Goal: Task Accomplishment & Management: Complete application form

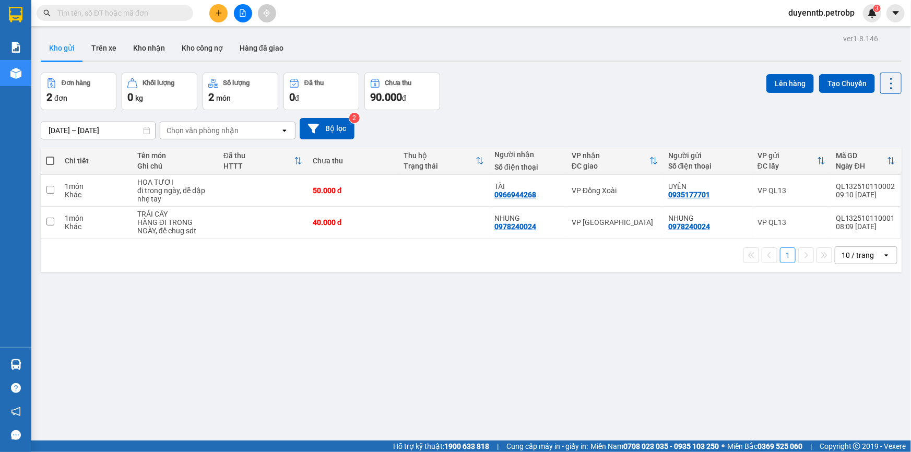
click at [223, 16] on button at bounding box center [218, 13] width 18 height 18
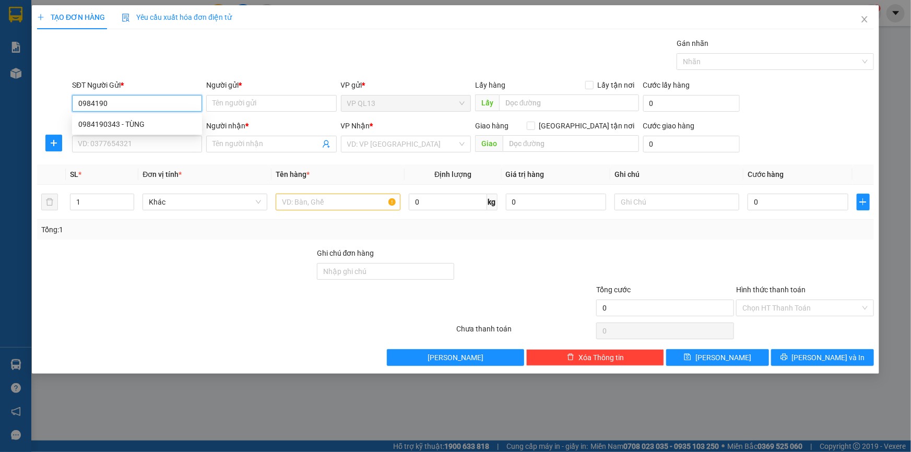
click at [179, 128] on div "0984190343 - TÙNG" at bounding box center [136, 123] width 117 height 11
type input "0984190343"
type input "TÙNG"
type input "0962107139"
type input "LĨNH"
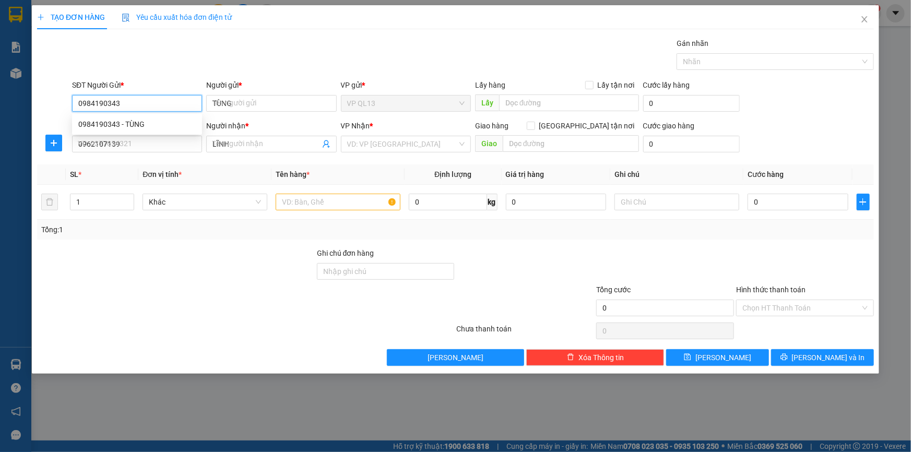
type input "40.000"
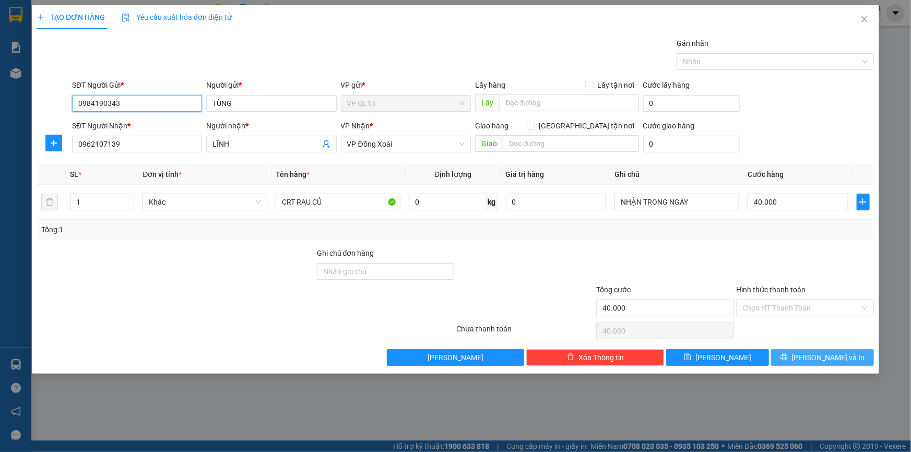
type input "0984190343"
click at [808, 351] on button "[PERSON_NAME] và In" at bounding box center [822, 357] width 103 height 17
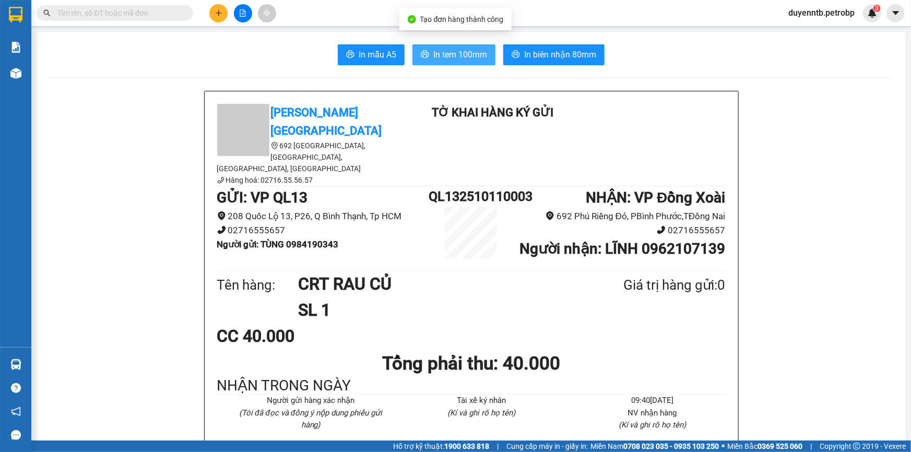
click at [452, 55] on span "In tem 100mm" at bounding box center [460, 54] width 54 height 13
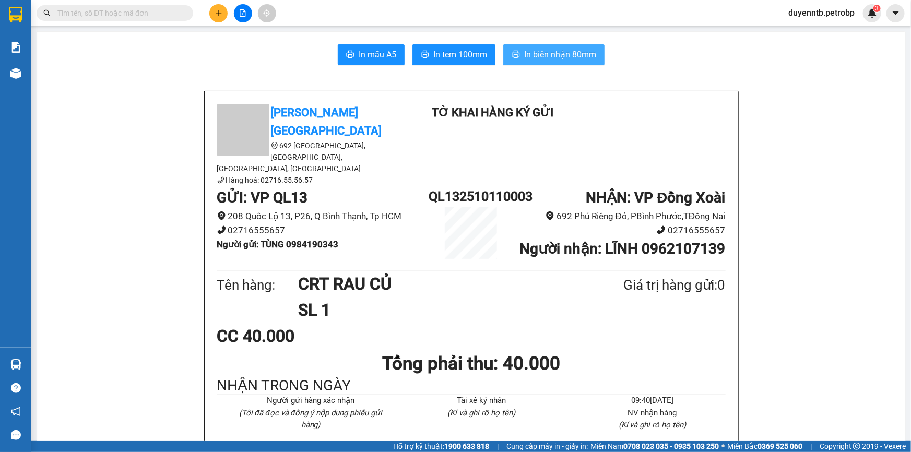
click at [519, 53] on button "In biên nhận 80mm" at bounding box center [553, 54] width 101 height 21
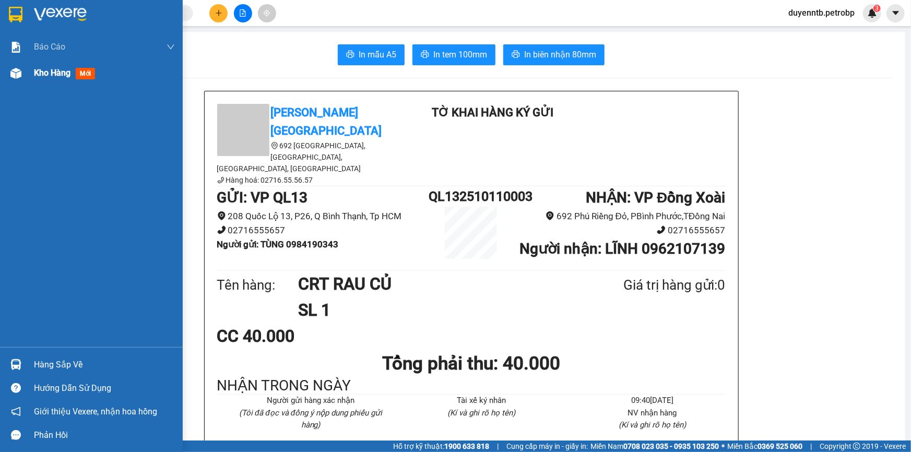
click at [11, 76] on img at bounding box center [15, 73] width 11 height 11
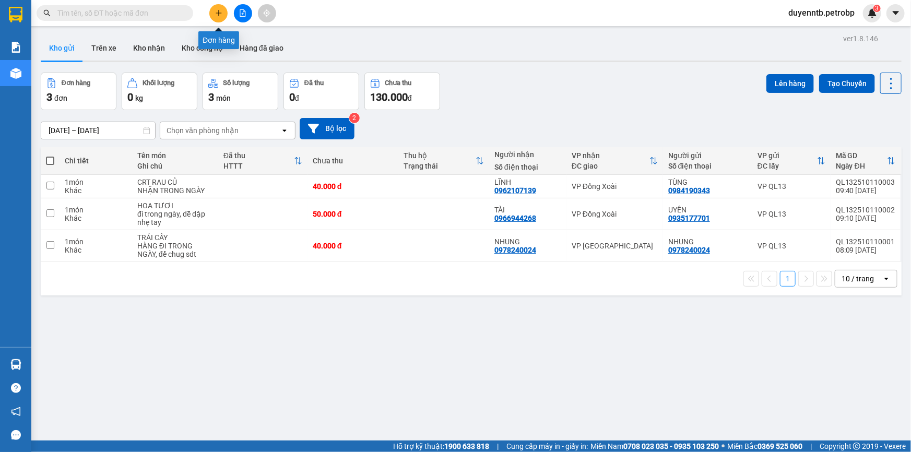
click at [219, 10] on icon "plus" at bounding box center [218, 12] width 7 height 7
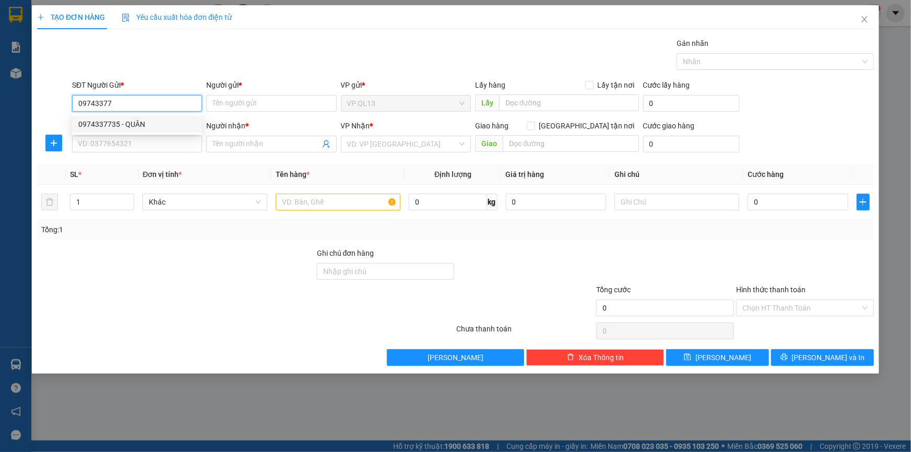
click at [160, 117] on div "0974337735 - QUÂN" at bounding box center [137, 124] width 130 height 17
type input "0974337735"
type input "QUÂN"
type input "0962474004"
type input "SG-ĐƠ"
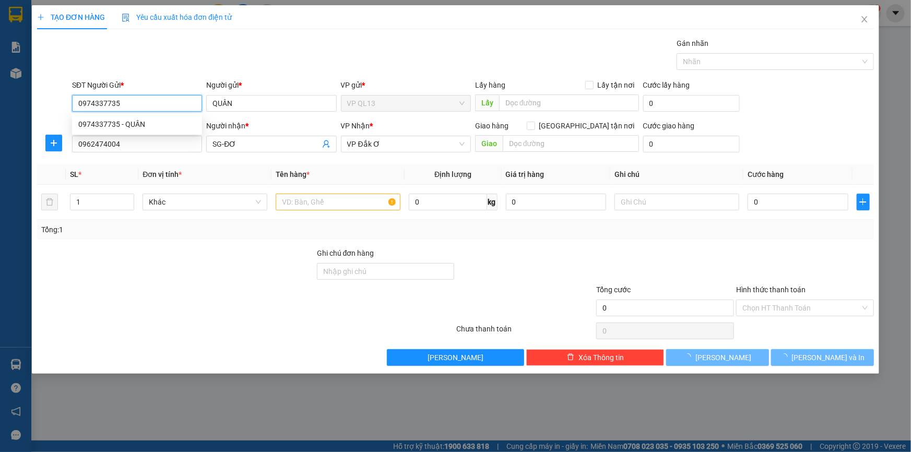
type input "30.000"
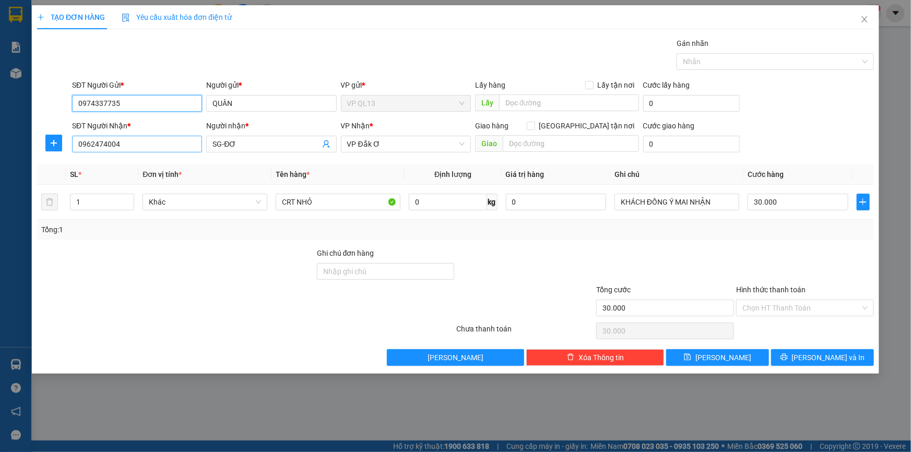
type input "0974337735"
click at [156, 149] on input "0962474004" at bounding box center [137, 144] width 130 height 17
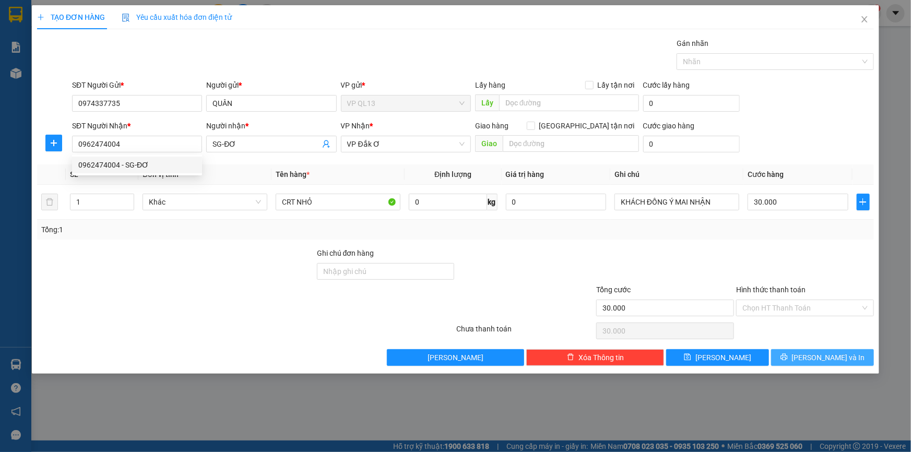
click at [848, 357] on button "[PERSON_NAME] và In" at bounding box center [822, 357] width 103 height 17
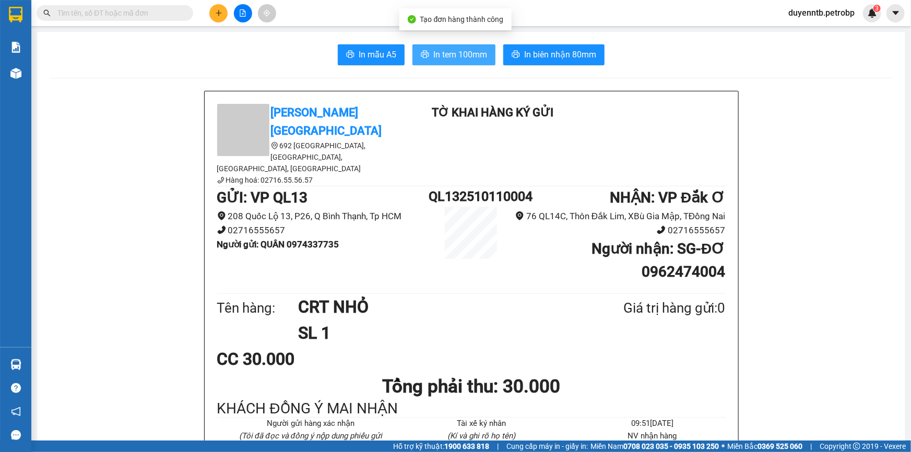
click at [453, 47] on button "In tem 100mm" at bounding box center [453, 54] width 83 height 21
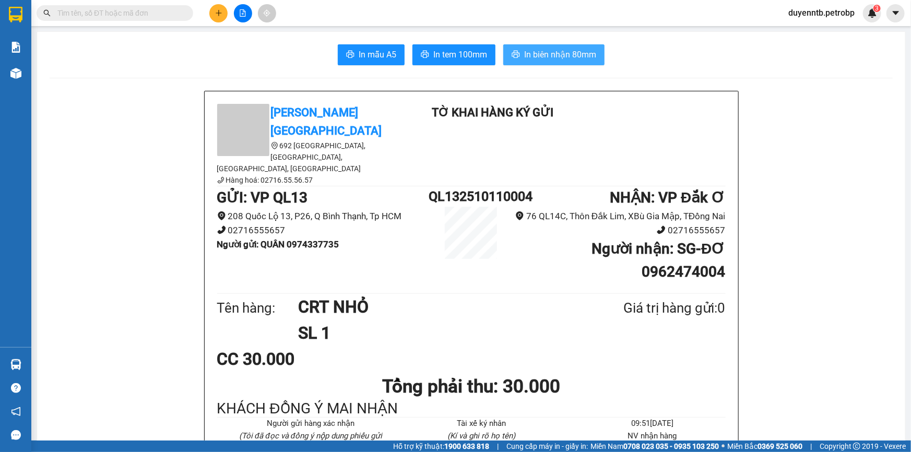
click at [554, 59] on span "In biên nhận 80mm" at bounding box center [560, 54] width 72 height 13
click at [109, 7] on input "text" at bounding box center [118, 12] width 123 height 11
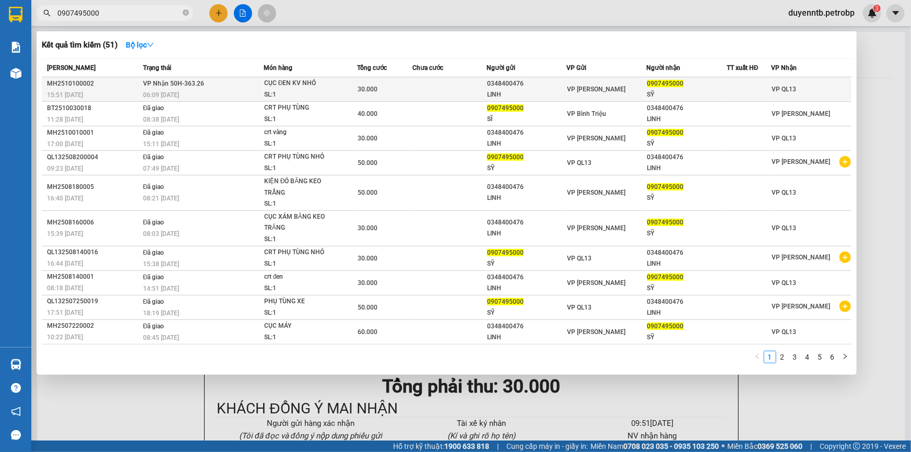
type input "0907495000"
click at [189, 85] on span "VP Nhận 50H-363.26" at bounding box center [173, 83] width 61 height 7
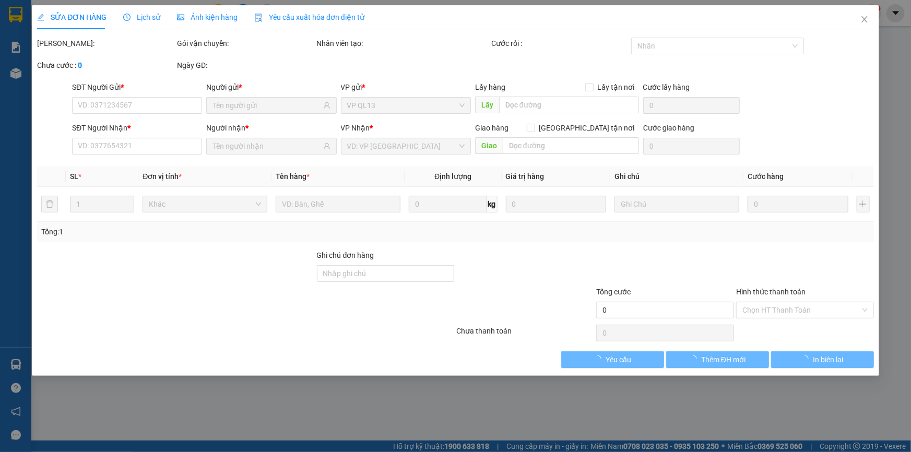
type input "0348400476"
type input "LINH"
type input "0907495000"
type input "SỸ"
type input "30.000"
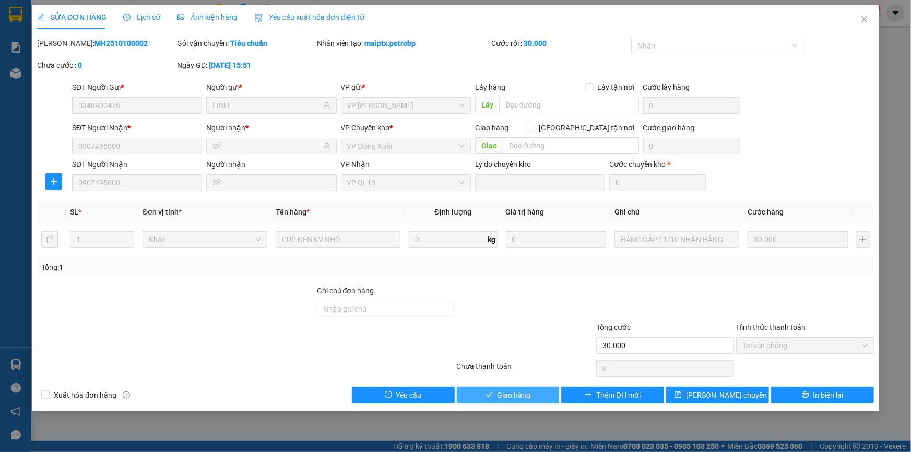
click at [516, 391] on span "Giao hàng" at bounding box center [513, 394] width 33 height 11
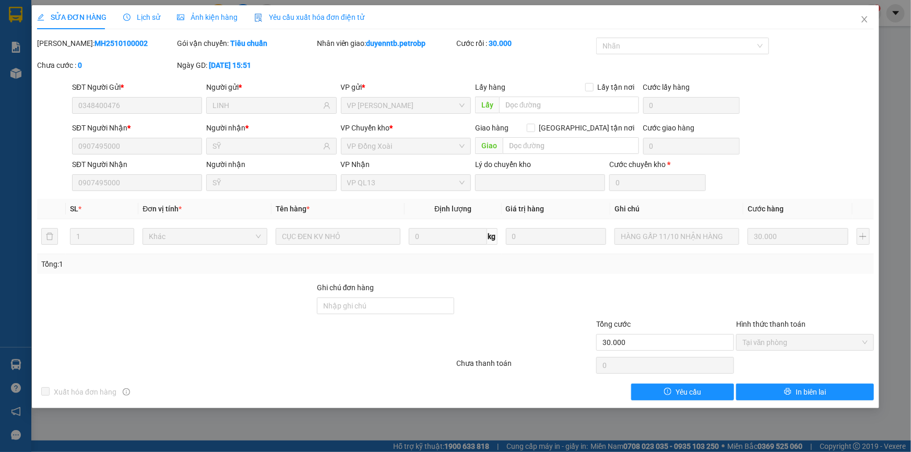
click at [5, 367] on div "SỬA ĐƠN HÀNG Lịch sử Ảnh kiện hàng Yêu cầu xuất hóa đơn điện tử Total Paid Fee …" at bounding box center [455, 226] width 911 height 452
click at [860, 21] on icon "close" at bounding box center [864, 19] width 8 height 8
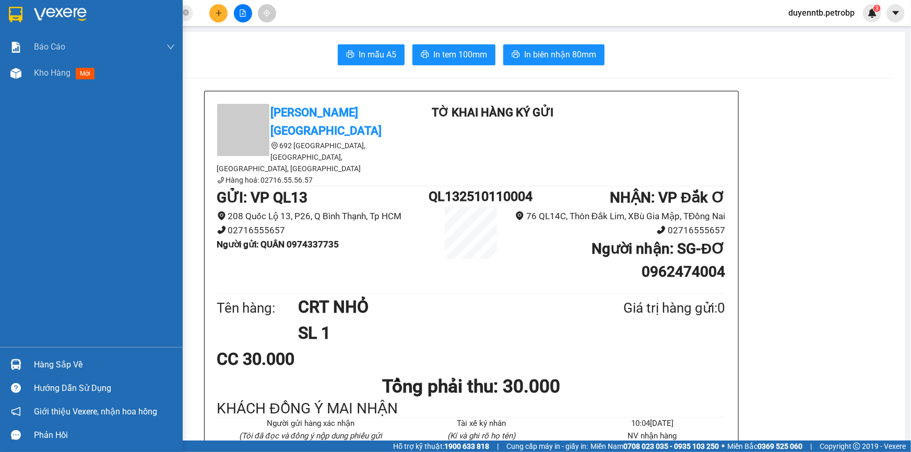
click at [19, 353] on div "Hàng sắp về" at bounding box center [91, 364] width 183 height 23
click at [19, 353] on div "Báo cáo 4 Thống kê doanh thu toàn nhà xe (VP) BC tiền tận nơi (nhân viên) BC ti…" at bounding box center [91, 226] width 183 height 452
click at [31, 360] on div "Hàng sắp về" at bounding box center [91, 364] width 183 height 23
click at [31, 360] on div "Báo cáo 4 Thống kê doanh thu toàn nhà xe (VP) BC tiền tận nơi (nhân viên) BC ti…" at bounding box center [91, 226] width 183 height 452
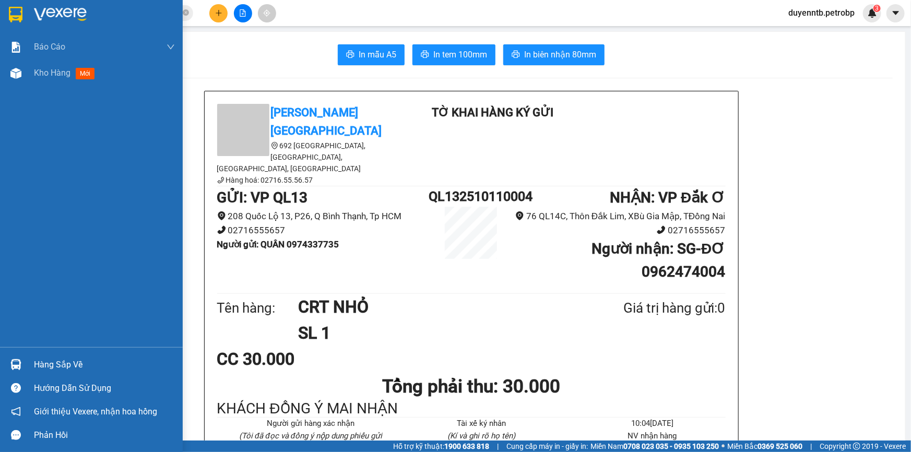
click at [7, 357] on div at bounding box center [16, 364] width 18 height 18
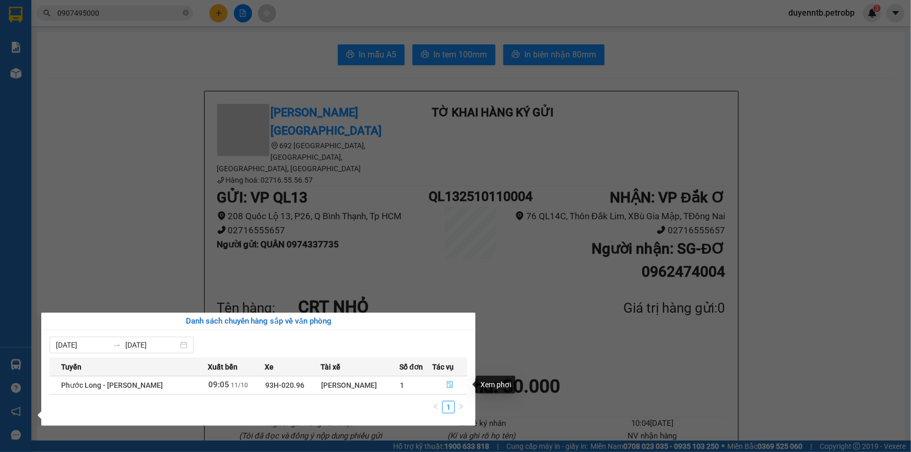
click at [457, 386] on button "button" at bounding box center [450, 385] width 34 height 17
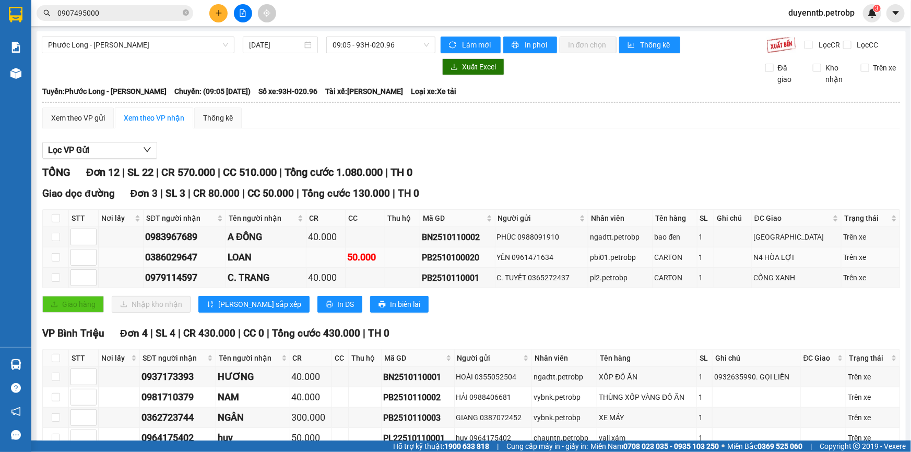
click at [485, 257] on div "PB2510100020" at bounding box center [457, 257] width 71 height 13
drag, startPoint x: 485, startPoint y: 257, endPoint x: 422, endPoint y: 258, distance: 62.6
click at [422, 258] on tr "0386029647 LOAN 50.000 PB2510100020 YẾN 0961471634 pbi01.petrobp CARTON 1 N4 HÒ…" at bounding box center [471, 257] width 857 height 20
copy div "PB2510100020"
click at [184, 13] on icon "close-circle" at bounding box center [186, 12] width 6 height 6
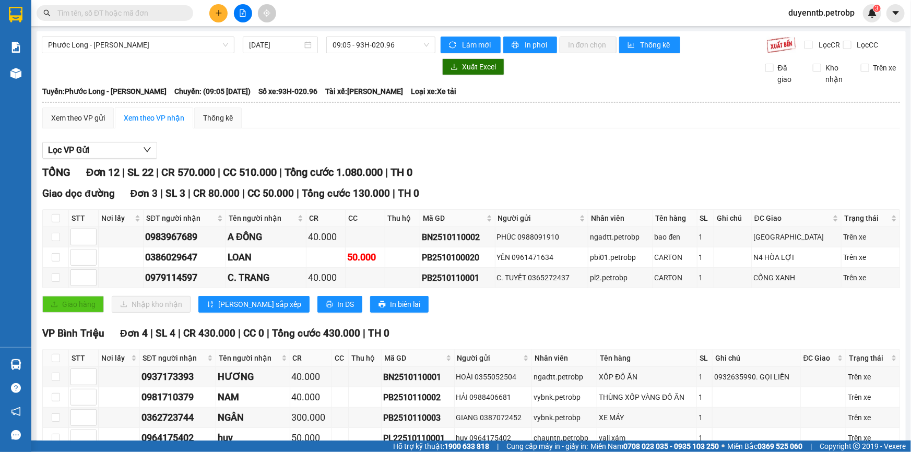
click at [174, 15] on input "text" at bounding box center [118, 12] width 123 height 11
paste input "PB2510100020"
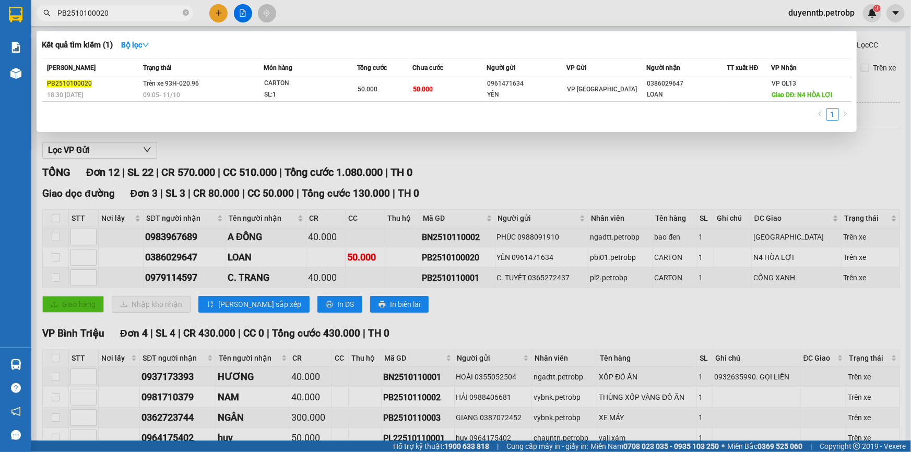
type input "PB2510100020"
click at [565, 157] on div at bounding box center [455, 226] width 911 height 452
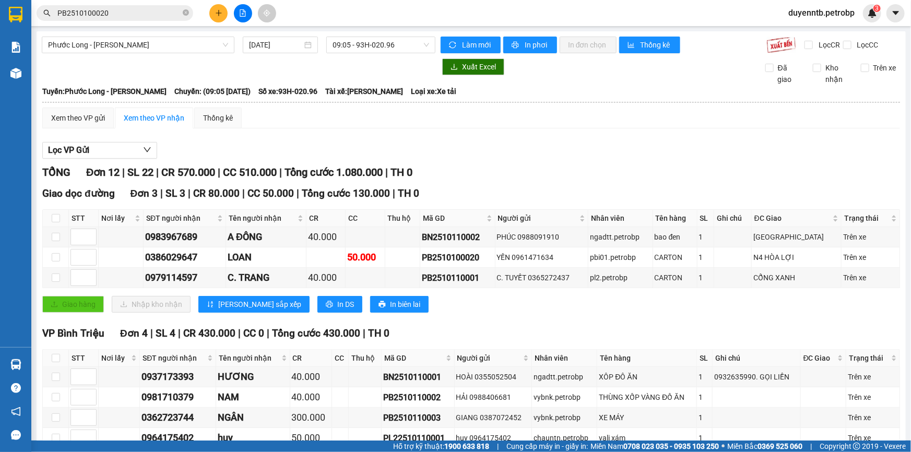
click at [565, 157] on div "Lọc VP Gửi" at bounding box center [470, 150] width 857 height 17
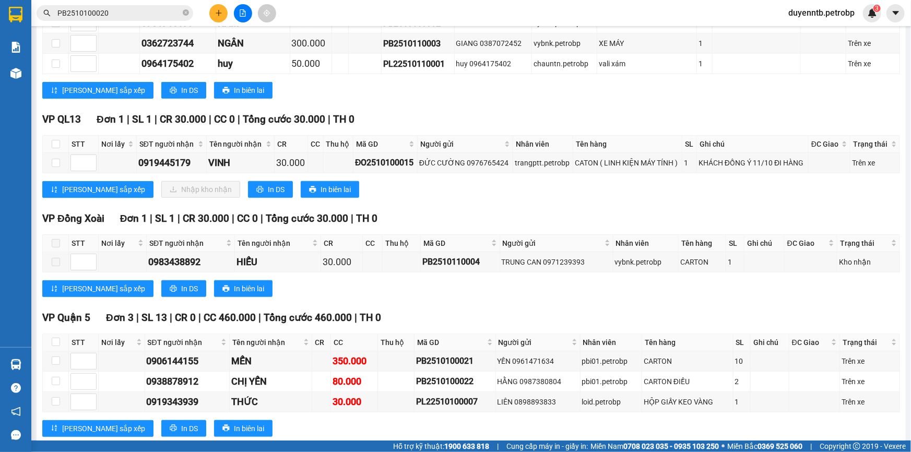
scroll to position [379, 0]
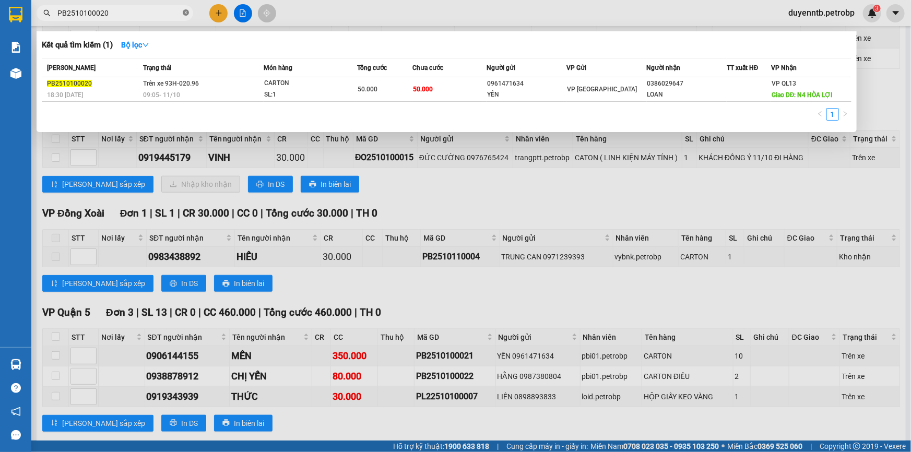
click at [185, 11] on icon "close-circle" at bounding box center [186, 12] width 6 height 6
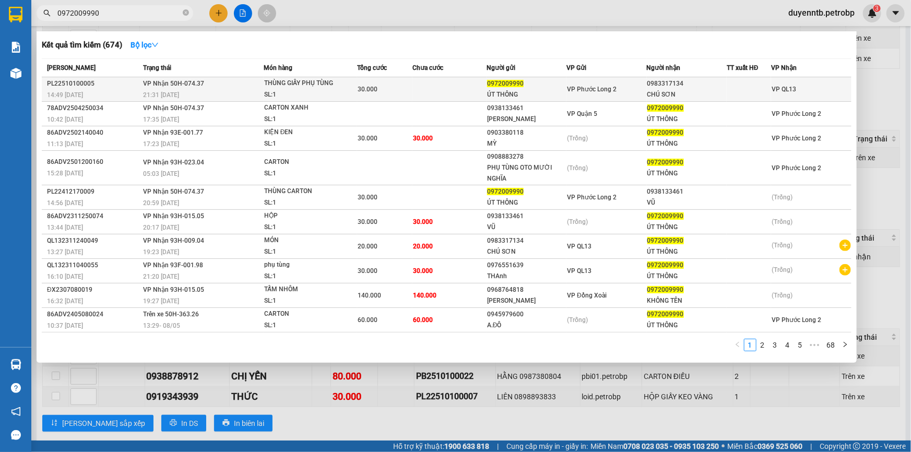
type input "0972009990"
click at [682, 94] on div "CHÚ SƠN" at bounding box center [686, 94] width 79 height 11
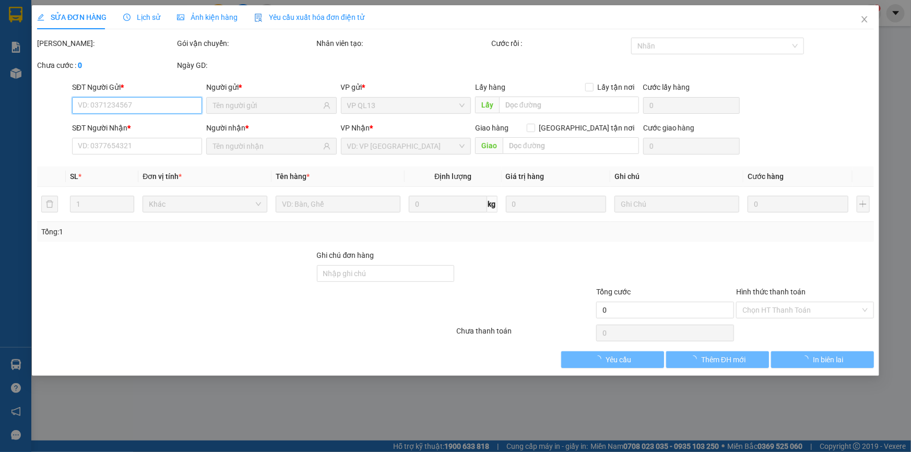
type input "0972009990"
type input "ÚT THÔNG"
type input "0983317134"
type input "CHÚ SƠN"
type input "30.000"
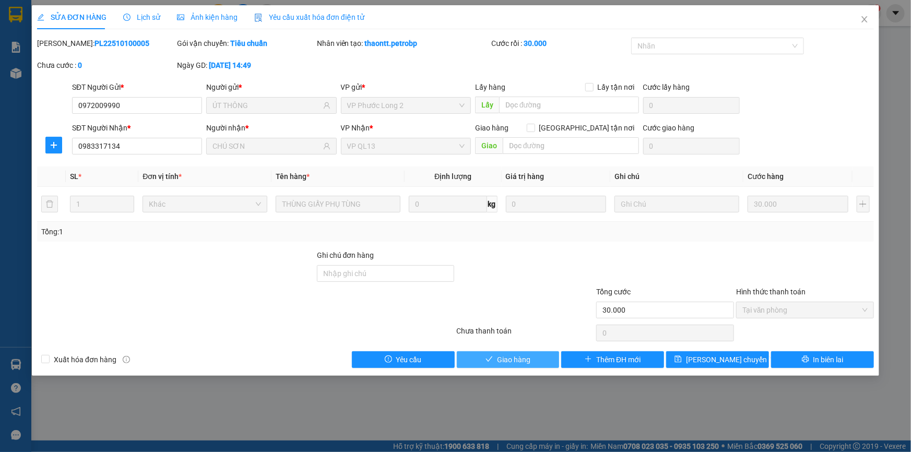
click at [527, 355] on span "Giao hàng" at bounding box center [513, 359] width 33 height 11
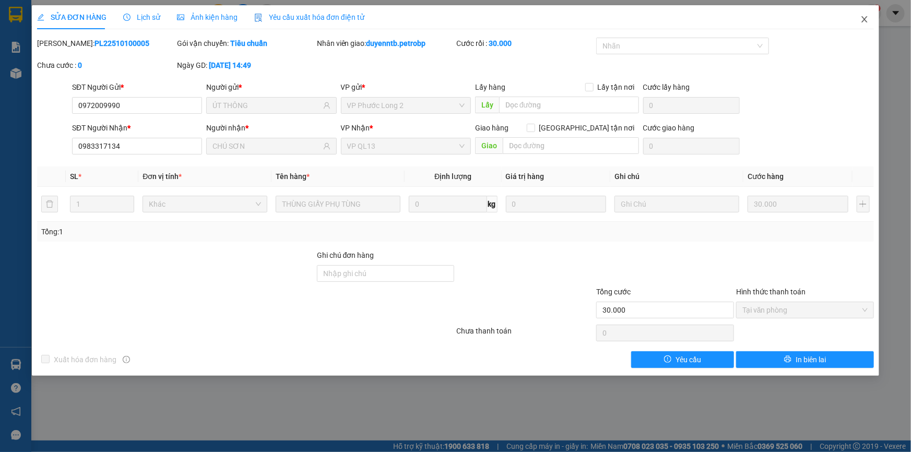
click at [863, 19] on icon "close" at bounding box center [864, 19] width 6 height 6
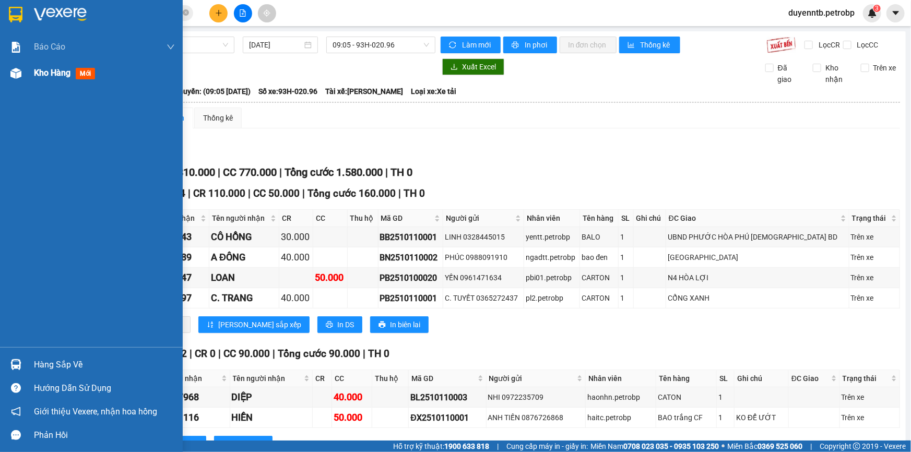
click at [18, 64] on div at bounding box center [16, 73] width 18 height 18
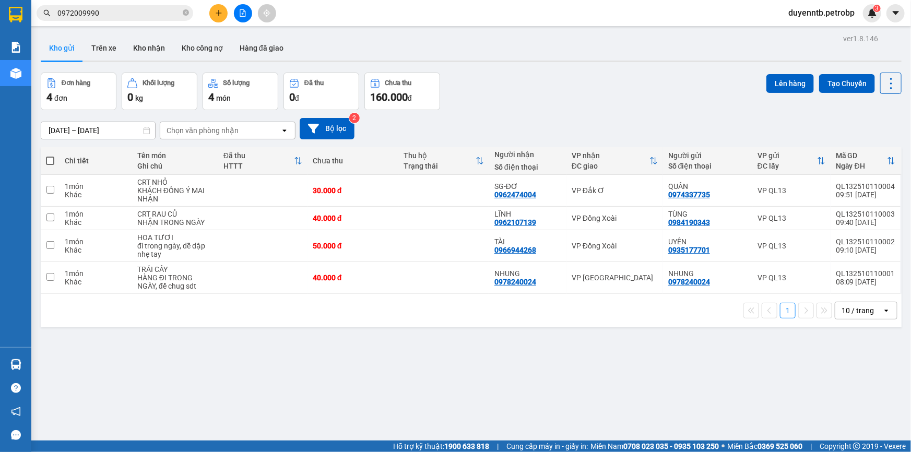
click at [55, 50] on button "Kho gửi" at bounding box center [62, 47] width 42 height 25
click at [783, 80] on button "Lên hàng" at bounding box center [789, 83] width 47 height 19
click at [783, 92] on button "Lên hàng" at bounding box center [789, 83] width 47 height 19
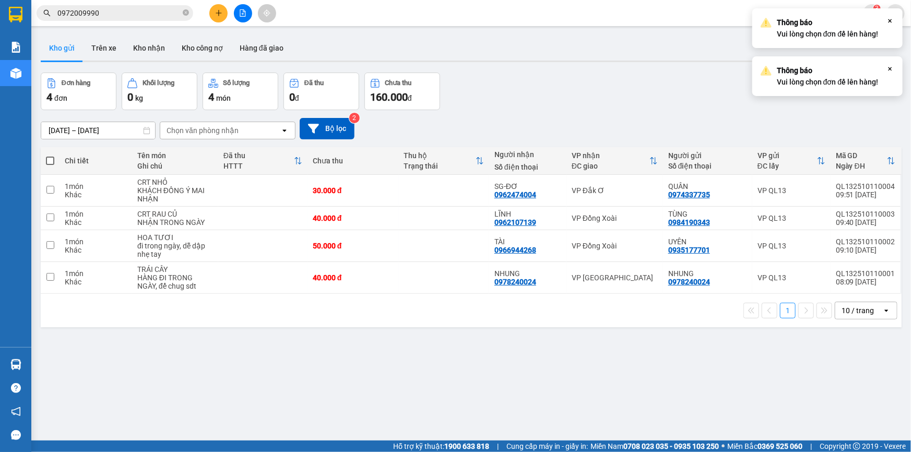
click at [610, 112] on div "10/10/2025 – 11/10/2025 Press the down arrow key to interact with the calendar …" at bounding box center [471, 128] width 861 height 37
click at [58, 163] on th at bounding box center [50, 161] width 19 height 28
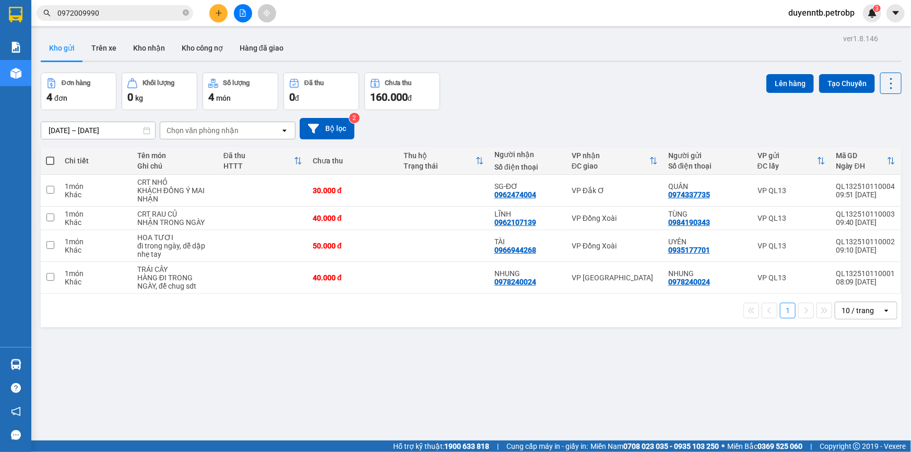
click at [50, 158] on span at bounding box center [50, 161] width 8 height 8
click at [50, 156] on input "checkbox" at bounding box center [50, 156] width 0 height 0
checkbox input "true"
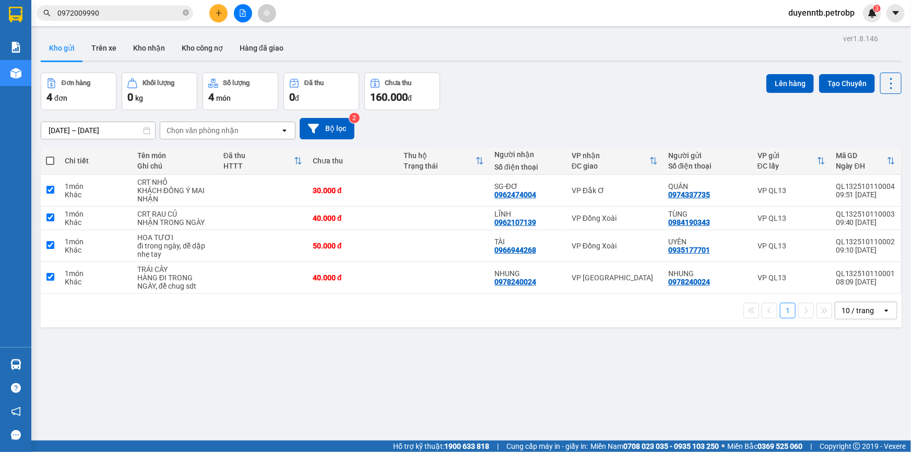
checkbox input "true"
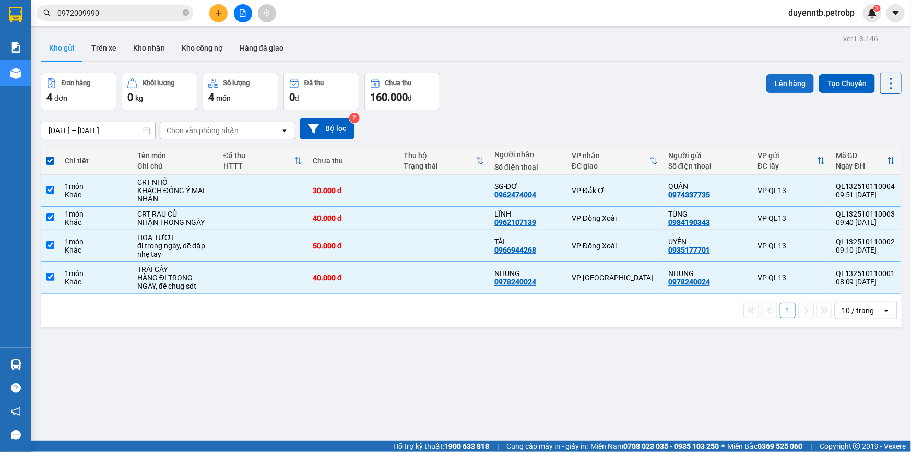
click at [774, 83] on button "Lên hàng" at bounding box center [789, 83] width 47 height 19
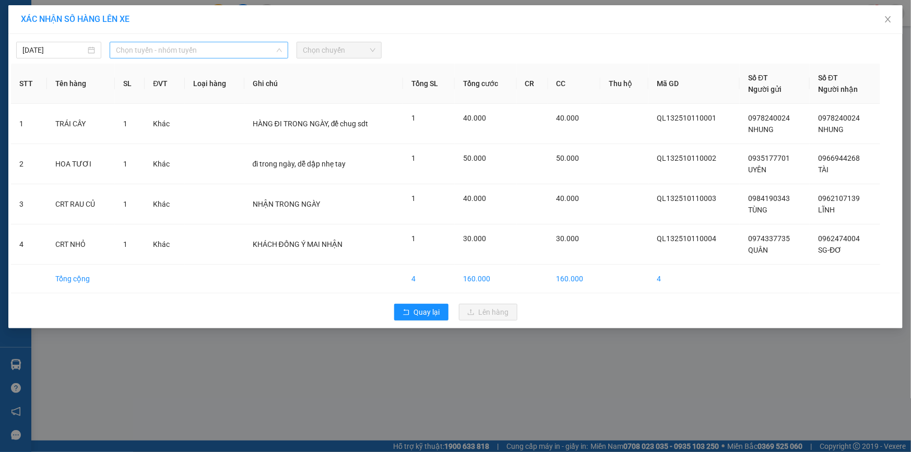
click at [216, 43] on span "Chọn tuyến - nhóm tuyến" at bounding box center [199, 50] width 166 height 16
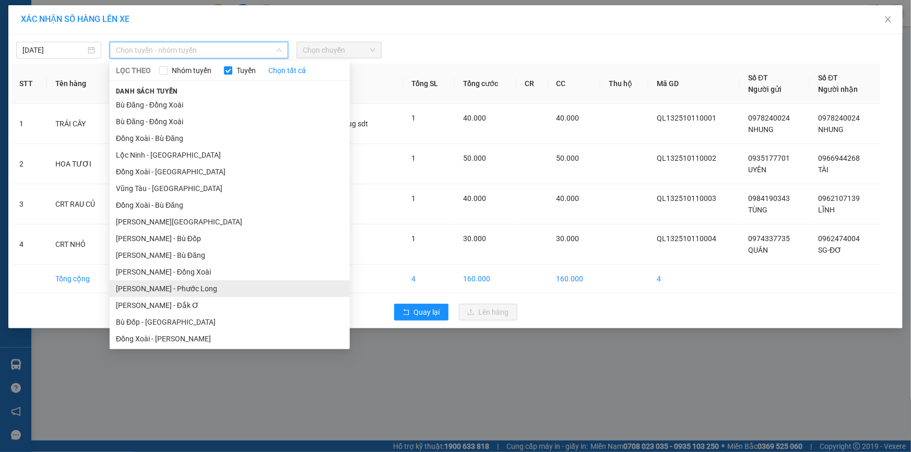
click at [188, 283] on li "[PERSON_NAME] - Phước Long" at bounding box center [230, 288] width 240 height 17
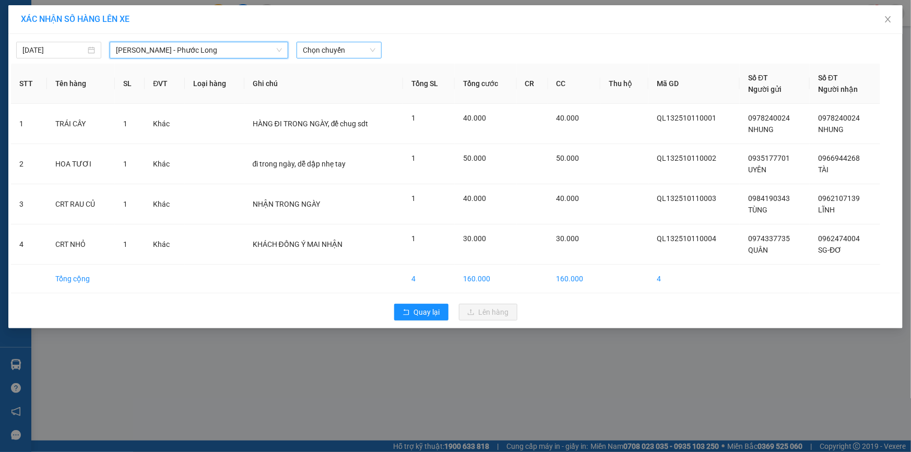
click at [339, 52] on span "Chọn chuyến" at bounding box center [339, 50] width 73 height 16
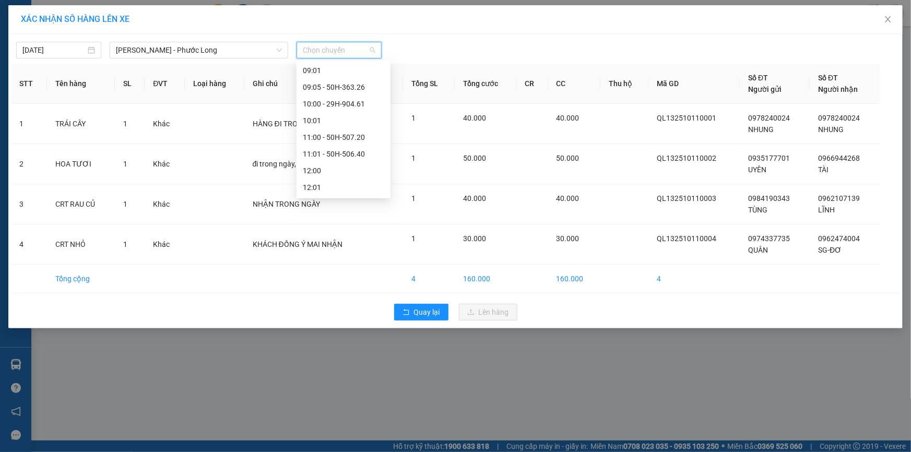
scroll to position [189, 0]
click at [356, 134] on div "09:05 - 50H-363.26" at bounding box center [343, 131] width 81 height 11
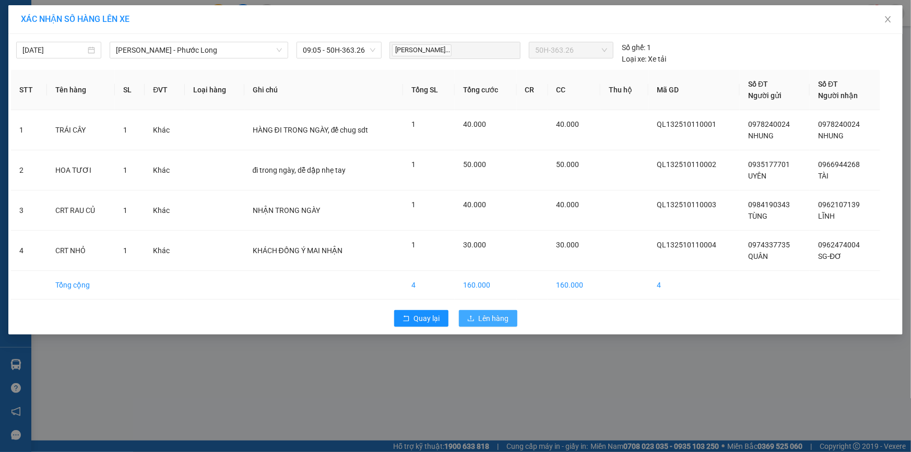
click at [489, 318] on span "Lên hàng" at bounding box center [494, 318] width 30 height 11
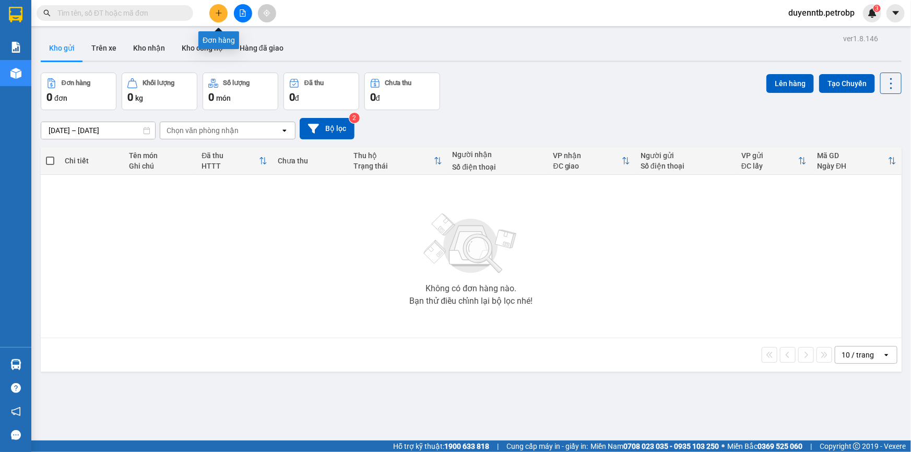
click at [216, 10] on icon "plus" at bounding box center [218, 12] width 7 height 7
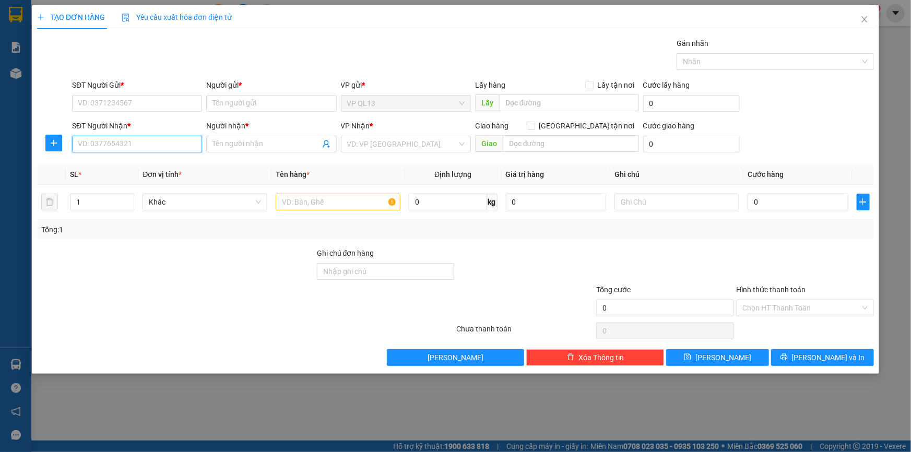
click at [165, 144] on input "SĐT Người Nhận *" at bounding box center [137, 144] width 130 height 17
click at [162, 160] on div "0975005986 - HẢI YẾN" at bounding box center [136, 164] width 117 height 11
type input "0975005986"
type input "HẢI YẾN"
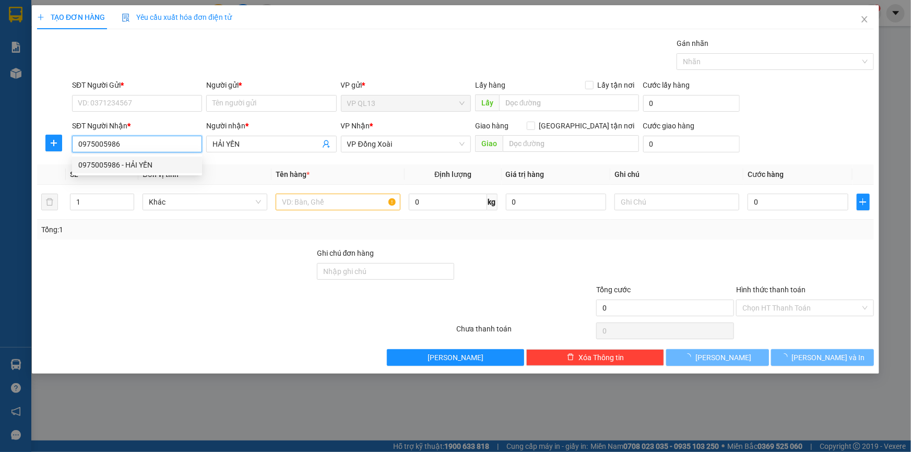
type input "120.000"
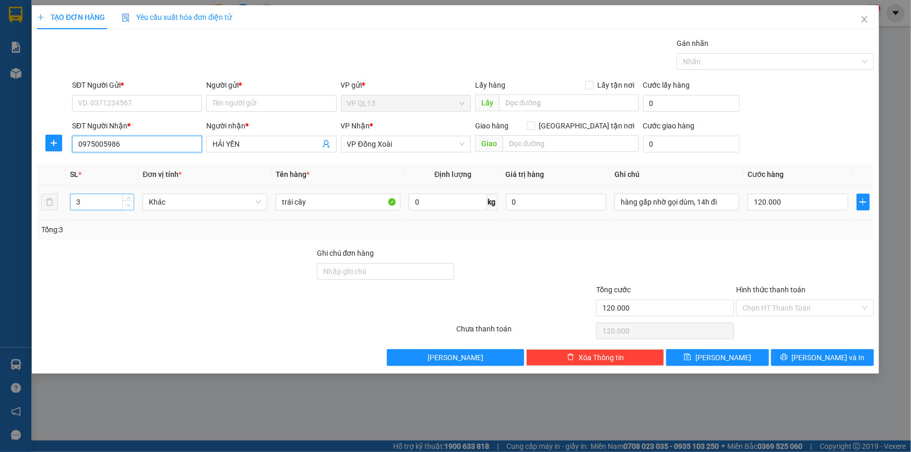
type input "0975005986"
click at [124, 208] on span "Decrease Value" at bounding box center [127, 204] width 11 height 9
type input "1"
click at [125, 208] on span "Decrease Value" at bounding box center [127, 204] width 11 height 9
click at [134, 105] on input "SĐT Người Gửi *" at bounding box center [137, 103] width 130 height 17
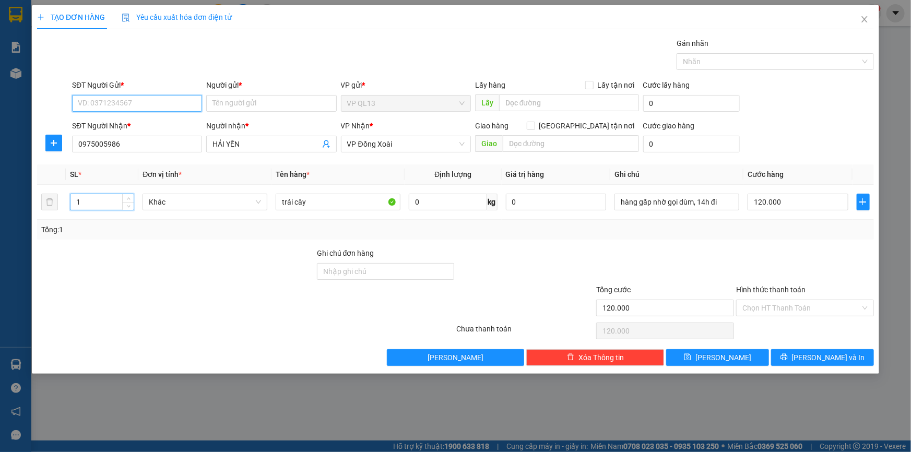
type input "0"
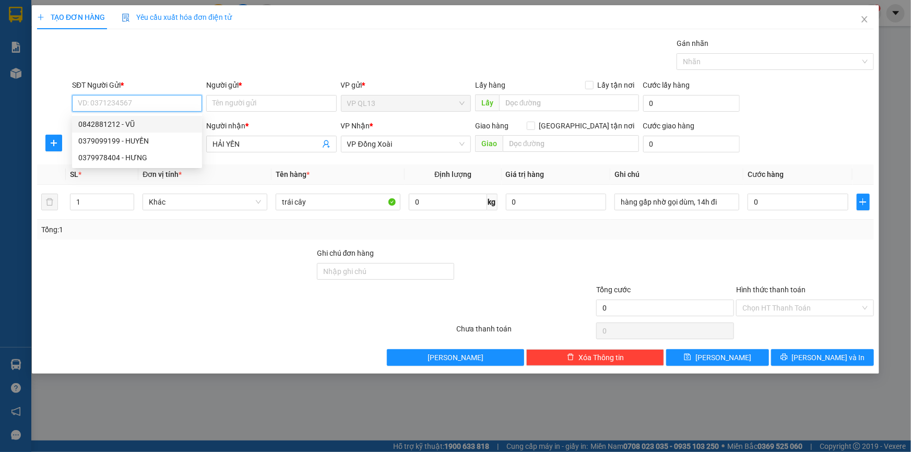
click at [112, 128] on div "0842881212 - VŨ" at bounding box center [136, 123] width 117 height 11
type input "0842881212"
type input "VŨ"
type input "60.000"
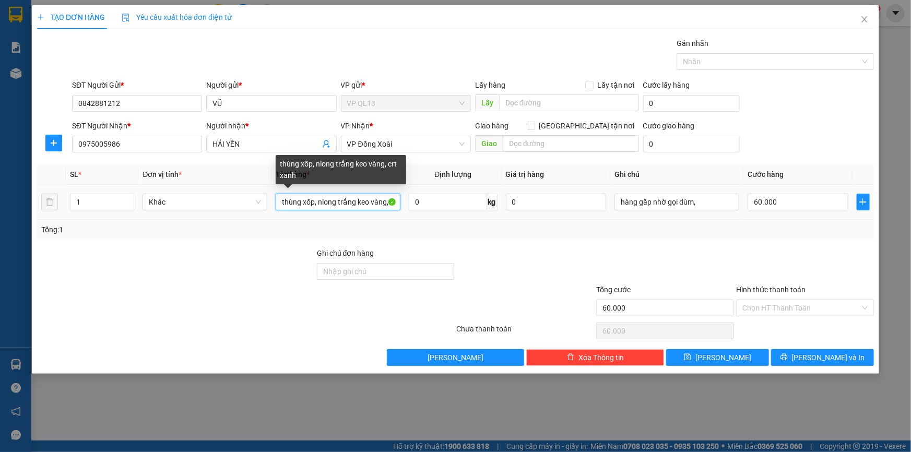
click at [386, 203] on input "thùng xốp, nlong trắng keo vàng, crt xanh" at bounding box center [338, 202] width 125 height 17
click at [383, 202] on input "thùng xốp, nlong trắng keo , crt xanh" at bounding box center [338, 202] width 125 height 17
click at [383, 202] on input "thùng xốp, nlong trắng keo , t xanh" at bounding box center [338, 202] width 125 height 17
click at [381, 204] on input "thùng xốp, nlong trắng keo , tanh" at bounding box center [338, 202] width 125 height 17
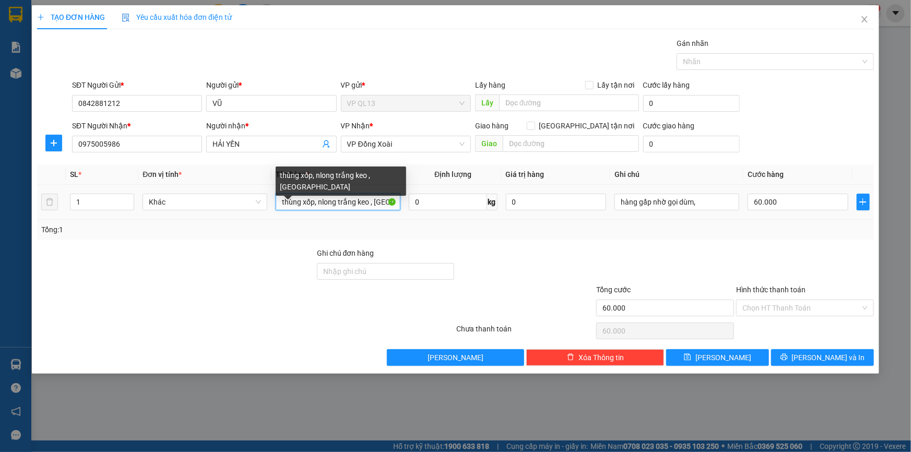
click at [388, 201] on input "thùng xốp, nlong trắng keo , [GEOGRAPHIC_DATA]" at bounding box center [338, 202] width 125 height 17
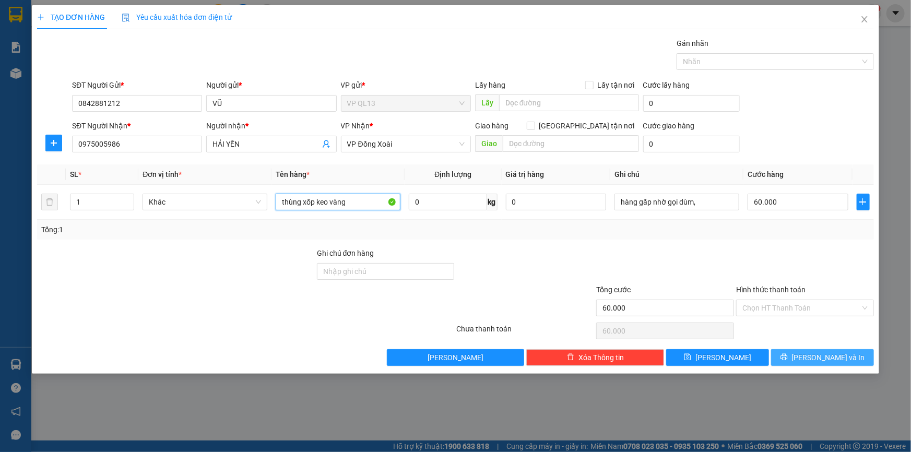
type input "thùng xốp keo vàng"
click at [787, 354] on icon "printer" at bounding box center [783, 357] width 7 height 7
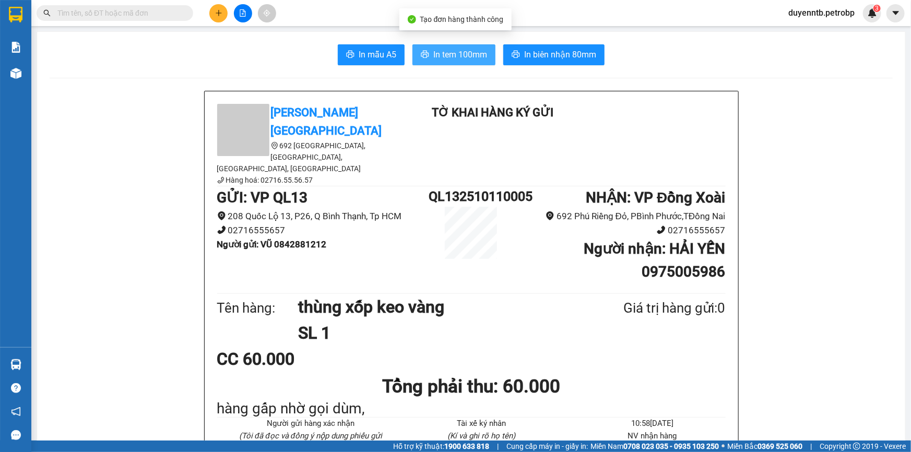
click at [456, 51] on span "In tem 100mm" at bounding box center [460, 54] width 54 height 13
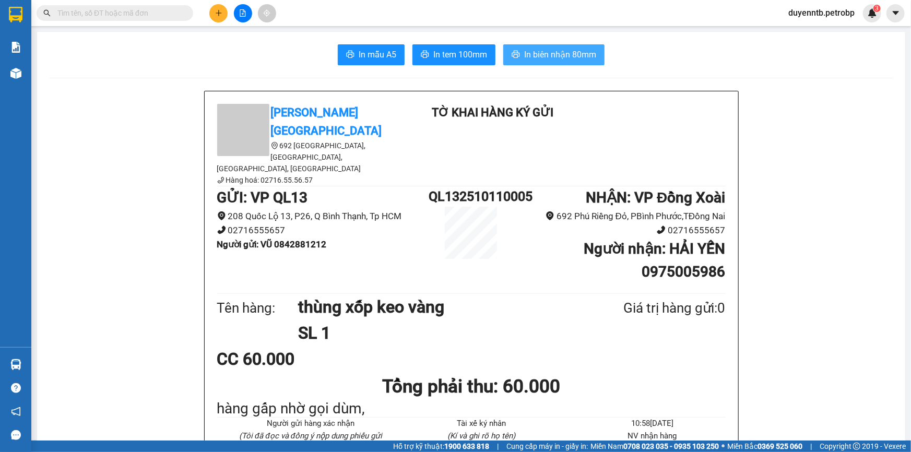
click at [527, 47] on button "In biên nhận 80mm" at bounding box center [553, 54] width 101 height 21
click at [701, 417] on li "10:58[DATE]" at bounding box center [652, 423] width 146 height 13
click at [217, 4] on button at bounding box center [218, 13] width 18 height 18
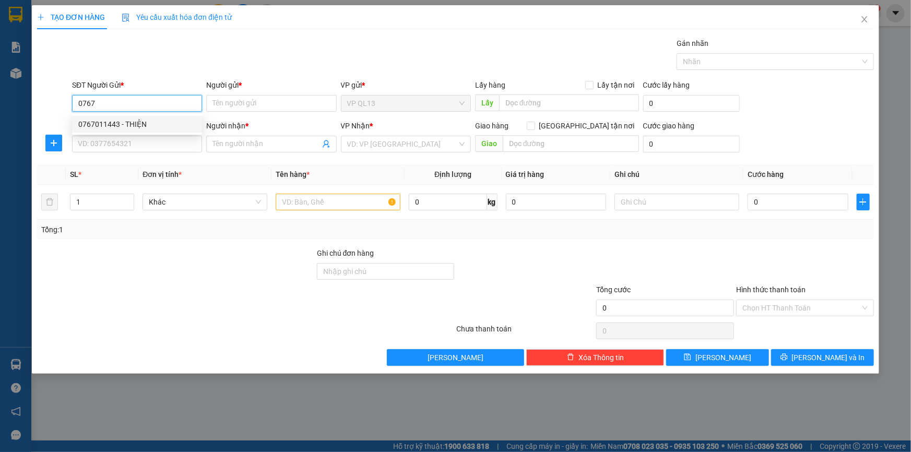
click at [154, 119] on div "0767011443 - THIỆN" at bounding box center [136, 123] width 117 height 11
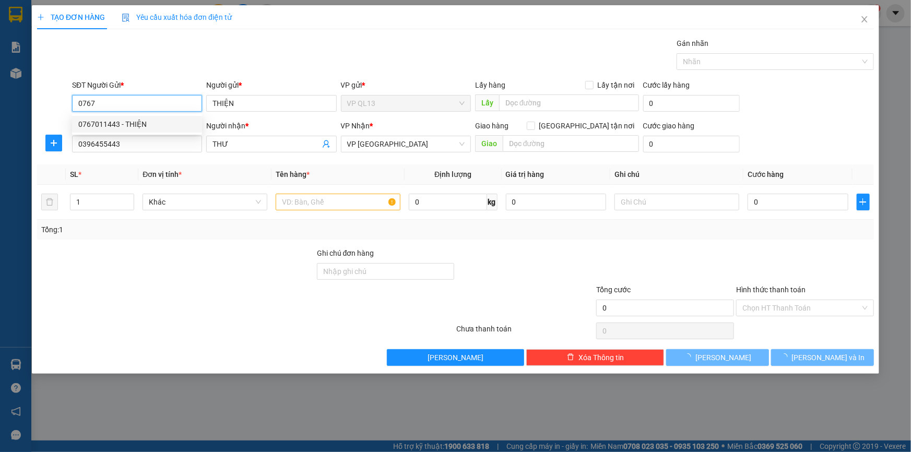
type input "0767011443"
type input "THIỆN"
type input "0396455443"
type input "THƯ"
type input "50.000"
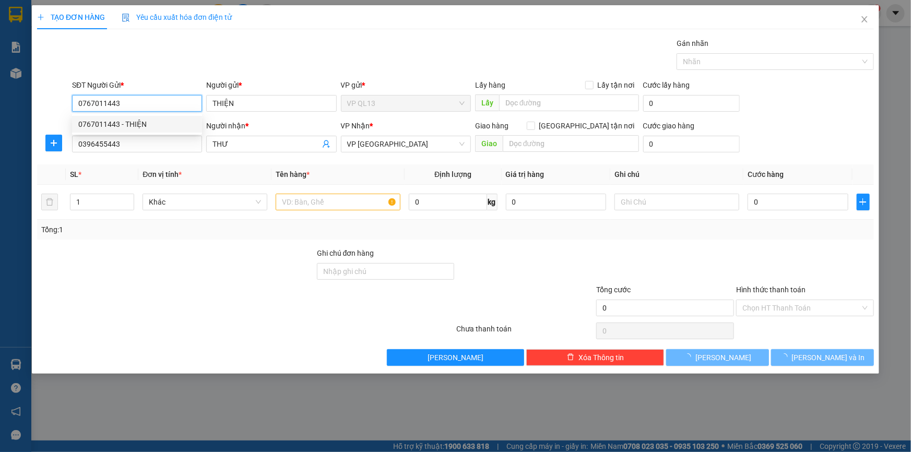
type input "50.000"
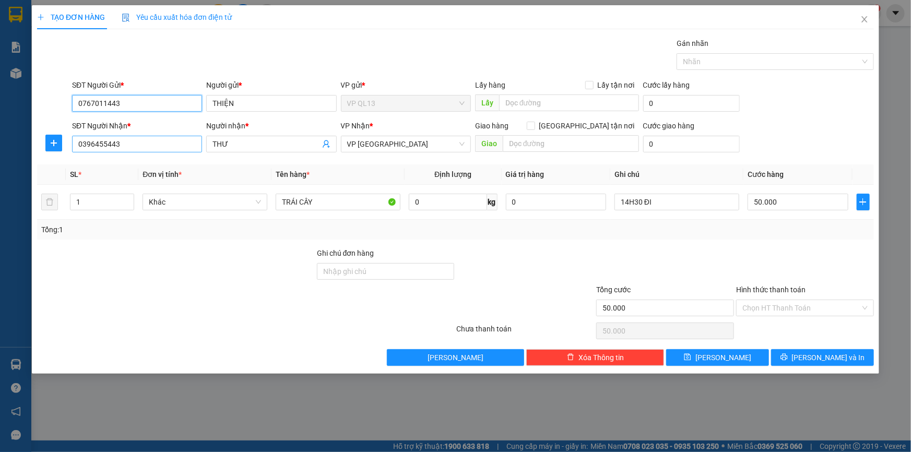
type input "0767011443"
click at [175, 148] on input "0396455443" at bounding box center [137, 144] width 130 height 17
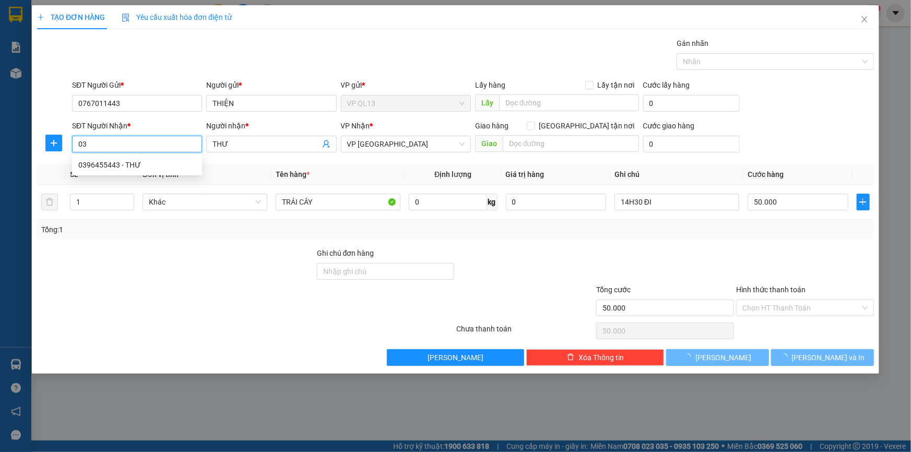
type input "0"
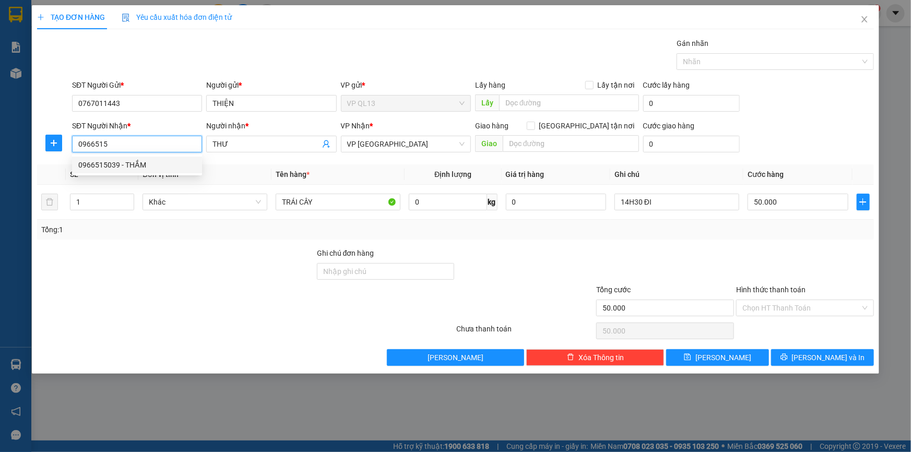
click at [166, 168] on div "0966515039 - THẮM" at bounding box center [136, 164] width 117 height 11
type input "0966515039"
type input "THẮM"
type input "40.000"
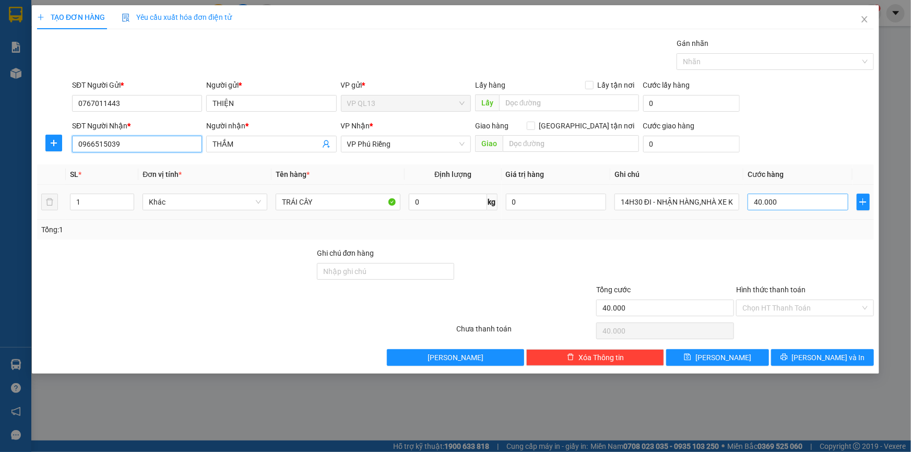
type input "0966515039"
click at [779, 201] on input "40.000" at bounding box center [797, 202] width 101 height 17
type input "0"
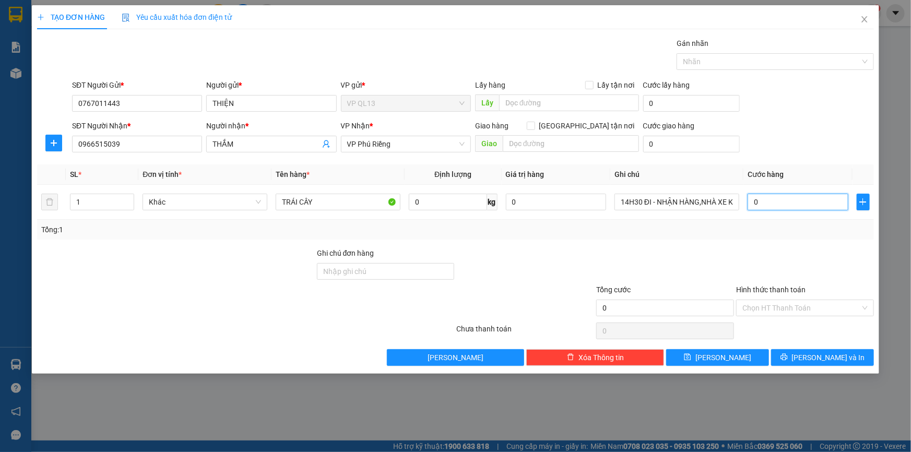
type input "8"
type input "08"
type input "80"
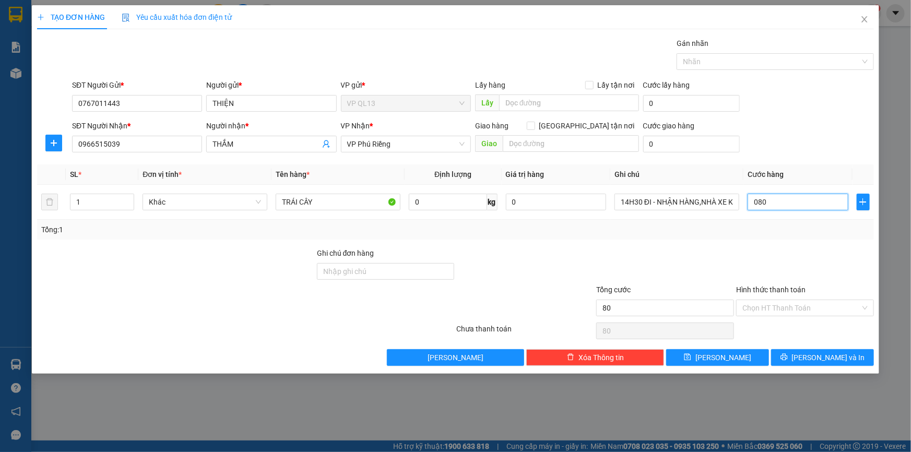
type input "080"
type input "80.000"
click at [746, 224] on div "Tổng: 1" at bounding box center [455, 229] width 828 height 11
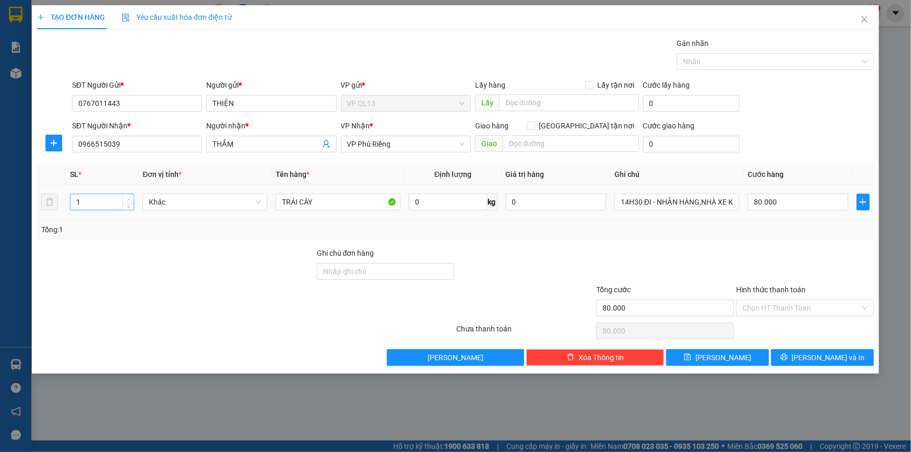
type input "2"
click at [127, 198] on icon "up" at bounding box center [129, 200] width 4 height 4
click at [840, 353] on span "[PERSON_NAME] và In" at bounding box center [828, 357] width 73 height 11
type input "0"
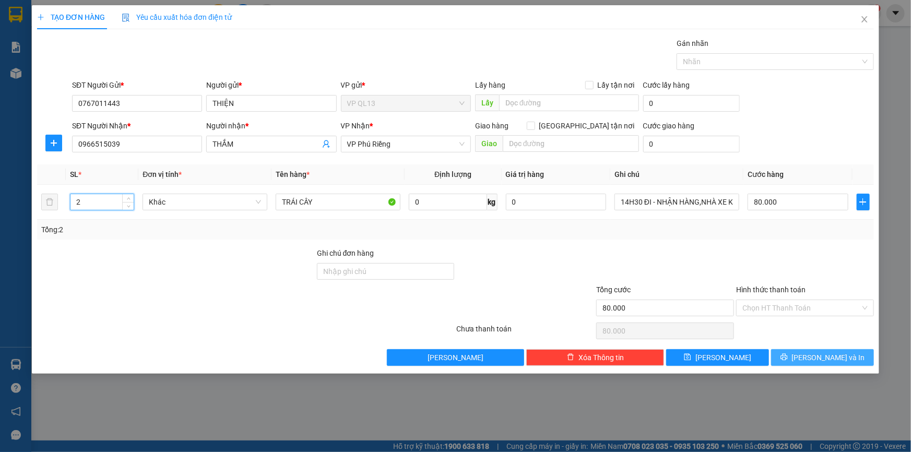
type input "0"
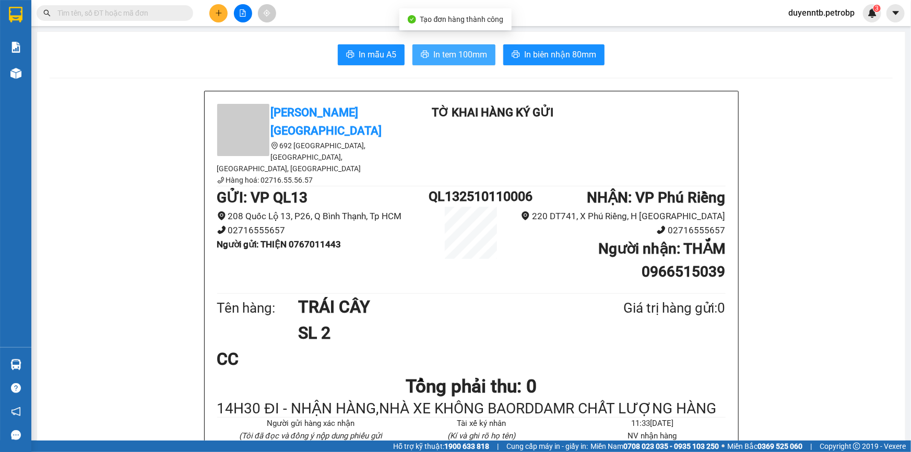
click at [441, 59] on span "In tem 100mm" at bounding box center [460, 54] width 54 height 13
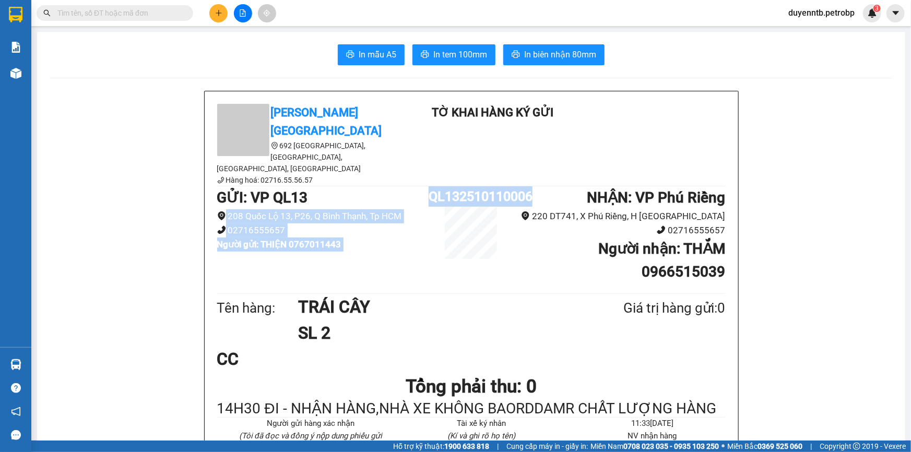
drag, startPoint x: 532, startPoint y: 166, endPoint x: 415, endPoint y: 167, distance: 116.4
click at [415, 186] on div "GỬI : VP QL13 208 [STREET_ADDRESS], Tp HCM 02716555657 Người gửi : THIỆN 076701…" at bounding box center [471, 238] width 508 height 104
click at [404, 224] on div "GỬI : VP QL13 [STREET_ADDRESS] 02716555657 Người gửi : THIỆN 0767011443" at bounding box center [323, 222] width 212 height 72
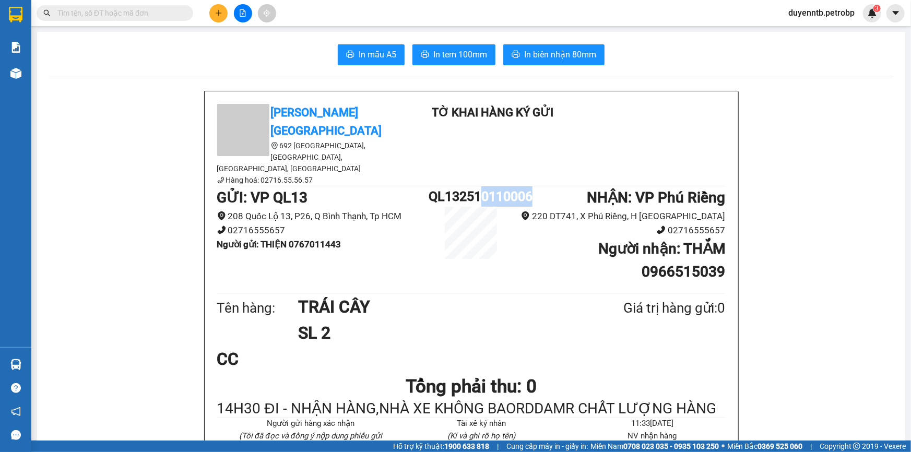
drag, startPoint x: 534, startPoint y: 168, endPoint x: 503, endPoint y: 162, distance: 31.8
click at [480, 186] on div "GỬI : VP QL13 208 [STREET_ADDRESS], Tp HCM 02716555657 Người gửi : THIỆN 076701…" at bounding box center [471, 238] width 508 height 104
click at [515, 186] on h1 "NHẬN : VP Phú Riềng" at bounding box center [619, 197] width 212 height 23
drag, startPoint x: 530, startPoint y: 164, endPoint x: 428, endPoint y: 158, distance: 102.5
click at [428, 186] on div "GỬI : VP QL13 208 [STREET_ADDRESS], Tp HCM 02716555657 Người gửi : THIỆN 076701…" at bounding box center [471, 238] width 508 height 104
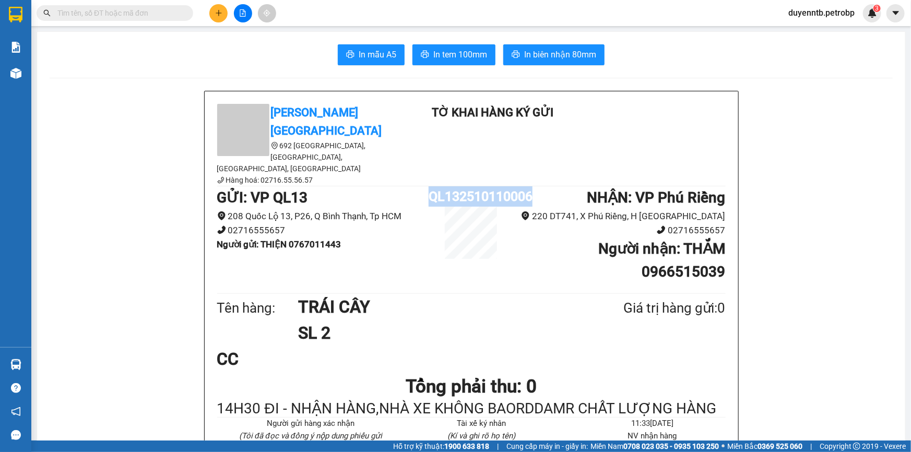
copy div "QL132510110006"
click at [224, 15] on button at bounding box center [218, 13] width 18 height 18
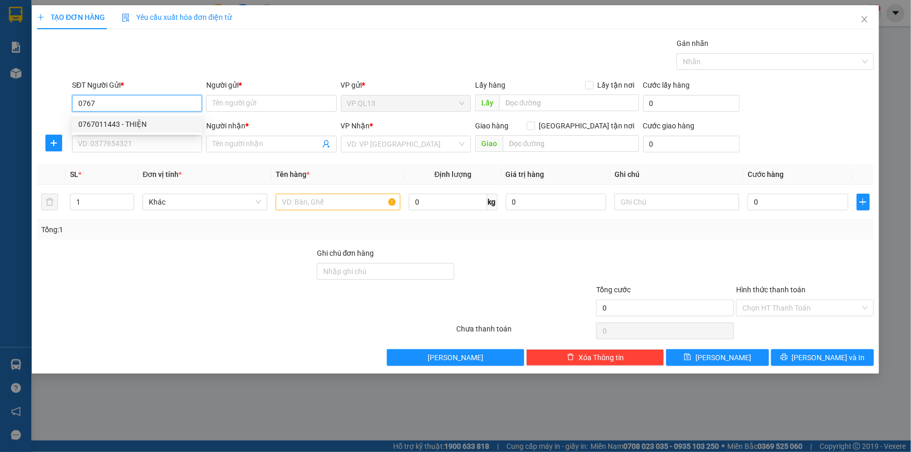
click at [141, 123] on div "0767011443 - THIỆN" at bounding box center [136, 123] width 117 height 11
type input "0767011443"
type input "THIỆN"
type input "0966515039"
type input "THẮM"
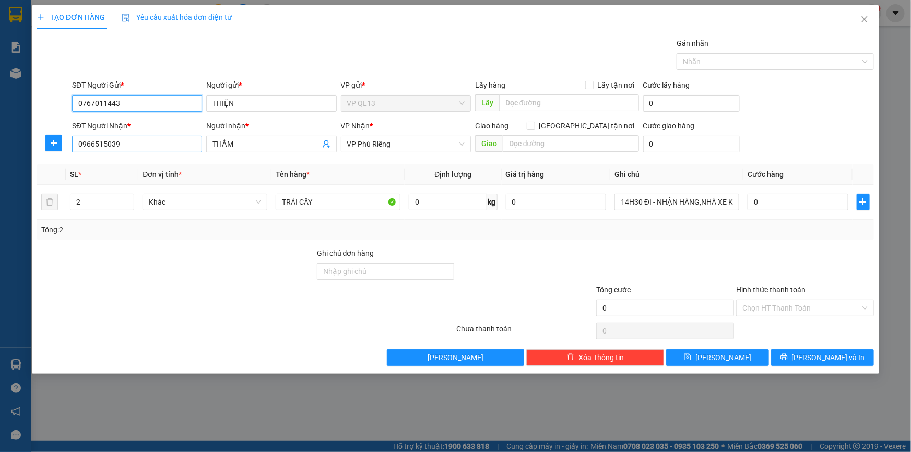
type input "0767011443"
click at [139, 140] on input "0966515039" at bounding box center [137, 144] width 130 height 17
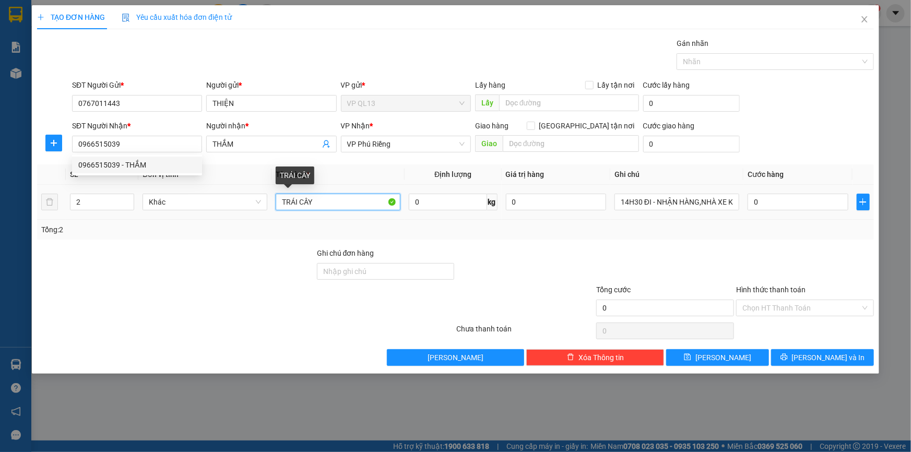
click at [329, 202] on input "TRÁI CÂY" at bounding box center [338, 202] width 125 height 17
type input "T"
paste input "QL132510110006"
type input "bù mã QL132510110006"
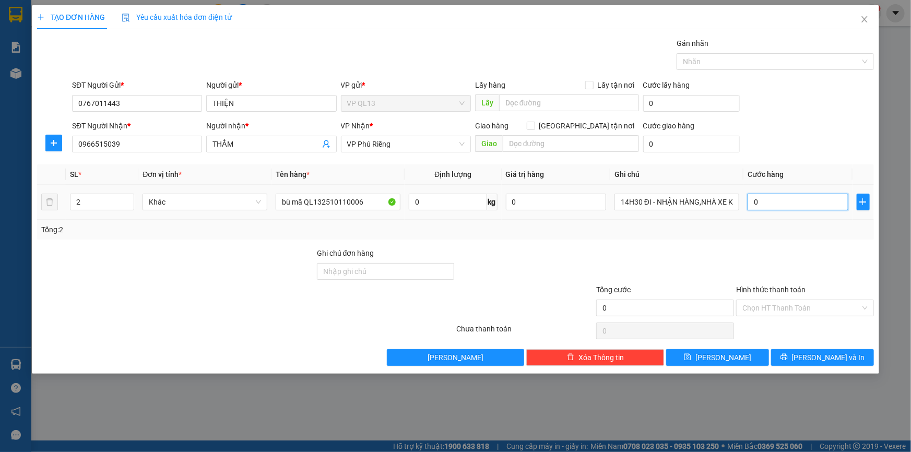
click at [768, 203] on input "0" at bounding box center [797, 202] width 101 height 17
type input "8"
type input "80"
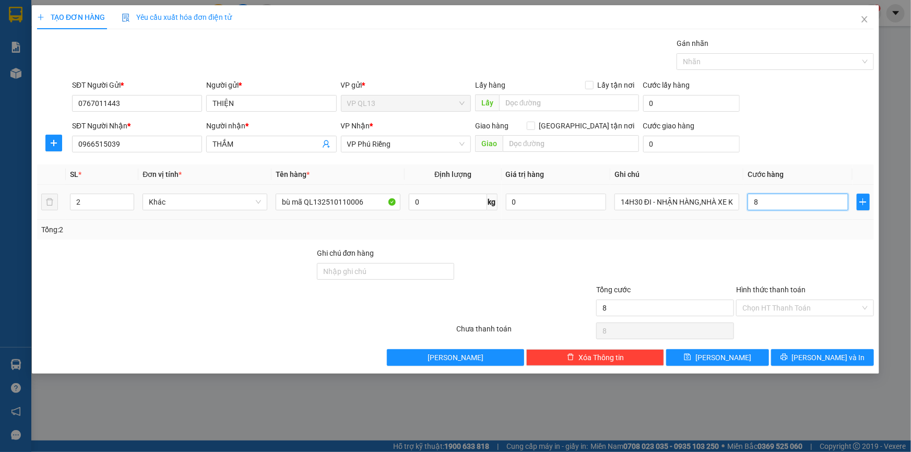
type input "80"
type input "80.000"
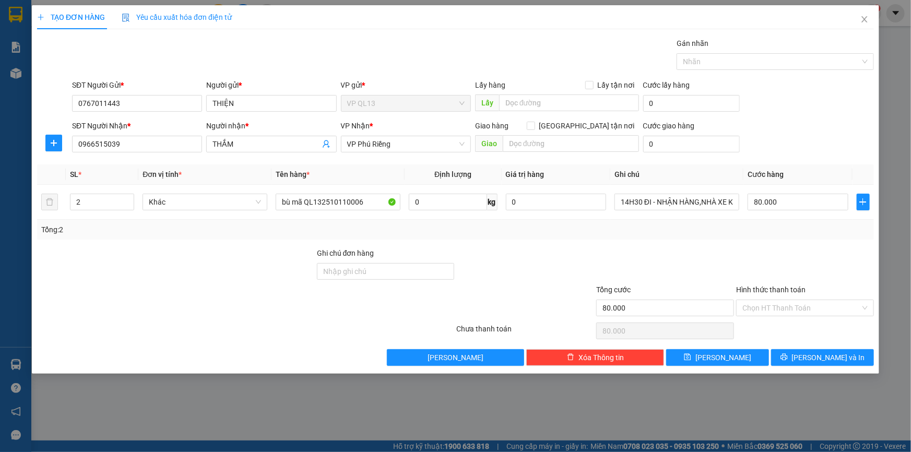
click at [771, 227] on div "Tổng: 2" at bounding box center [455, 229] width 828 height 11
click at [787, 360] on span "printer" at bounding box center [783, 357] width 7 height 8
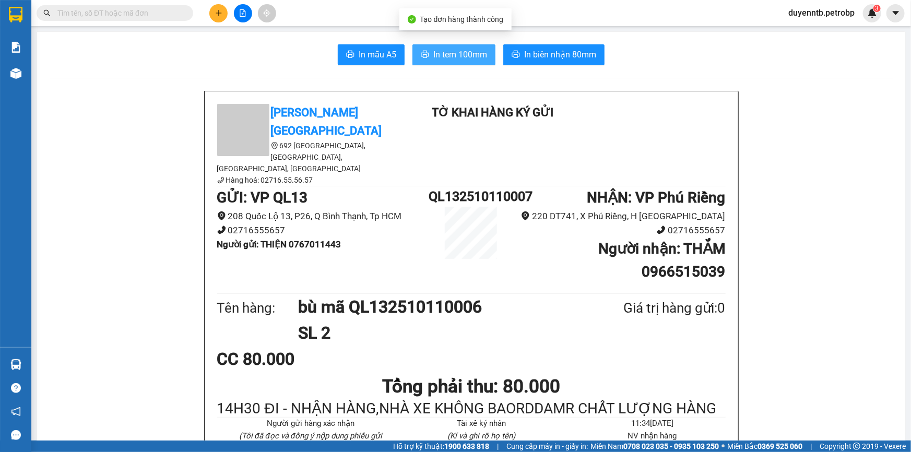
click at [452, 49] on span "In tem 100mm" at bounding box center [460, 54] width 54 height 13
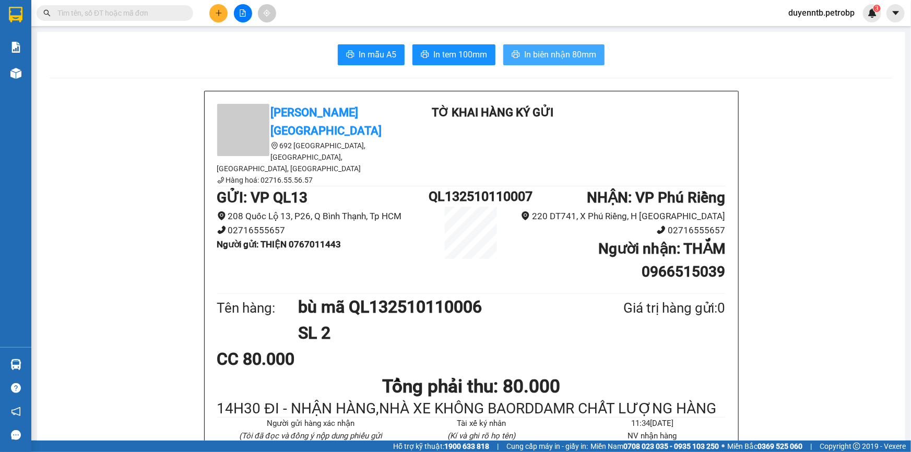
click at [516, 53] on icon "printer" at bounding box center [515, 54] width 8 height 8
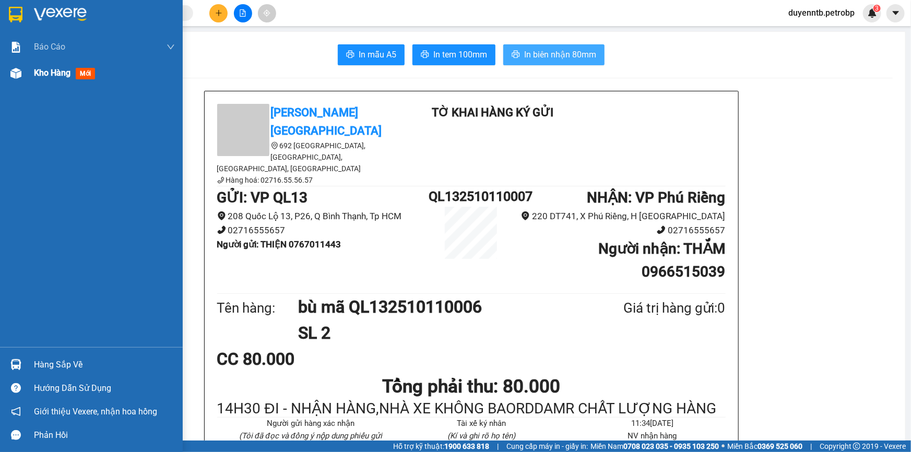
click at [19, 77] on img at bounding box center [15, 73] width 11 height 11
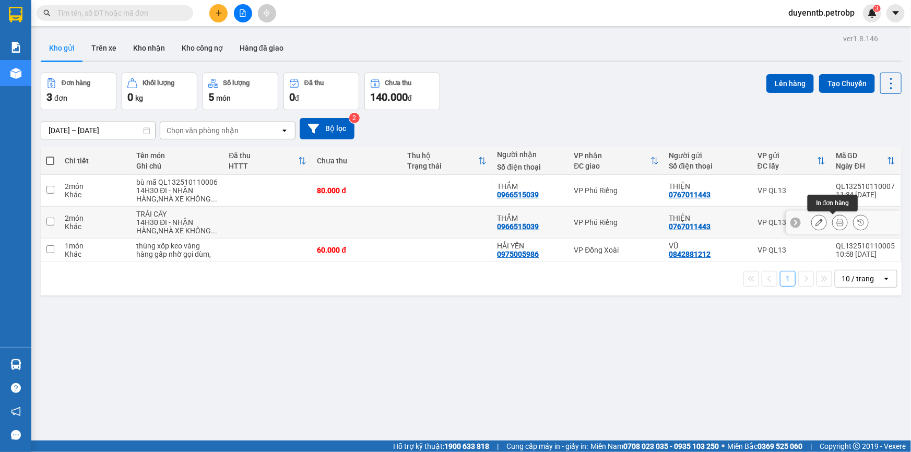
click at [832, 218] on button at bounding box center [839, 222] width 15 height 18
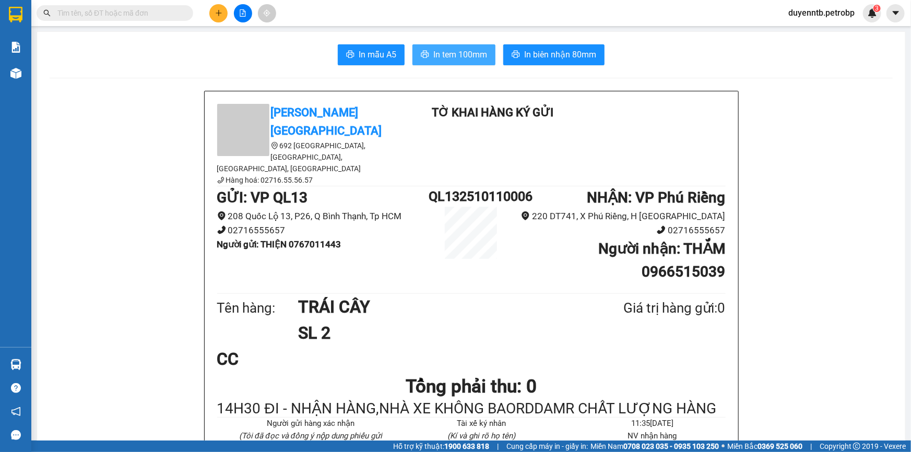
click at [470, 58] on span "In tem 100mm" at bounding box center [460, 54] width 54 height 13
click at [219, 19] on button at bounding box center [218, 13] width 18 height 18
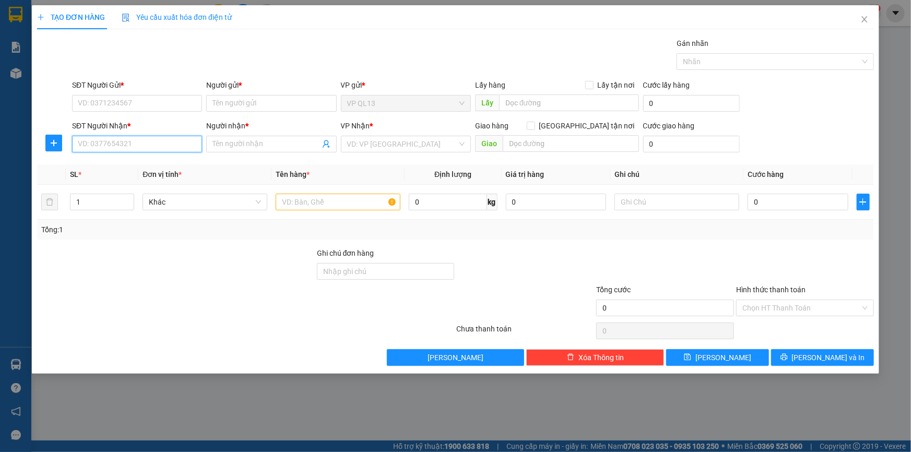
click at [172, 149] on input "SĐT Người Nhận *" at bounding box center [137, 144] width 130 height 17
type input "0975779149"
click at [180, 163] on div "0975779149 - ĐT NAM BP" at bounding box center [136, 164] width 117 height 11
type input "ĐT NAM BP"
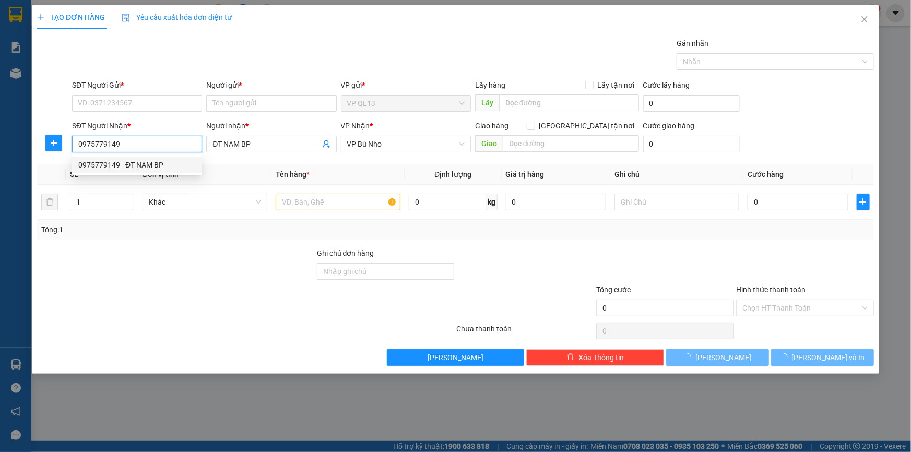
type input "200.000"
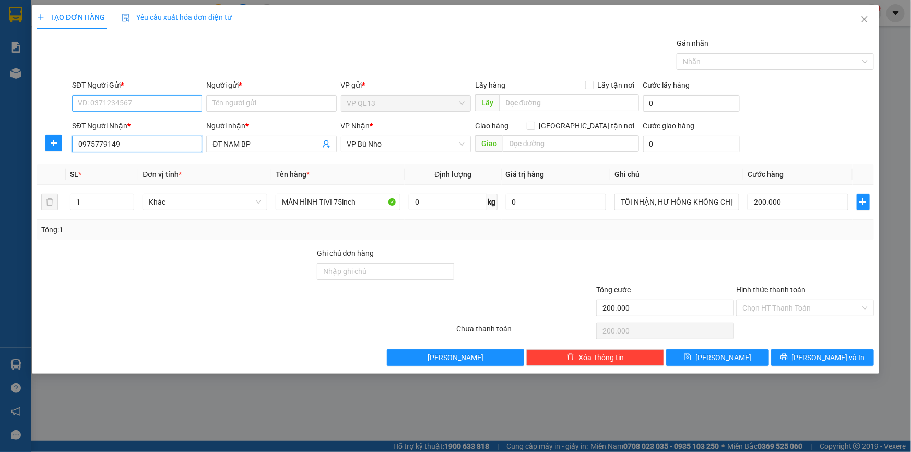
type input "0975779149"
click at [133, 105] on input "SĐT Người Gửi *" at bounding box center [137, 103] width 130 height 17
click at [138, 123] on div "0915108768 - [PERSON_NAME]" at bounding box center [136, 123] width 117 height 11
type input "0915108768"
type input "MINH"
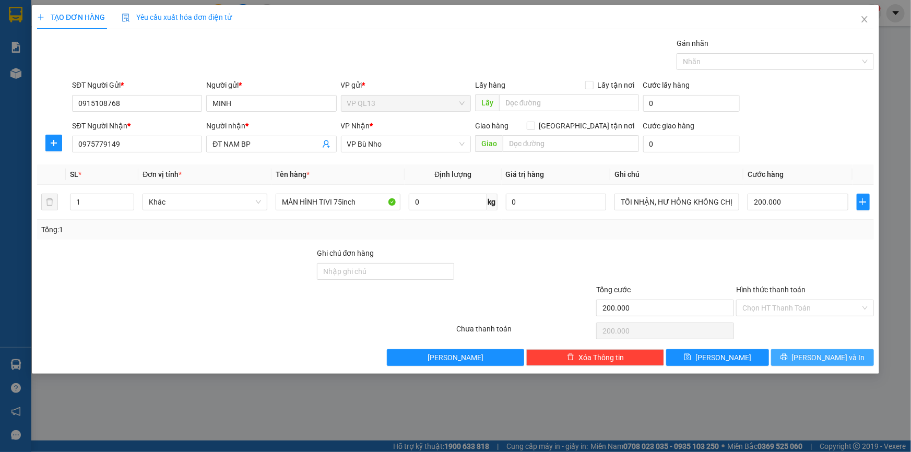
click at [788, 354] on button "[PERSON_NAME] và In" at bounding box center [822, 357] width 103 height 17
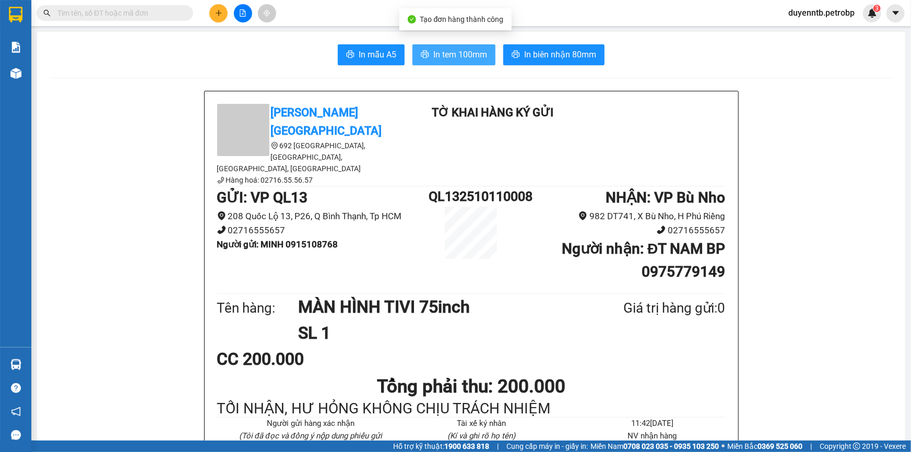
click at [451, 61] on span "In tem 100mm" at bounding box center [460, 54] width 54 height 13
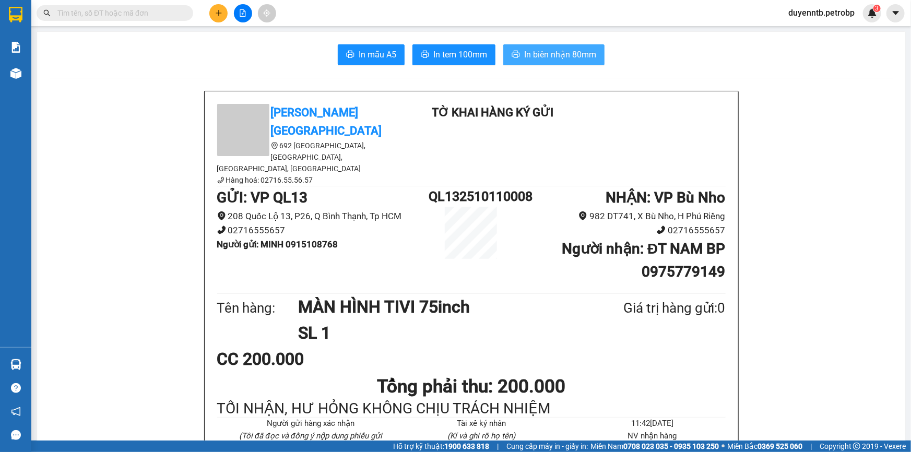
click at [549, 55] on span "In biên nhận 80mm" at bounding box center [560, 54] width 72 height 13
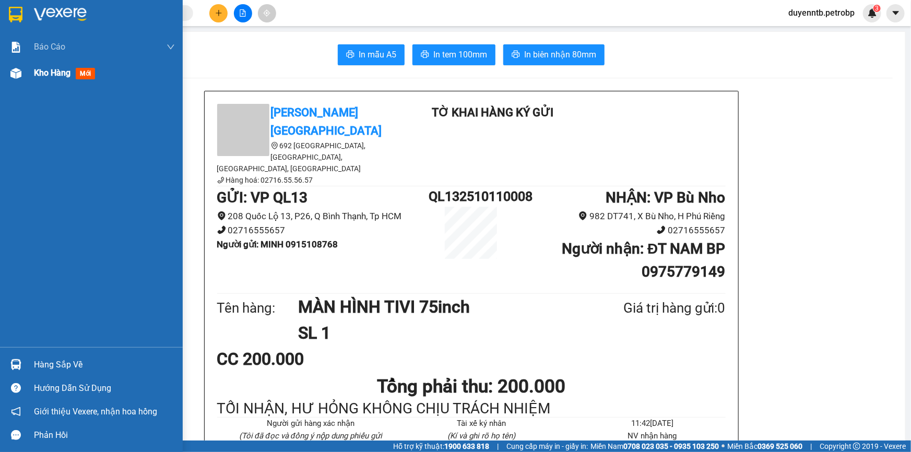
click at [41, 76] on span "Kho hàng" at bounding box center [52, 73] width 37 height 10
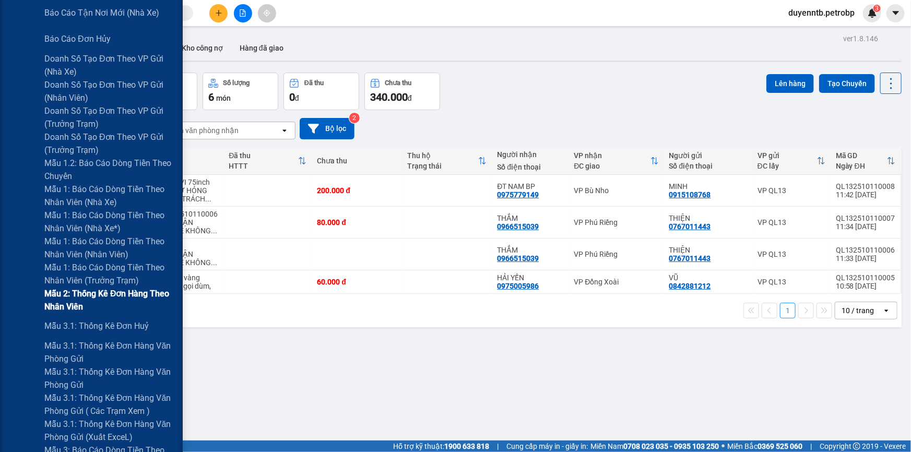
scroll to position [332, 0]
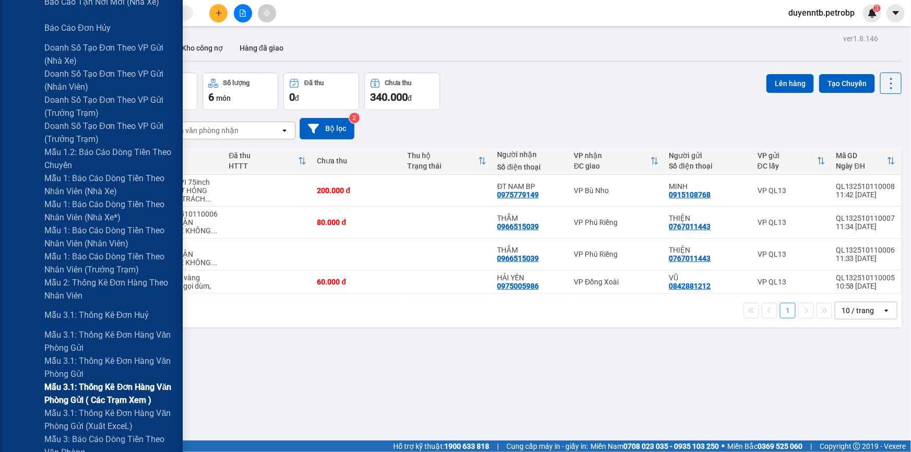
click at [95, 397] on span "Mẫu 3.1: Thống kê đơn hàng văn phòng gửi ( các trạm xem )" at bounding box center [109, 393] width 130 height 26
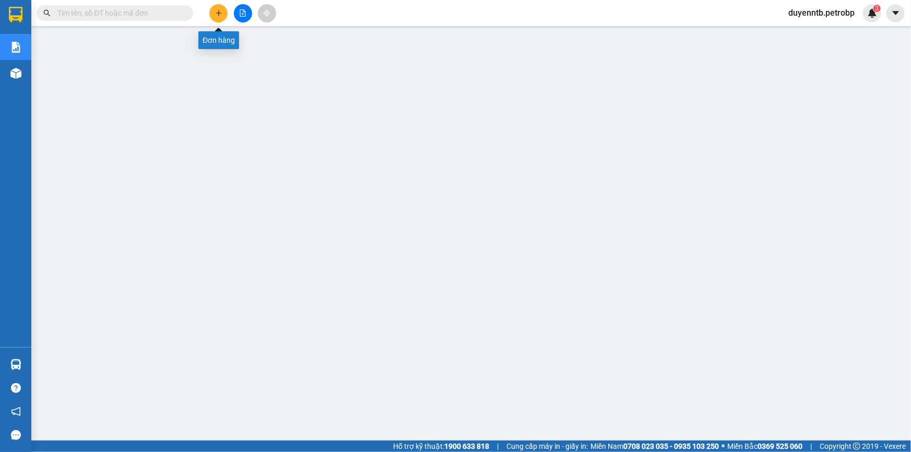
click at [220, 8] on button at bounding box center [218, 13] width 18 height 18
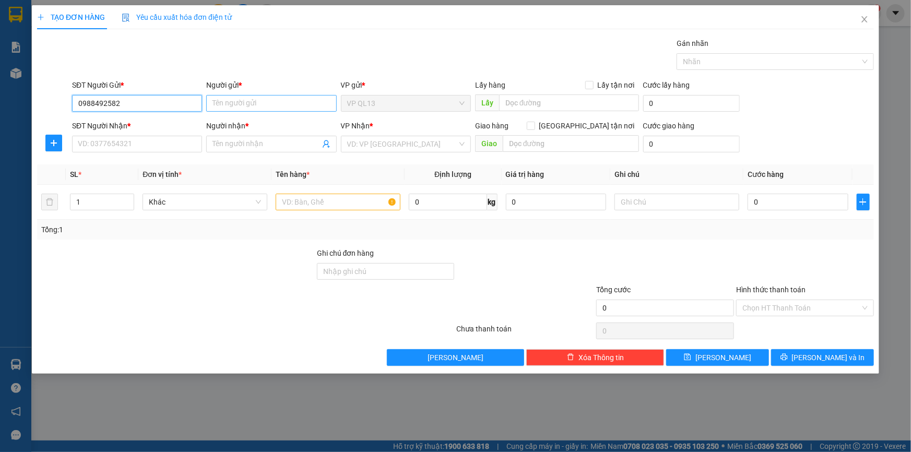
type input "0988492582"
click at [274, 97] on input "Người gửi *" at bounding box center [271, 103] width 130 height 17
click at [241, 103] on input "Người gửi *" at bounding box center [271, 103] width 130 height 17
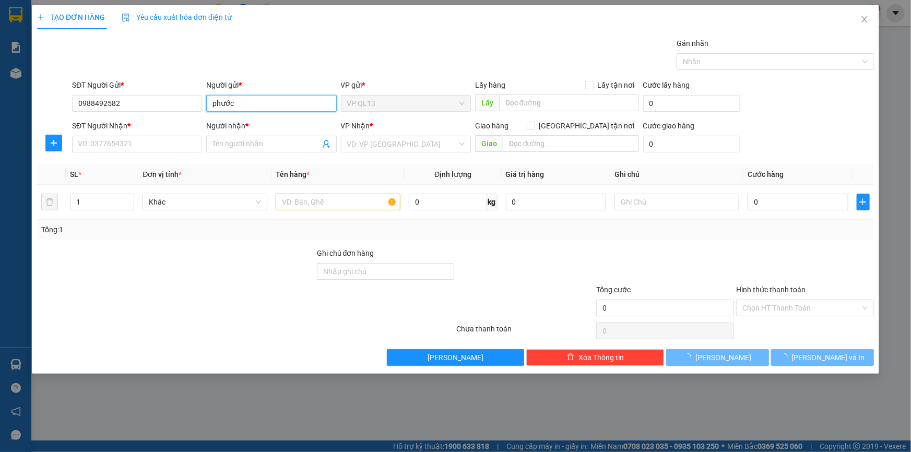
type input "phước"
click at [122, 152] on div "SĐT Người Nhận * VD: 0377654321" at bounding box center [137, 138] width 130 height 37
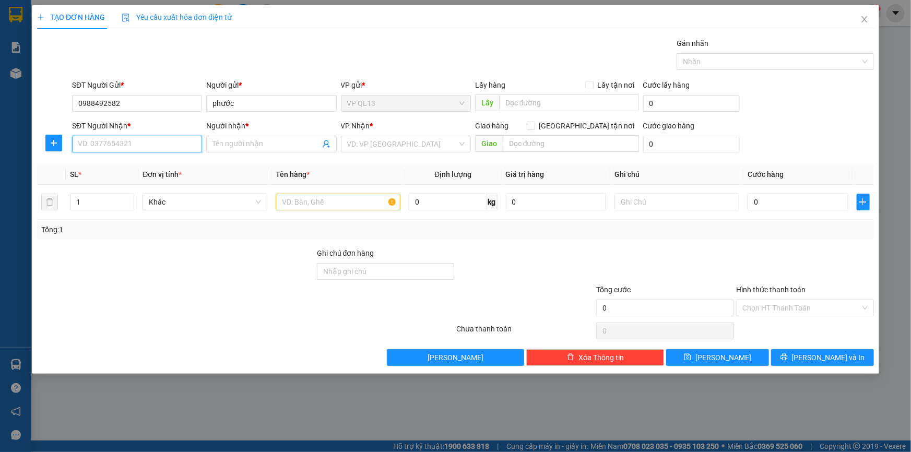
click at [141, 139] on input "SĐT Người Nhận *" at bounding box center [137, 144] width 130 height 17
type input "0985788424"
click at [262, 140] on input "Người nhận *" at bounding box center [265, 143] width 107 height 11
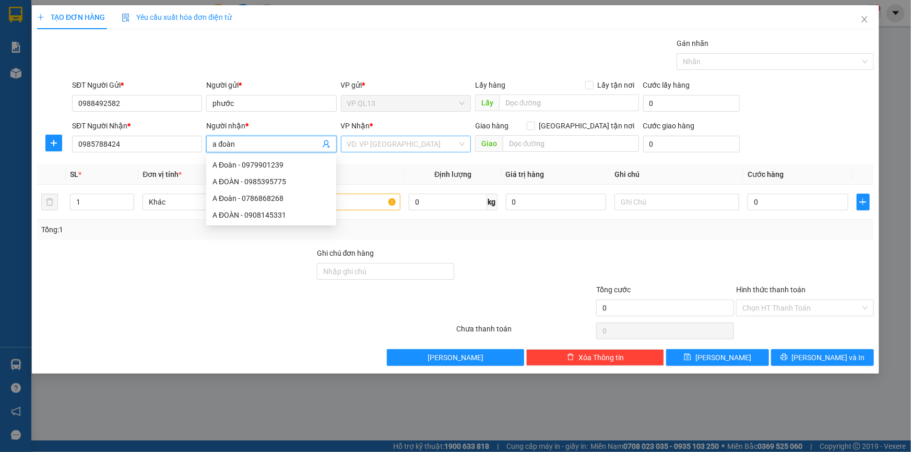
type input "a đoàn"
click at [370, 143] on input "search" at bounding box center [402, 144] width 110 height 16
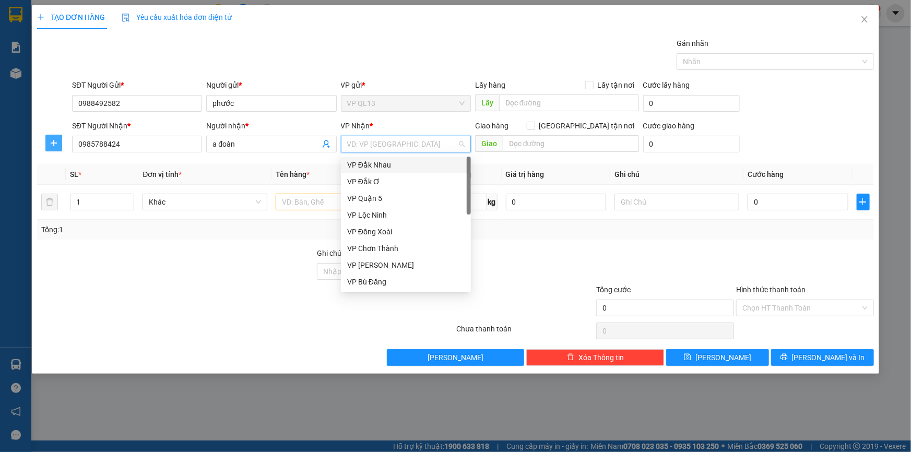
click at [50, 145] on icon "plus" at bounding box center [54, 143] width 8 height 8
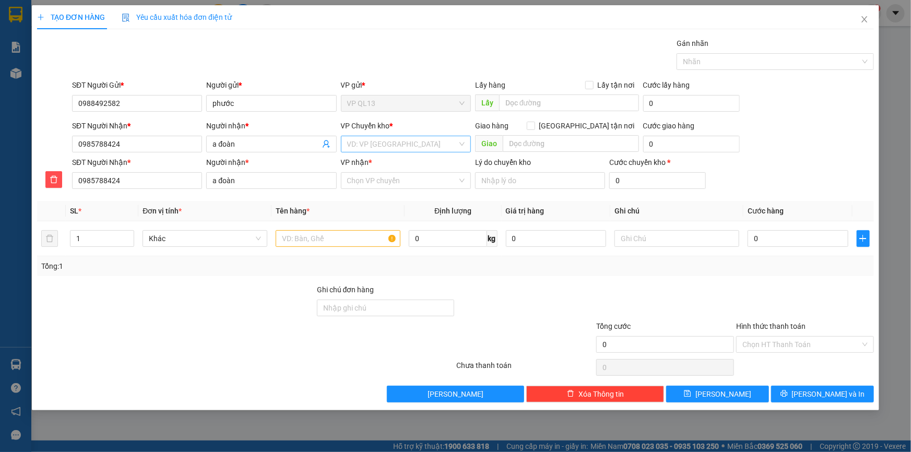
click at [353, 148] on input "search" at bounding box center [402, 144] width 110 height 16
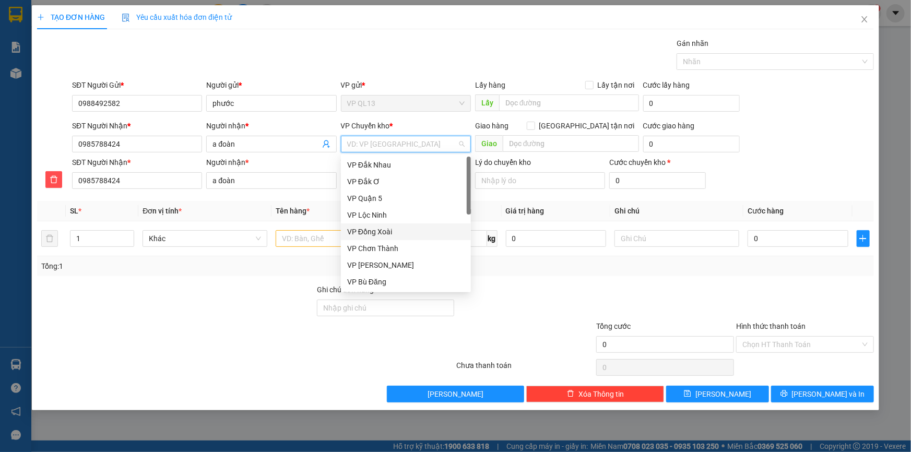
click at [396, 229] on div "VP Đồng Xoài" at bounding box center [405, 231] width 117 height 11
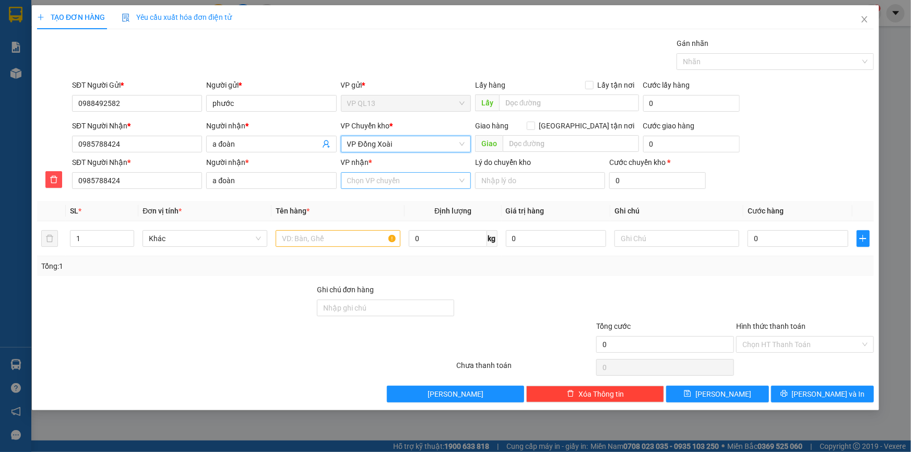
click at [390, 184] on input "VP nhận *" at bounding box center [402, 181] width 110 height 16
type input "bom"
click at [390, 199] on div "VP Bom Bo" at bounding box center [405, 201] width 117 height 11
click at [300, 240] on input "text" at bounding box center [338, 238] width 125 height 17
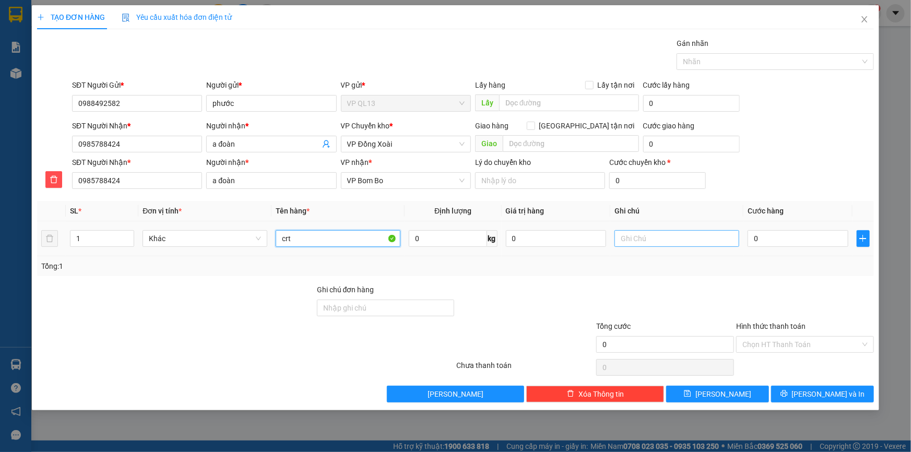
type input "crt"
click at [642, 234] on input "text" at bounding box center [676, 238] width 125 height 17
type input "14h30 đi"
click at [767, 245] on input "0" at bounding box center [797, 238] width 101 height 17
type input "3"
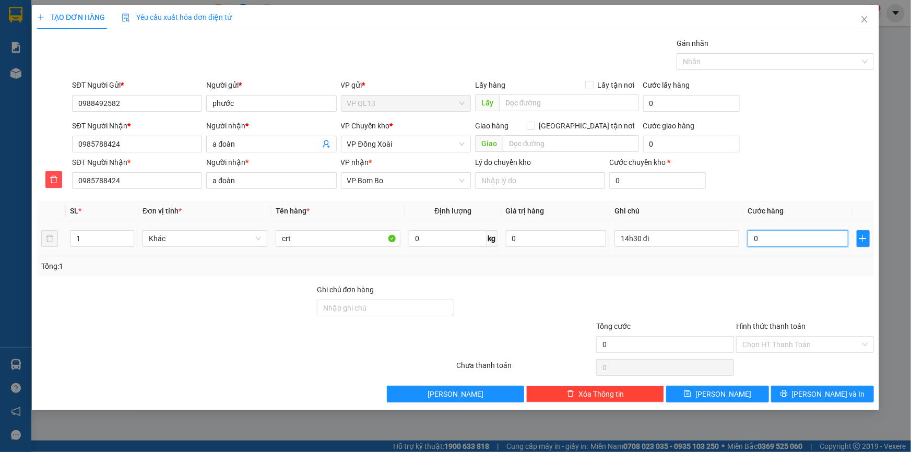
type input "3"
type input "30"
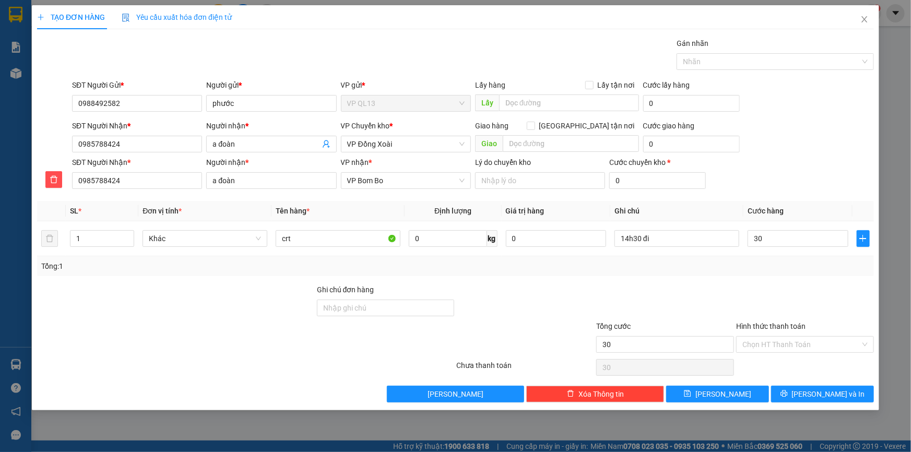
type input "30.000"
click at [806, 317] on div at bounding box center [805, 302] width 140 height 37
click at [795, 340] on input "Hình thức thanh toán" at bounding box center [801, 345] width 118 height 16
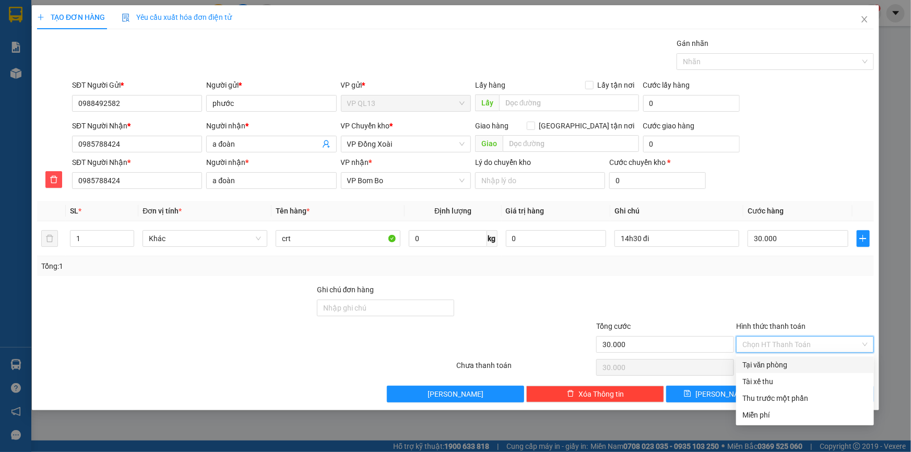
click at [789, 361] on div "Tại văn phòng" at bounding box center [804, 364] width 125 height 11
type input "0"
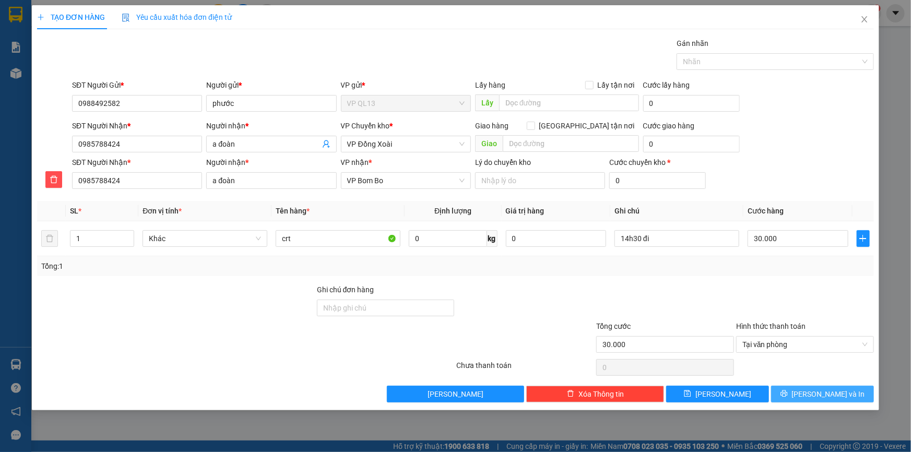
click at [787, 395] on icon "printer" at bounding box center [783, 393] width 7 height 7
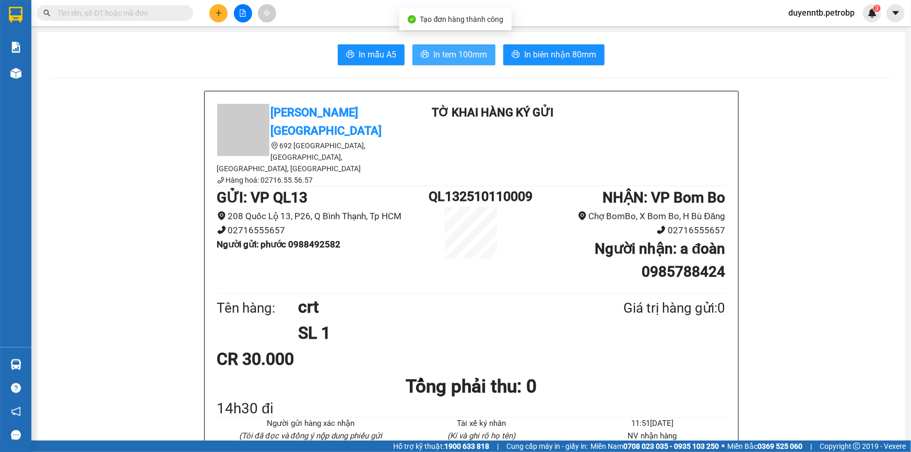
click at [462, 51] on span "In tem 100mm" at bounding box center [460, 54] width 54 height 13
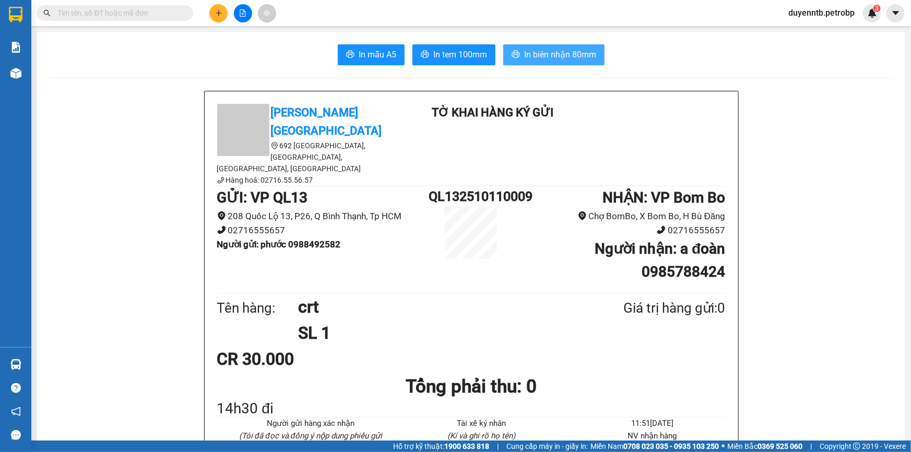
click at [559, 54] on span "In biên nhận 80mm" at bounding box center [560, 54] width 72 height 13
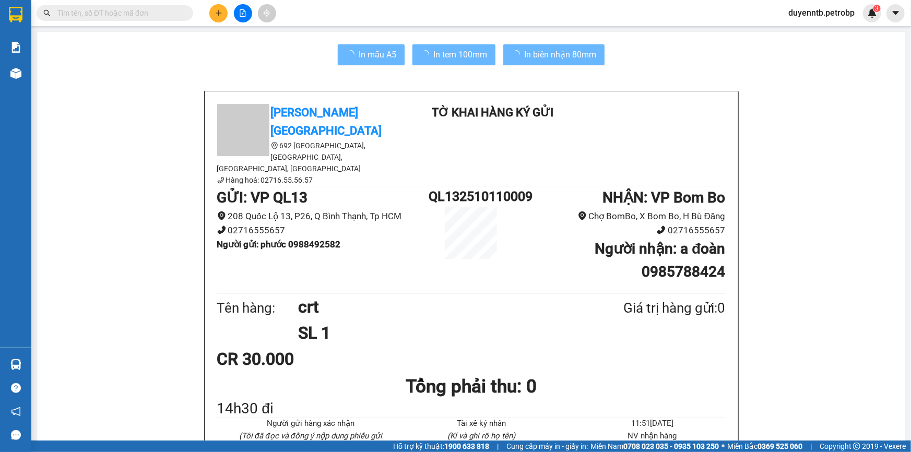
click at [701, 401] on div "14h30 đi" at bounding box center [471, 409] width 508 height 16
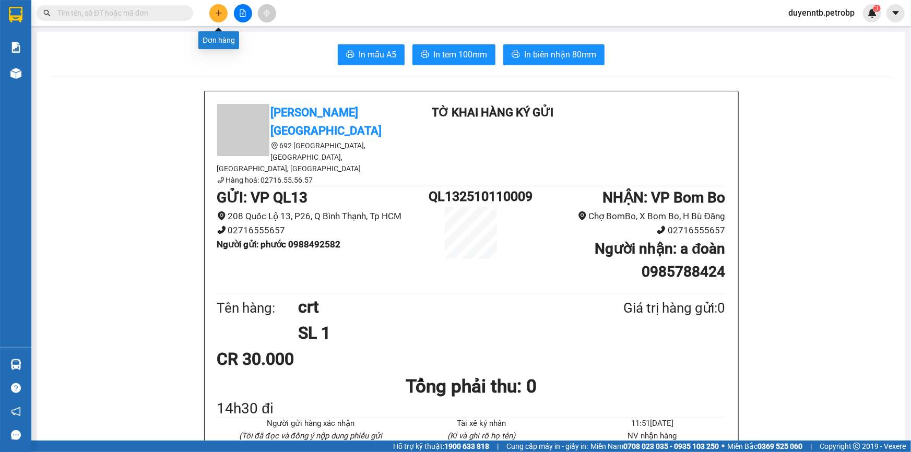
click at [218, 15] on icon "plus" at bounding box center [218, 13] width 1 height 6
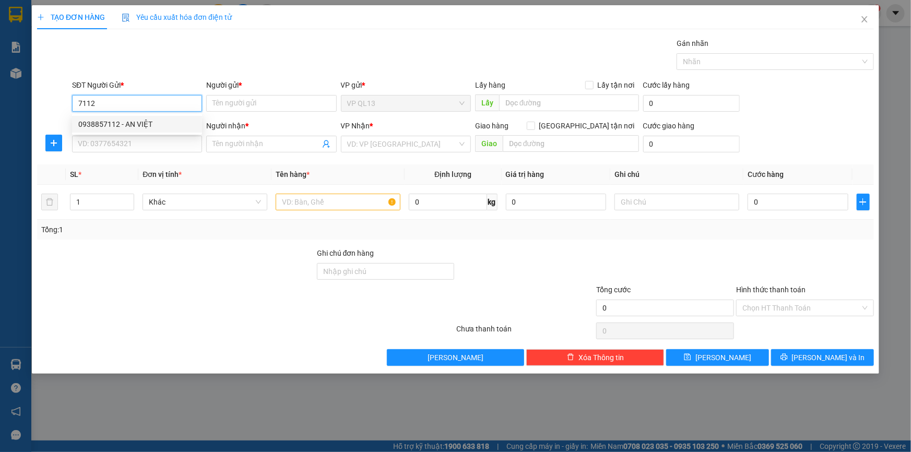
click at [155, 121] on div "0938857112 - AN VIỆT" at bounding box center [136, 123] width 117 height 11
type input "0938857112"
type input "AN VIỆT"
type input "0984344535"
type input "TRỌNG"
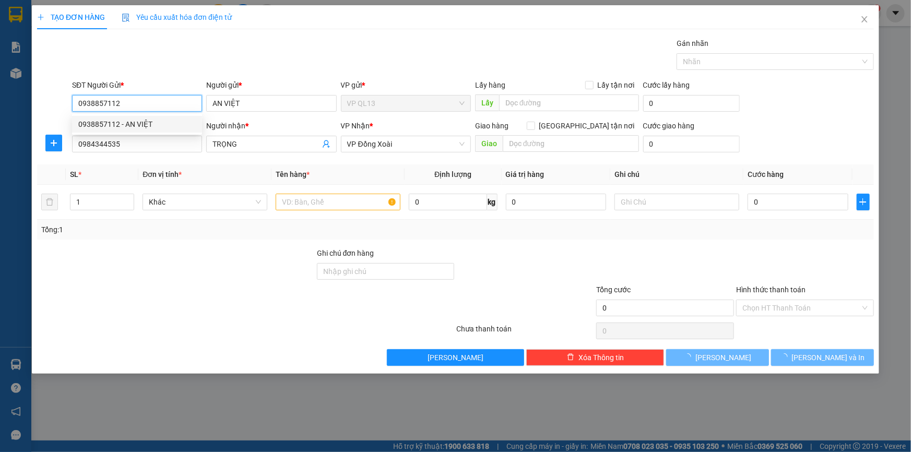
type input "30.000"
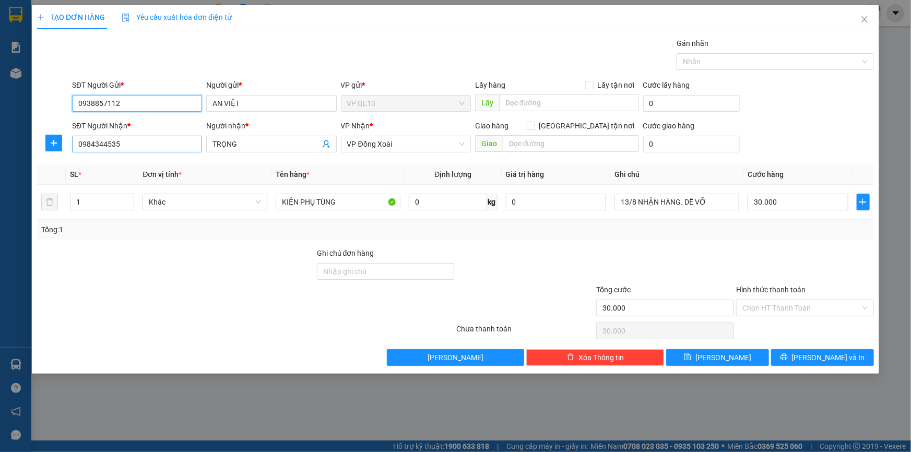
type input "0938857112"
click at [134, 148] on input "0984344535" at bounding box center [137, 144] width 130 height 17
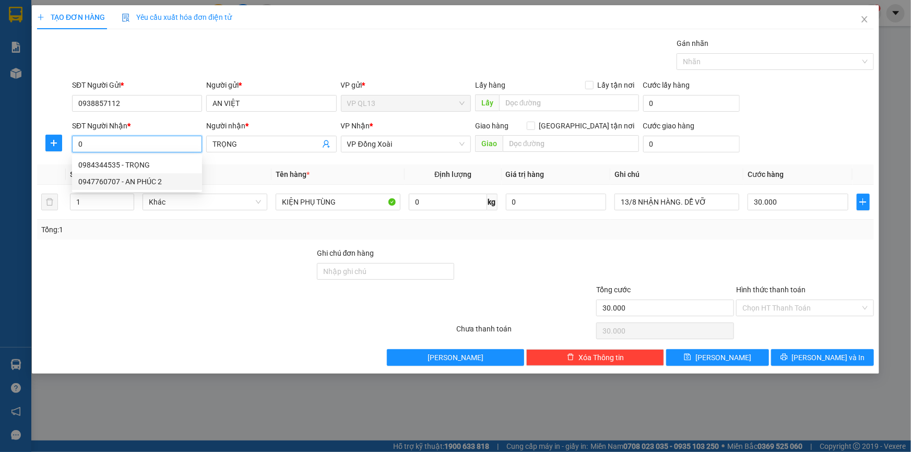
click at [134, 181] on div "0947760707 - AN PHÚC 2" at bounding box center [136, 181] width 117 height 11
type input "0947760707"
type input "AN PHÚC 2"
type input "40.000"
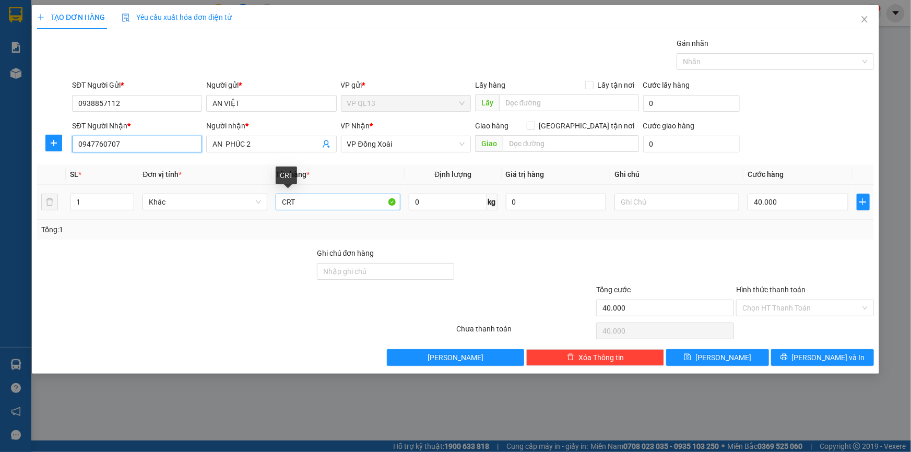
type input "0947760707"
click at [314, 194] on input "CRT" at bounding box center [338, 202] width 125 height 17
type input "C"
type input "kiện nhỏ"
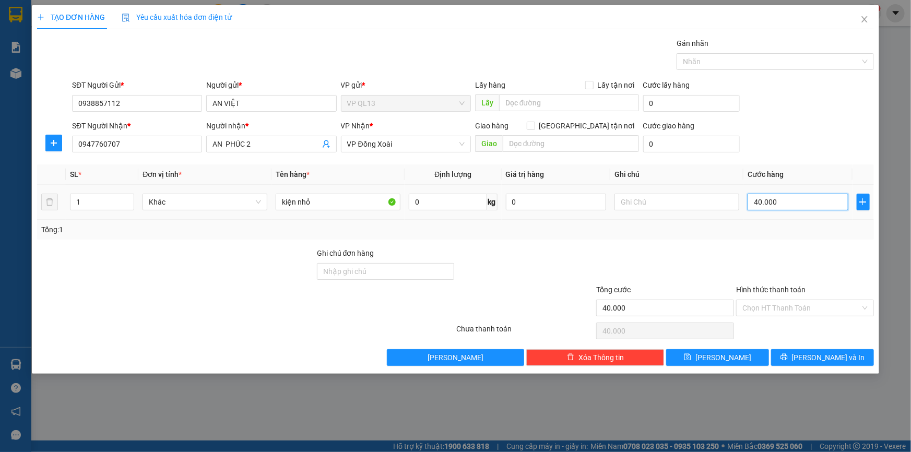
click at [786, 206] on input "40.000" at bounding box center [797, 202] width 101 height 17
type input "0"
type input "1"
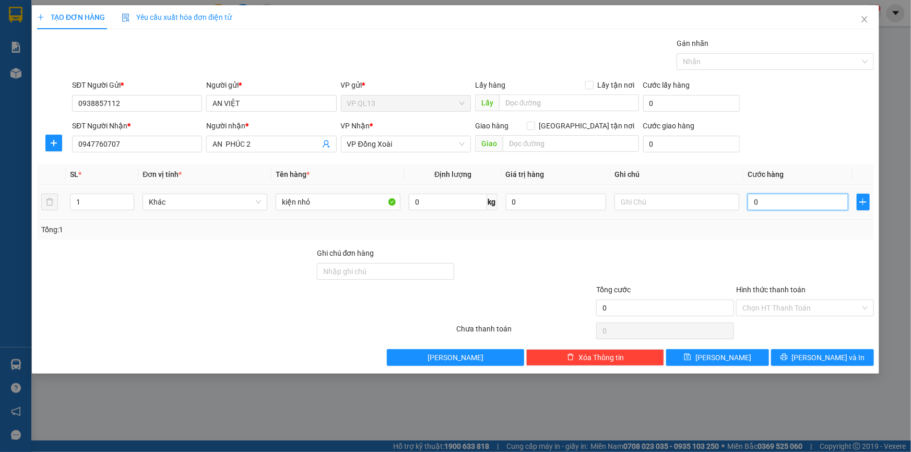
type input "1"
type input "01"
type input "0"
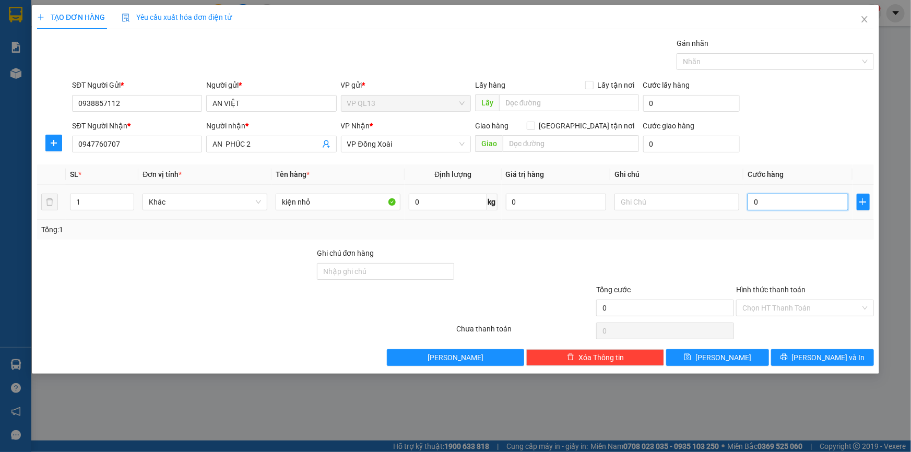
type input "3"
type input "03"
type input "30"
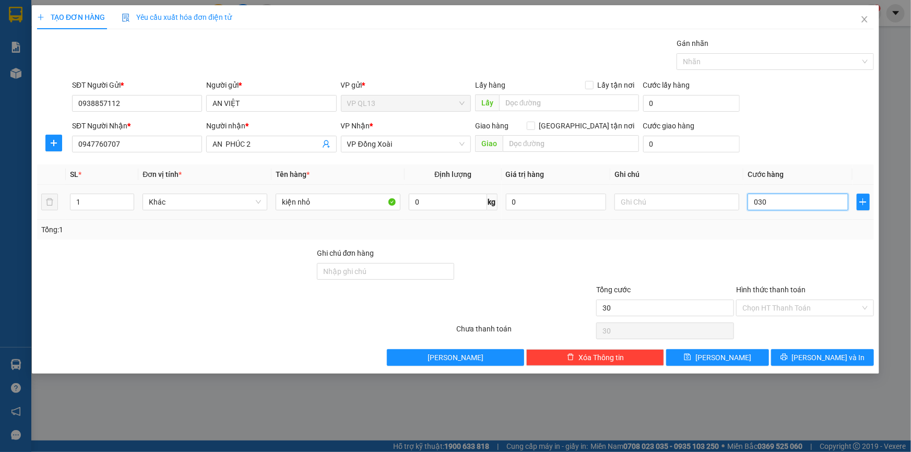
type input "030"
type input "30.000"
click at [796, 243] on div "Transit Pickup Surcharge Ids Transit Deliver Surcharge Ids Transit Deliver Surc…" at bounding box center [455, 202] width 836 height 328
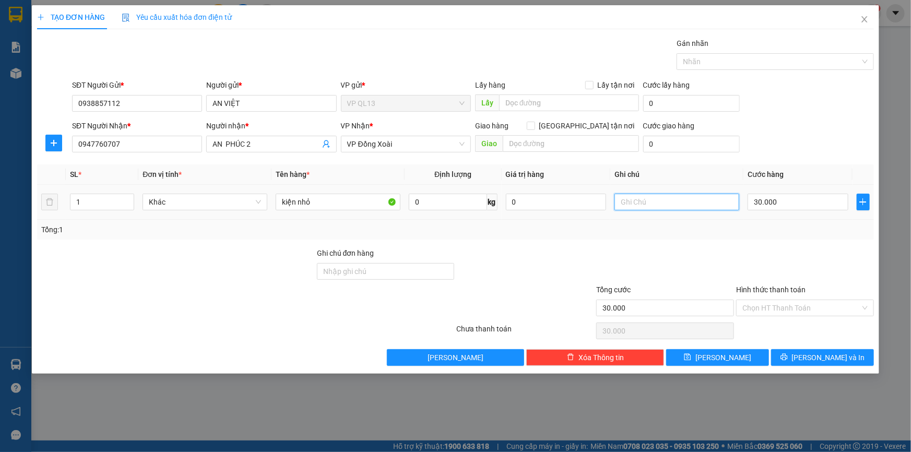
click at [667, 205] on input "text" at bounding box center [676, 202] width 125 height 17
type input "14h30 đi"
click at [839, 354] on span "[PERSON_NAME] và In" at bounding box center [828, 357] width 73 height 11
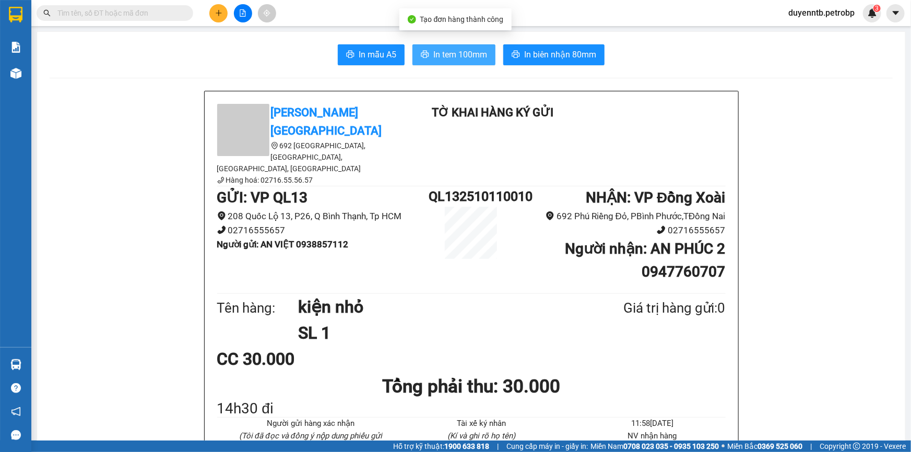
click at [456, 52] on span "In tem 100mm" at bounding box center [460, 54] width 54 height 13
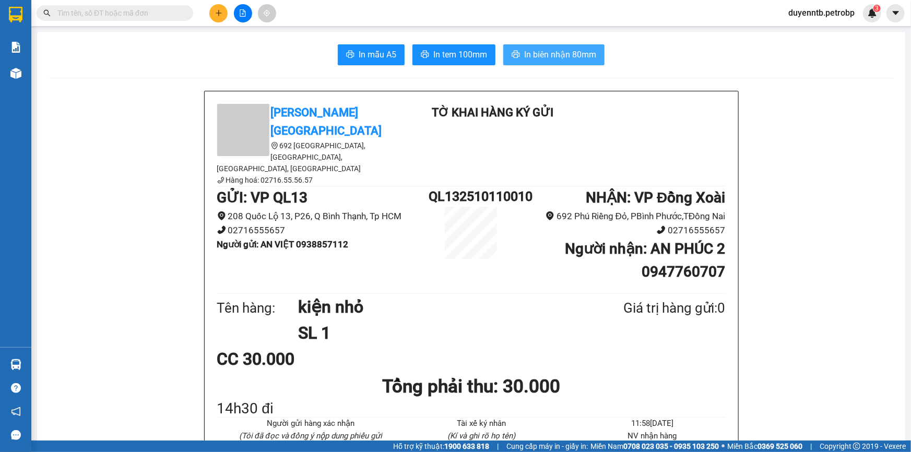
click at [524, 52] on span "In biên nhận 80mm" at bounding box center [560, 54] width 72 height 13
click at [512, 44] on button "In biên nhận 80mm" at bounding box center [553, 54] width 101 height 21
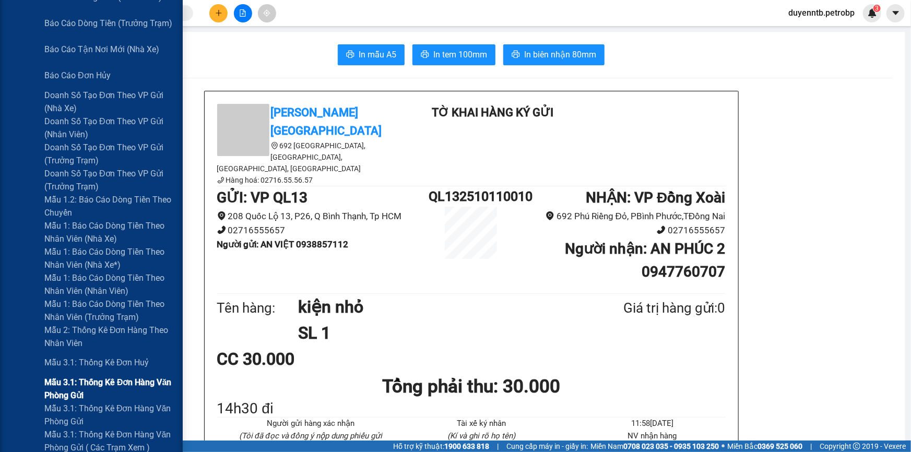
scroll to position [379, 0]
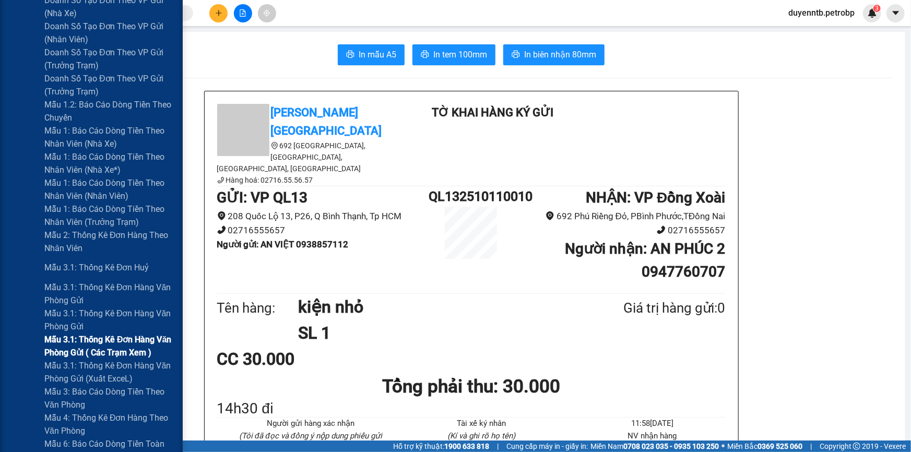
click at [113, 345] on span "Mẫu 3.1: Thống kê đơn hàng văn phòng gửi ( các trạm xem )" at bounding box center [109, 346] width 130 height 26
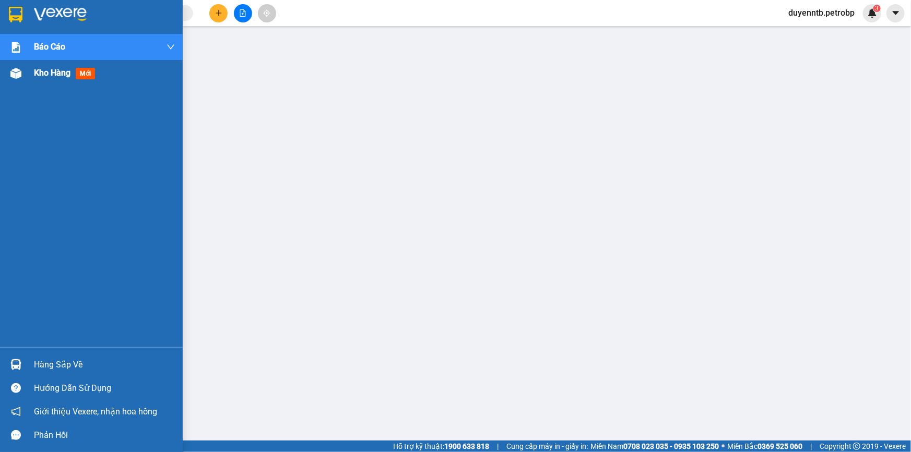
click at [35, 75] on span "Kho hàng" at bounding box center [52, 73] width 37 height 10
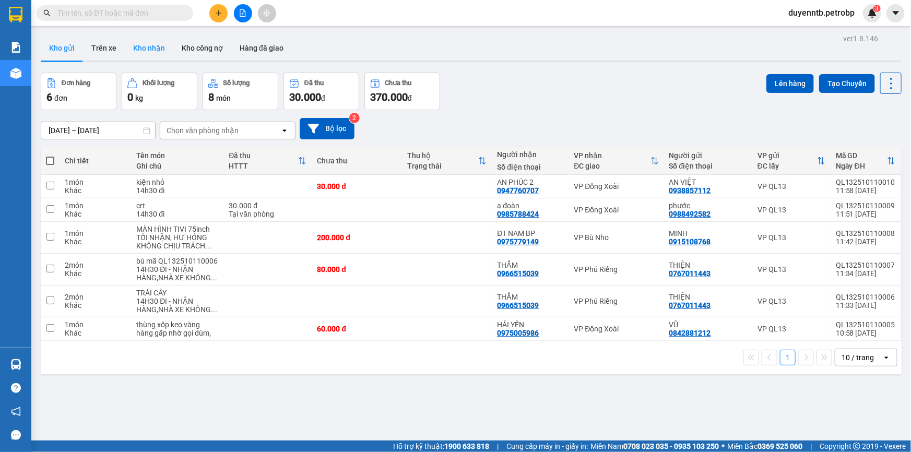
click at [131, 45] on button "Kho nhận" at bounding box center [149, 47] width 49 height 25
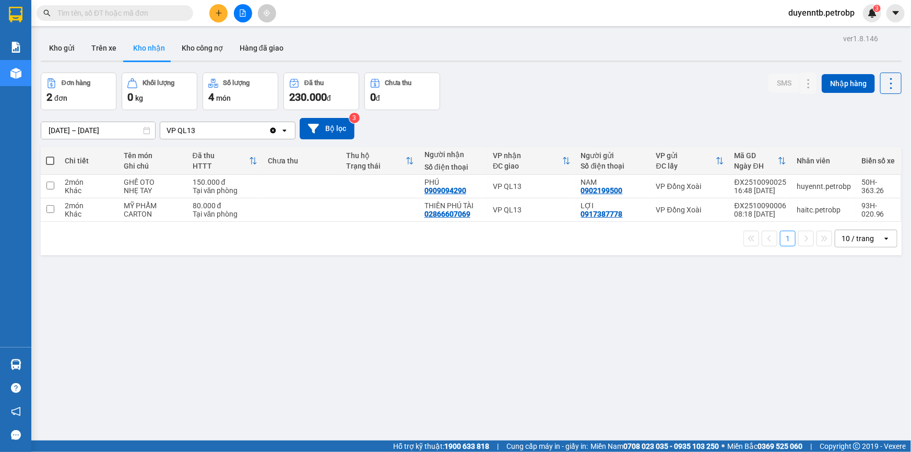
click at [71, 126] on input "[DATE] – [DATE]" at bounding box center [98, 130] width 114 height 17
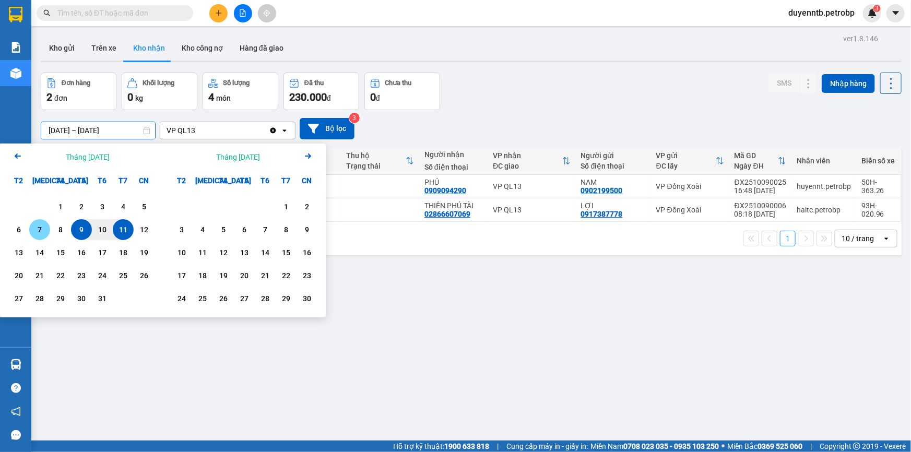
click at [44, 233] on div "7" at bounding box center [39, 229] width 15 height 13
click at [102, 220] on div "10" at bounding box center [102, 229] width 21 height 21
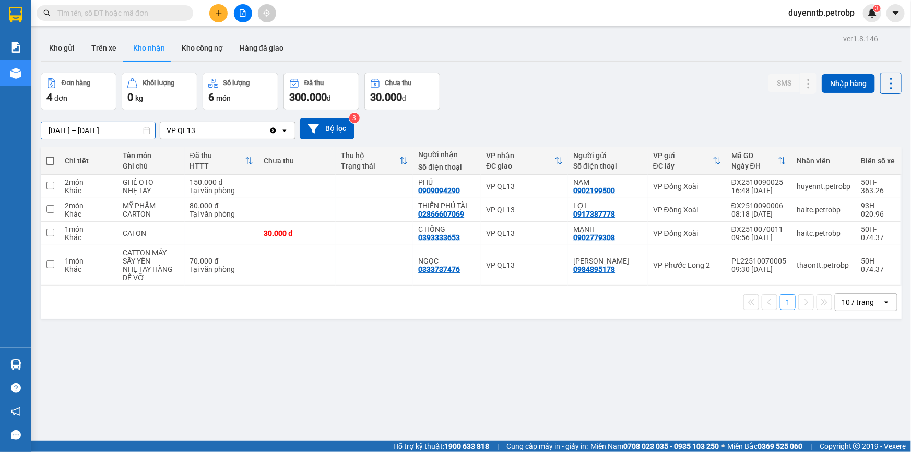
click at [114, 130] on input "[DATE] – [DATE]" at bounding box center [98, 130] width 114 height 17
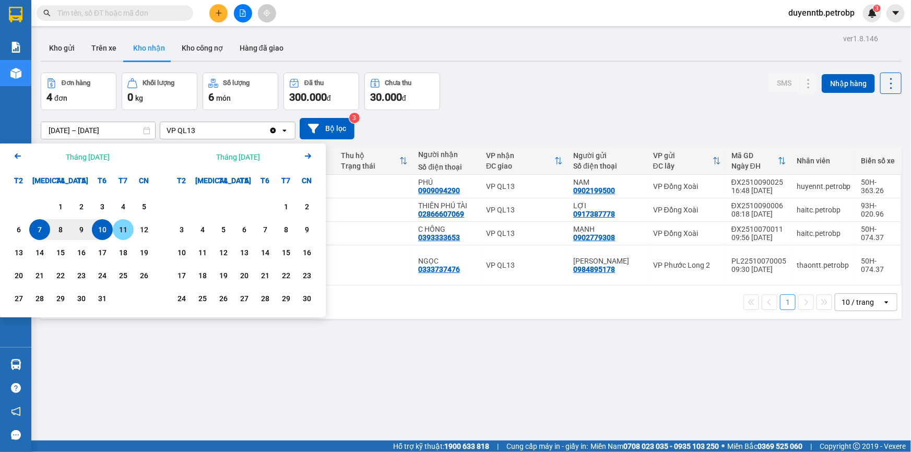
click at [130, 234] on div "11" at bounding box center [123, 229] width 21 height 21
click at [42, 228] on div "7" at bounding box center [39, 229] width 15 height 13
type input "[DATE] – [DATE]"
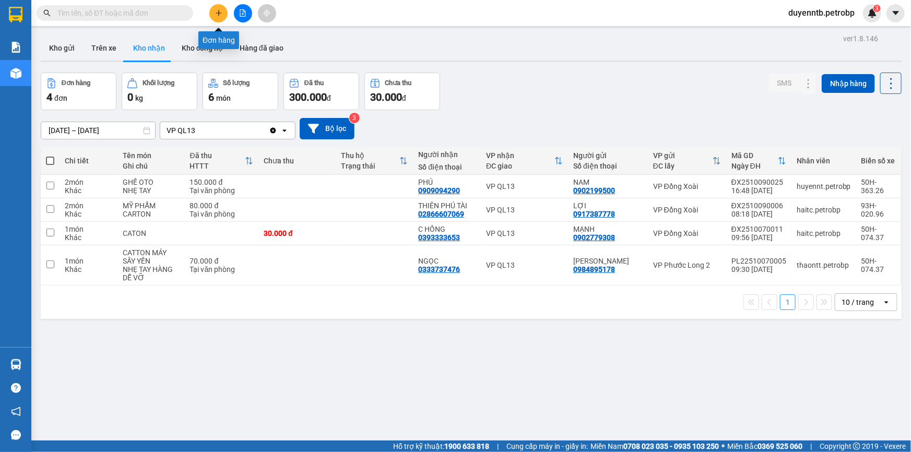
click at [220, 7] on button at bounding box center [218, 13] width 18 height 18
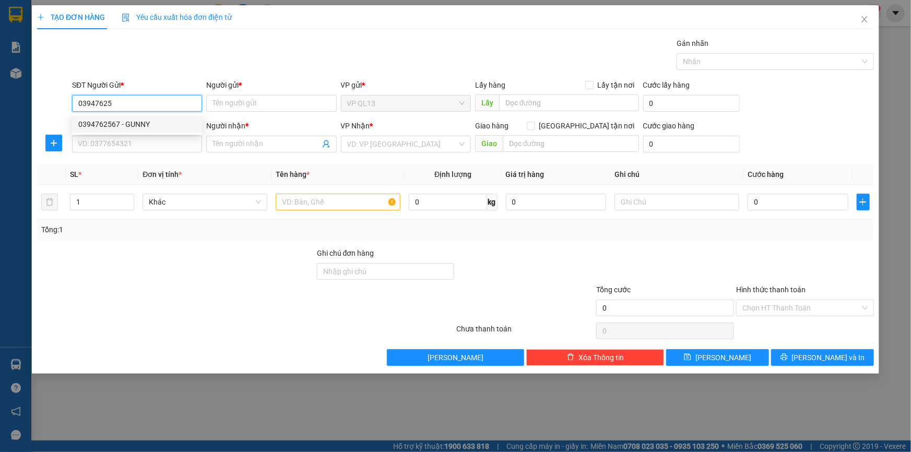
click at [122, 125] on div "0394762567 - GUNNY" at bounding box center [136, 123] width 117 height 11
type input "0394762567"
type input "GUNNY"
type input "0382805781"
type input "CHỊ NHI"
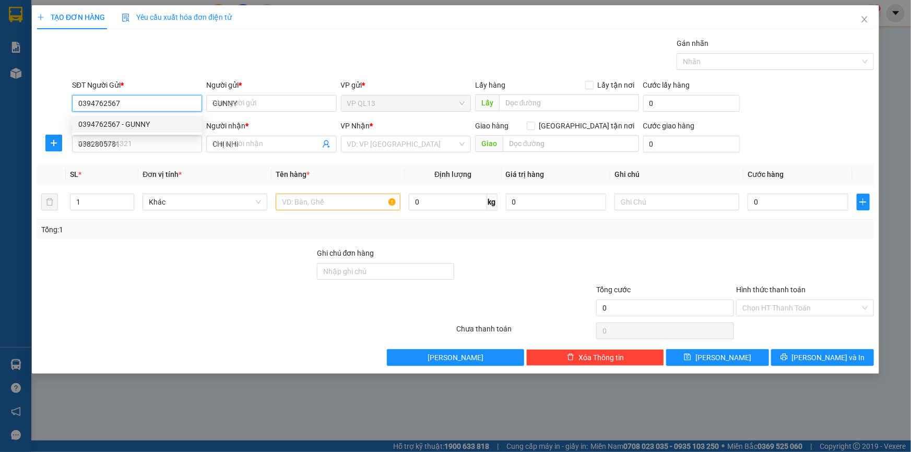
type input "50.000"
type input "0394762567"
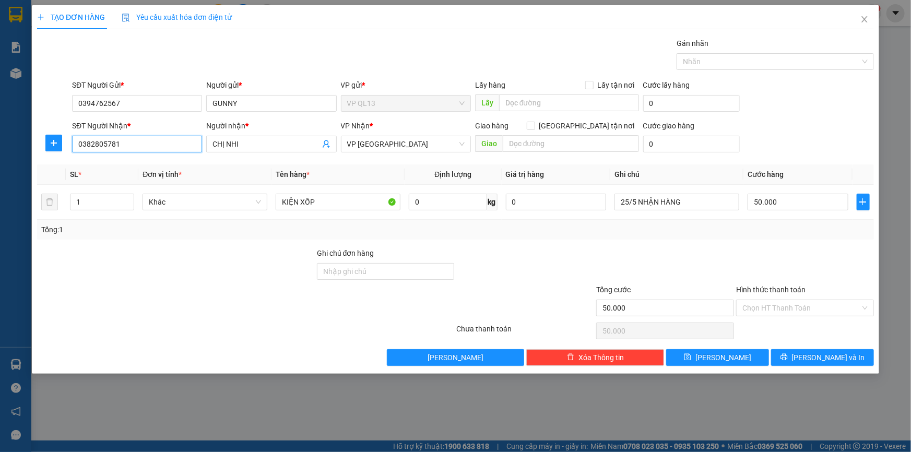
click at [130, 151] on input "0382805781" at bounding box center [137, 144] width 130 height 17
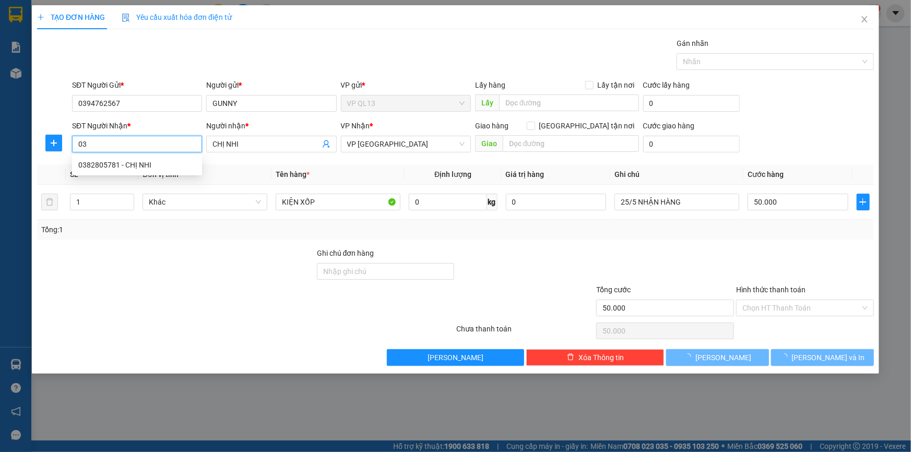
type input "0"
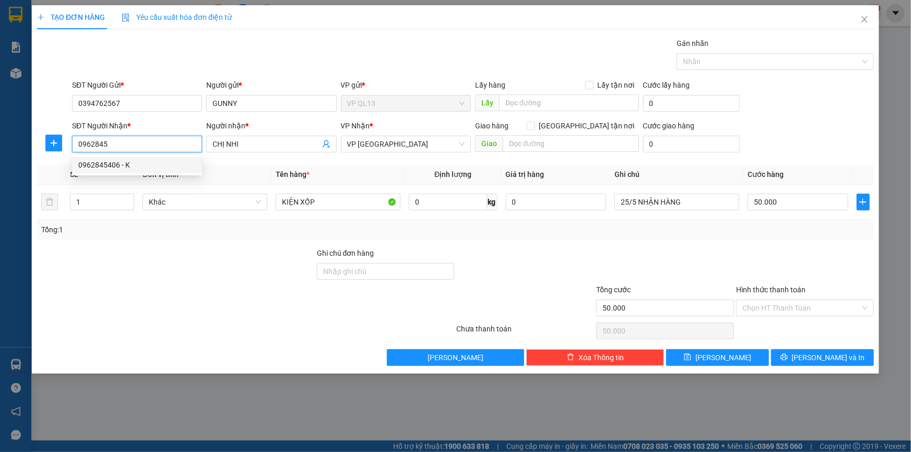
click at [130, 165] on div "0962845406 - K" at bounding box center [136, 164] width 117 height 11
type input "0962845406"
type input "K"
type input "0962845406"
click at [49, 142] on span "plus" at bounding box center [54, 143] width 16 height 8
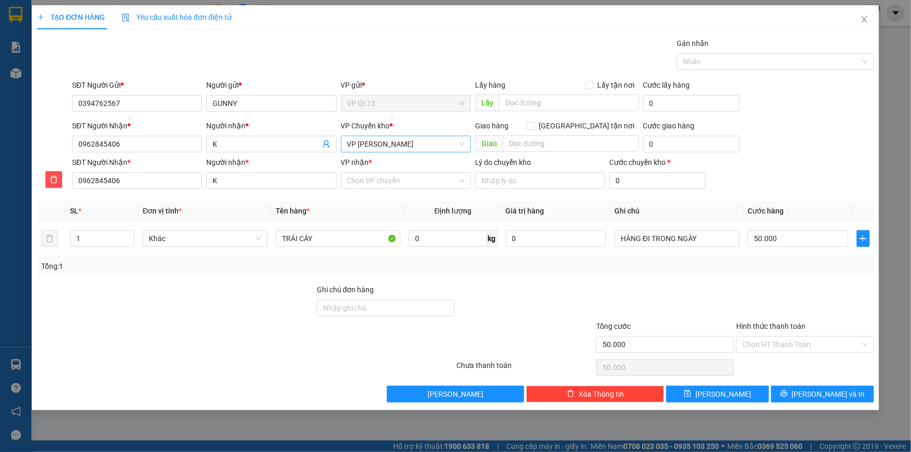
click at [386, 140] on span "VP [PERSON_NAME]" at bounding box center [405, 144] width 117 height 16
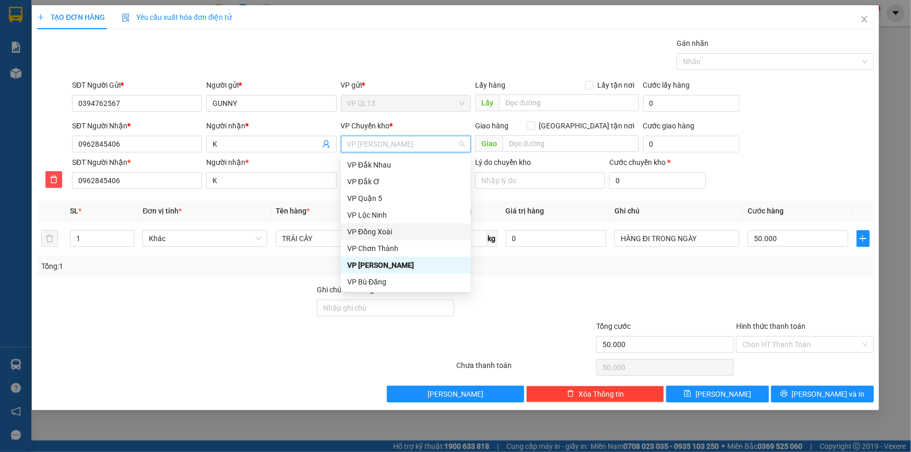
click at [388, 229] on div "VP Đồng Xoài" at bounding box center [405, 231] width 117 height 11
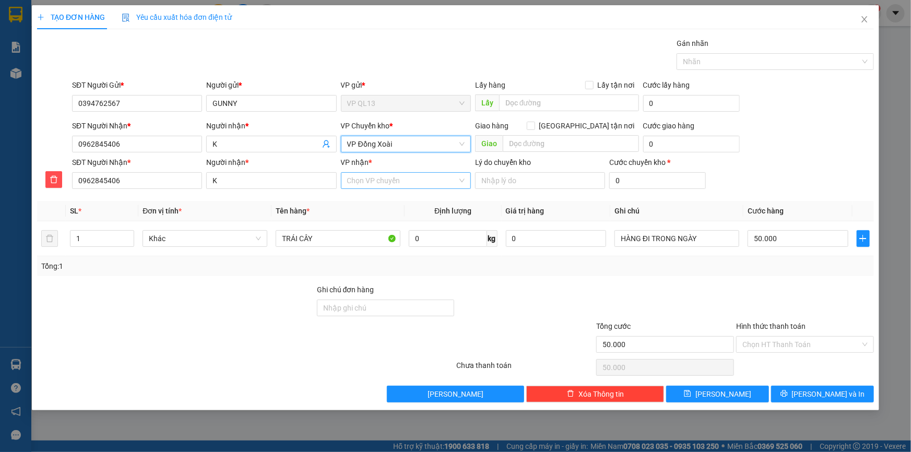
click at [371, 184] on input "VP nhận *" at bounding box center [402, 181] width 110 height 16
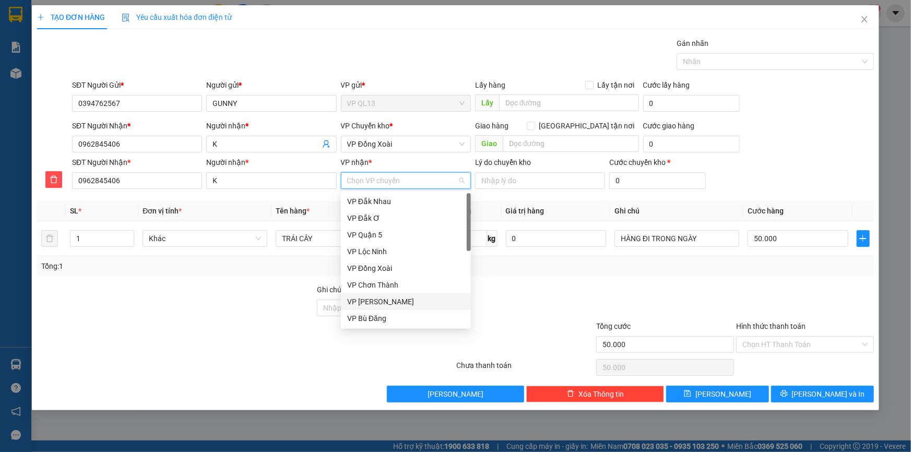
click at [395, 301] on div "VP [PERSON_NAME]" at bounding box center [405, 301] width 117 height 11
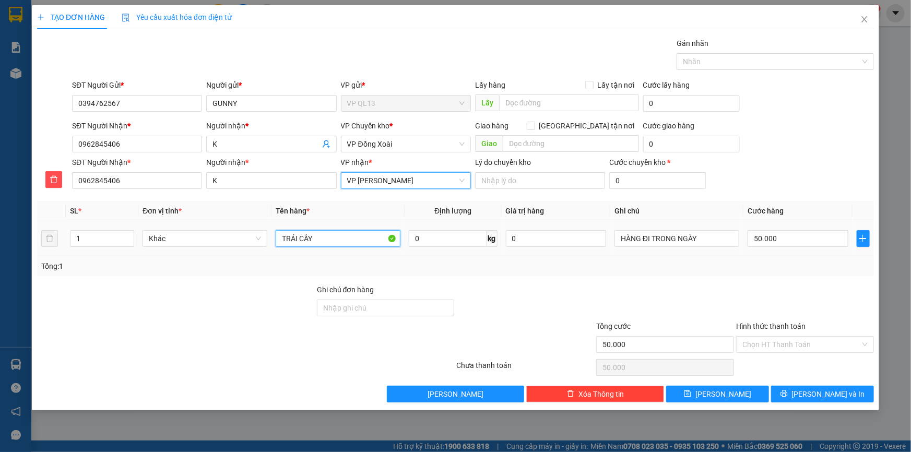
click at [348, 242] on input "TRÁI CÂY" at bounding box center [338, 238] width 125 height 17
type input "T"
type input "kiện bọc nilong"
type input "2"
click at [129, 235] on icon "up" at bounding box center [129, 236] width 4 height 4
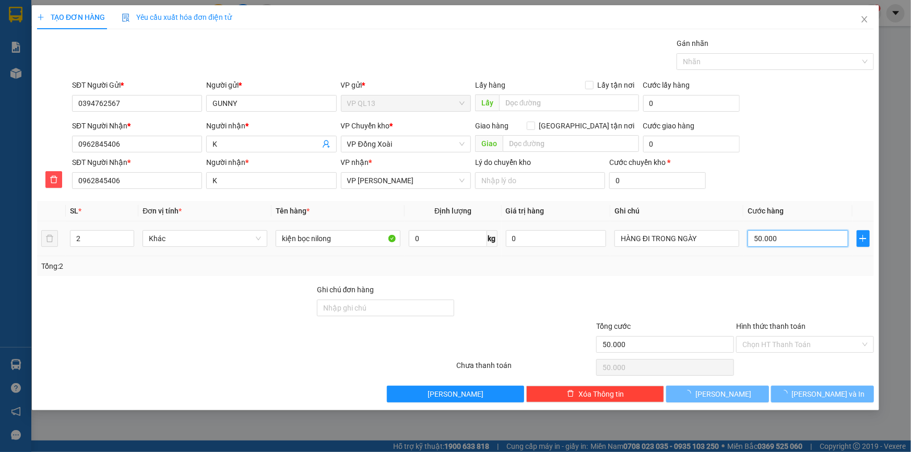
click at [784, 233] on input "50.000" at bounding box center [797, 238] width 101 height 17
type input "0"
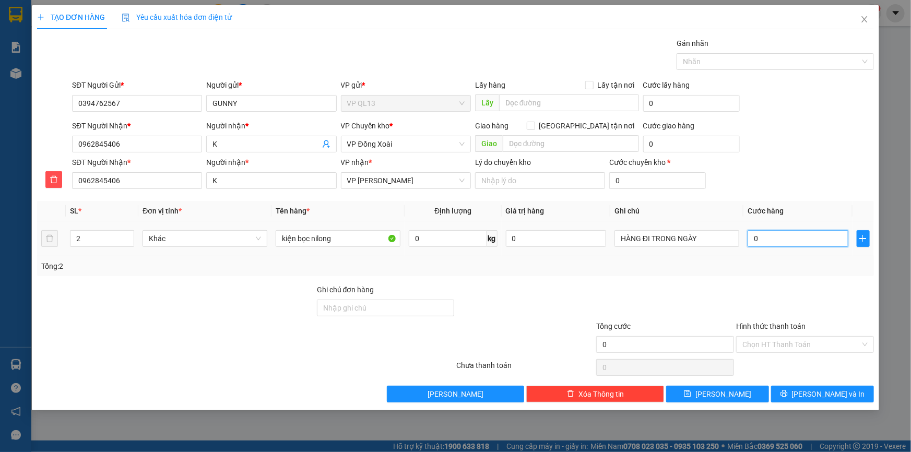
type input "0"
type input "8"
type input "08"
type input "80"
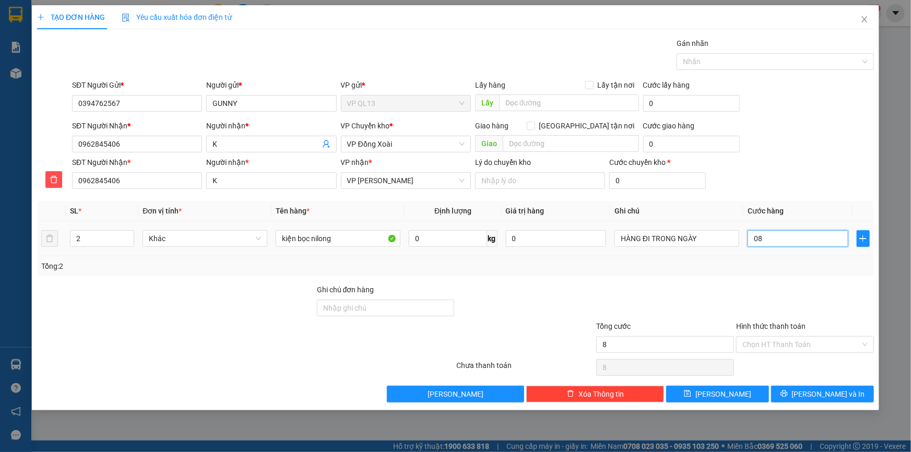
type input "80"
type input "080"
type input "80.000"
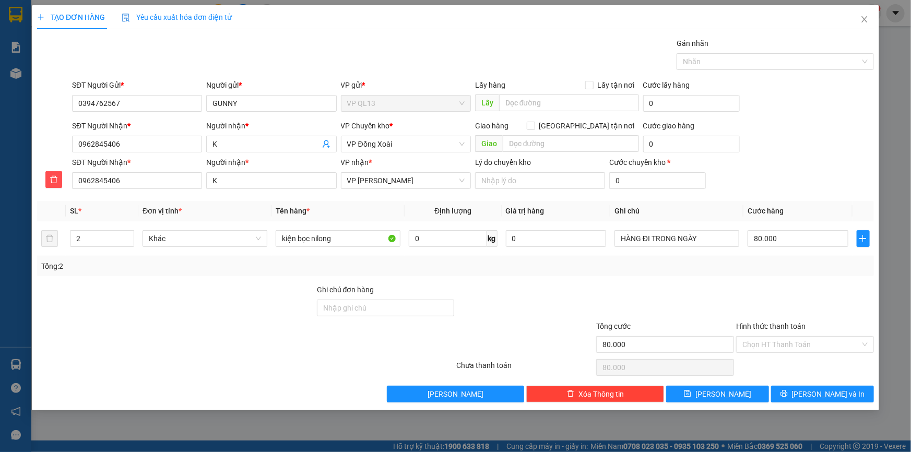
click at [787, 275] on div "Tổng: 2" at bounding box center [455, 266] width 836 height 20
click at [798, 391] on button "[PERSON_NAME] và In" at bounding box center [822, 394] width 103 height 17
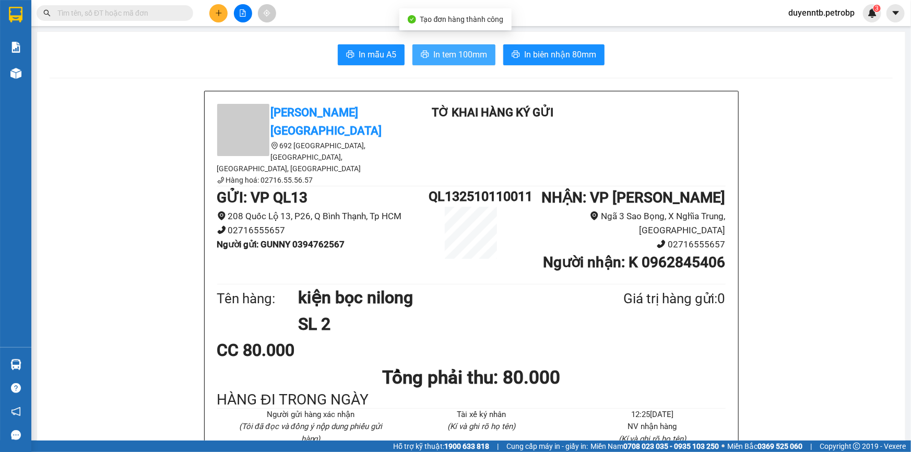
click at [447, 48] on span "In tem 100mm" at bounding box center [460, 54] width 54 height 13
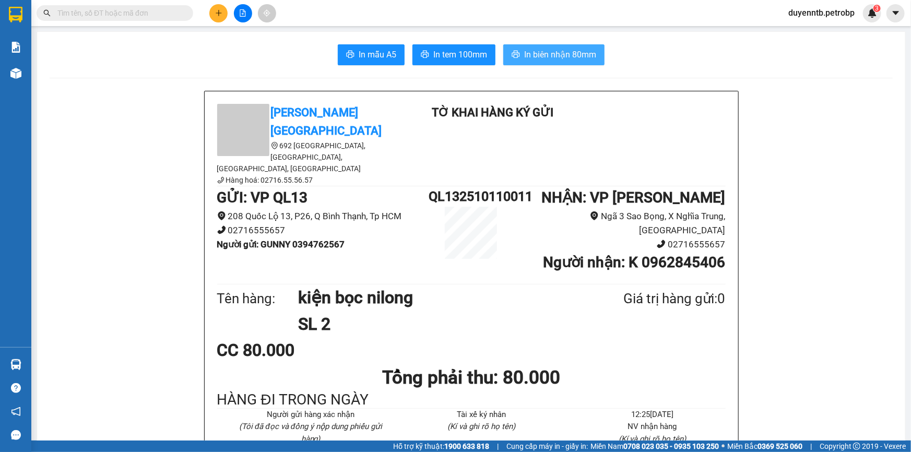
click at [520, 60] on button "In biên nhận 80mm" at bounding box center [553, 54] width 101 height 21
click at [219, 9] on icon "plus" at bounding box center [218, 12] width 7 height 7
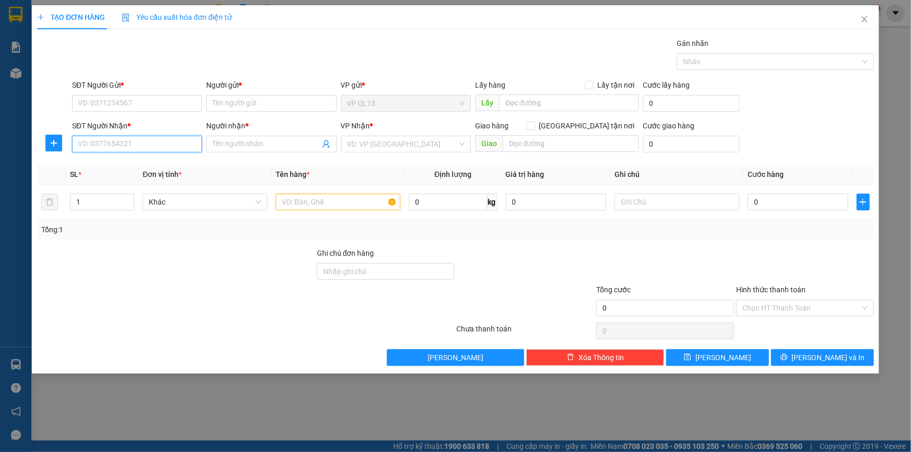
click at [158, 146] on input "SĐT Người Nhận *" at bounding box center [137, 144] width 130 height 17
click at [83, 143] on input "797627" at bounding box center [137, 144] width 130 height 17
click at [85, 144] on input "797627" at bounding box center [137, 144] width 130 height 17
click at [151, 169] on div "0338797627 - NGA" at bounding box center [136, 164] width 117 height 11
type input "0338797627"
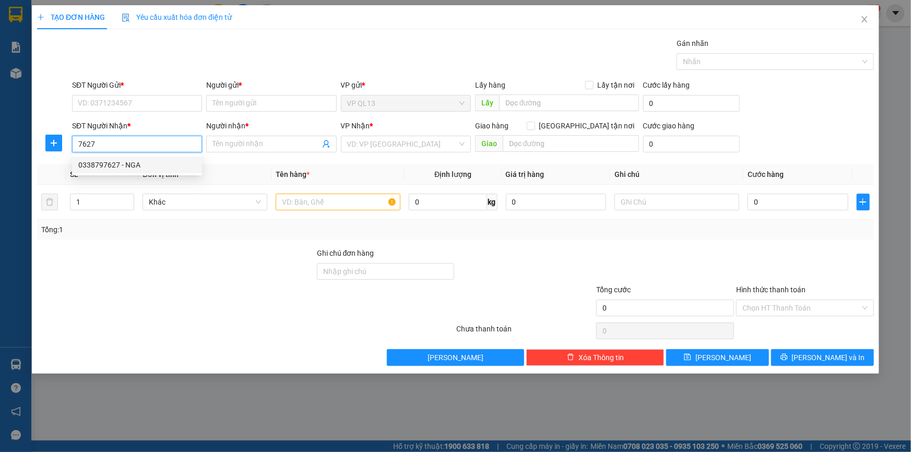
type input "NGA"
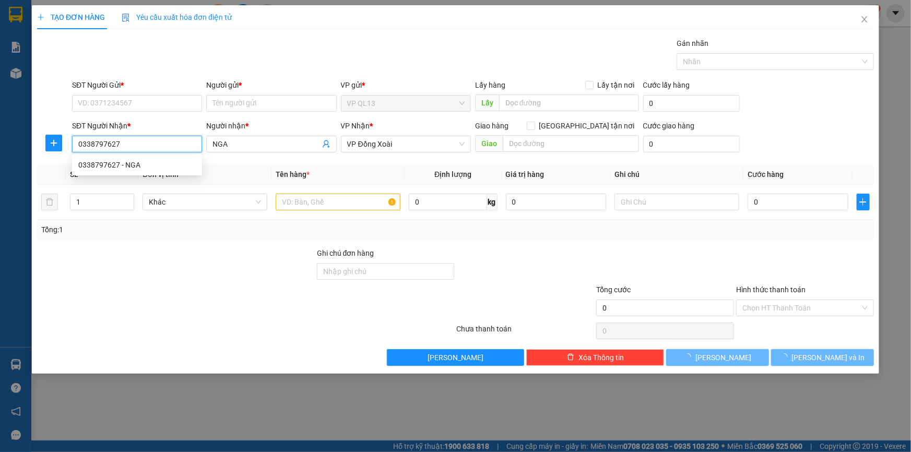
type input "80.000"
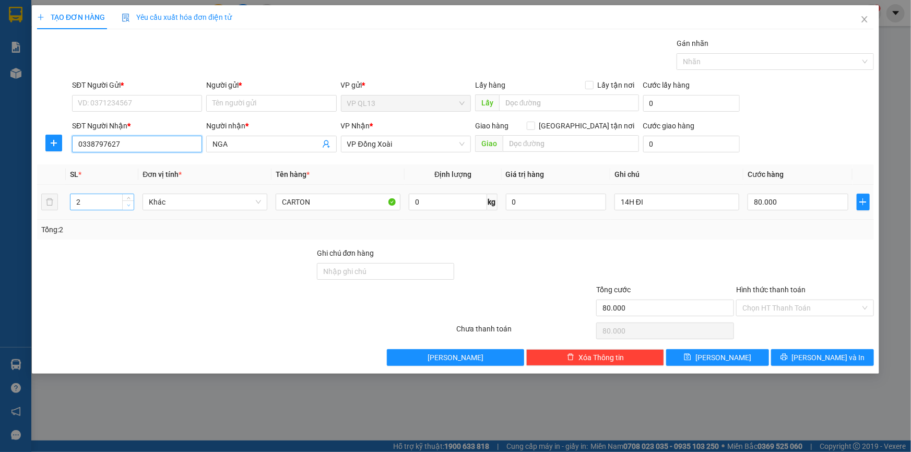
type input "0338797627"
type input "1"
click at [125, 205] on span "down" at bounding box center [128, 205] width 6 height 6
click at [130, 102] on input "SĐT Người Gửi *" at bounding box center [137, 103] width 130 height 17
type input "0"
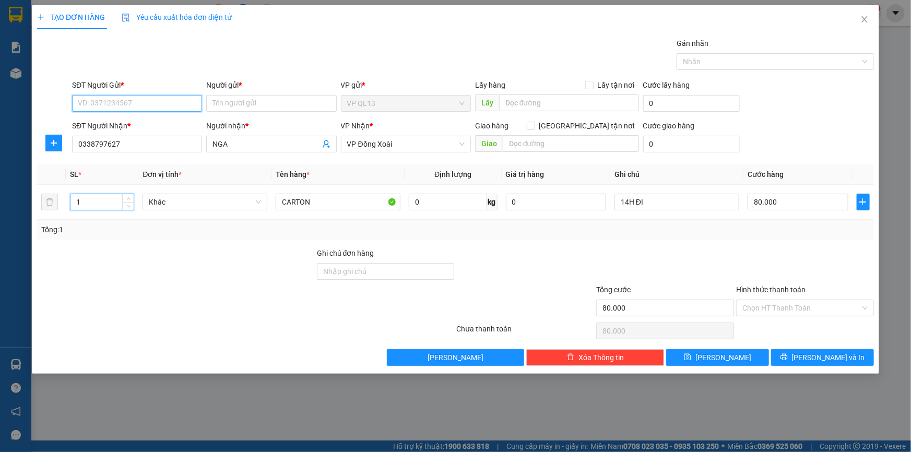
type input "0"
click at [144, 122] on div "0898128196 - GIANG" at bounding box center [136, 123] width 117 height 11
type input "0898128196"
type input "GIANG"
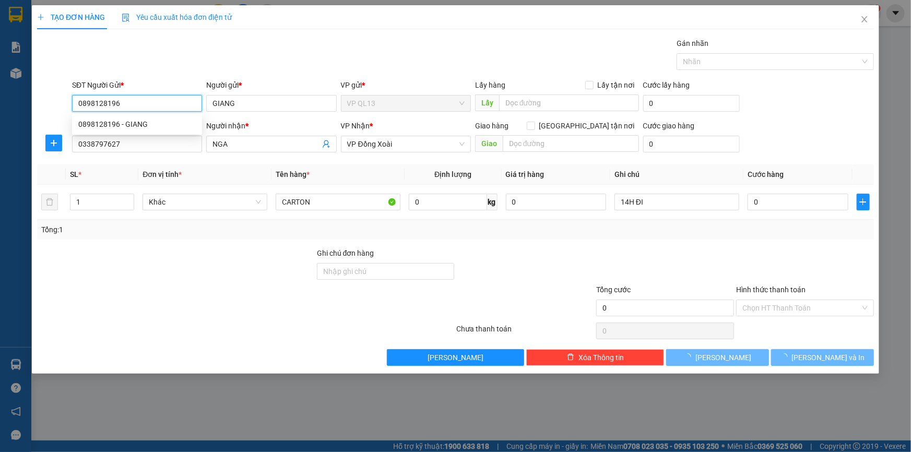
type input "80.000"
type input "2"
type input "80.000"
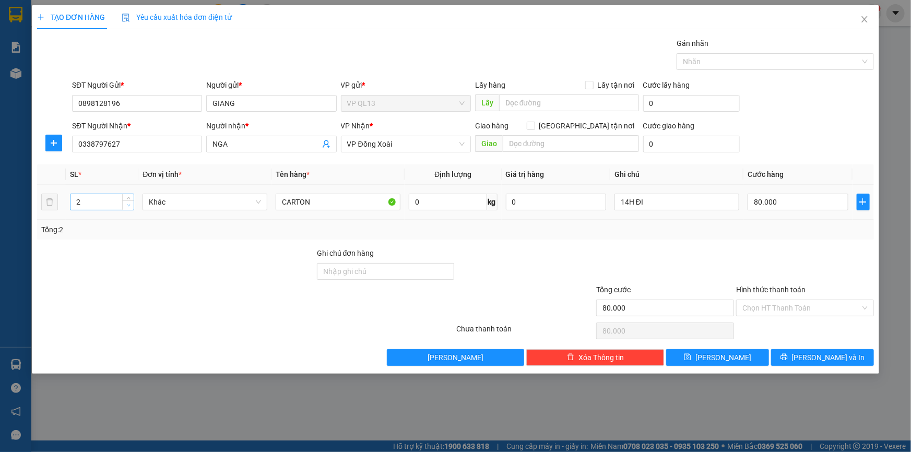
type input "1"
click at [130, 208] on span "Decrease Value" at bounding box center [127, 204] width 11 height 9
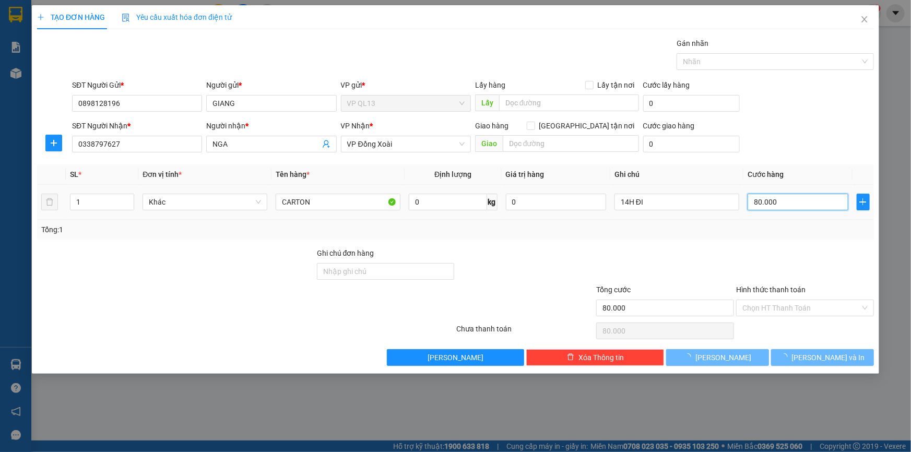
click at [780, 199] on input "80.000" at bounding box center [797, 202] width 101 height 17
type input "0"
type input "5"
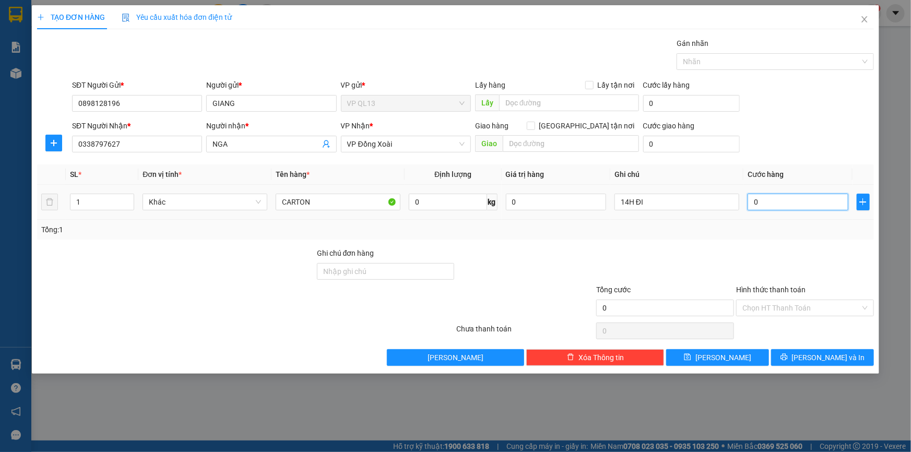
type input "5"
type input "05"
type input "50"
type input "050"
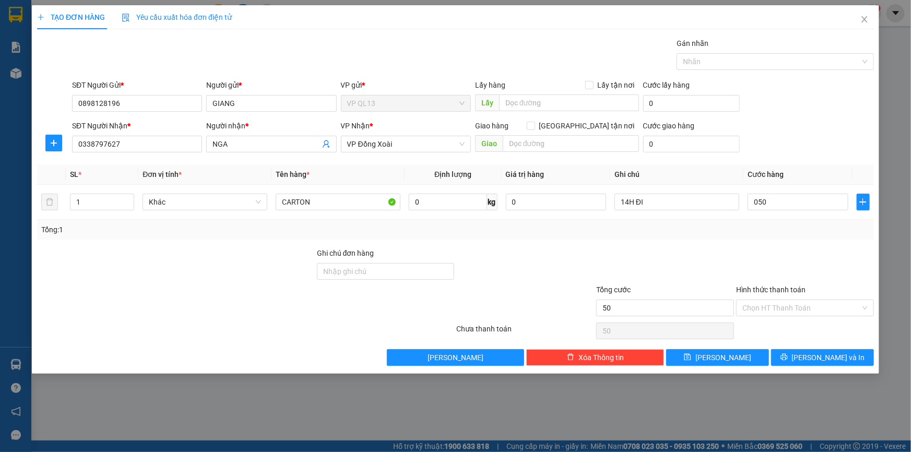
type input "50.000"
click at [751, 242] on div "Transit Pickup Surcharge Ids Transit Deliver Surcharge Ids Transit Deliver Surc…" at bounding box center [455, 202] width 836 height 328
click at [821, 360] on span "[PERSON_NAME] và In" at bounding box center [828, 357] width 73 height 11
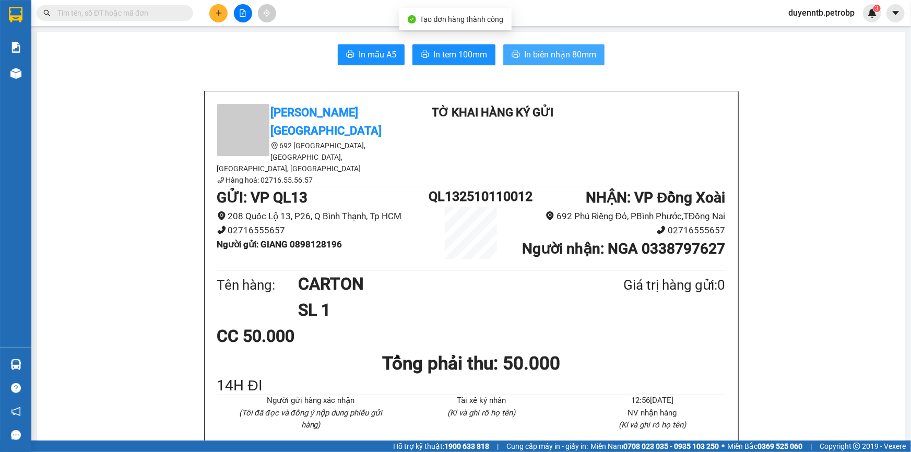
click at [544, 51] on span "In biên nhận 80mm" at bounding box center [560, 54] width 72 height 13
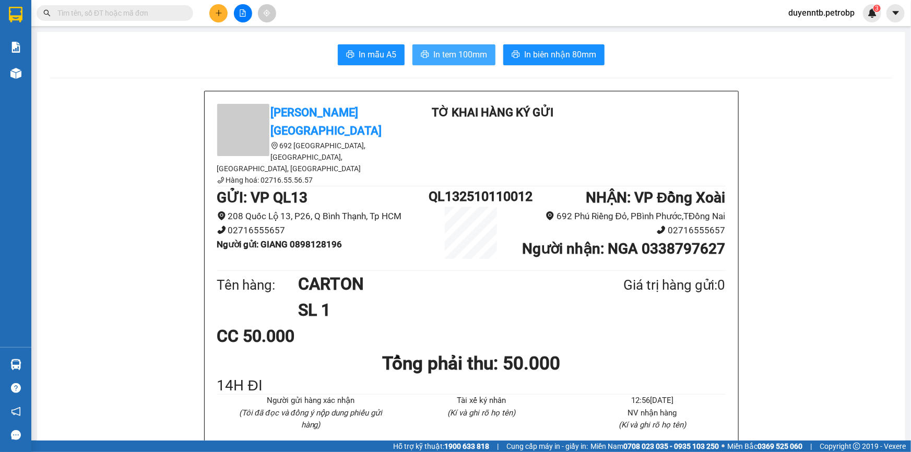
click at [435, 55] on span "In tem 100mm" at bounding box center [460, 54] width 54 height 13
click at [223, 15] on button at bounding box center [218, 13] width 18 height 18
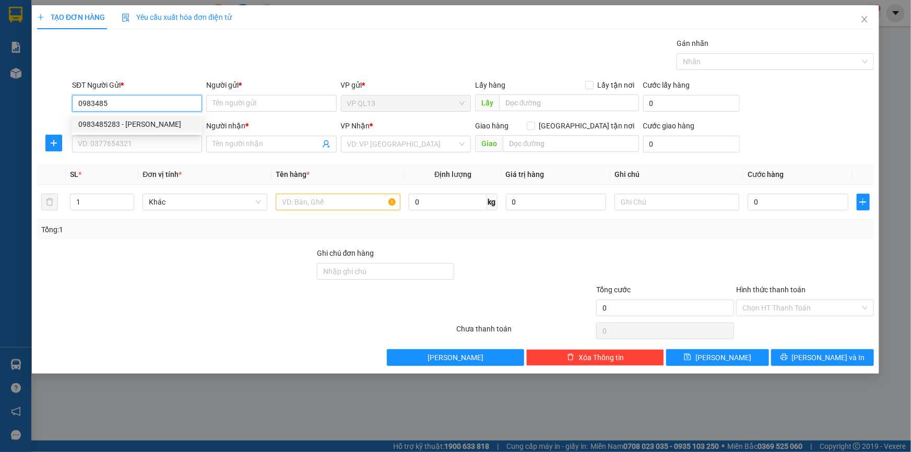
click at [148, 123] on div "0983485283 - [PERSON_NAME]" at bounding box center [136, 123] width 117 height 11
type input "0983485283"
type input "THANH"
type input "0395541904"
type input "CHỊ HIÈN"
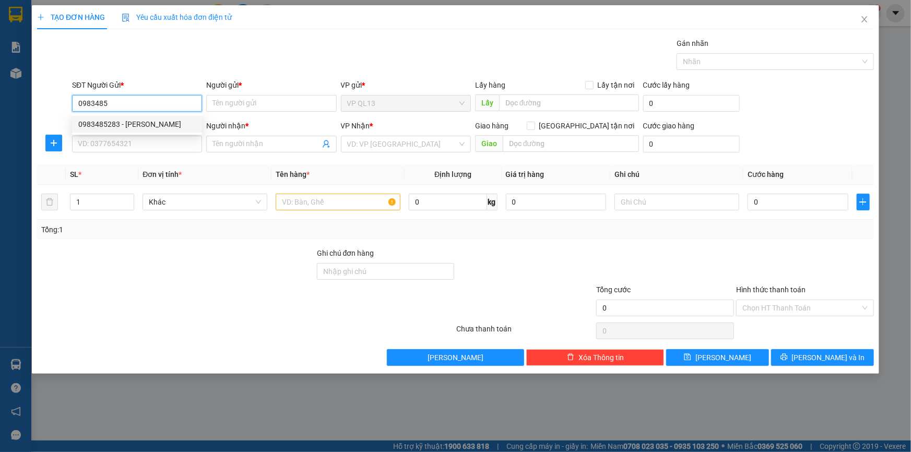
type input "BV HOÀN MỸ"
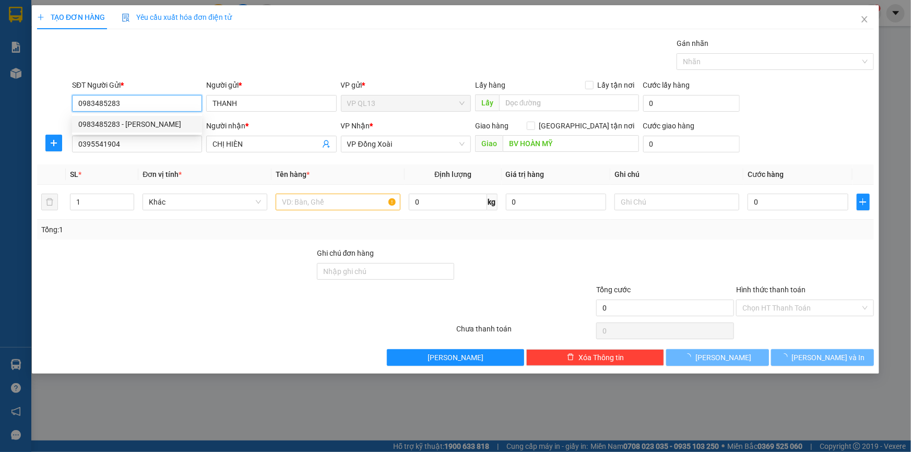
type input "30.000"
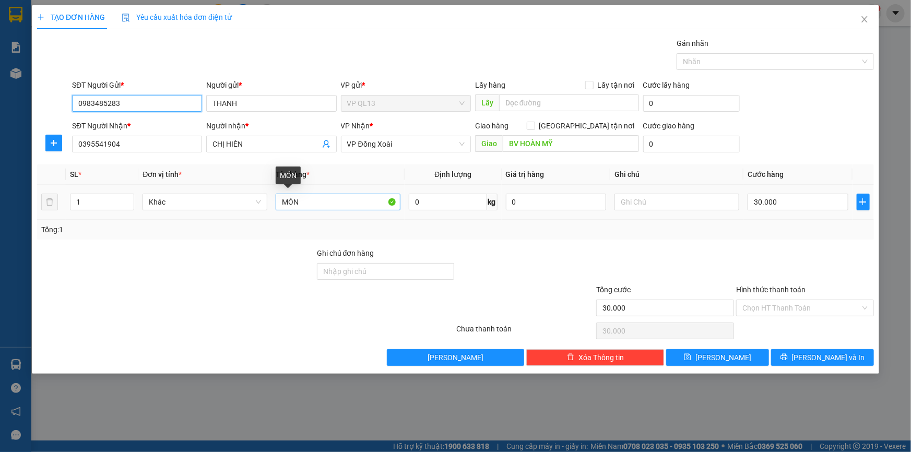
type input "0983485283"
click at [338, 200] on input "MÓN" at bounding box center [338, 202] width 125 height 17
type input "M"
type input "kiện đen"
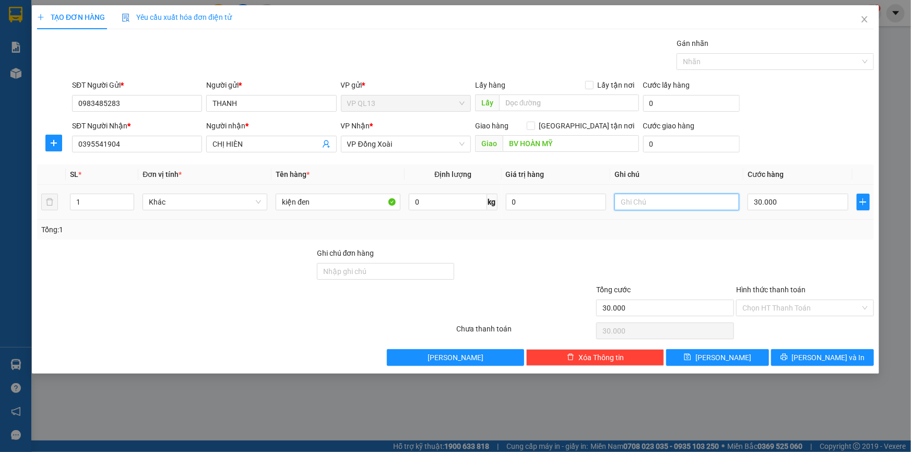
click at [658, 206] on input "text" at bounding box center [676, 202] width 125 height 17
type input "14h30 đi"
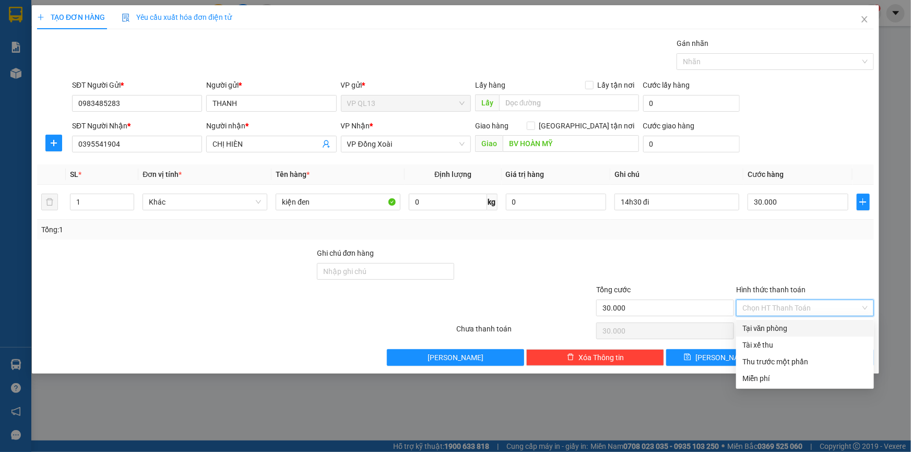
click at [800, 310] on input "Hình thức thanh toán" at bounding box center [801, 308] width 118 height 16
click at [803, 326] on div "Tại văn phòng" at bounding box center [804, 327] width 125 height 11
type input "0"
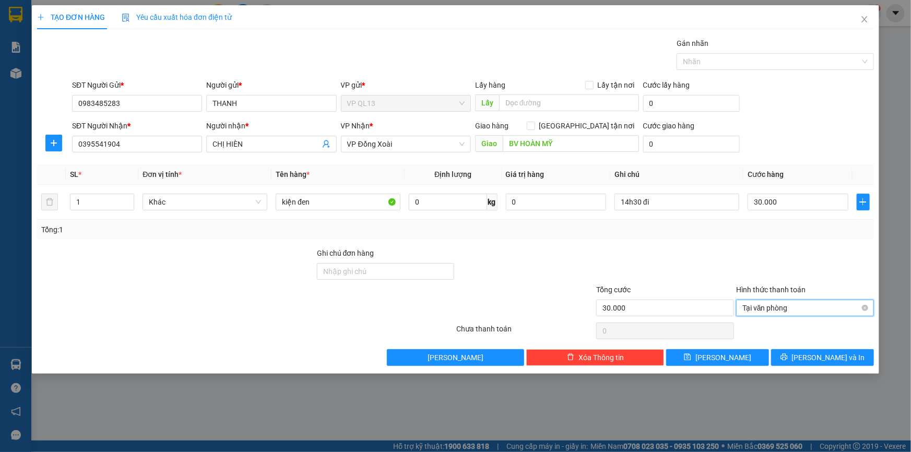
drag, startPoint x: 827, startPoint y: 308, endPoint x: 823, endPoint y: 313, distance: 6.4
click at [827, 308] on span "Tại văn phòng" at bounding box center [804, 308] width 125 height 16
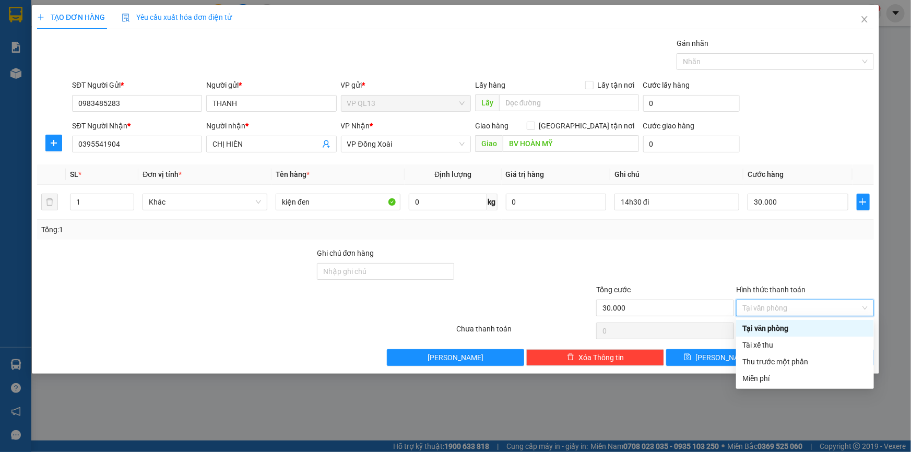
click at [777, 333] on div "Tại văn phòng" at bounding box center [804, 327] width 125 height 11
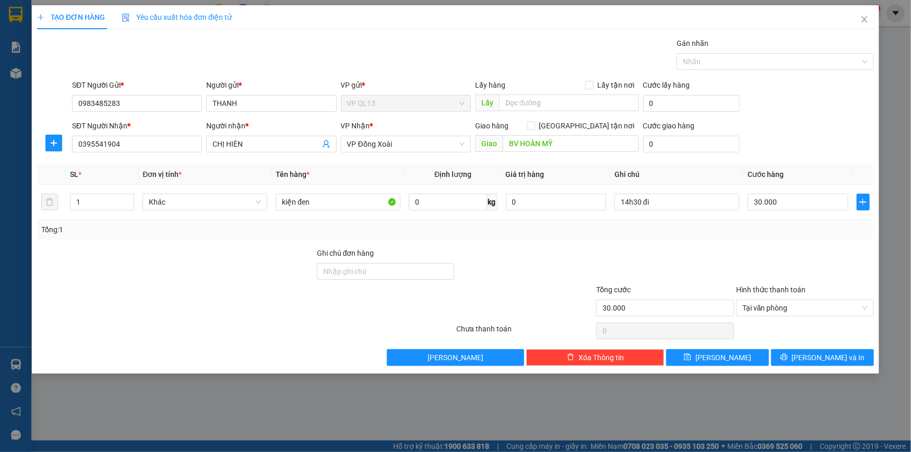
click at [781, 269] on div at bounding box center [805, 265] width 140 height 37
click at [812, 360] on button "[PERSON_NAME] và In" at bounding box center [822, 357] width 103 height 17
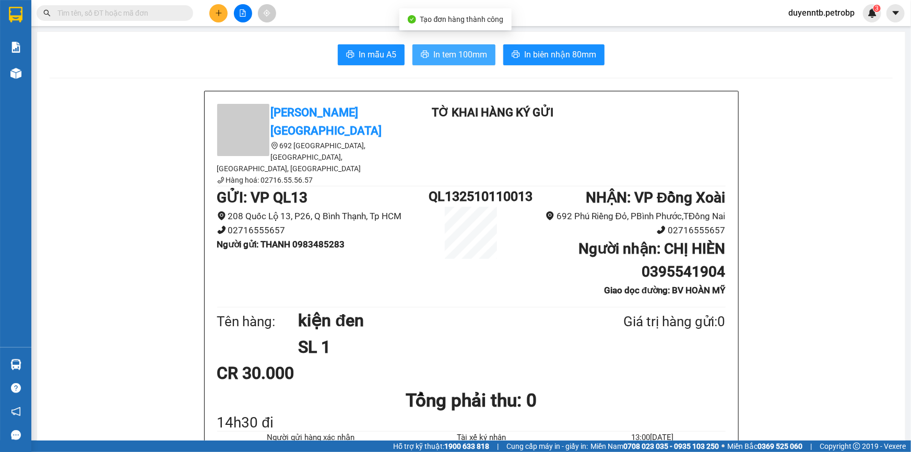
click at [453, 52] on span "In tem 100mm" at bounding box center [460, 54] width 54 height 13
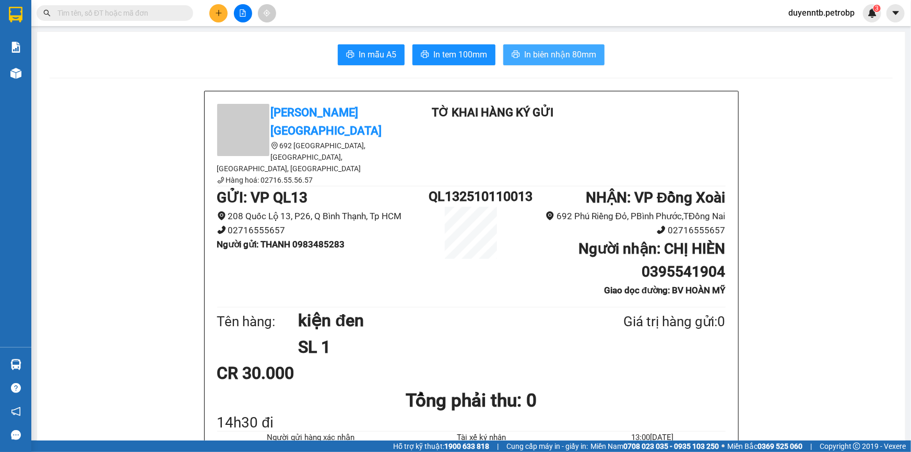
click at [542, 58] on span "In biên nhận 80mm" at bounding box center [560, 54] width 72 height 13
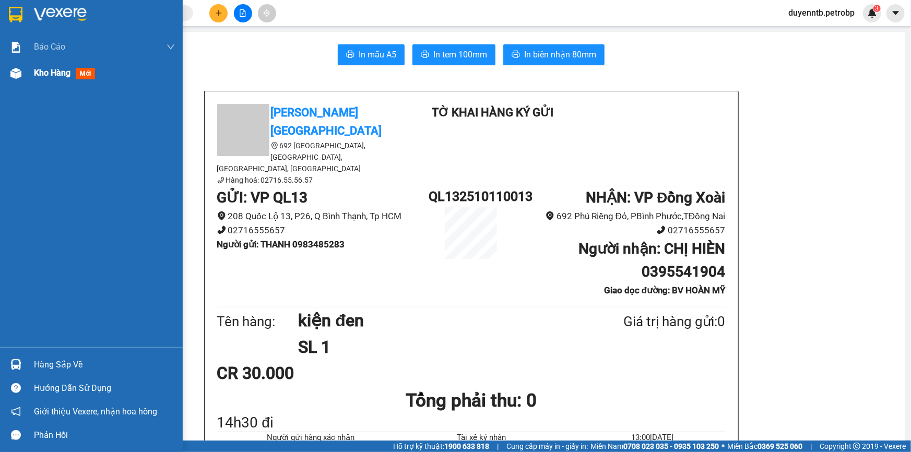
click at [40, 73] on span "Kho hàng" at bounding box center [52, 73] width 37 height 10
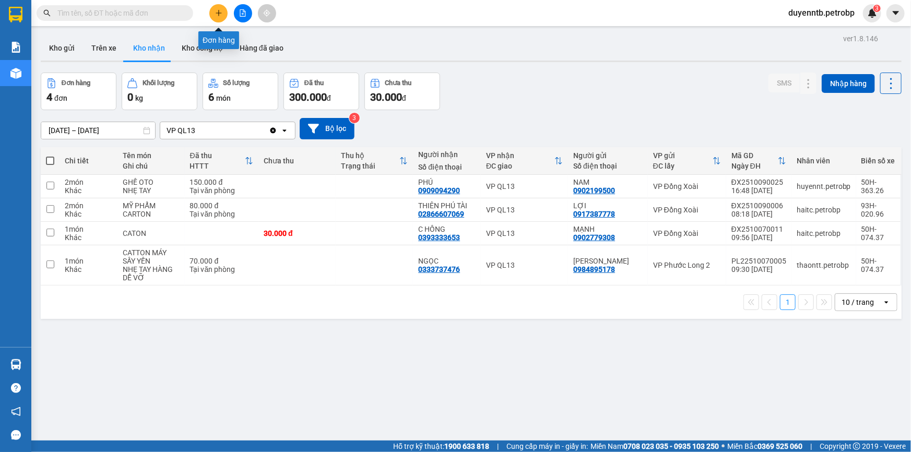
click at [214, 7] on button at bounding box center [218, 13] width 18 height 18
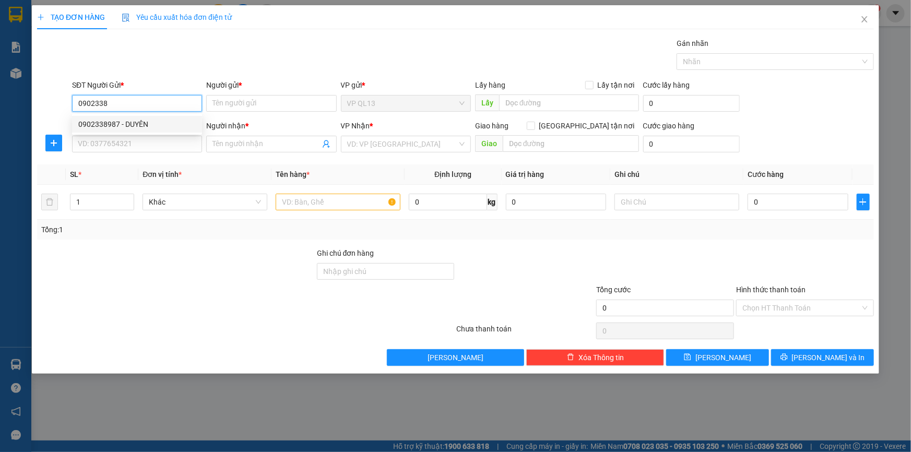
click at [157, 125] on div "0902338987 - DUYÊN" at bounding box center [136, 123] width 117 height 11
type input "0902338987"
type input "DUYÊN"
type input "0964321009"
type input "Bách"
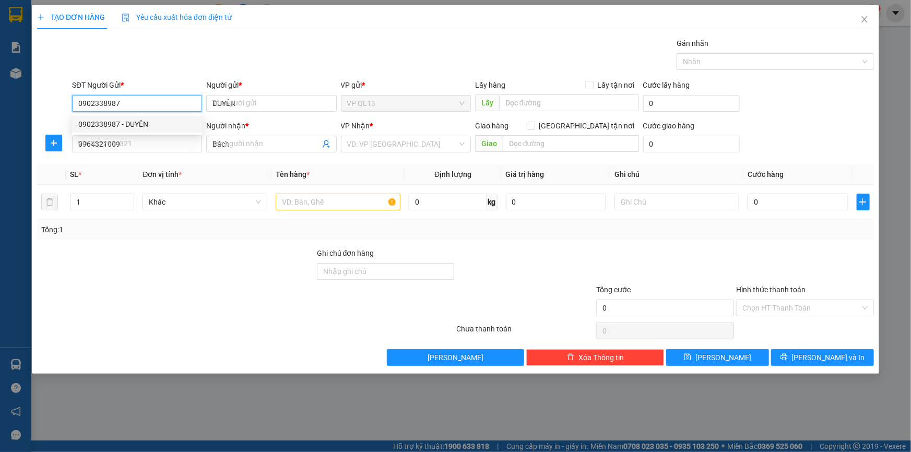
type input "50.000"
type input "0902338987"
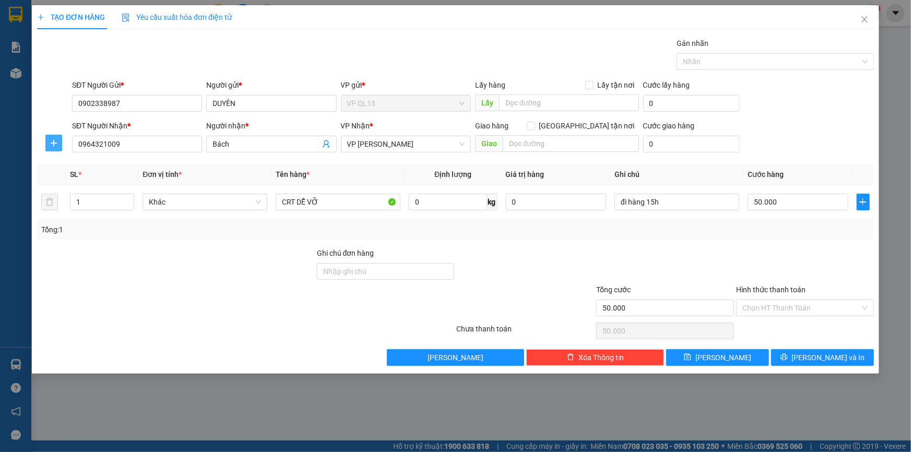
click at [46, 141] on span "plus" at bounding box center [54, 143] width 16 height 8
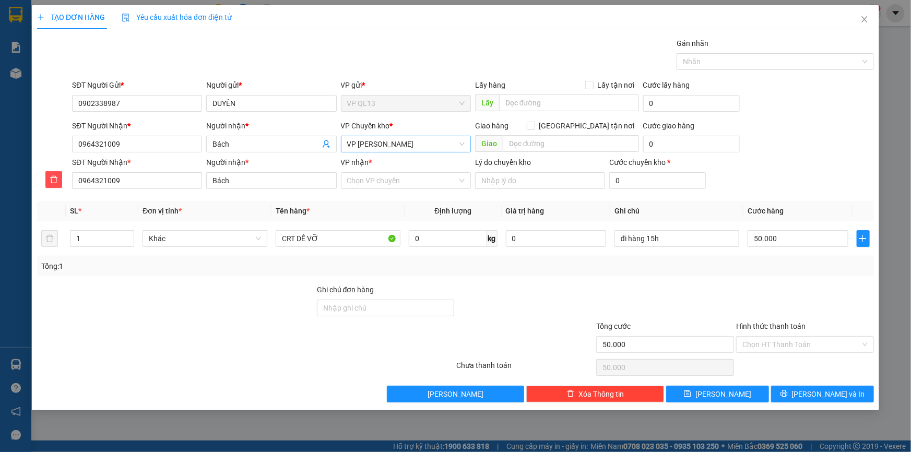
click at [417, 138] on span "VP [PERSON_NAME]" at bounding box center [405, 144] width 117 height 16
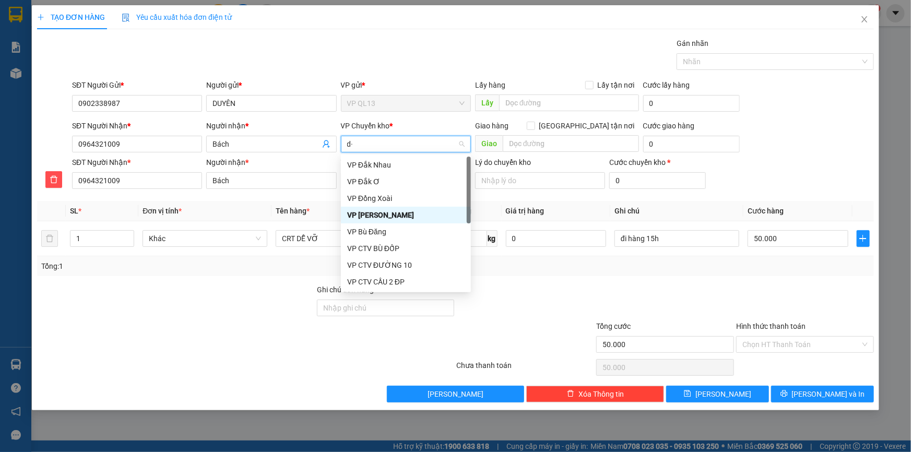
type input "d"
type input "đ"
click at [387, 197] on div "VP Đồng Xoài" at bounding box center [405, 198] width 117 height 11
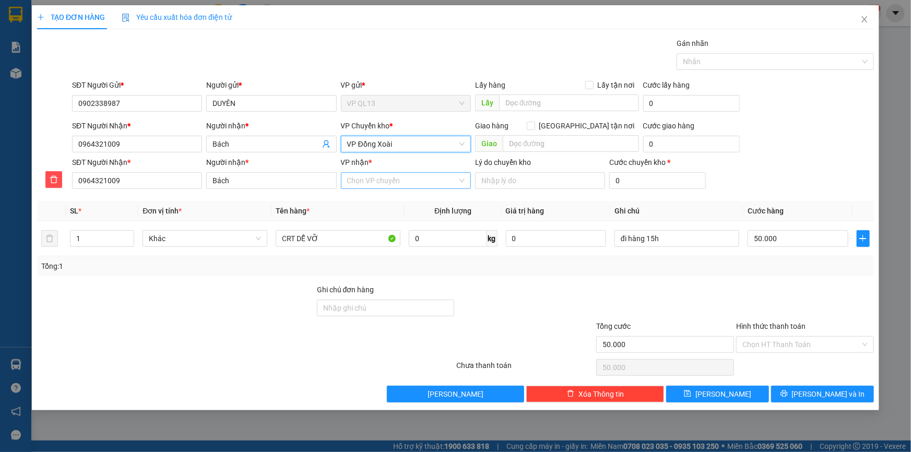
click at [366, 179] on input "VP nhận *" at bounding box center [402, 181] width 110 height 16
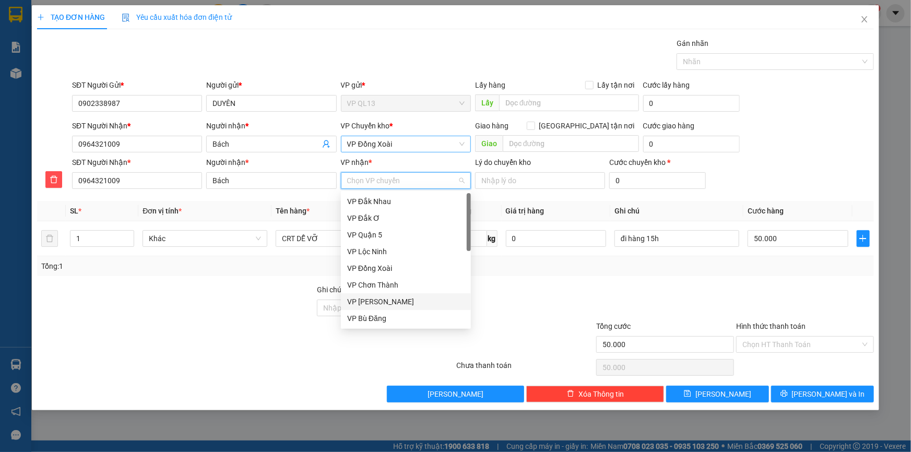
click at [391, 299] on div "VP [PERSON_NAME]" at bounding box center [405, 301] width 117 height 11
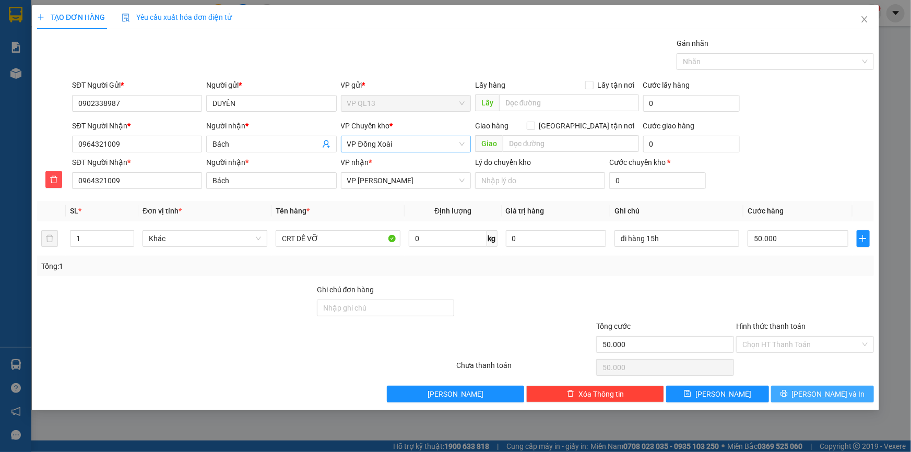
click at [787, 391] on icon "printer" at bounding box center [783, 393] width 7 height 7
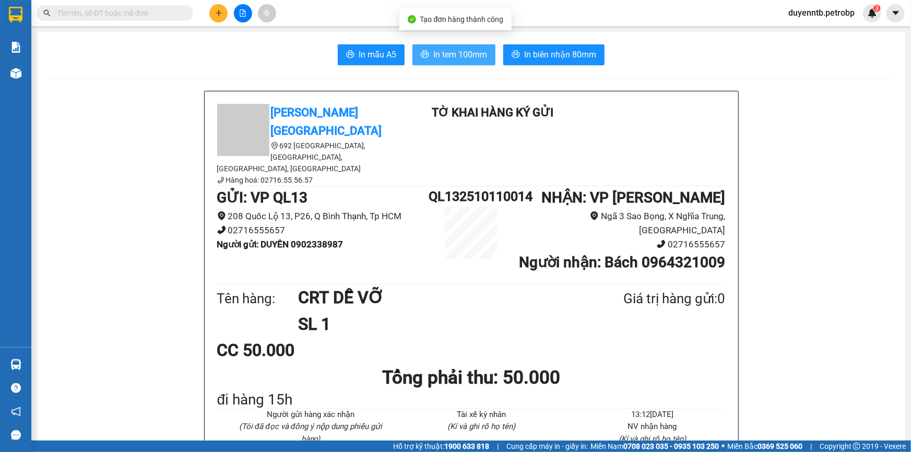
click at [444, 54] on span "In tem 100mm" at bounding box center [460, 54] width 54 height 13
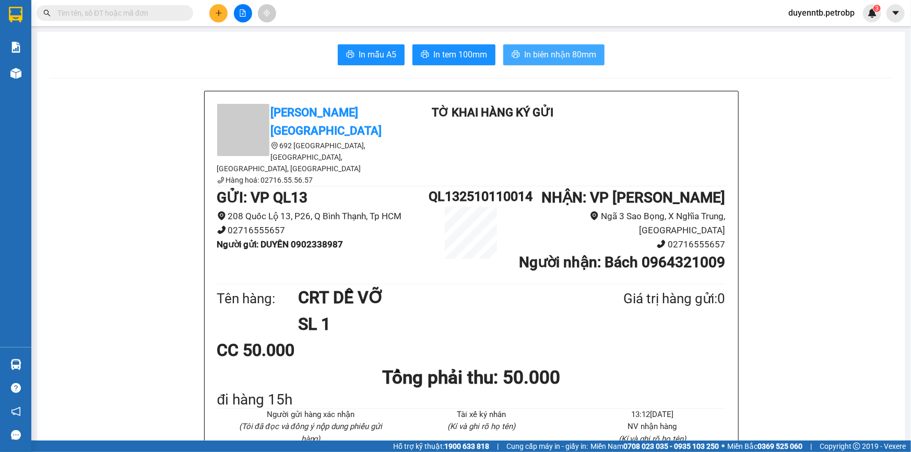
click at [524, 53] on span "In biên nhận 80mm" at bounding box center [560, 54] width 72 height 13
click at [219, 13] on icon "plus" at bounding box center [219, 13] width 6 height 1
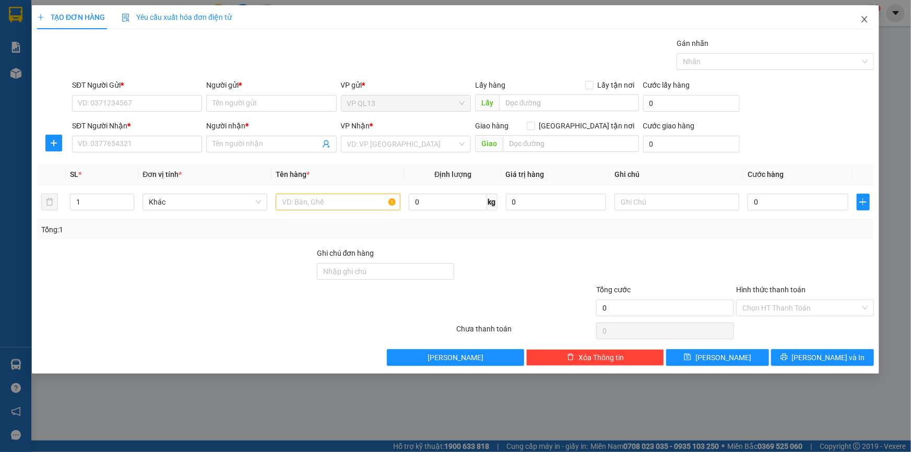
click at [861, 16] on icon "close" at bounding box center [864, 19] width 8 height 8
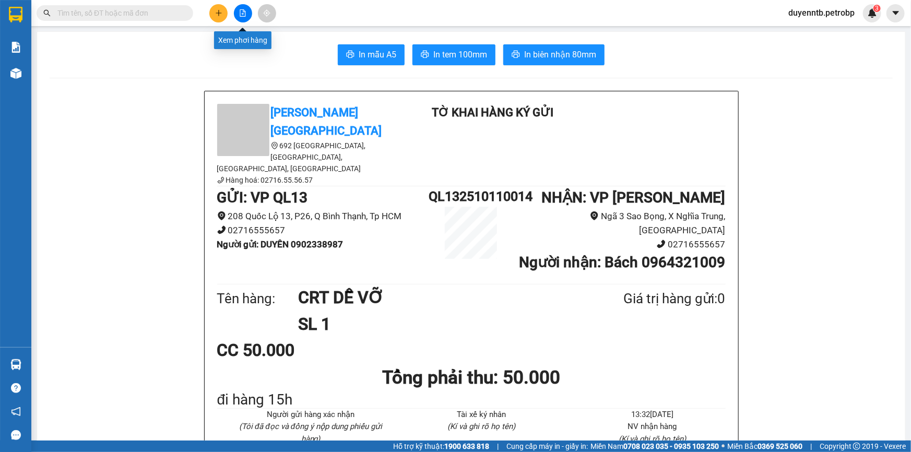
click at [243, 14] on icon "file-add" at bounding box center [242, 12] width 7 height 7
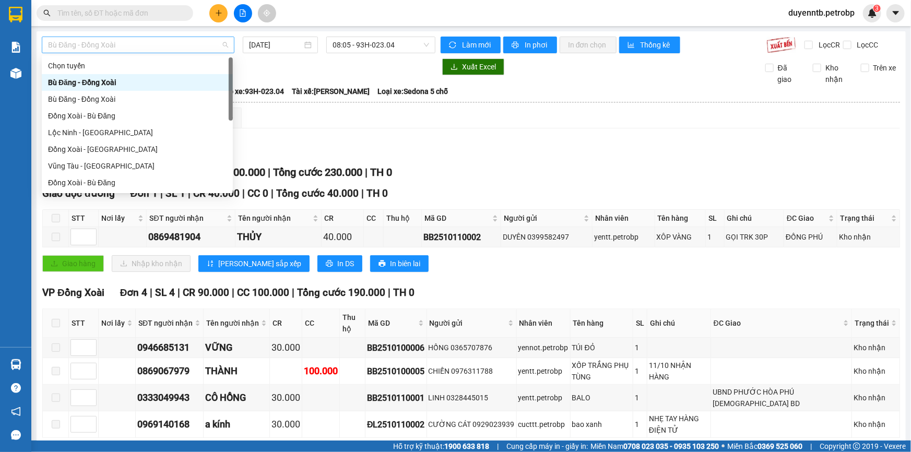
click at [134, 49] on span "Bù Đăng - Đồng Xoài" at bounding box center [138, 45] width 180 height 16
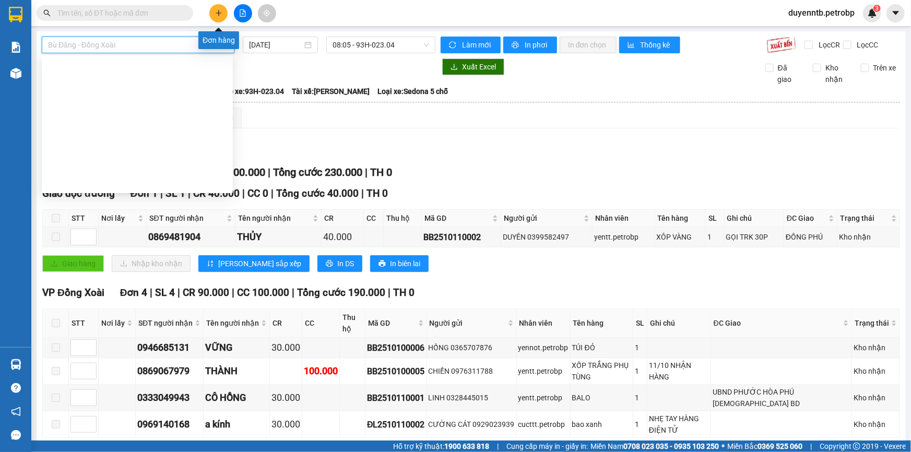
click at [219, 15] on icon "plus" at bounding box center [218, 12] width 7 height 7
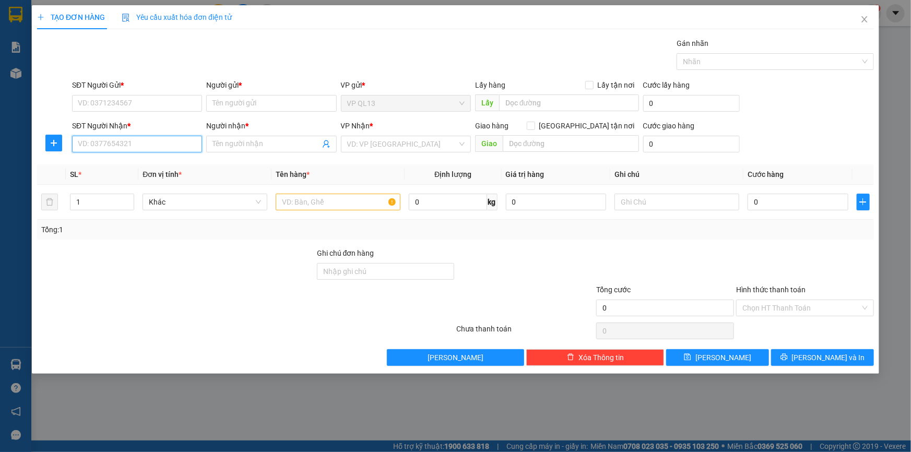
click at [194, 150] on input "SĐT Người Nhận *" at bounding box center [137, 144] width 130 height 17
click at [162, 164] on div "0975745335 - THƠM" at bounding box center [136, 164] width 117 height 11
type input "0975745335"
type input "THƠM"
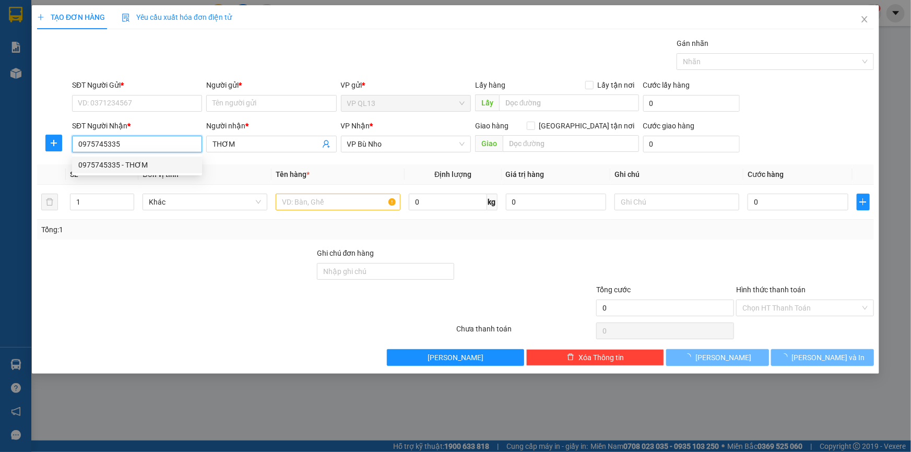
type input "150.000"
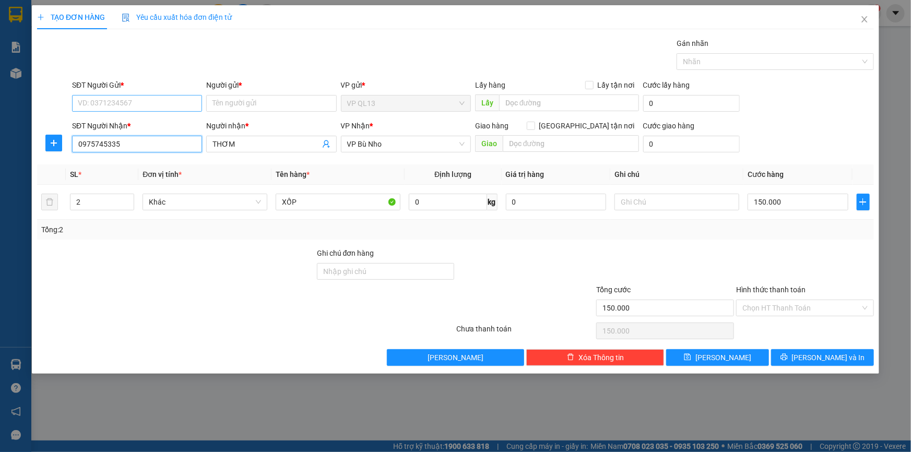
type input "0975745335"
click at [103, 98] on input "SĐT Người Gửi *" at bounding box center [137, 103] width 130 height 17
type input "0908501856"
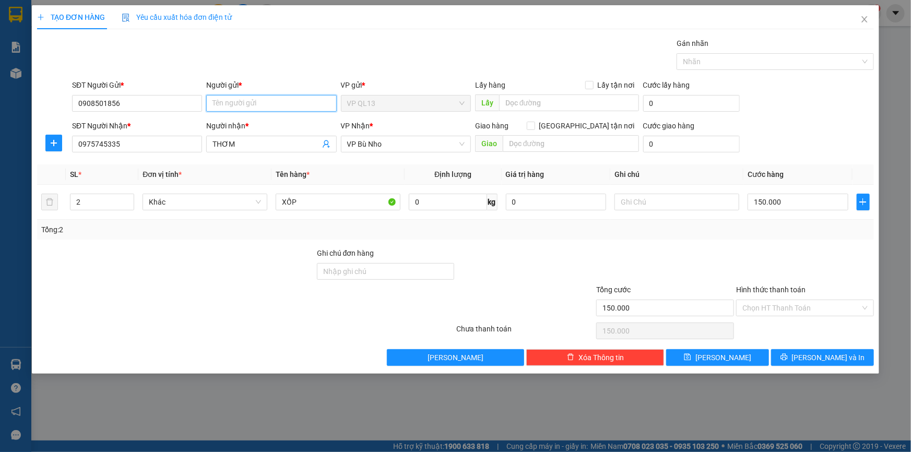
click at [267, 104] on input "Người gửi *" at bounding box center [271, 103] width 130 height 17
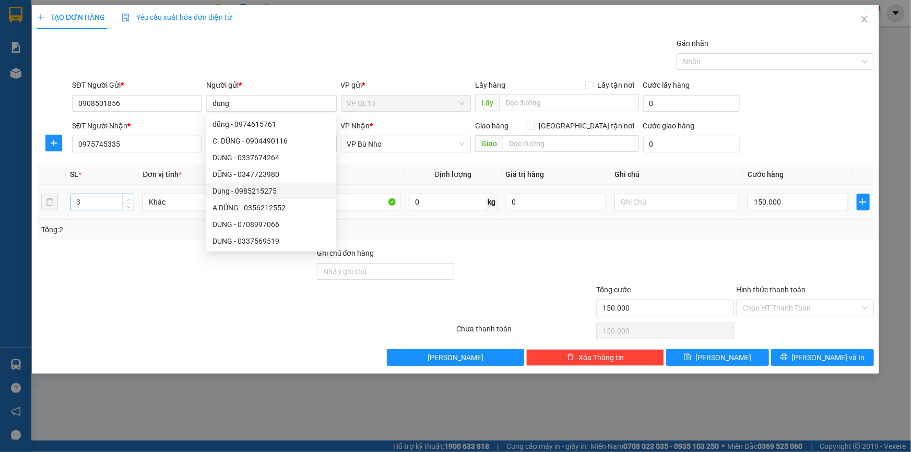
click at [127, 196] on span "up" at bounding box center [128, 199] width 6 height 6
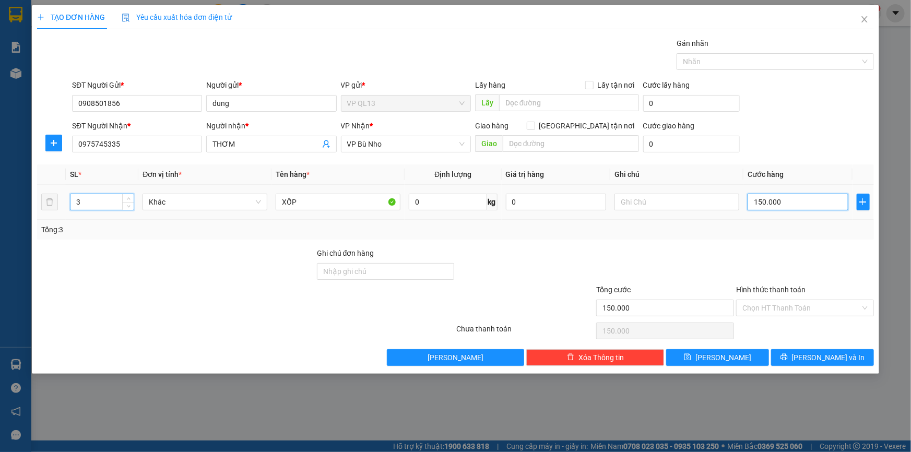
click at [776, 205] on input "150.000" at bounding box center [797, 202] width 101 height 17
click at [782, 258] on div at bounding box center [805, 265] width 140 height 37
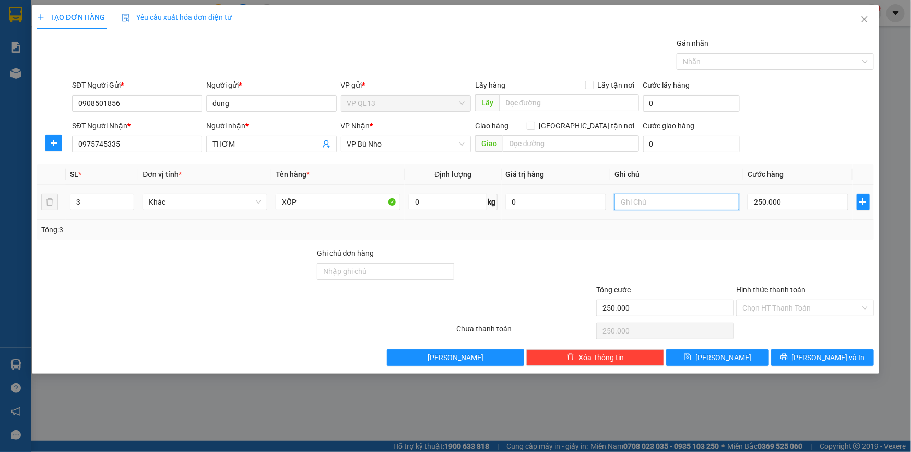
click at [658, 201] on input "text" at bounding box center [676, 202] width 125 height 17
click at [746, 257] on div at bounding box center [805, 265] width 140 height 37
click at [682, 198] on input "text" at bounding box center [676, 202] width 125 height 17
click at [830, 357] on span "[PERSON_NAME] và In" at bounding box center [828, 357] width 73 height 11
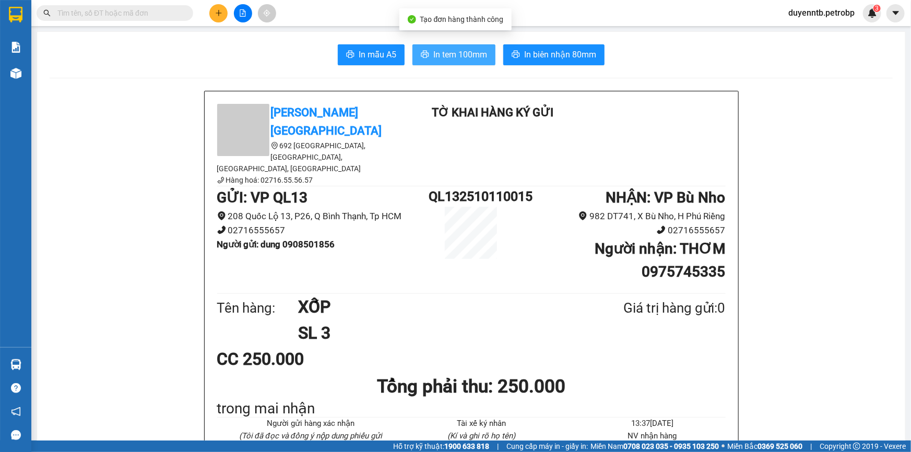
click at [446, 55] on span "In tem 100mm" at bounding box center [460, 54] width 54 height 13
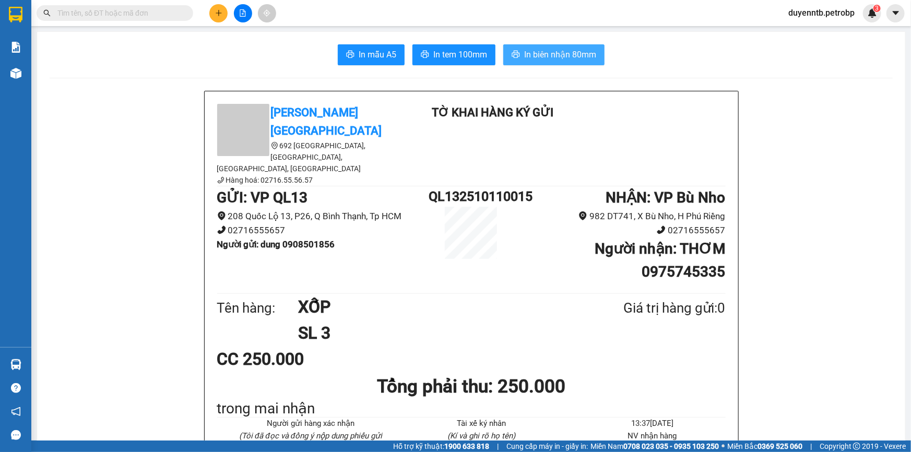
click at [536, 62] on button "In biên nhận 80mm" at bounding box center [553, 54] width 101 height 21
click at [82, 13] on input "text" at bounding box center [118, 12] width 123 height 11
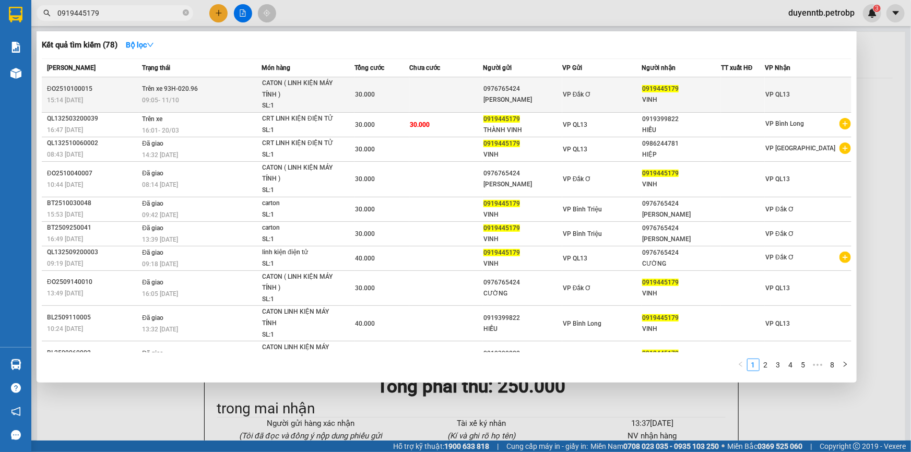
click at [190, 87] on span "Trên xe 93H-020.96" at bounding box center [170, 88] width 56 height 7
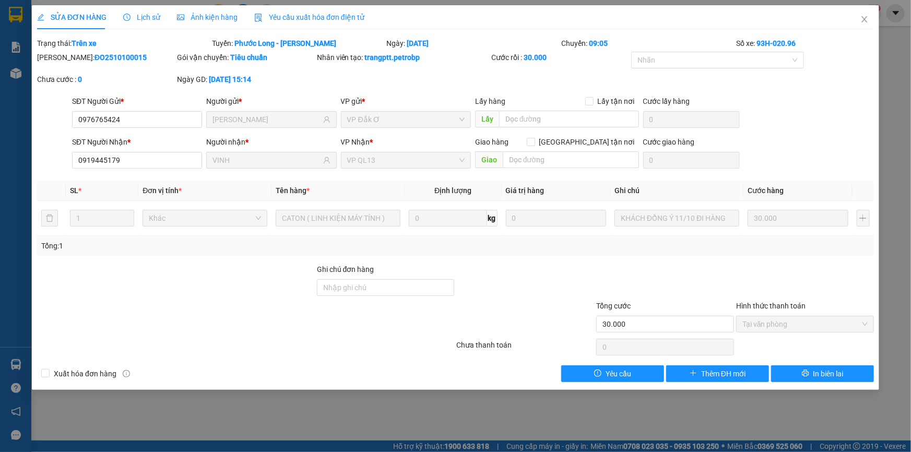
click at [146, 13] on span "Lịch sử" at bounding box center [141, 17] width 37 height 8
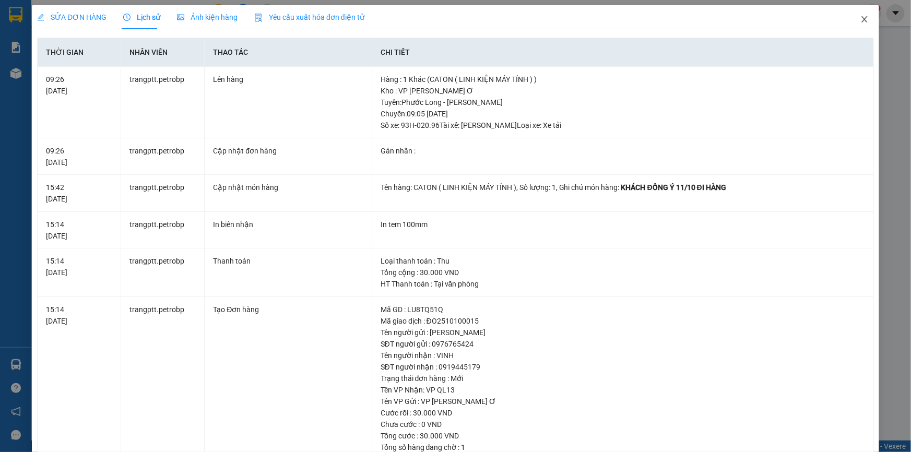
click at [860, 21] on icon "close" at bounding box center [864, 19] width 8 height 8
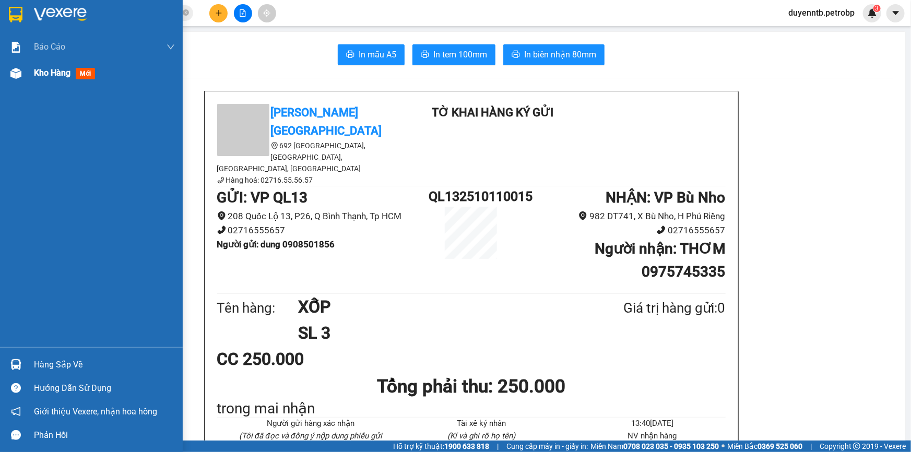
click at [25, 79] on div "Kho hàng mới" at bounding box center [91, 73] width 183 height 26
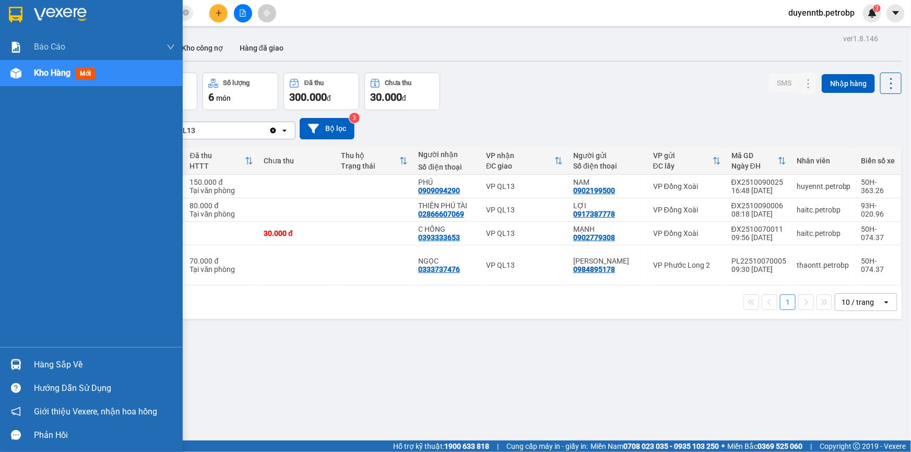
click at [22, 364] on div at bounding box center [16, 364] width 18 height 18
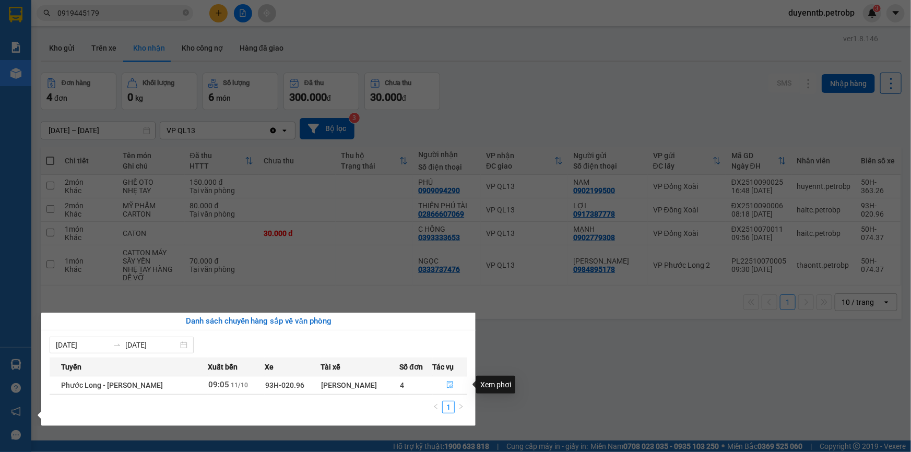
click at [448, 381] on icon "file-done" at bounding box center [449, 384] width 7 height 7
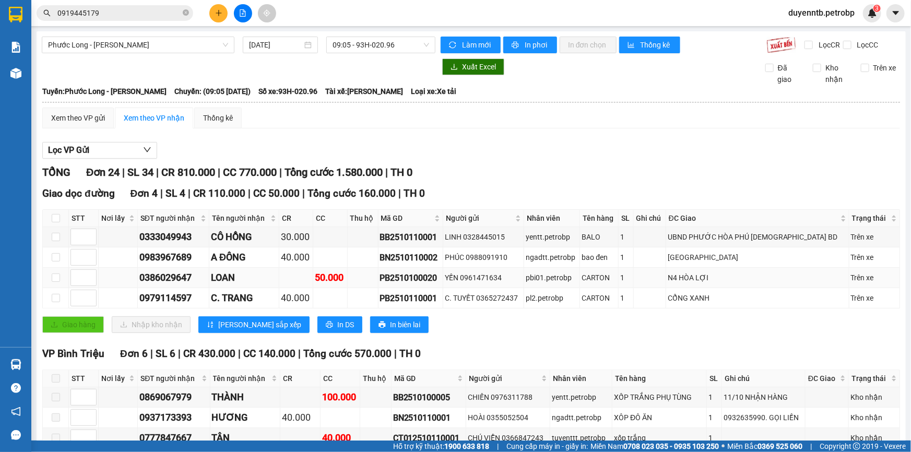
drag, startPoint x: 459, startPoint y: 276, endPoint x: 402, endPoint y: 278, distance: 56.9
click at [402, 278] on div "PB2510100020" at bounding box center [410, 277] width 61 height 13
click at [183, 14] on icon "close-circle" at bounding box center [186, 12] width 6 height 6
paste input "PB2510100020"
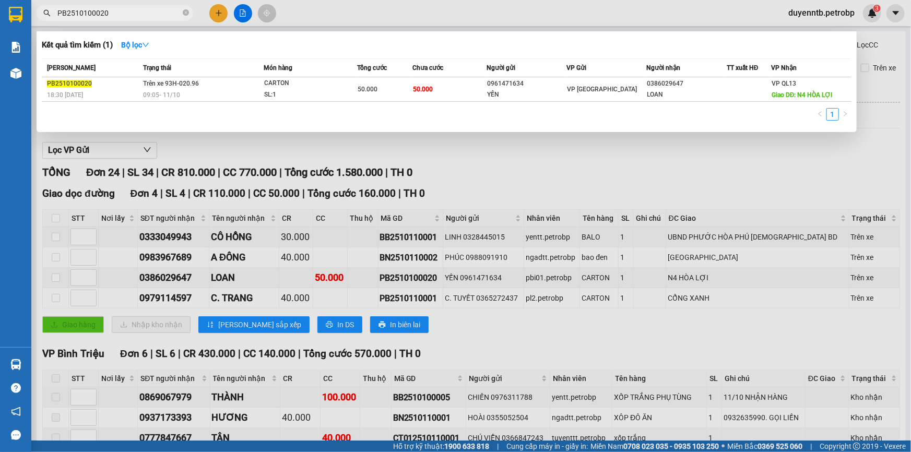
click at [519, 179] on div at bounding box center [455, 226] width 911 height 452
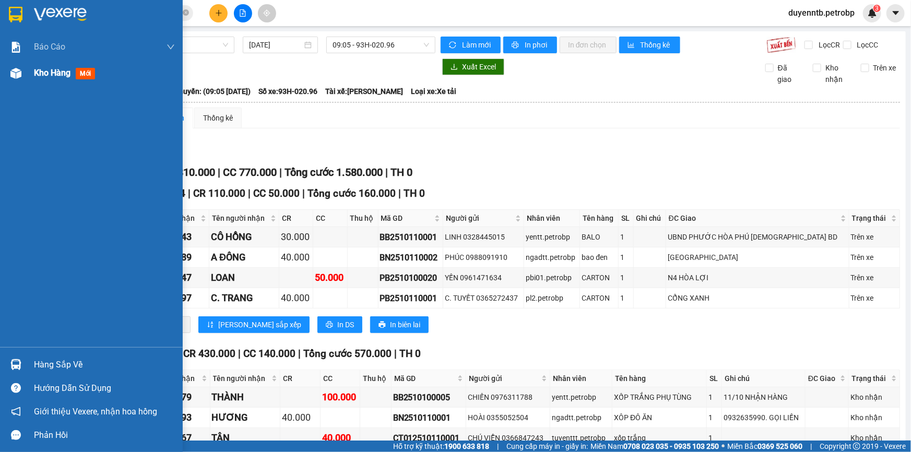
click at [13, 74] on img at bounding box center [15, 73] width 11 height 11
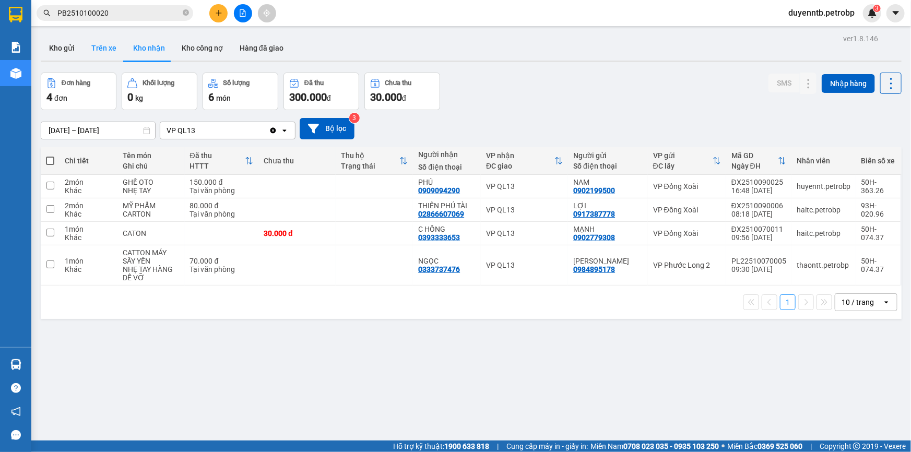
click at [110, 51] on button "Trên xe" at bounding box center [104, 47] width 42 height 25
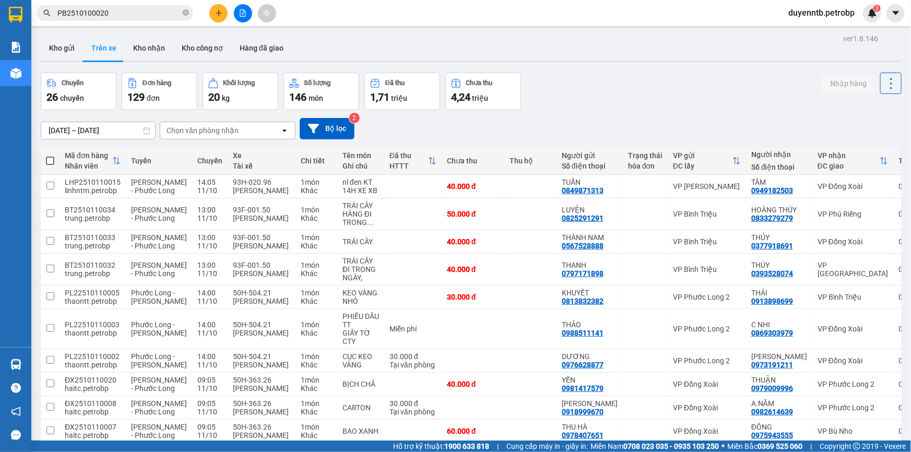
click at [118, 136] on div "ver 1.8.146 Kho gửi Trên xe Kho nhận Kho công nợ Hàng đã giao Chuyến 26 chuyến …" at bounding box center [471, 257] width 869 height 452
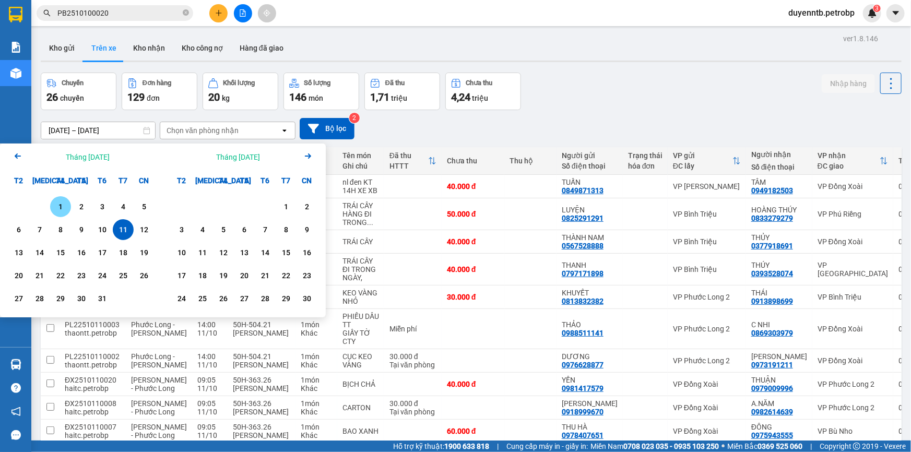
click at [62, 210] on div "1" at bounding box center [60, 206] width 15 height 13
click at [122, 231] on div "11" at bounding box center [123, 229] width 15 height 13
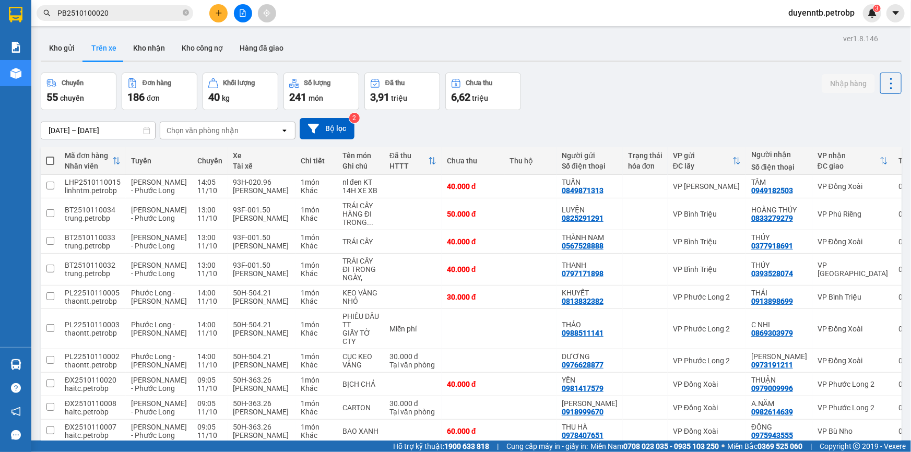
click at [201, 125] on div "Chọn văn phòng nhận" at bounding box center [202, 130] width 72 height 10
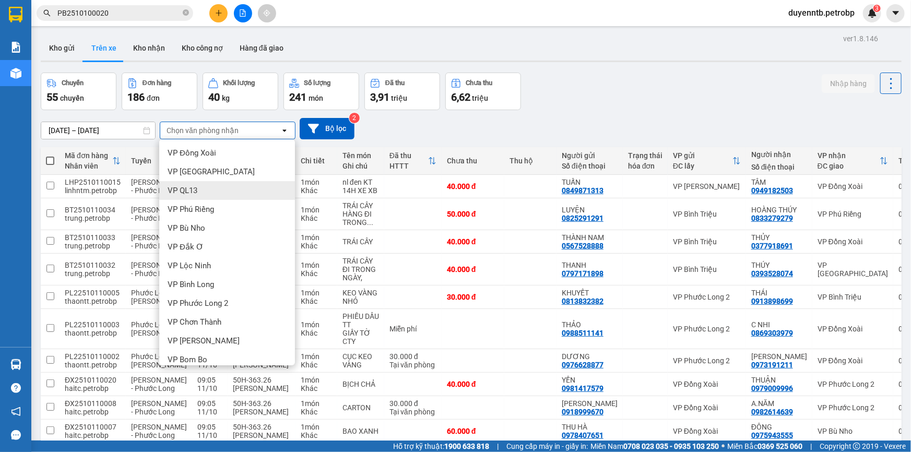
click at [200, 186] on div "VP QL13" at bounding box center [227, 190] width 136 height 19
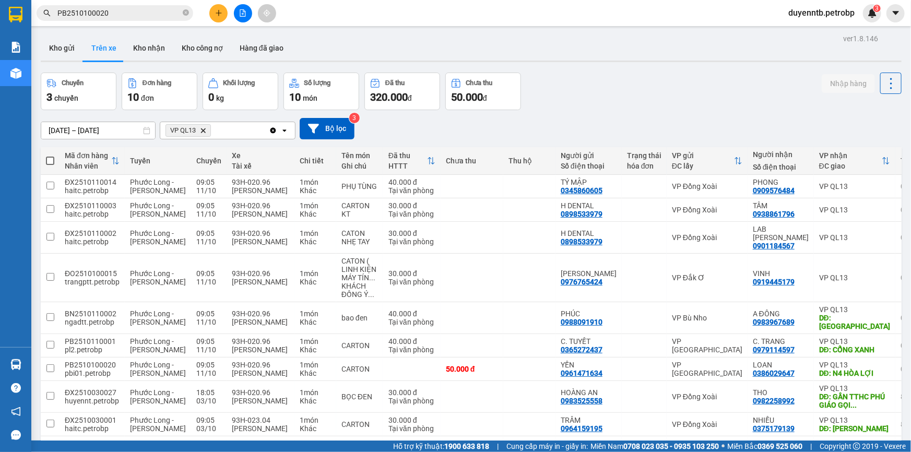
click at [213, 15] on button at bounding box center [218, 13] width 18 height 18
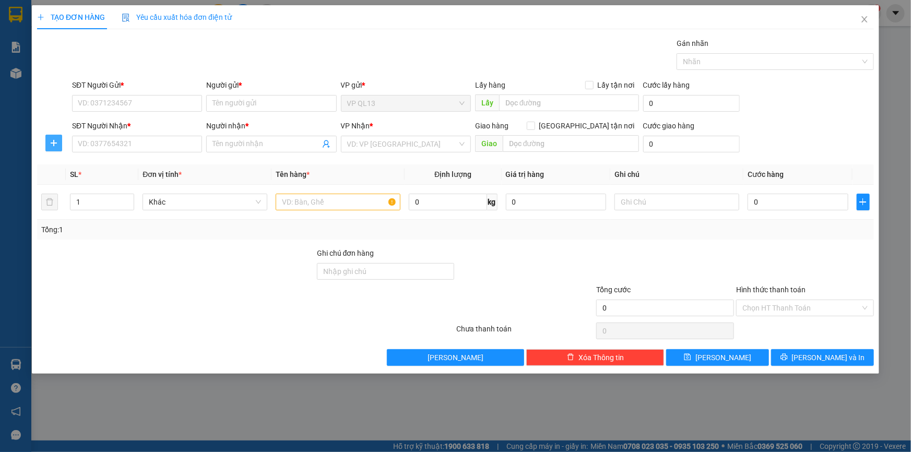
click at [50, 146] on icon "plus" at bounding box center [54, 143] width 8 height 8
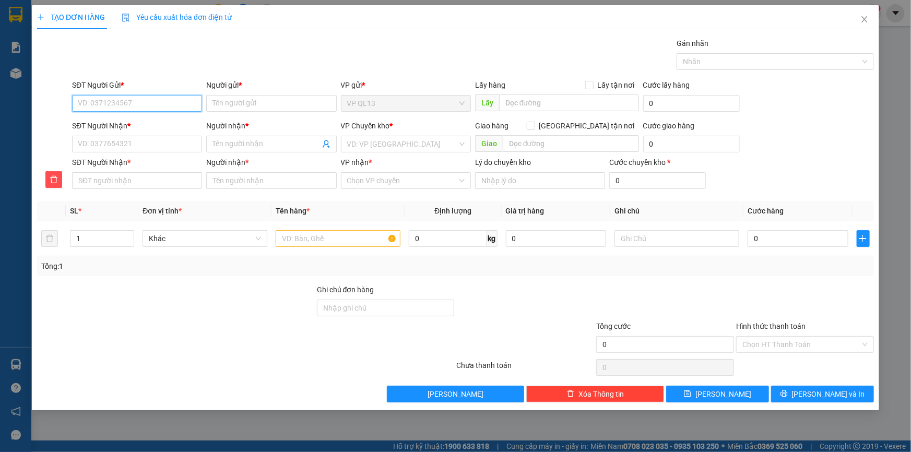
click at [135, 105] on input "SĐT Người Gửi *" at bounding box center [137, 103] width 130 height 17
click at [229, 102] on input "Người gửi *" at bounding box center [271, 103] width 130 height 17
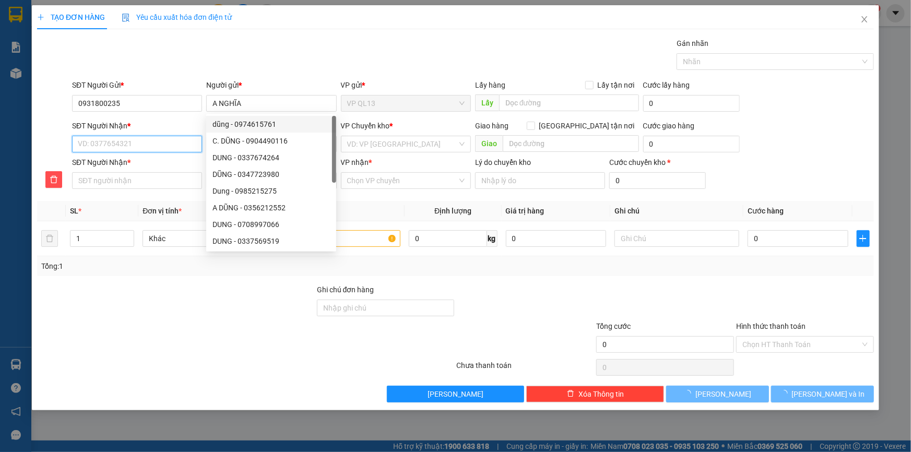
click at [141, 150] on input "SĐT Người Nhận *" at bounding box center [137, 144] width 130 height 17
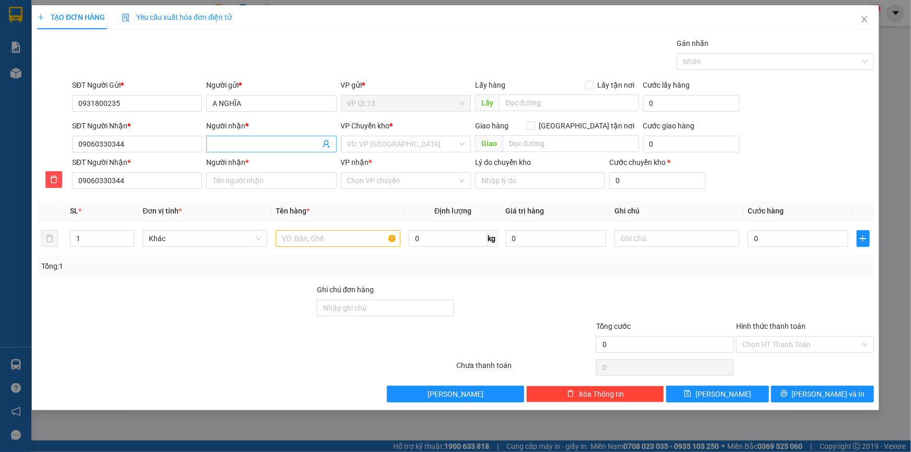
click at [227, 148] on input "Người nhận *" at bounding box center [265, 143] width 107 height 11
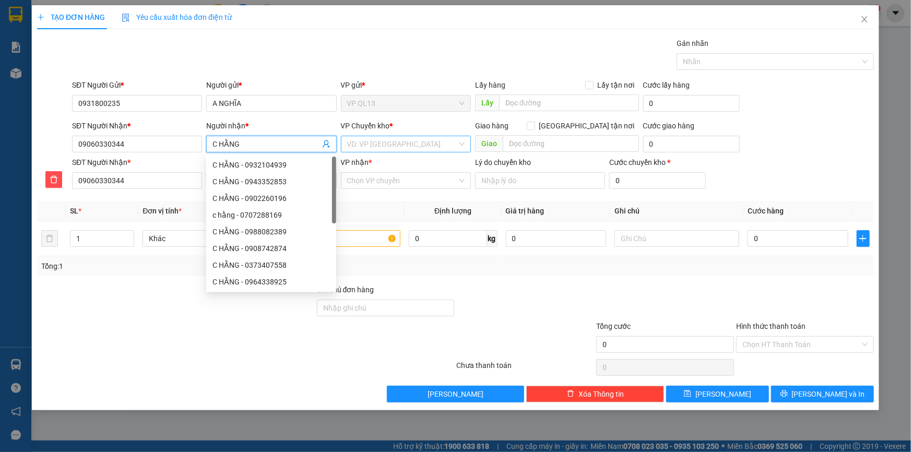
click at [433, 140] on input "search" at bounding box center [402, 144] width 110 height 16
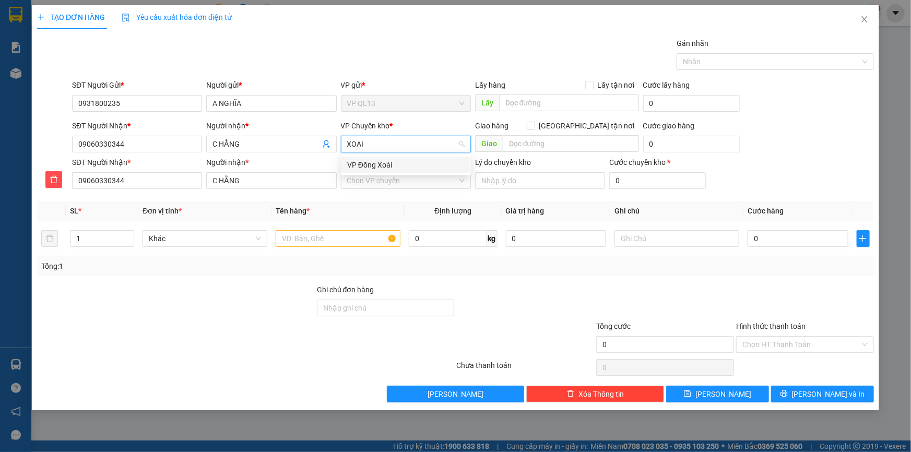
click at [415, 172] on div "VP Đồng Xoài" at bounding box center [406, 165] width 130 height 17
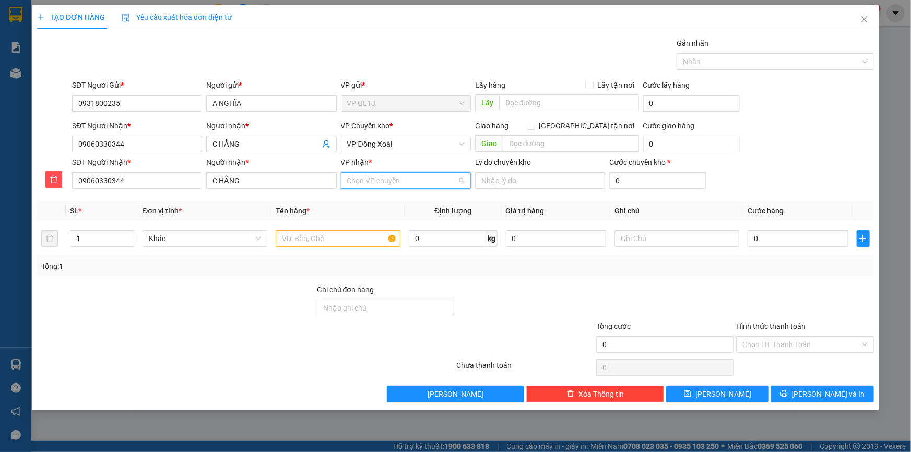
click at [385, 182] on input "VP nhận *" at bounding box center [402, 181] width 110 height 16
drag, startPoint x: 385, startPoint y: 195, endPoint x: 399, endPoint y: 190, distance: 15.0
click at [388, 195] on div "VP Chơn Thành" at bounding box center [406, 201] width 130 height 17
click at [339, 242] on input "text" at bounding box center [338, 238] width 125 height 17
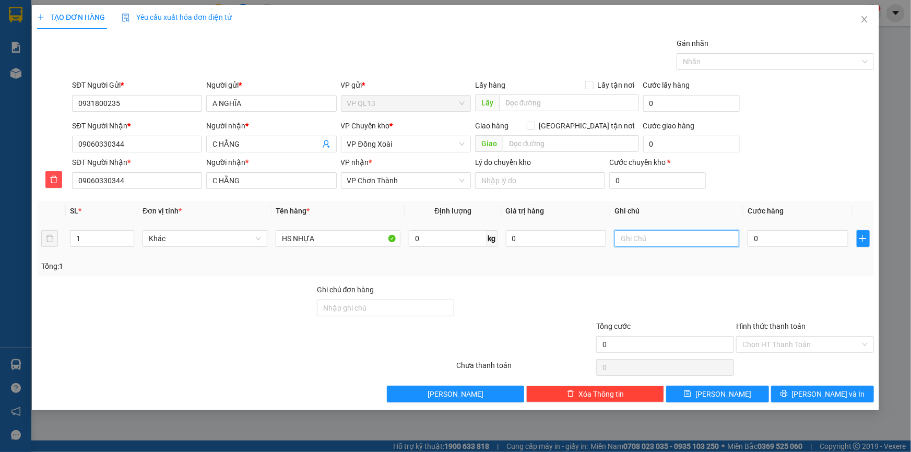
click at [662, 234] on input "text" at bounding box center [676, 238] width 125 height 17
drag, startPoint x: 637, startPoint y: 242, endPoint x: 610, endPoint y: 252, distance: 28.7
click at [610, 252] on tr "1 Khác HS NHỰA 0 kg 0 TI61 ĐẾN 0" at bounding box center [455, 238] width 836 height 35
click at [793, 236] on input "0" at bounding box center [797, 238] width 101 height 17
click at [798, 281] on div "Transit Pickup Surcharge Ids Transit Deliver Surcharge Ids Transit Deliver Surc…" at bounding box center [455, 220] width 836 height 365
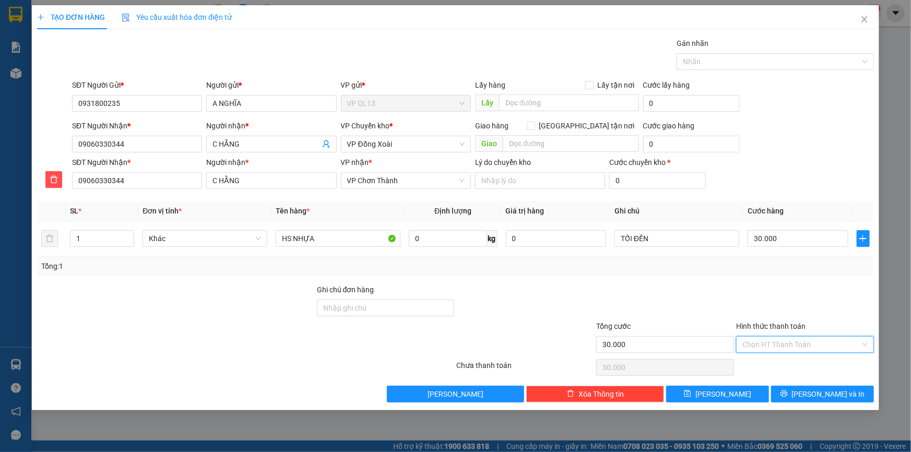
drag, startPoint x: 804, startPoint y: 351, endPoint x: 797, endPoint y: 347, distance: 7.7
click at [804, 350] on input "Hình thức thanh toán" at bounding box center [801, 345] width 118 height 16
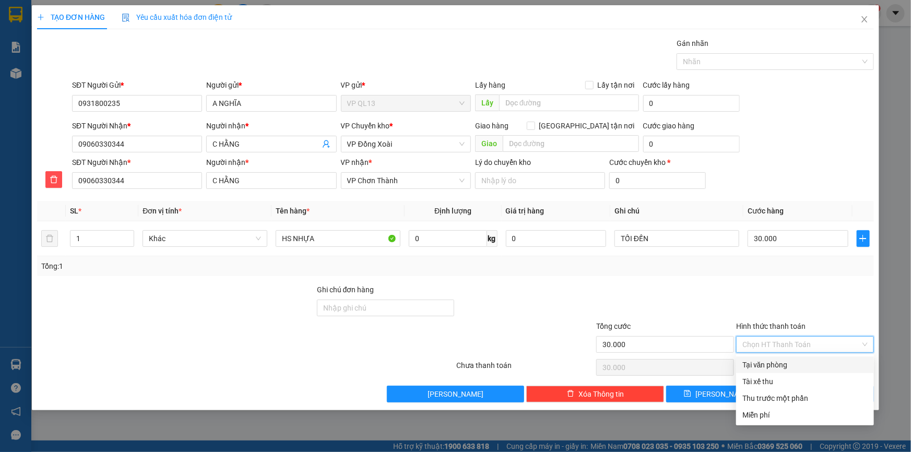
click at [776, 363] on div "Tại văn phòng" at bounding box center [804, 364] width 125 height 11
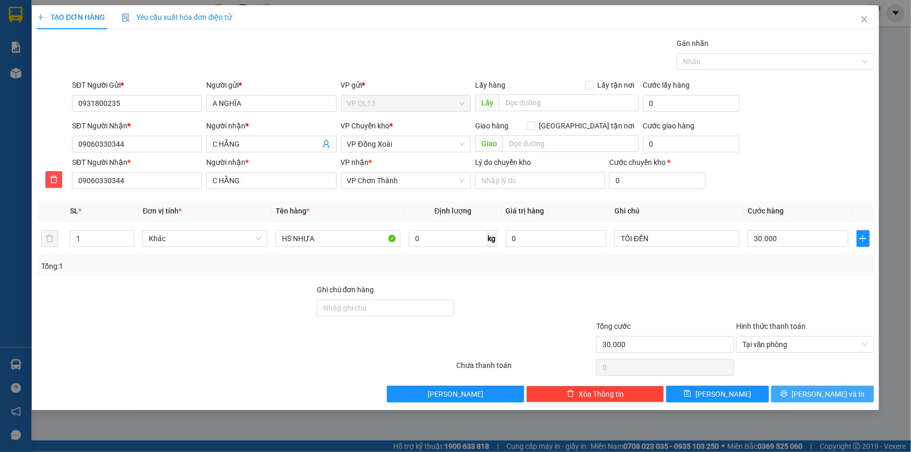
click at [787, 393] on icon "printer" at bounding box center [783, 393] width 7 height 7
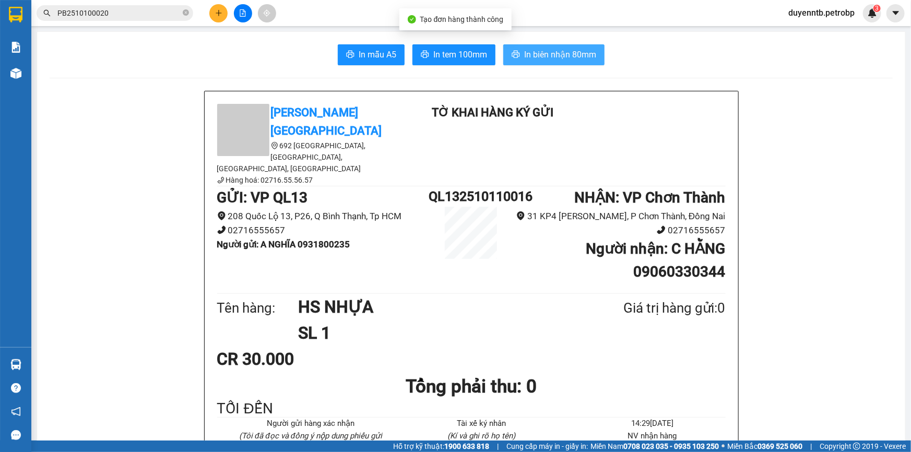
click at [554, 54] on span "In biên nhận 80mm" at bounding box center [560, 54] width 72 height 13
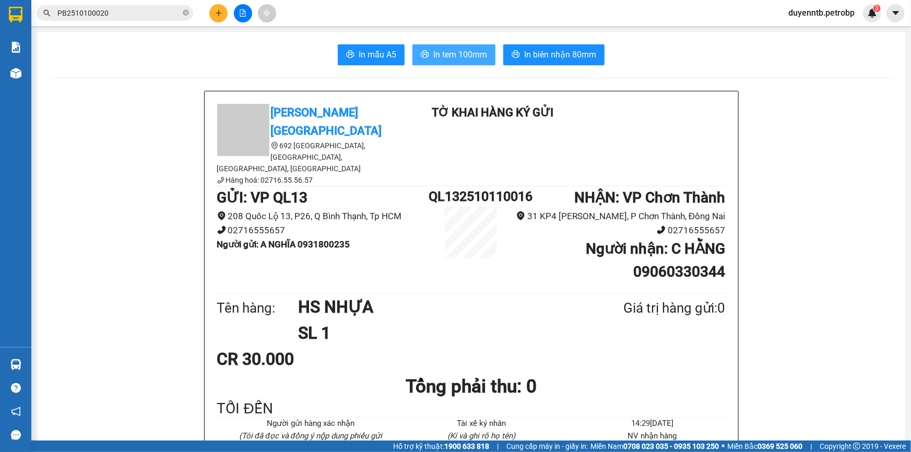
click at [443, 58] on span "In tem 100mm" at bounding box center [460, 54] width 54 height 13
click at [215, 13] on icon "plus" at bounding box center [218, 12] width 7 height 7
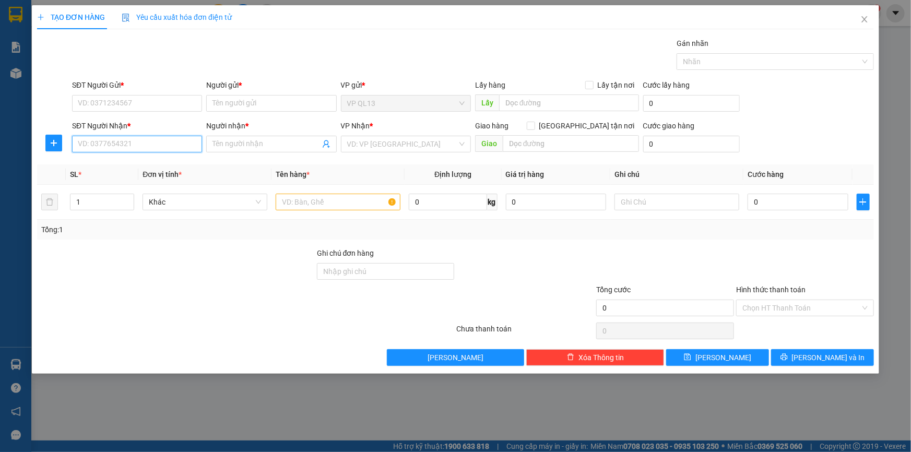
click at [136, 145] on input "SĐT Người Nhận *" at bounding box center [137, 144] width 130 height 17
click at [106, 165] on div "0976461638 - HẢI" at bounding box center [136, 164] width 117 height 11
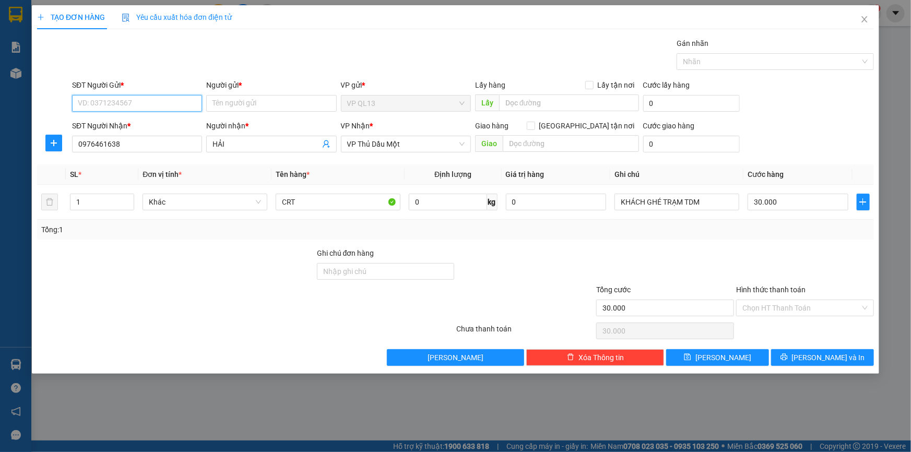
click at [141, 110] on input "SĐT Người Gửi *" at bounding box center [137, 103] width 130 height 17
click at [117, 124] on div "0963603466 - HONDA AN VIỆT" at bounding box center [136, 123] width 117 height 11
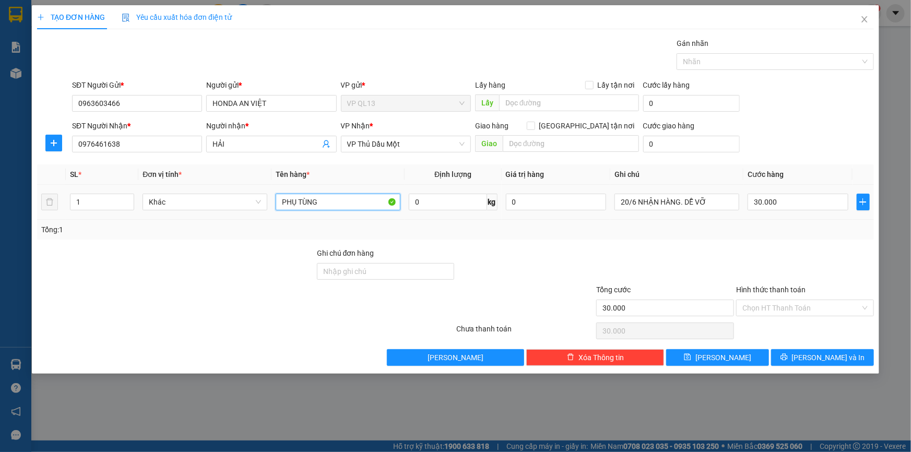
click at [346, 207] on input "PHỤ TÙNG" at bounding box center [338, 202] width 125 height 17
click at [659, 201] on input "20/6 NHẬN HÀNG. DỄ VỠ" at bounding box center [676, 202] width 125 height 17
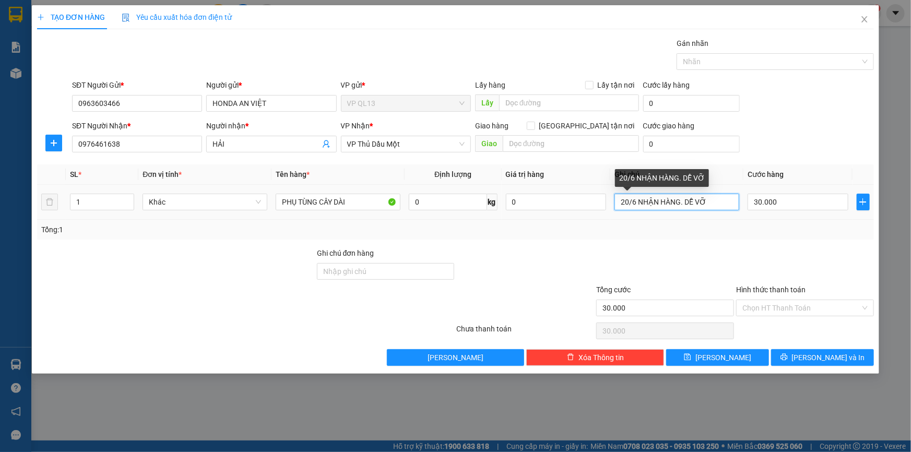
click at [659, 201] on input "20/6 NHẬN HÀNG. DỄ VỠ" at bounding box center [676, 202] width 125 height 17
click at [658, 201] on input "20/6 NHẬN HÀNG. DỄ VỠ" at bounding box center [676, 202] width 125 height 17
click at [656, 202] on input "20/6 NHẬN HÀNG. DỄ VỠ" at bounding box center [676, 202] width 125 height 17
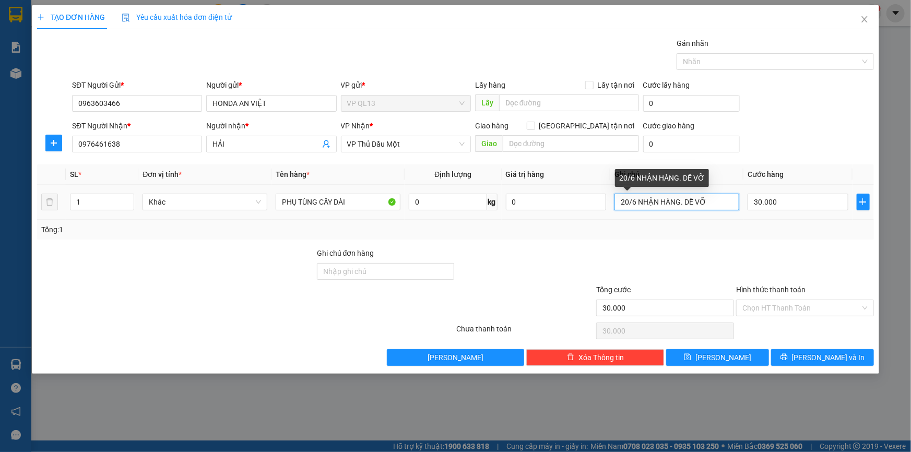
click at [656, 202] on input "20/6 NHẬN HÀNG. DỄ VỠ" at bounding box center [676, 202] width 125 height 17
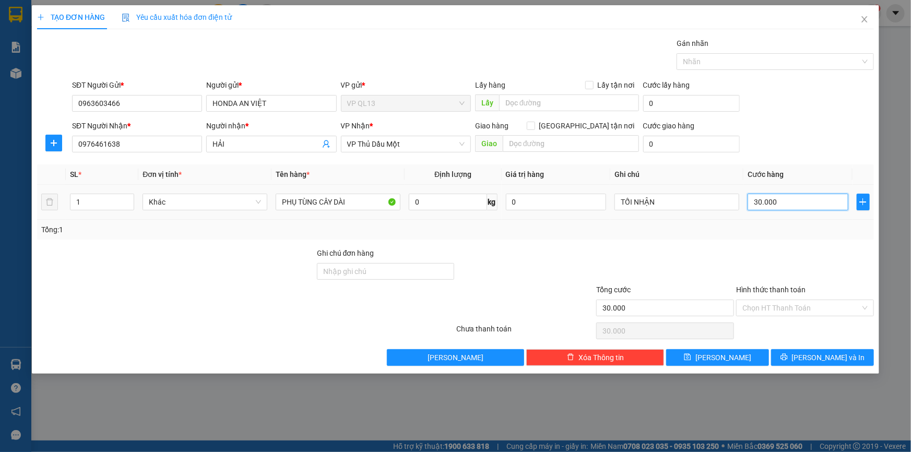
click at [789, 198] on input "30.000" at bounding box center [797, 202] width 101 height 17
click at [773, 272] on div at bounding box center [805, 265] width 140 height 37
click at [816, 357] on span "[PERSON_NAME] và In" at bounding box center [828, 357] width 73 height 11
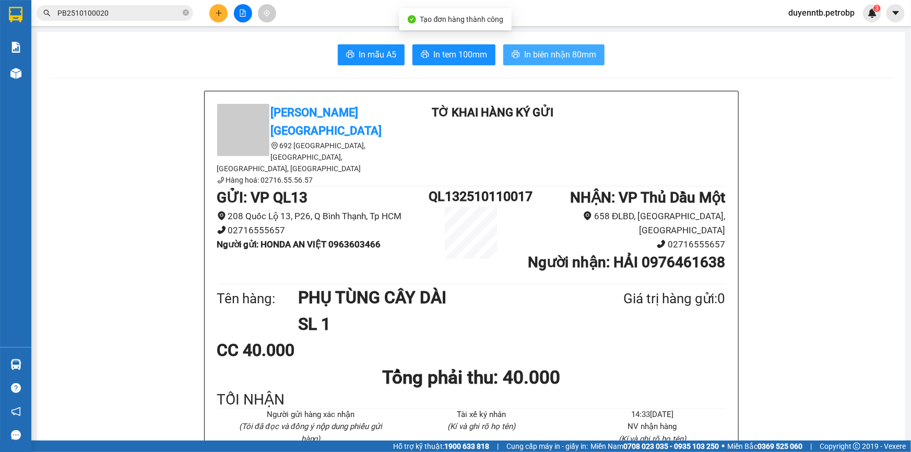
click at [553, 54] on span "In biên nhận 80mm" at bounding box center [560, 54] width 72 height 13
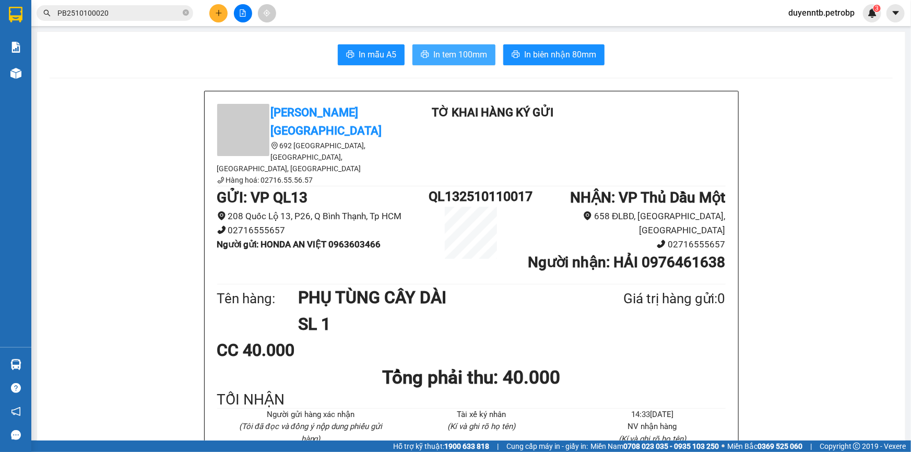
click at [475, 58] on span "In tem 100mm" at bounding box center [460, 54] width 54 height 13
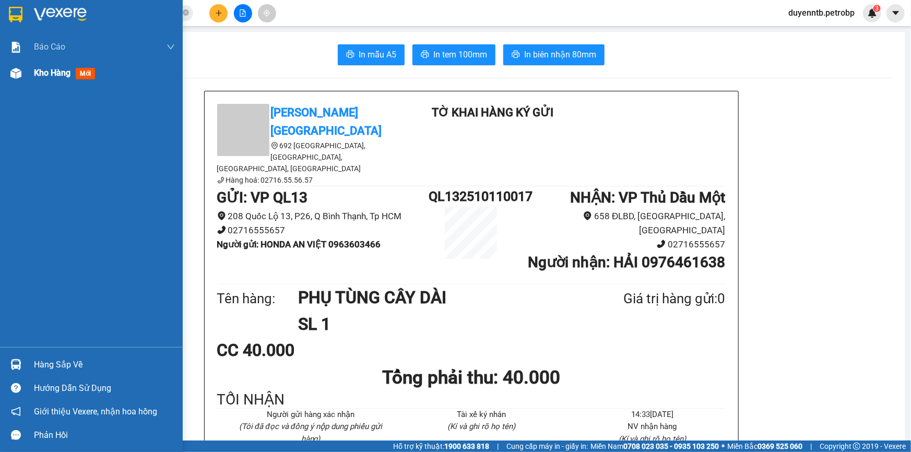
click at [51, 69] on span "Kho hàng" at bounding box center [52, 73] width 37 height 10
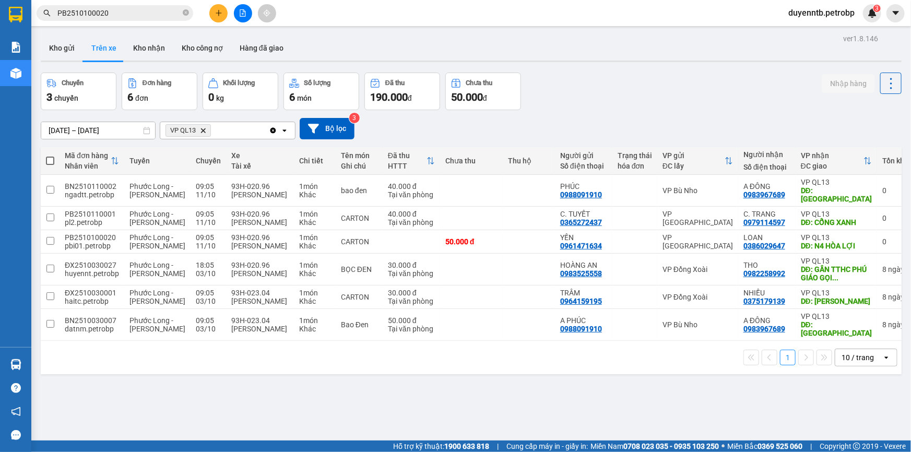
click at [205, 129] on icon "Delete" at bounding box center [203, 130] width 6 height 6
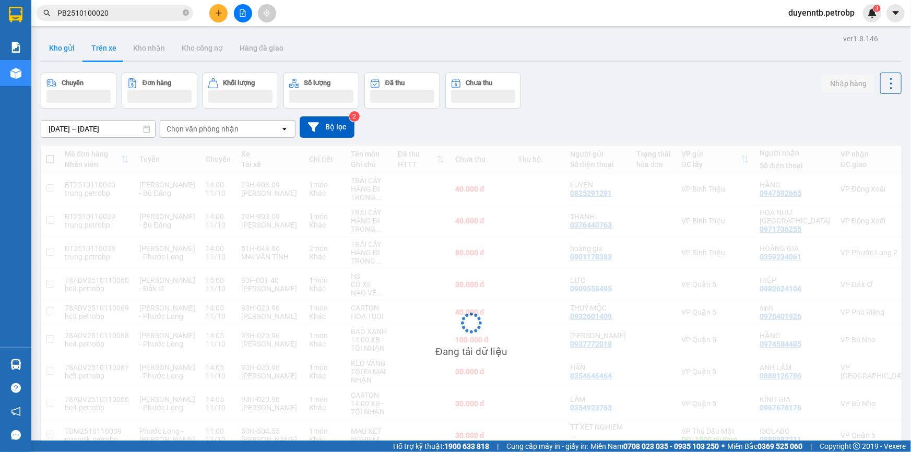
click at [71, 52] on button "Kho gửi" at bounding box center [62, 47] width 42 height 25
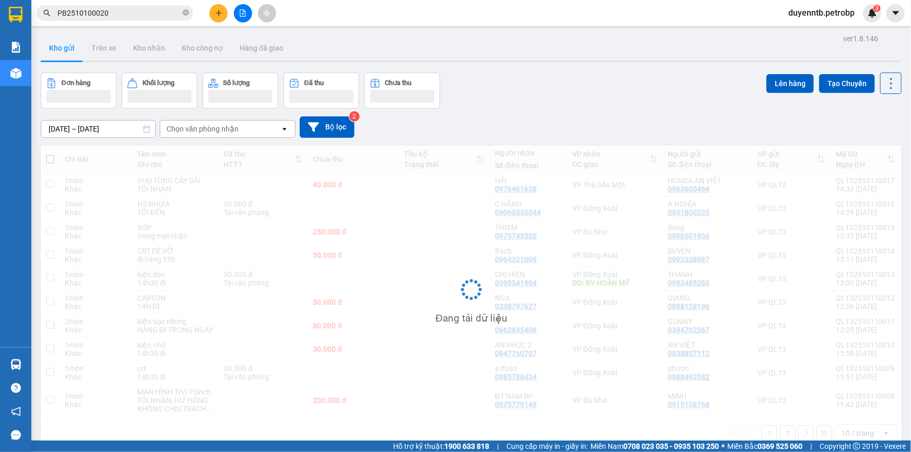
click at [64, 50] on button "Kho gửi" at bounding box center [62, 47] width 42 height 25
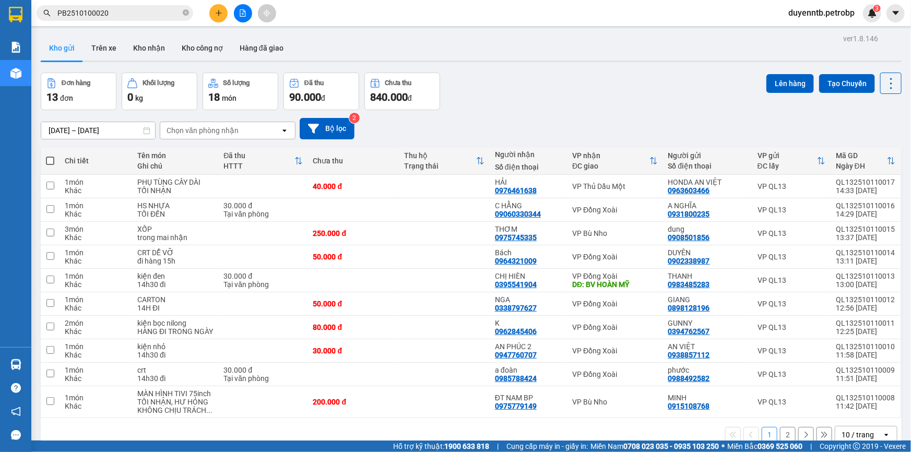
click at [64, 50] on button "Kho gửi" at bounding box center [62, 47] width 42 height 25
click at [815, 398] on icon at bounding box center [818, 401] width 7 height 7
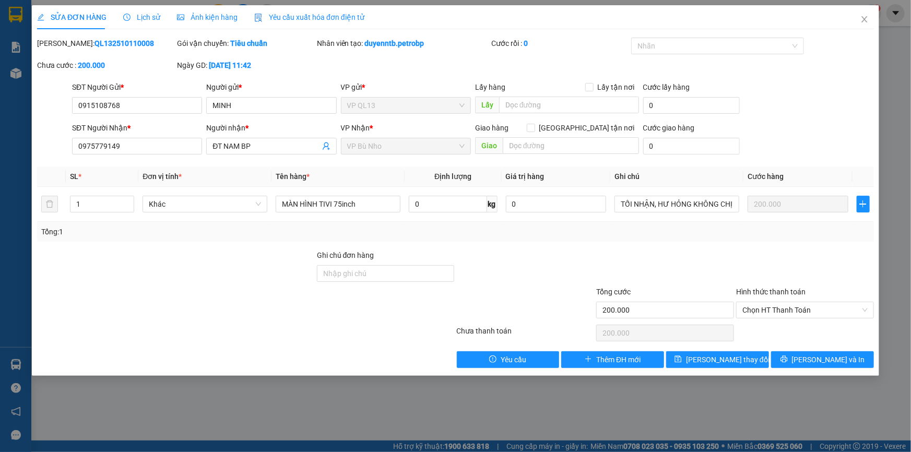
click at [144, 22] on div "Lịch sử" at bounding box center [141, 16] width 37 height 11
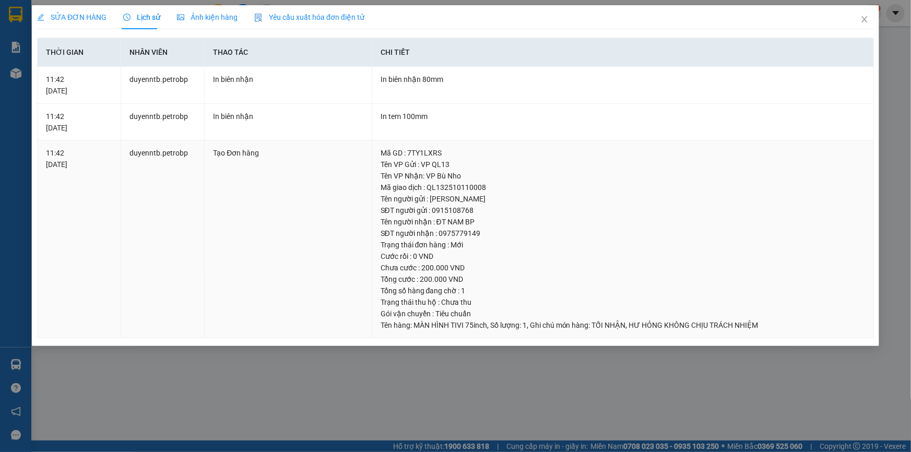
click at [447, 235] on div "SĐT người nhận : 0975779149" at bounding box center [622, 233] width 484 height 11
click at [864, 19] on icon "close" at bounding box center [864, 19] width 6 height 6
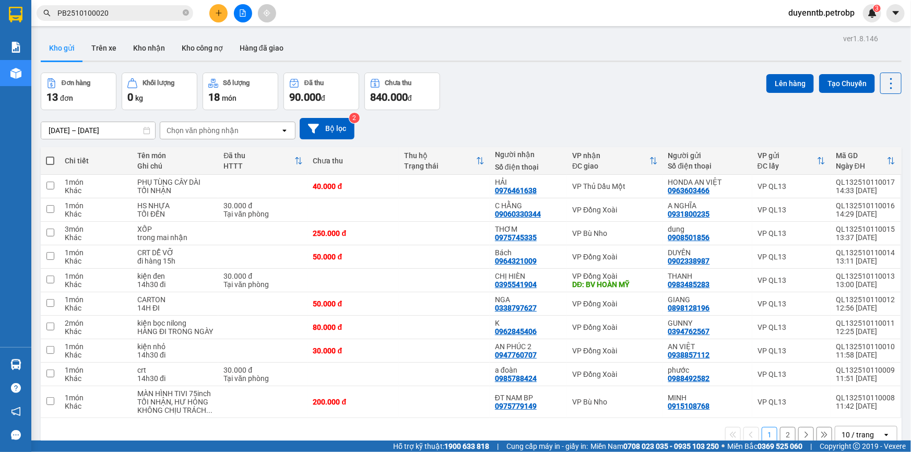
click at [189, 10] on span "PB2510100020" at bounding box center [115, 13] width 157 height 16
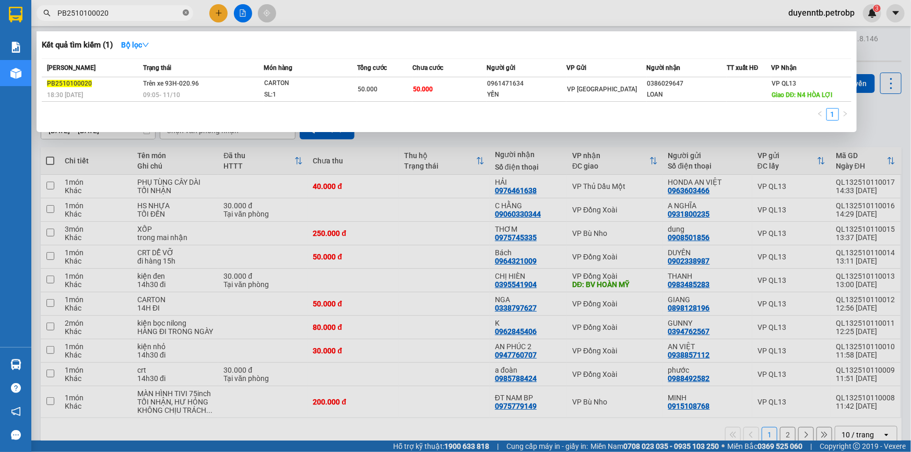
click at [185, 13] on icon "close-circle" at bounding box center [186, 12] width 6 height 6
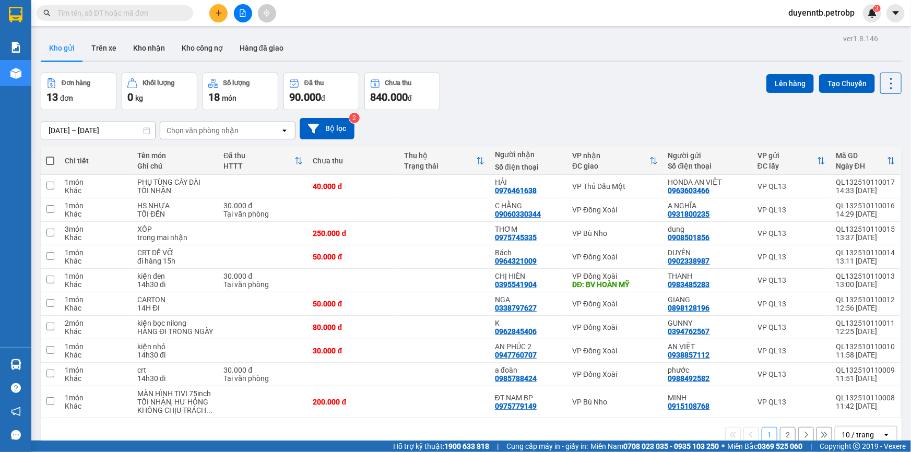
click at [104, 18] on input "text" at bounding box center [118, 12] width 123 height 11
click at [104, 17] on input "text" at bounding box center [118, 12] width 123 height 11
paste input "0975779149"
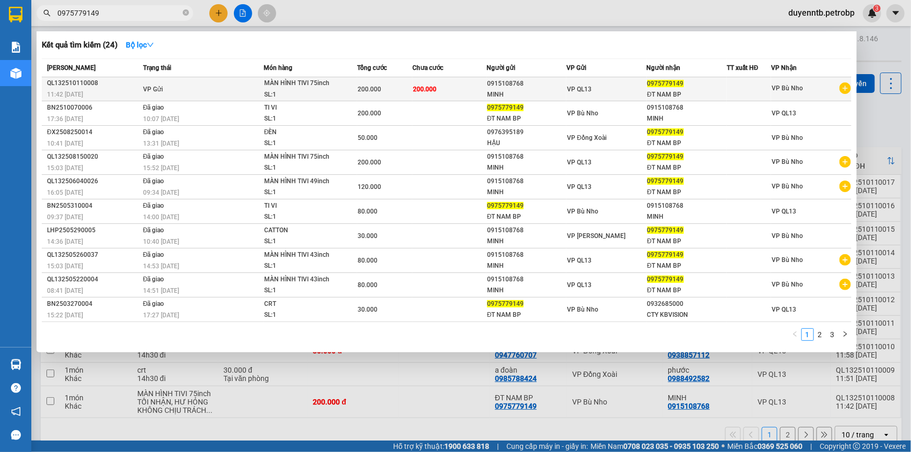
click at [338, 87] on div "MÀN HÌNH TIVI 75inch" at bounding box center [303, 83] width 78 height 11
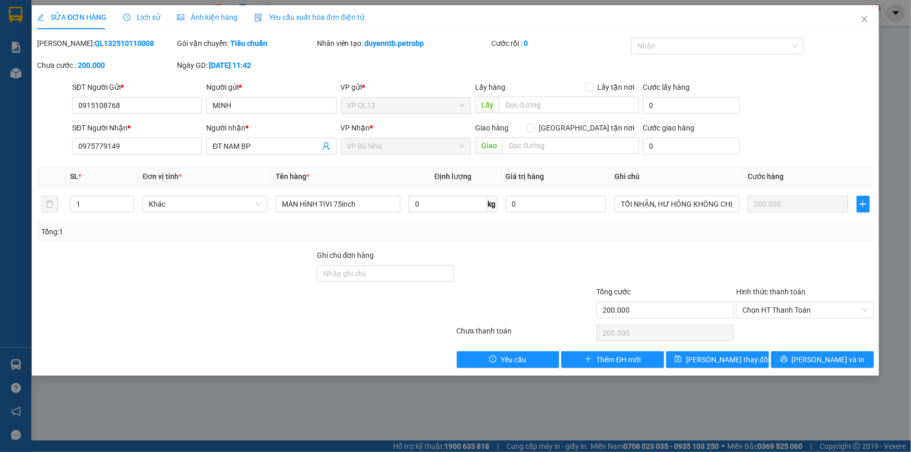
click at [148, 16] on span "Lịch sử" at bounding box center [141, 17] width 37 height 8
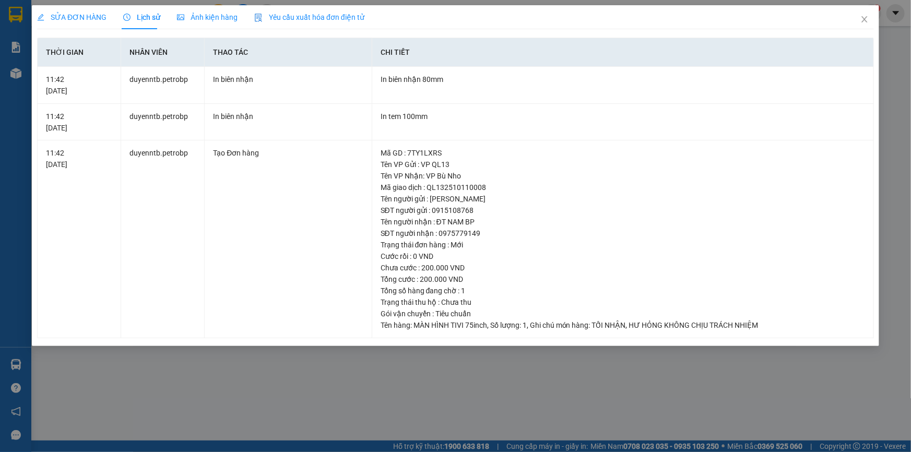
click at [146, 27] on div "Lịch sử" at bounding box center [141, 17] width 37 height 24
click at [871, 21] on span "Close" at bounding box center [864, 19] width 29 height 29
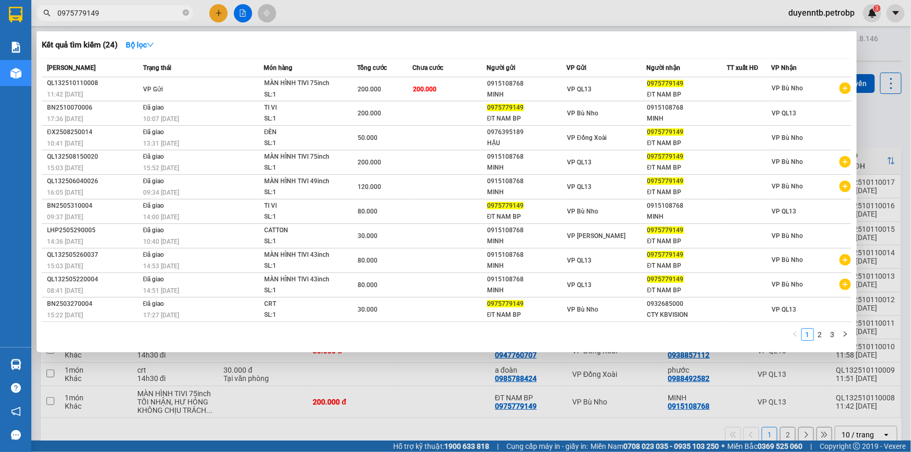
click at [113, 10] on input "0975779149" at bounding box center [118, 12] width 123 height 11
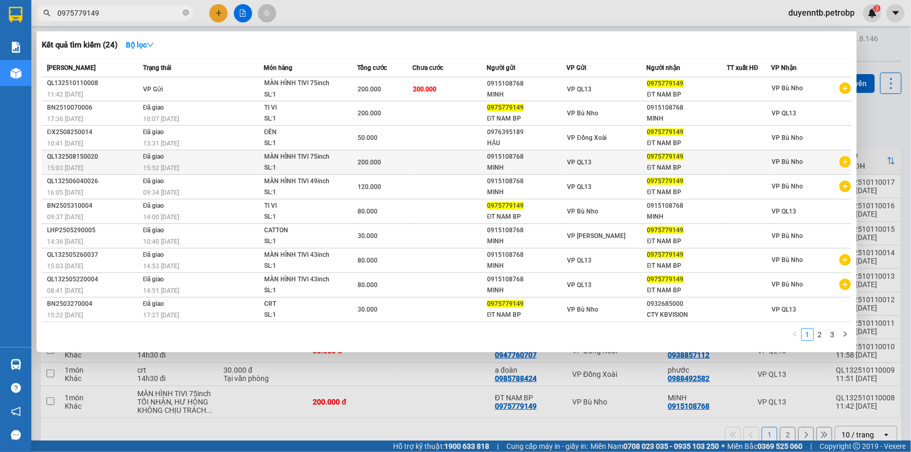
click at [310, 168] on div "SL: 1" at bounding box center [303, 167] width 78 height 11
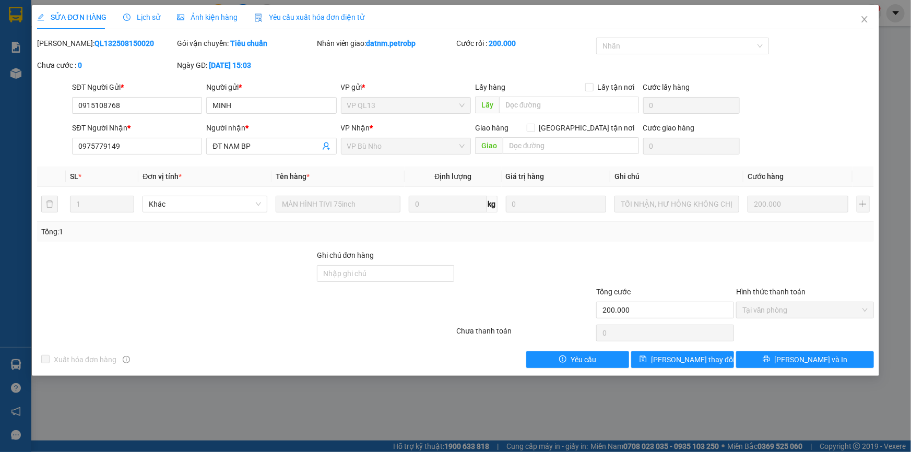
click at [139, 10] on div "Lịch sử" at bounding box center [141, 17] width 37 height 24
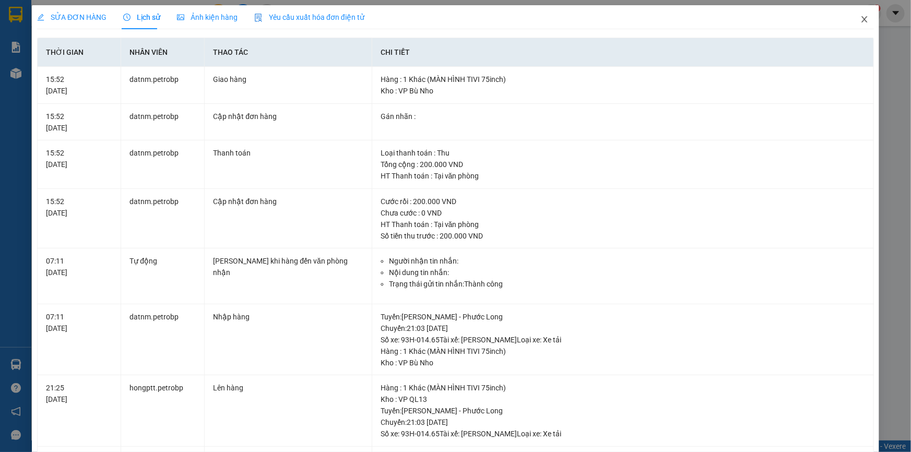
click at [861, 22] on icon "close" at bounding box center [864, 19] width 6 height 6
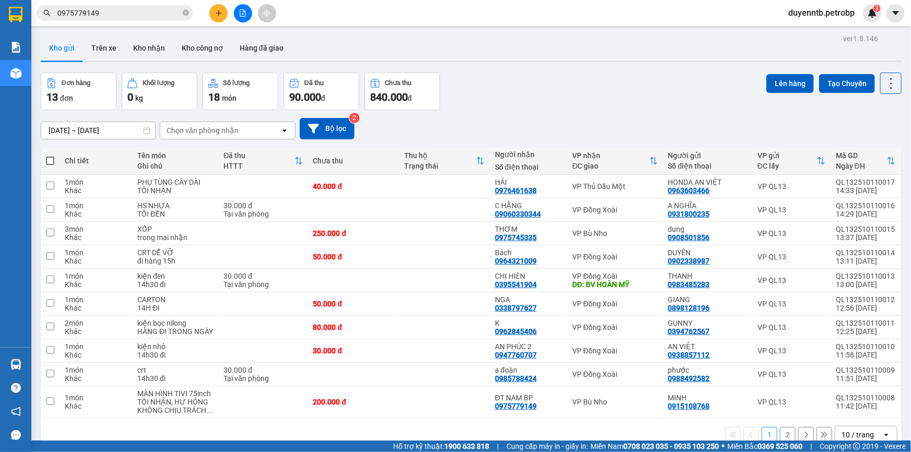
click at [51, 161] on span at bounding box center [50, 161] width 8 height 8
click at [50, 156] on input "checkbox" at bounding box center [50, 156] width 0 height 0
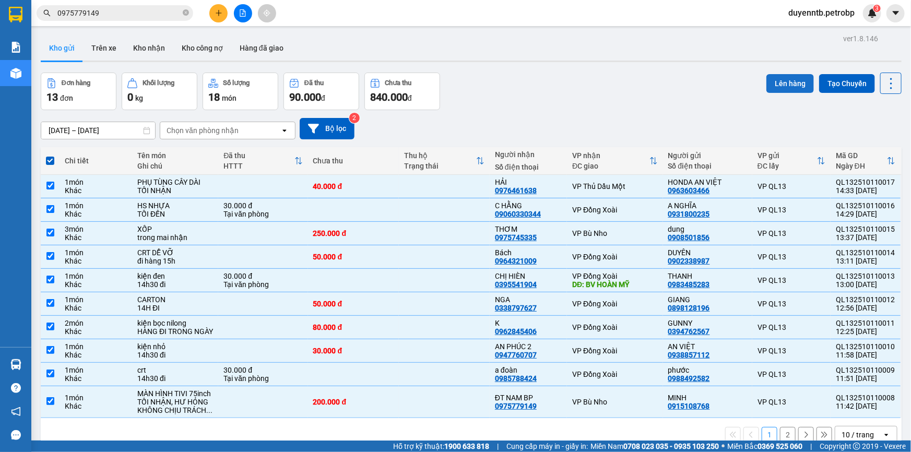
click at [798, 74] on button "Lên hàng" at bounding box center [789, 83] width 47 height 19
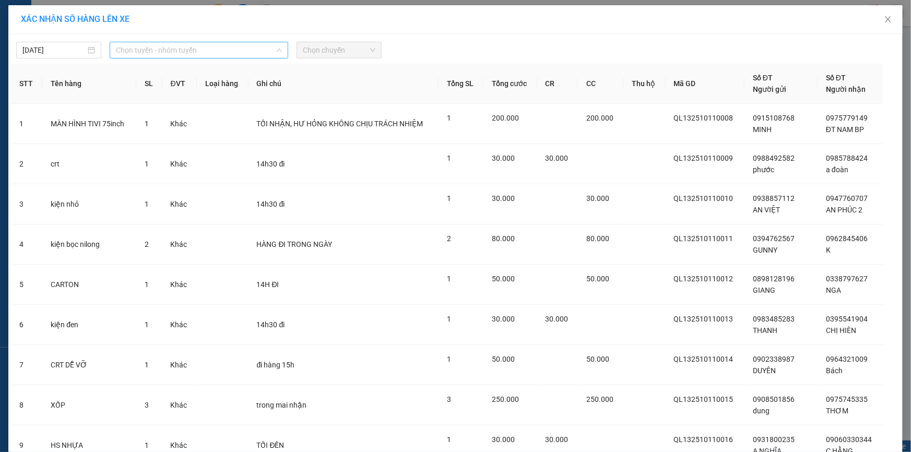
click at [204, 43] on span "Chọn tuyến - nhóm tuyến" at bounding box center [199, 50] width 166 height 16
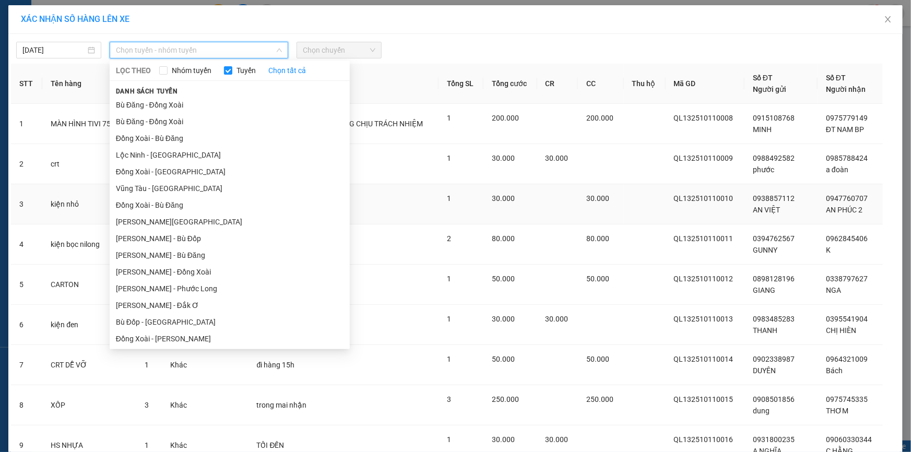
click at [199, 280] on li "[PERSON_NAME] - Phước Long" at bounding box center [230, 288] width 240 height 17
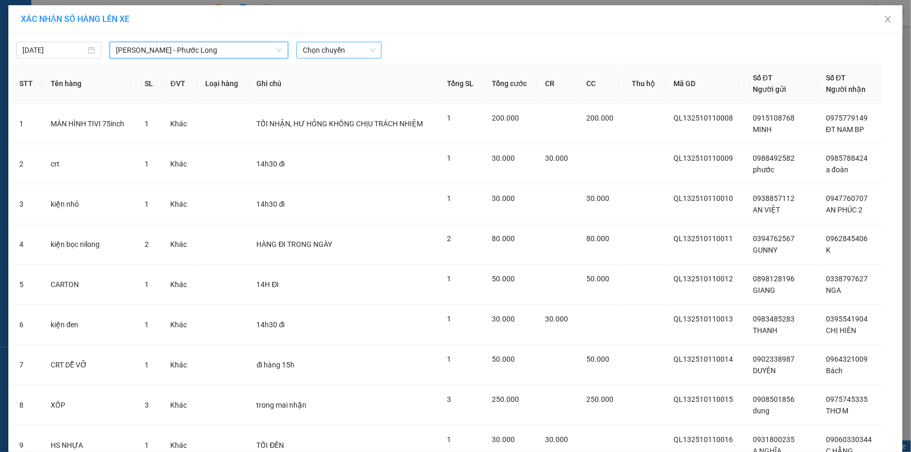
click at [347, 51] on span "Chọn chuyến" at bounding box center [339, 50] width 73 height 16
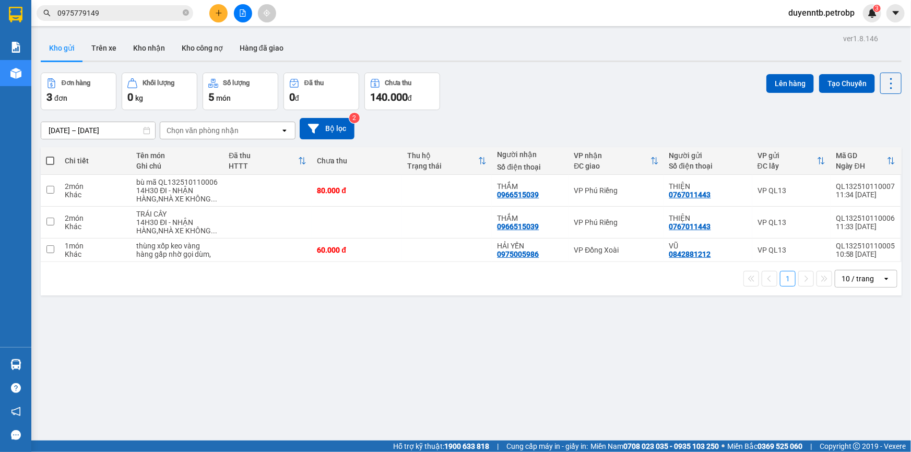
click at [47, 158] on span at bounding box center [50, 161] width 8 height 8
click at [50, 156] on input "checkbox" at bounding box center [50, 156] width 0 height 0
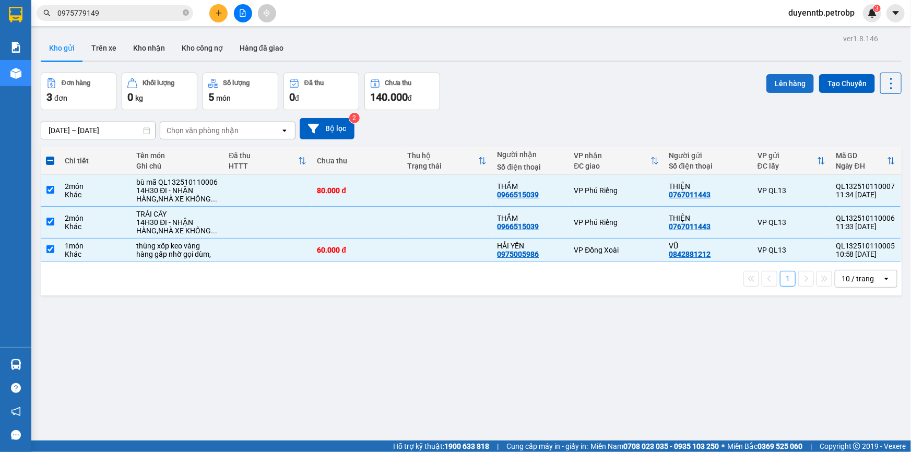
click at [778, 81] on button "Lên hàng" at bounding box center [789, 83] width 47 height 19
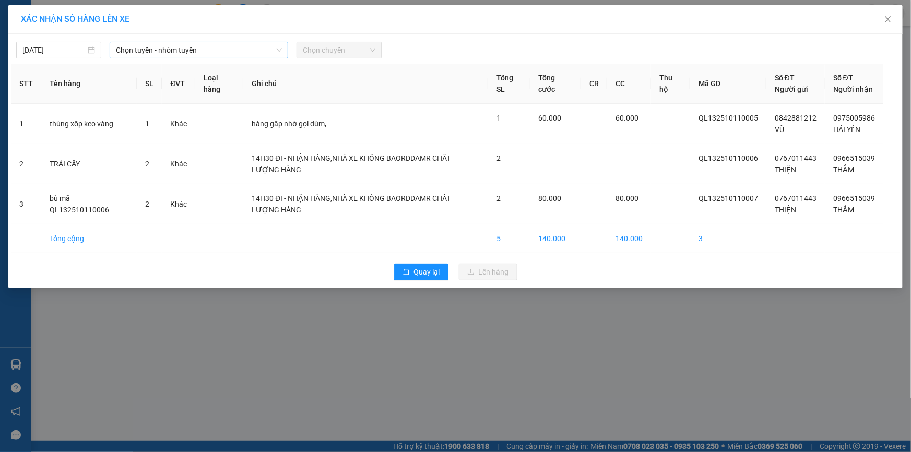
click at [238, 45] on span "Chọn tuyến - nhóm tuyến" at bounding box center [199, 50] width 166 height 16
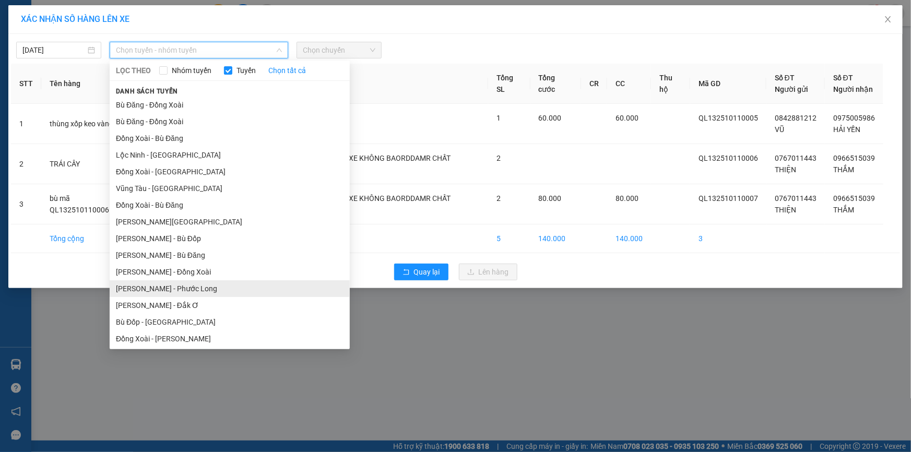
click at [244, 280] on li "[PERSON_NAME] - Phước Long" at bounding box center [230, 288] width 240 height 17
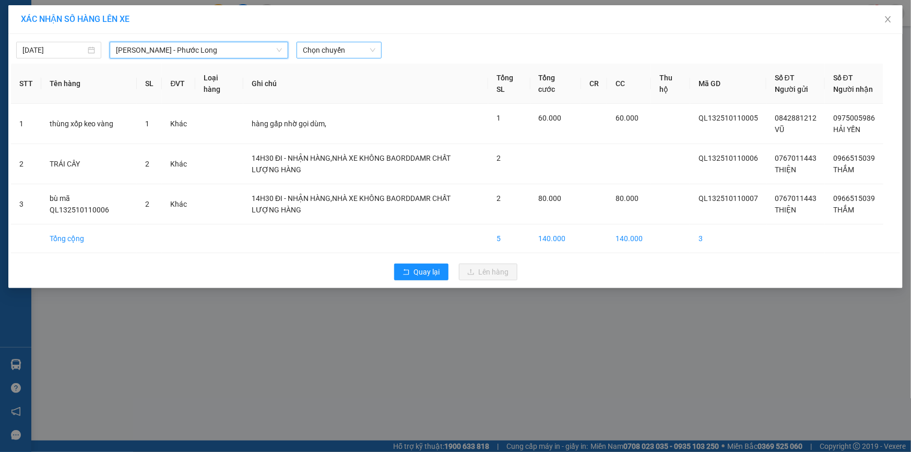
drag, startPoint x: 344, startPoint y: 52, endPoint x: 327, endPoint y: 53, distance: 17.8
click at [343, 52] on span "Chọn chuyến" at bounding box center [339, 50] width 73 height 16
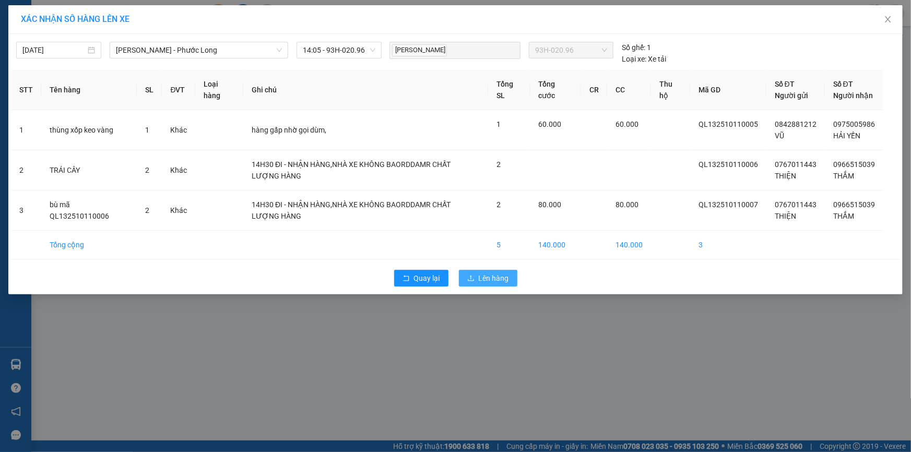
click at [474, 272] on button "Lên hàng" at bounding box center [488, 278] width 58 height 17
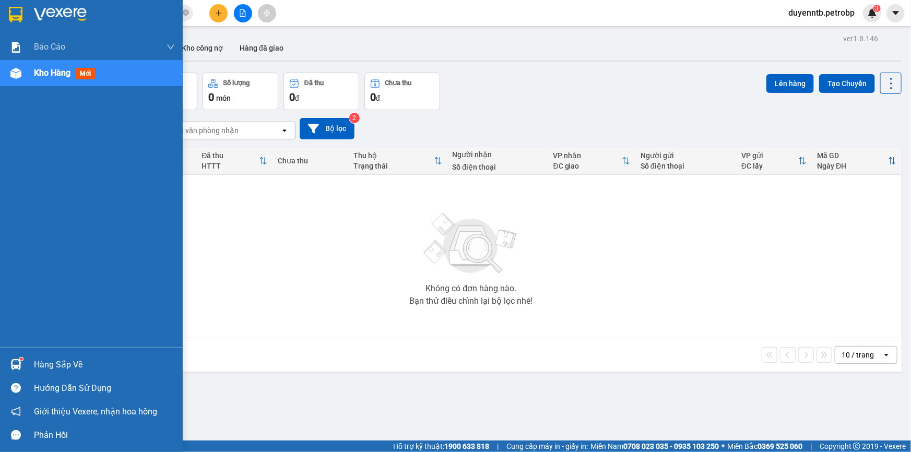
click at [53, 365] on div "Hàng sắp về" at bounding box center [104, 365] width 141 height 16
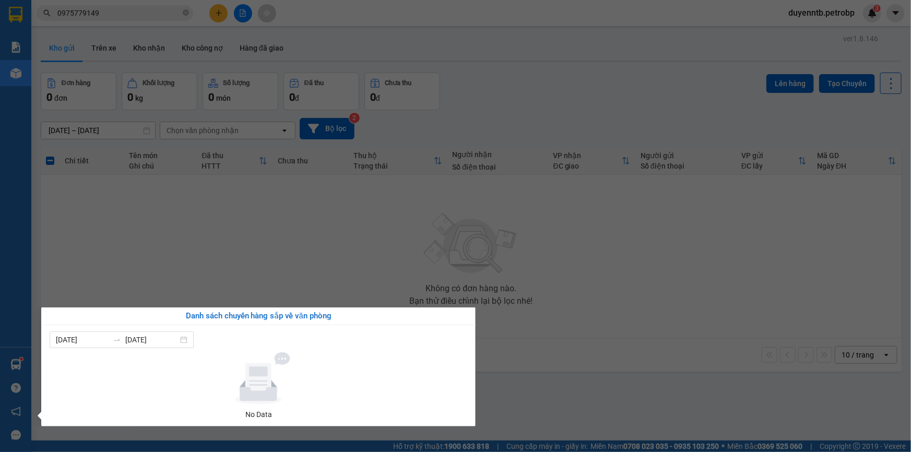
click at [199, 205] on section "Kết quả tìm kiếm ( 24 ) Bộ lọc Mã ĐH Trạng thái Món hàng Tổng cước Chưa cước Ng…" at bounding box center [455, 226] width 911 height 452
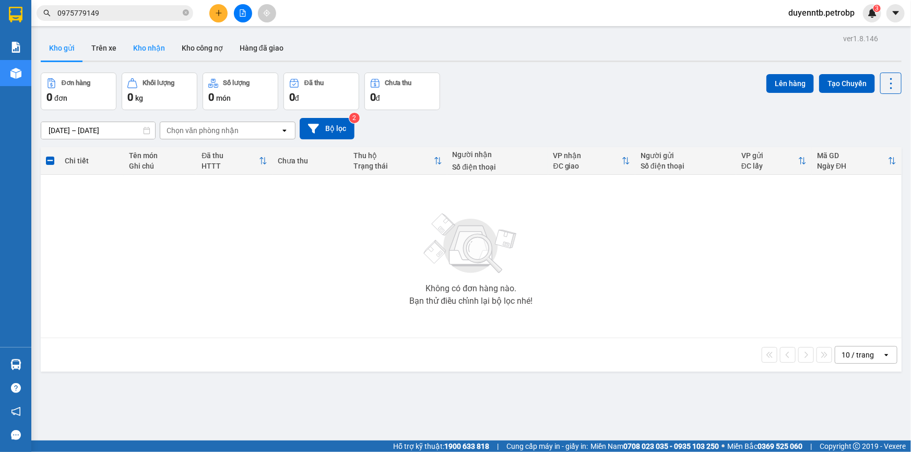
click at [142, 43] on button "Kho nhận" at bounding box center [149, 47] width 49 height 25
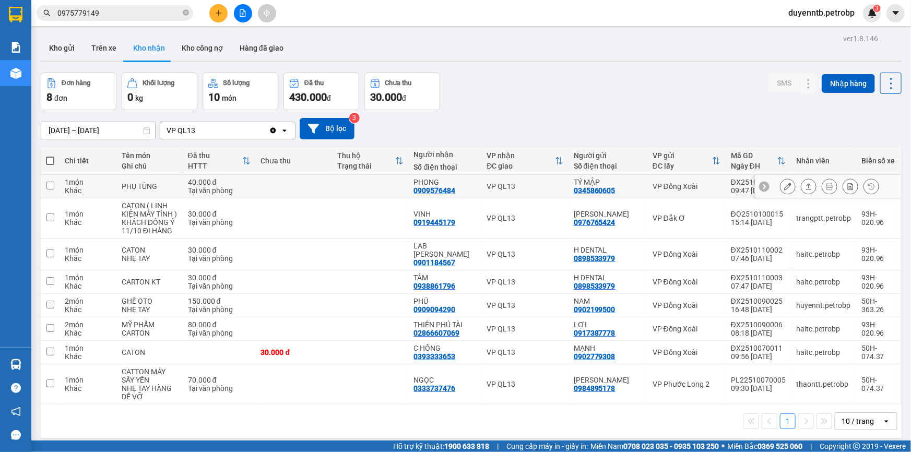
click at [463, 189] on div "PHONG 0909576484" at bounding box center [445, 186] width 63 height 17
click at [456, 190] on div "0909576484" at bounding box center [435, 190] width 42 height 8
click at [456, 191] on div "0909576484" at bounding box center [435, 190] width 42 height 8
click at [119, 16] on input "0975779149" at bounding box center [118, 12] width 123 height 11
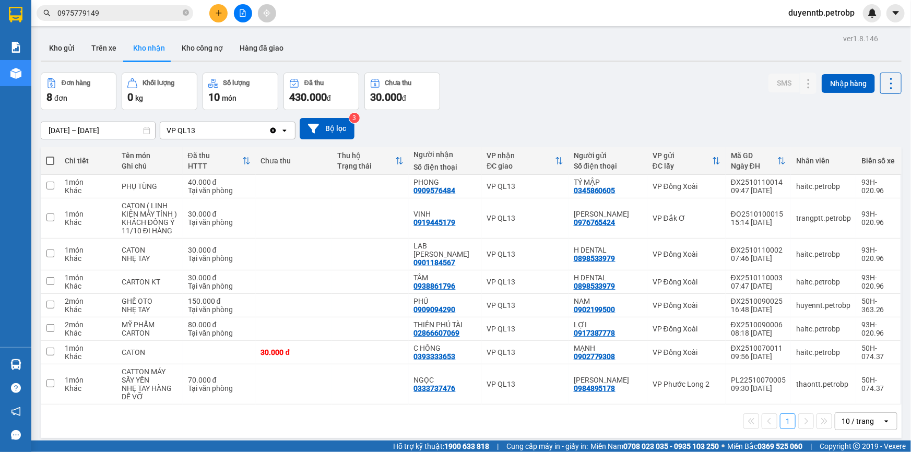
click at [119, 17] on input "0975779149" at bounding box center [118, 12] width 123 height 11
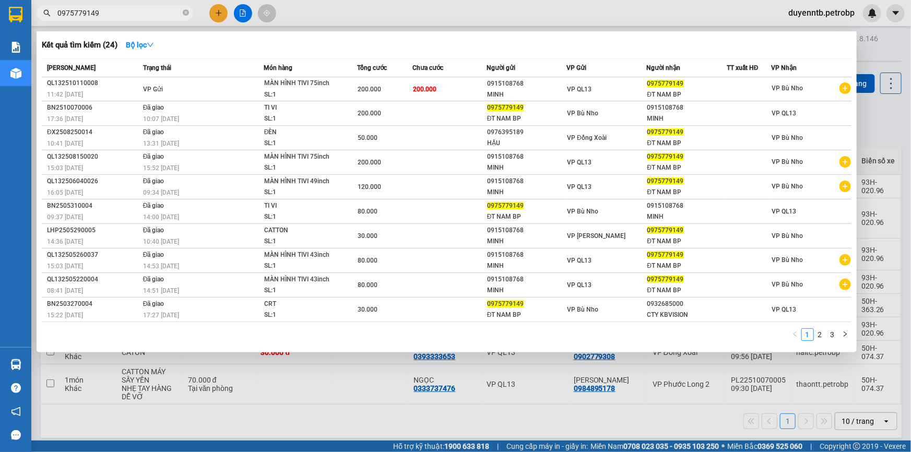
click at [122, 15] on input "0975779149" at bounding box center [118, 12] width 123 height 11
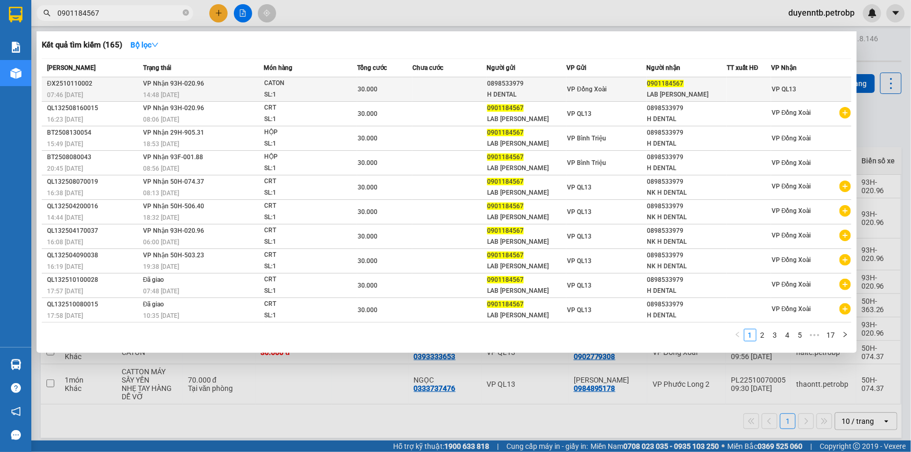
click at [127, 98] on div "07:46 [DATE]" at bounding box center [93, 94] width 93 height 11
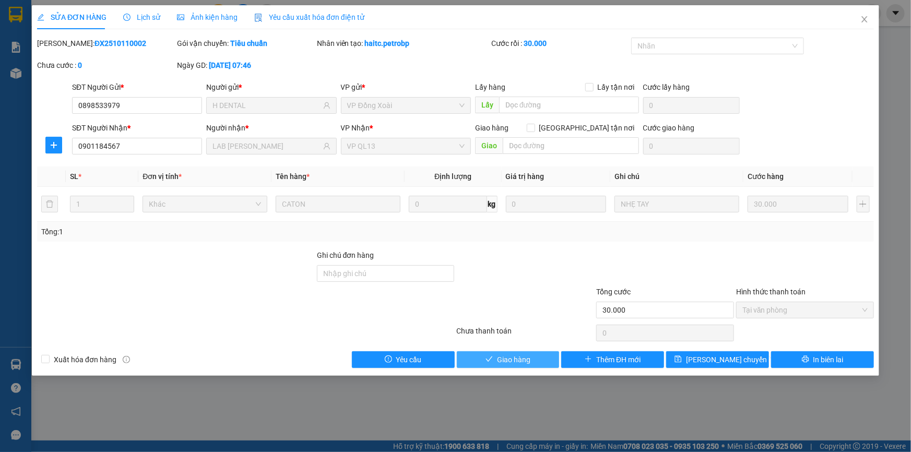
drag, startPoint x: 523, startPoint y: 341, endPoint x: 523, endPoint y: 360, distance: 19.3
click at [523, 344] on div "Total Paid Fee 30.000 Total UnPaid Fee 0 Cash Collection Total Fee Mã ĐH: ĐX251…" at bounding box center [455, 203] width 836 height 330
click at [523, 360] on span "Giao hàng" at bounding box center [513, 359] width 33 height 11
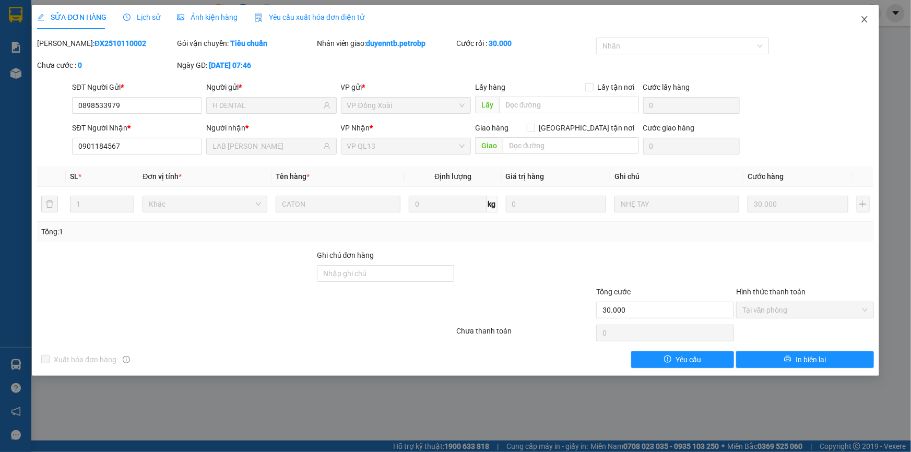
click at [863, 22] on icon "close" at bounding box center [864, 19] width 8 height 8
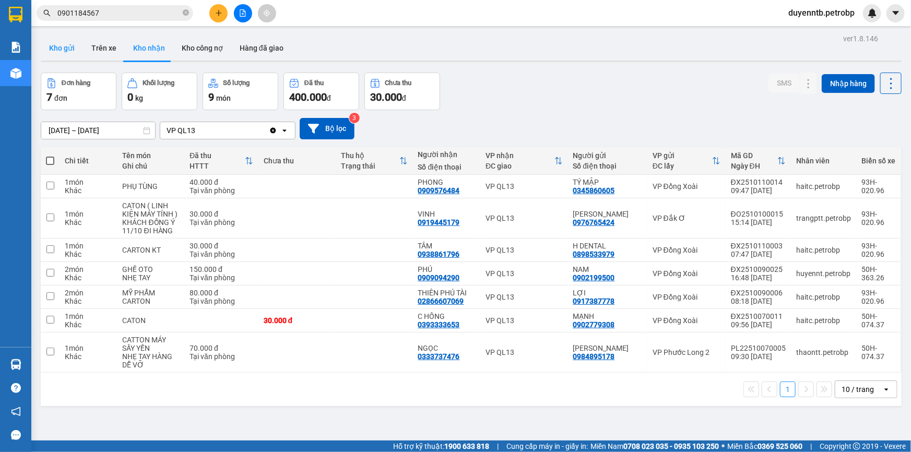
click at [73, 55] on button "Kho gửi" at bounding box center [62, 47] width 42 height 25
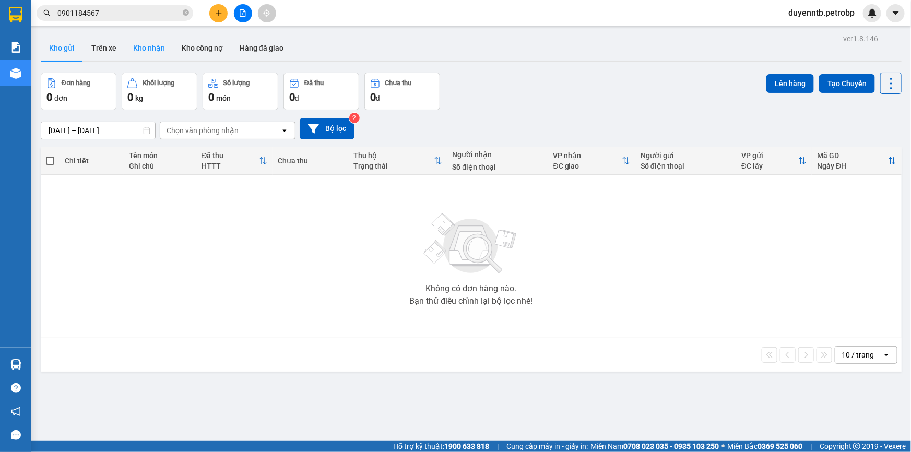
click at [138, 53] on button "Kho nhận" at bounding box center [149, 47] width 49 height 25
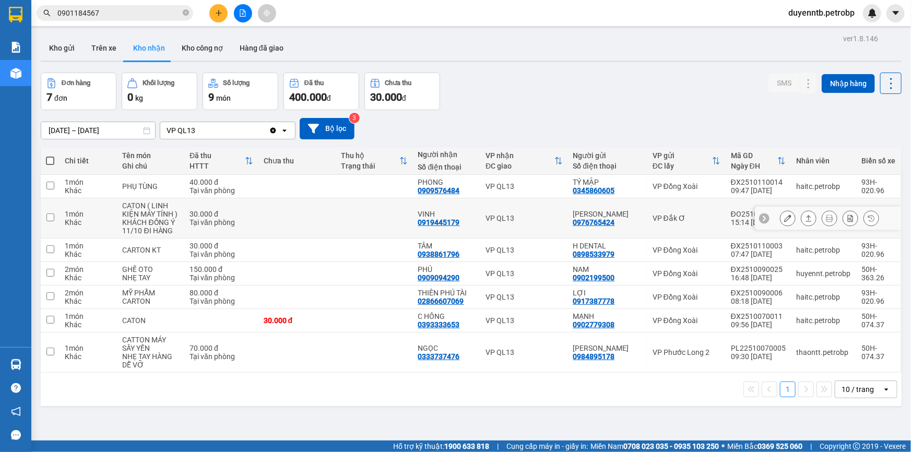
click at [435, 226] on div "0919445179" at bounding box center [439, 222] width 42 height 8
click at [440, 254] on div "0938861796" at bounding box center [439, 254] width 42 height 8
click at [433, 303] on div "02866607069" at bounding box center [441, 301] width 46 height 8
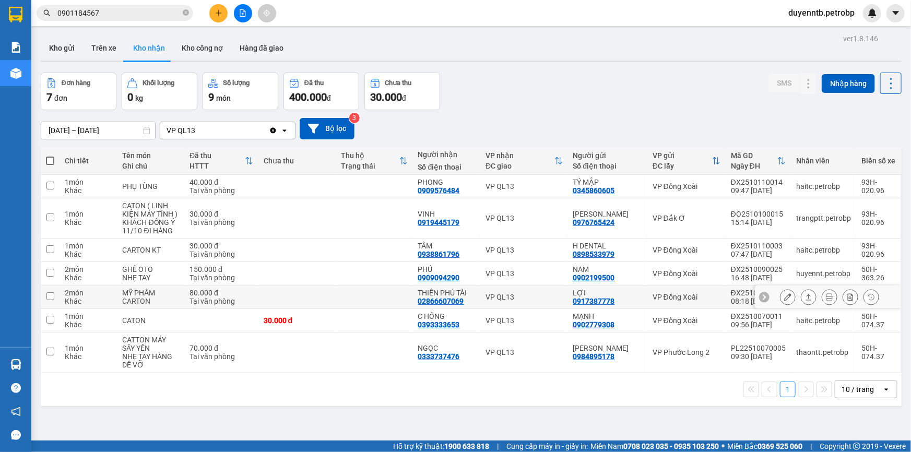
click at [433, 303] on div "02866607069" at bounding box center [441, 301] width 46 height 8
click at [221, 12] on icon "plus" at bounding box center [218, 12] width 7 height 7
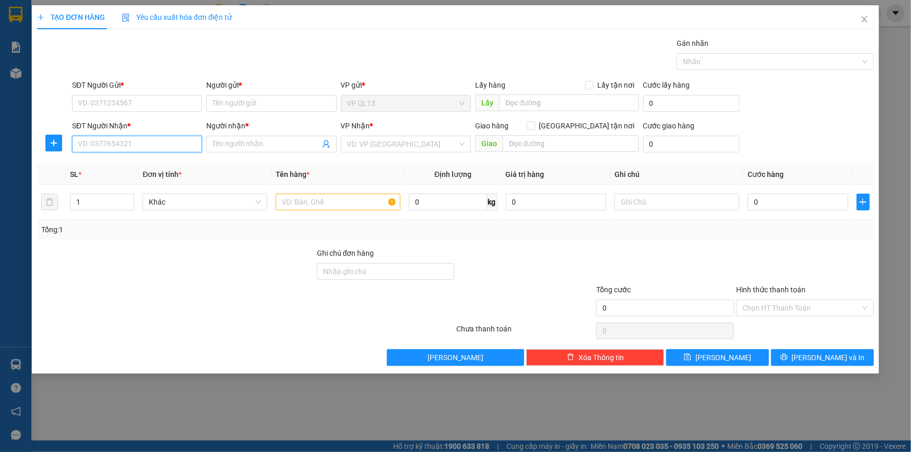
click at [138, 148] on input "SĐT Người Nhận *" at bounding box center [137, 144] width 130 height 17
click at [44, 136] on div at bounding box center [53, 143] width 33 height 17
click at [49, 141] on span "plus" at bounding box center [54, 143] width 16 height 8
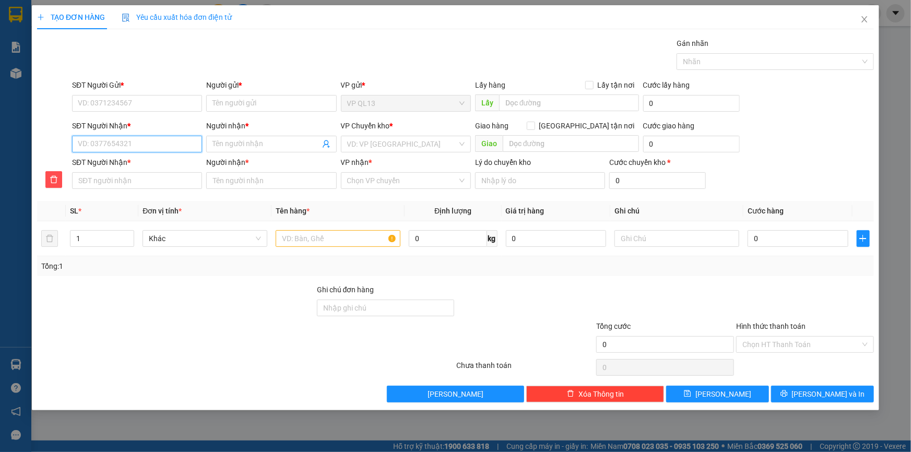
click at [137, 151] on input "SĐT Người Nhận *" at bounding box center [137, 144] width 130 height 17
click at [282, 145] on input "Người nhận *" at bounding box center [265, 143] width 107 height 11
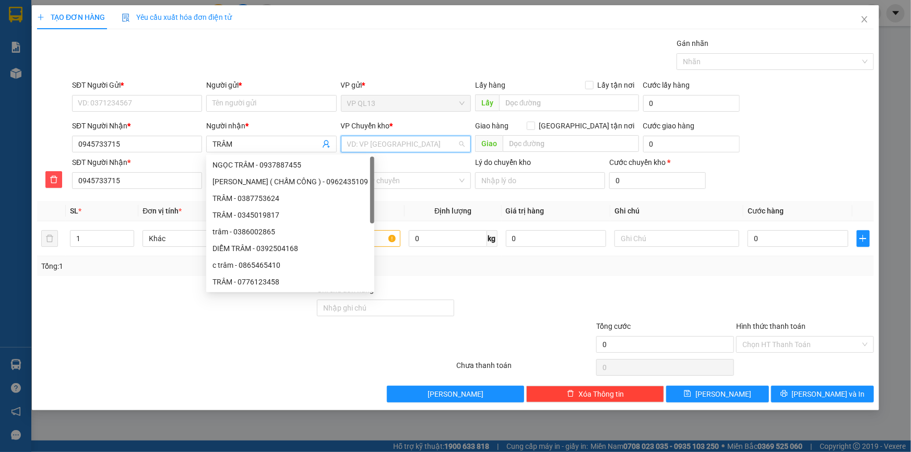
click at [395, 144] on input "search" at bounding box center [402, 144] width 110 height 16
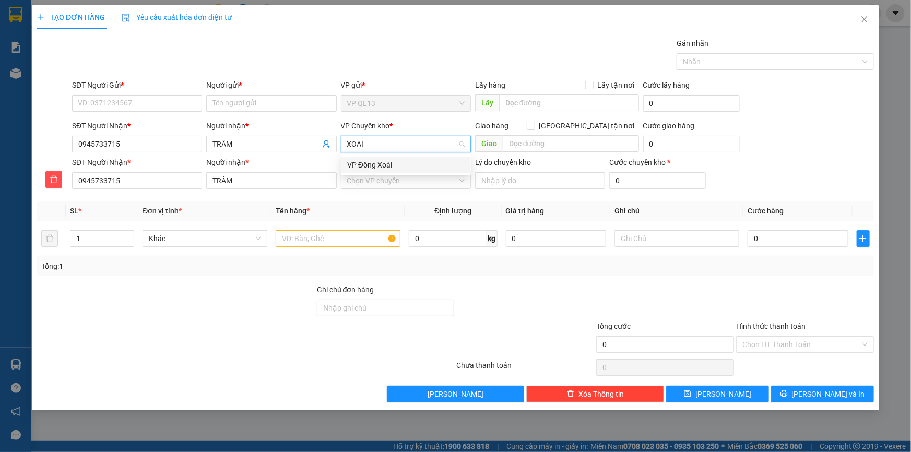
click at [376, 169] on div "VP Đồng Xoài" at bounding box center [405, 164] width 117 height 11
click at [380, 178] on input "VP nhận *" at bounding box center [402, 181] width 110 height 16
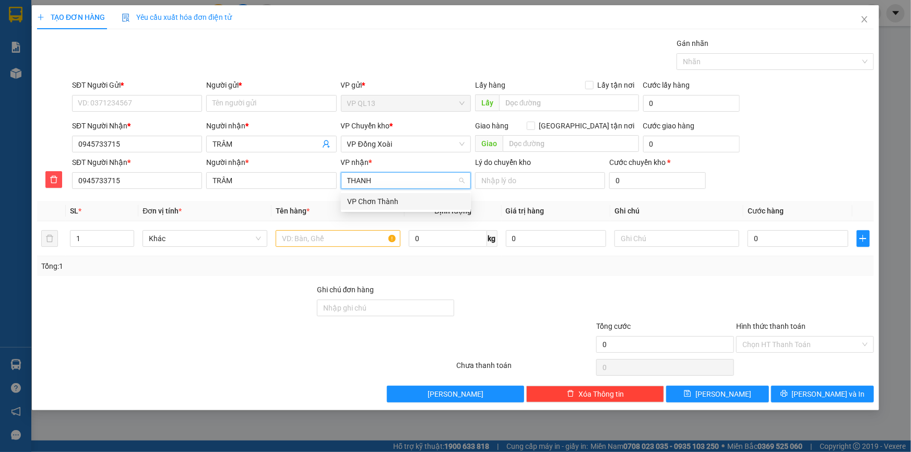
click at [402, 201] on div "VP Chơn Thành" at bounding box center [405, 201] width 117 height 11
click at [150, 112] on div "SĐT Người Gửi * VD: 0371234567" at bounding box center [137, 97] width 130 height 37
drag, startPoint x: 150, startPoint y: 86, endPoint x: 137, endPoint y: 93, distance: 15.2
click at [149, 86] on div "SĐT Người Gửi *" at bounding box center [137, 84] width 130 height 11
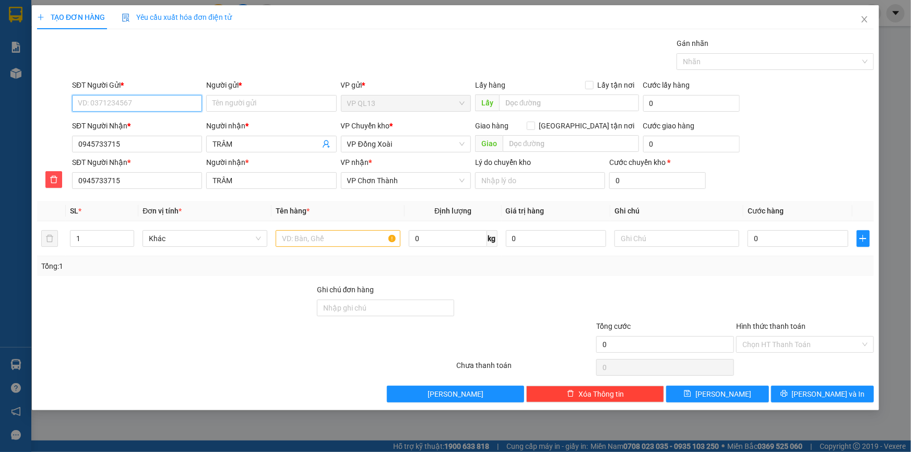
click at [149, 95] on input "SĐT Người Gửi *" at bounding box center [137, 103] width 130 height 17
click at [135, 98] on input "SĐT Người Gửi *" at bounding box center [137, 103] width 130 height 17
click at [256, 103] on input "Người gửi *" at bounding box center [271, 103] width 130 height 17
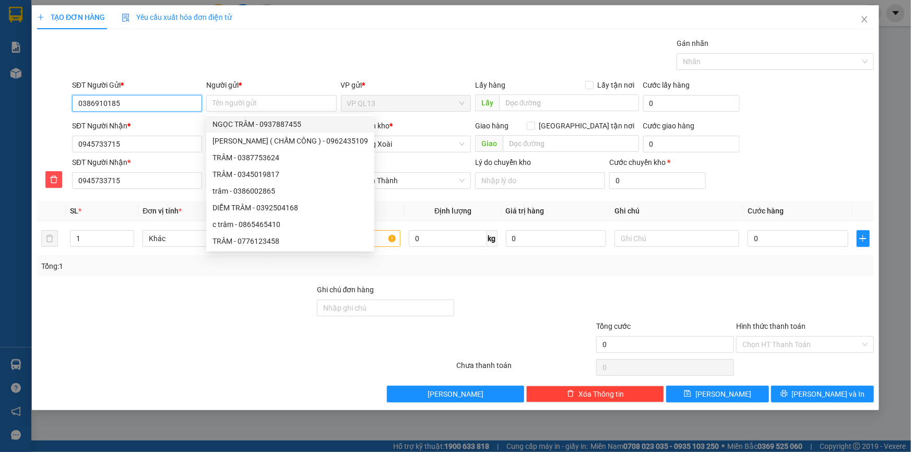
click at [115, 107] on input "0386910185" at bounding box center [137, 103] width 130 height 17
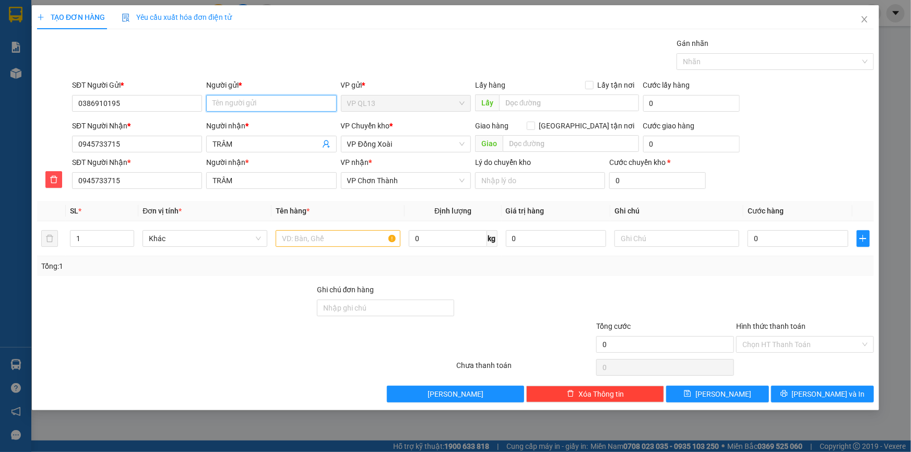
click at [259, 98] on input "Người gửi *" at bounding box center [271, 103] width 130 height 17
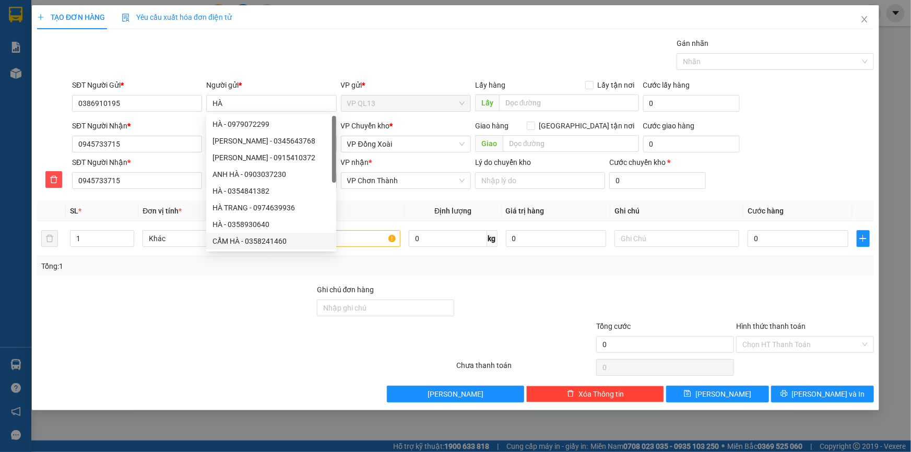
click at [150, 321] on div at bounding box center [176, 338] width 280 height 37
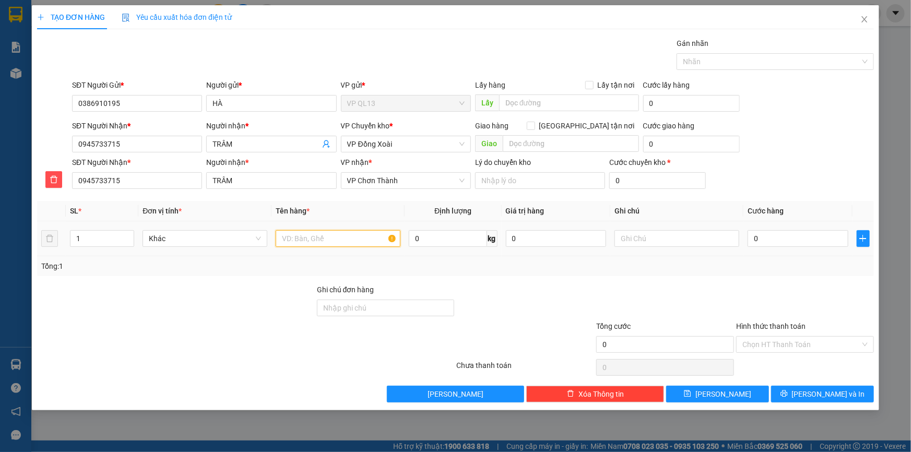
click at [353, 240] on input "text" at bounding box center [338, 238] width 125 height 17
click at [653, 238] on input "text" at bounding box center [676, 238] width 125 height 17
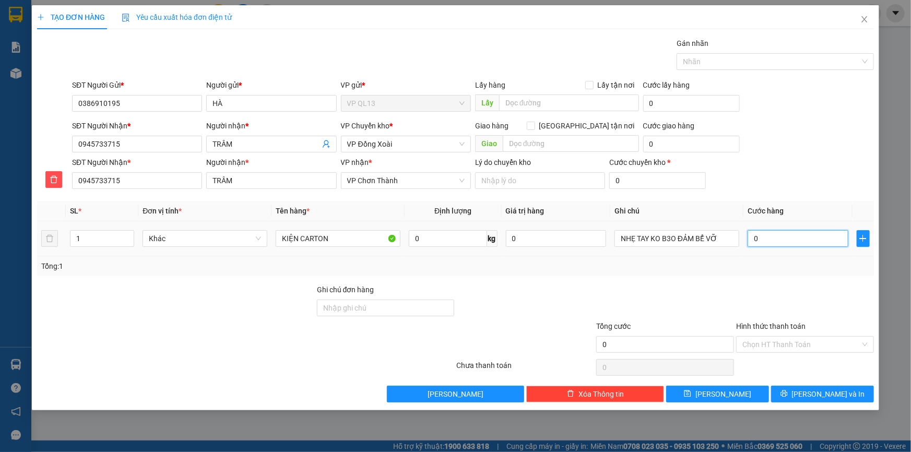
click at [798, 242] on input "0" at bounding box center [797, 238] width 101 height 17
click at [534, 144] on input "text" at bounding box center [571, 143] width 136 height 17
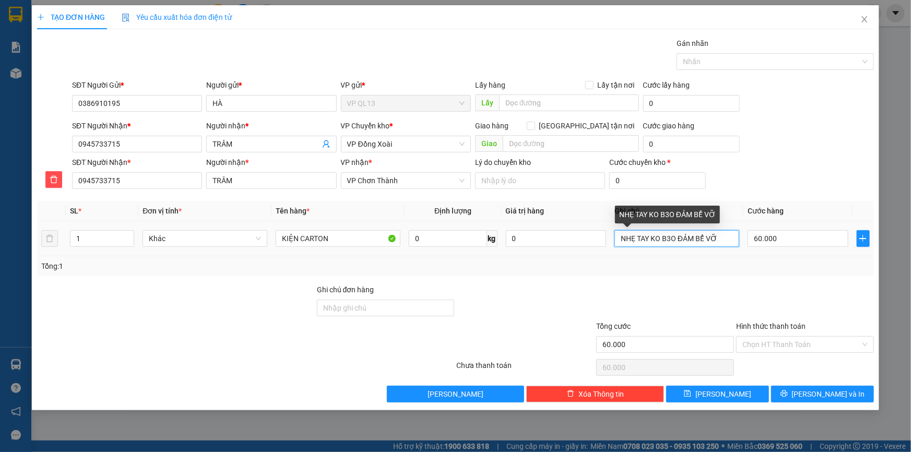
click at [672, 234] on input "NHẸ TAY KO B3O ĐẢM BỂ VỠ" at bounding box center [676, 238] width 125 height 17
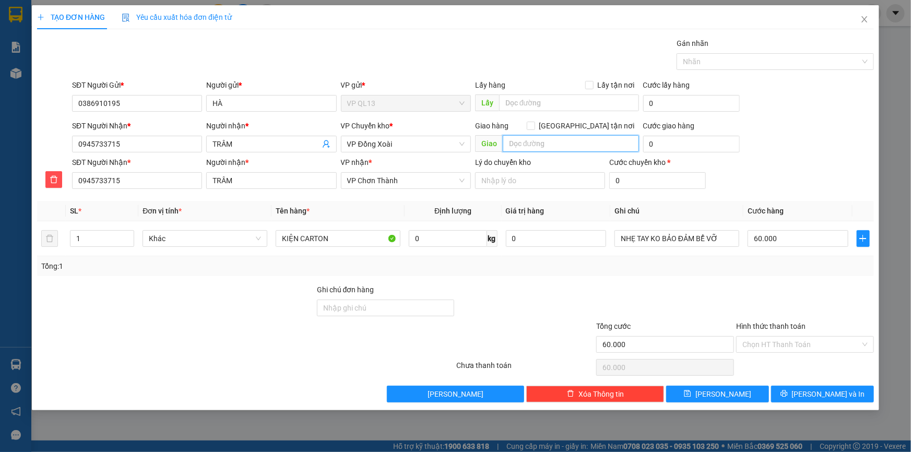
click at [542, 142] on input "text" at bounding box center [571, 143] width 136 height 17
click at [814, 397] on span "[PERSON_NAME] và In" at bounding box center [828, 393] width 73 height 11
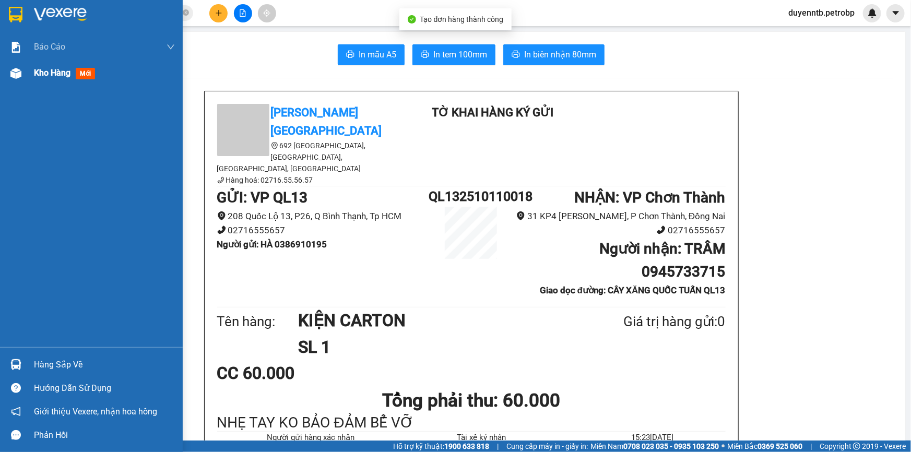
click at [57, 75] on span "Kho hàng" at bounding box center [52, 73] width 37 height 10
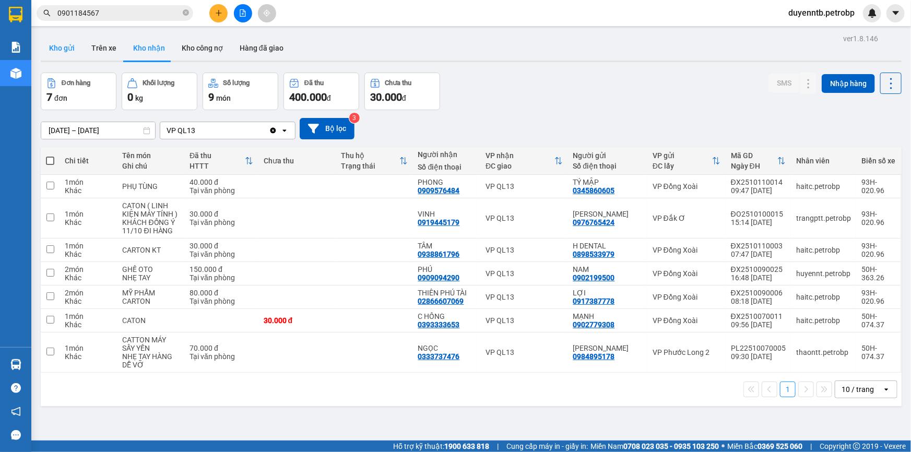
click at [66, 47] on button "Kho gửi" at bounding box center [62, 47] width 42 height 25
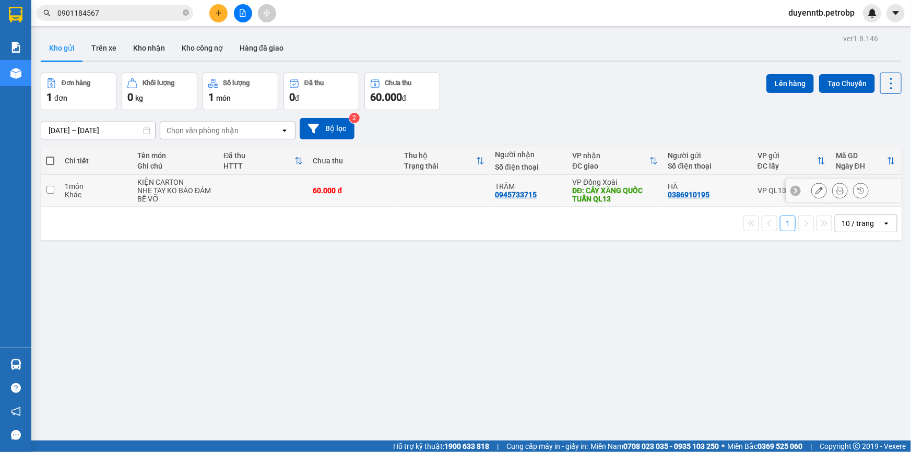
click at [815, 190] on icon at bounding box center [818, 190] width 7 height 7
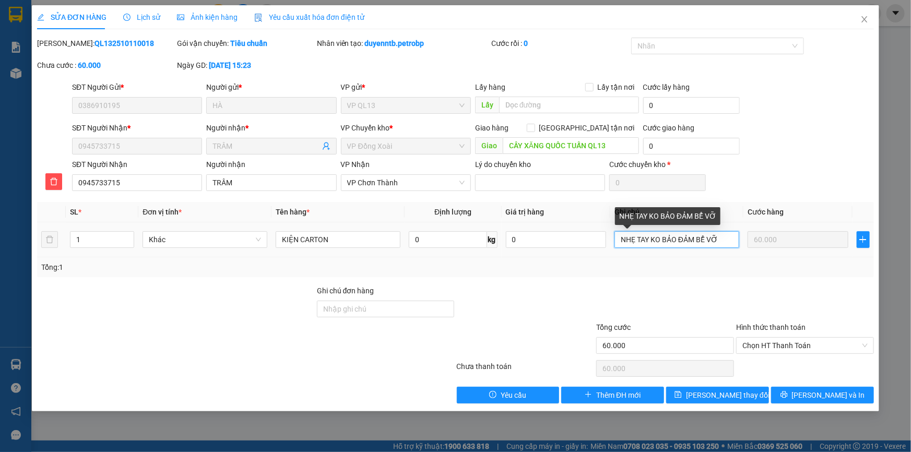
drag, startPoint x: 726, startPoint y: 238, endPoint x: 731, endPoint y: 235, distance: 5.4
click at [731, 236] on input "NHẸ TAY KO BẢO ĐẢM BỂ VỠ" at bounding box center [676, 239] width 125 height 17
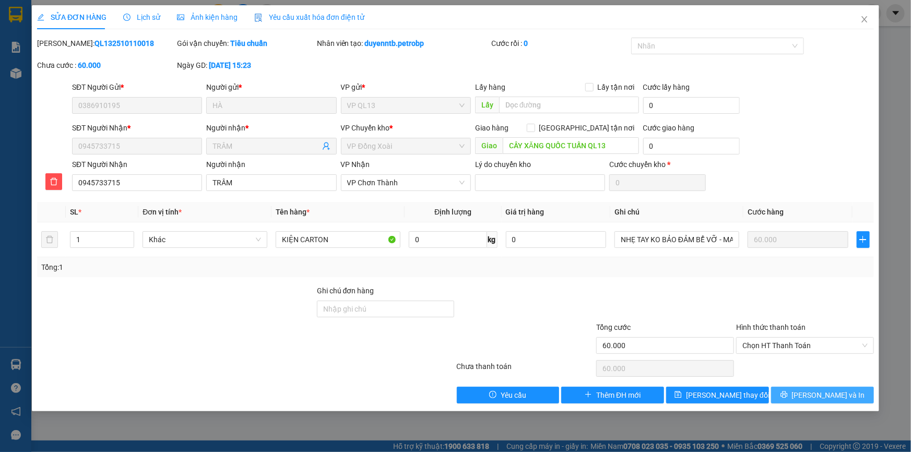
click at [824, 393] on span "[PERSON_NAME] và In" at bounding box center [828, 394] width 73 height 11
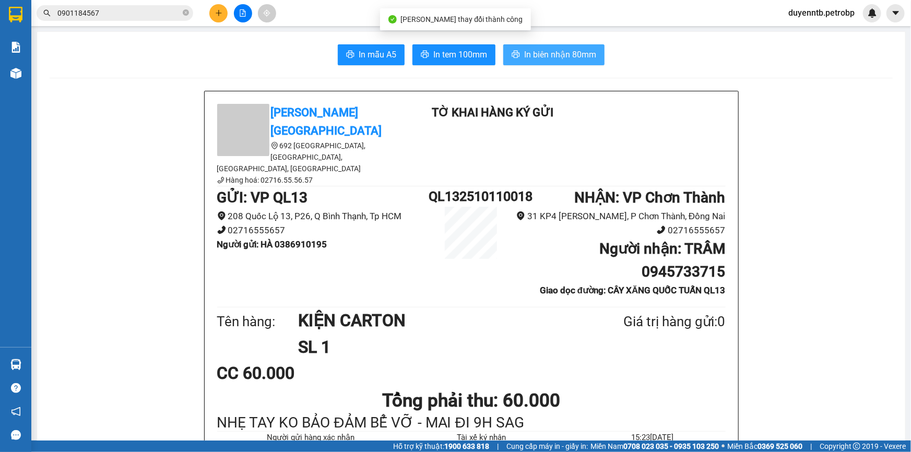
click at [553, 59] on span "In biên nhận 80mm" at bounding box center [560, 54] width 72 height 13
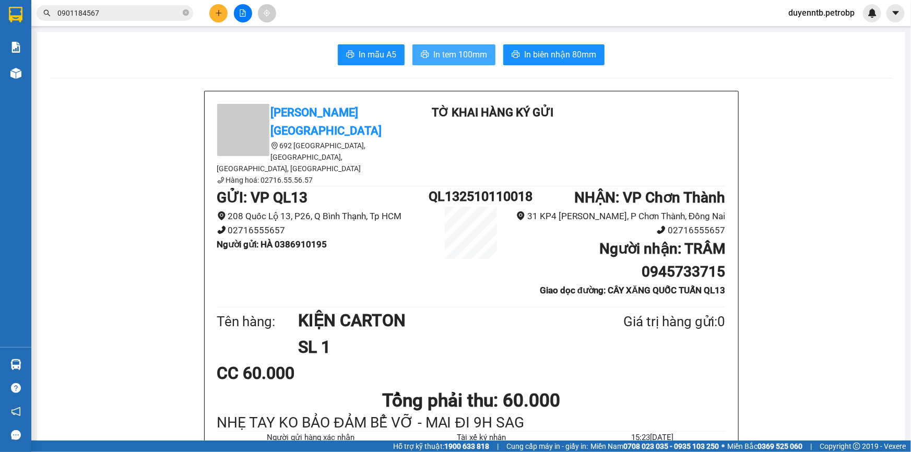
click at [456, 54] on span "In tem 100mm" at bounding box center [460, 54] width 54 height 13
click at [215, 14] on icon "plus" at bounding box center [218, 12] width 7 height 7
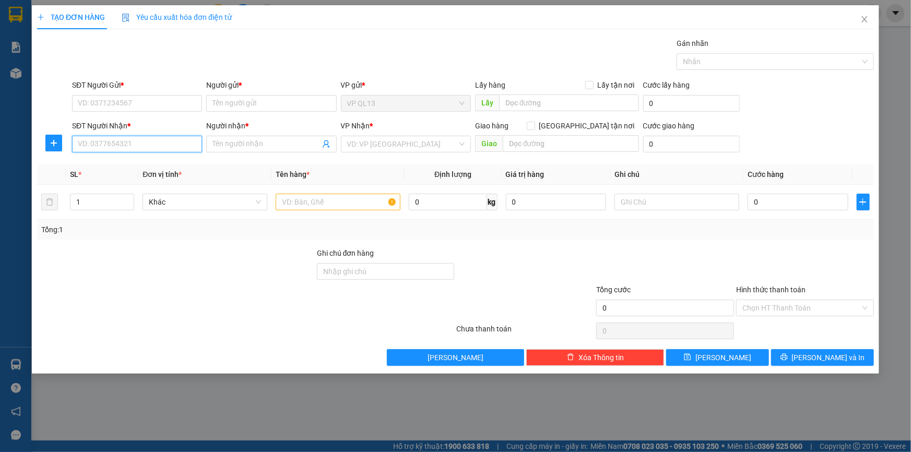
click at [115, 141] on input "SĐT Người Nhận *" at bounding box center [137, 144] width 130 height 17
click at [132, 169] on div "0962600179 - LƯƠNG" at bounding box center [136, 164] width 117 height 11
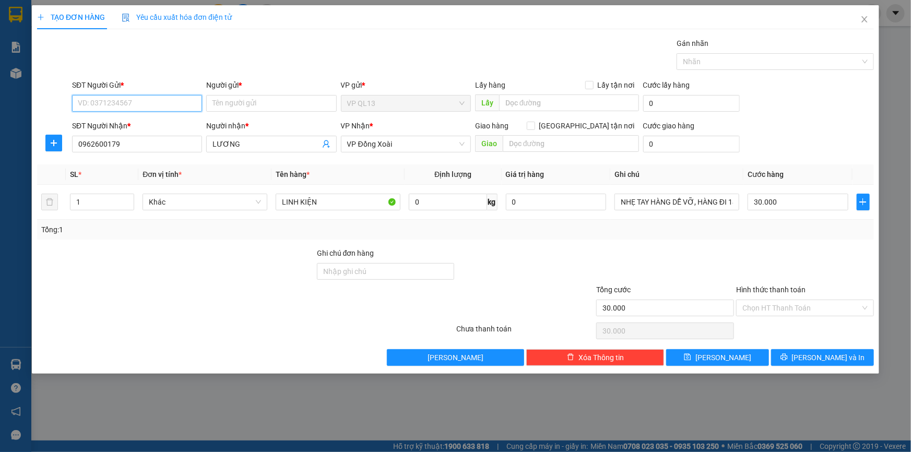
click at [129, 101] on input "SĐT Người Gửi *" at bounding box center [137, 103] width 130 height 17
click at [142, 128] on div "0915108768 - [PERSON_NAME]" at bounding box center [136, 123] width 117 height 11
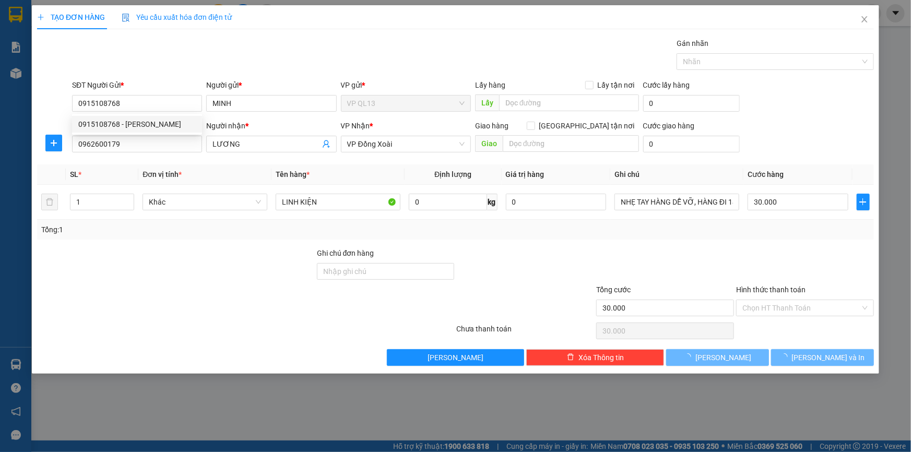
type input "0915108768"
type input "MINH"
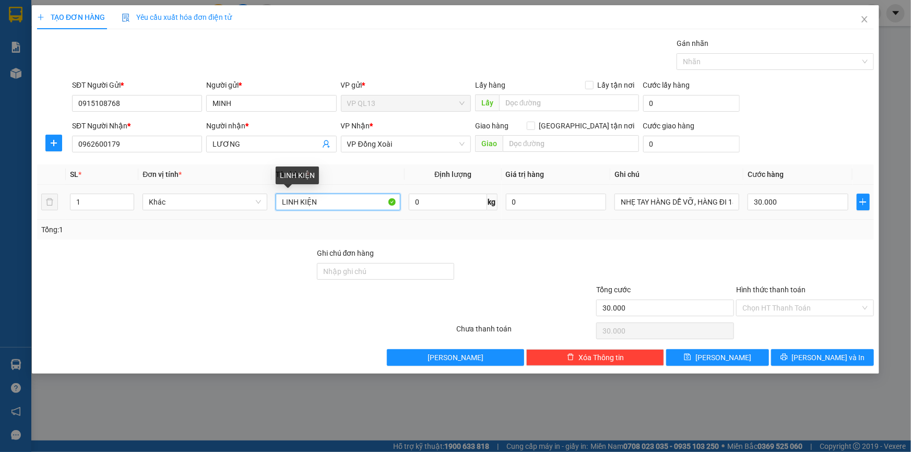
click at [354, 198] on input "LINH KIỆN" at bounding box center [338, 202] width 125 height 17
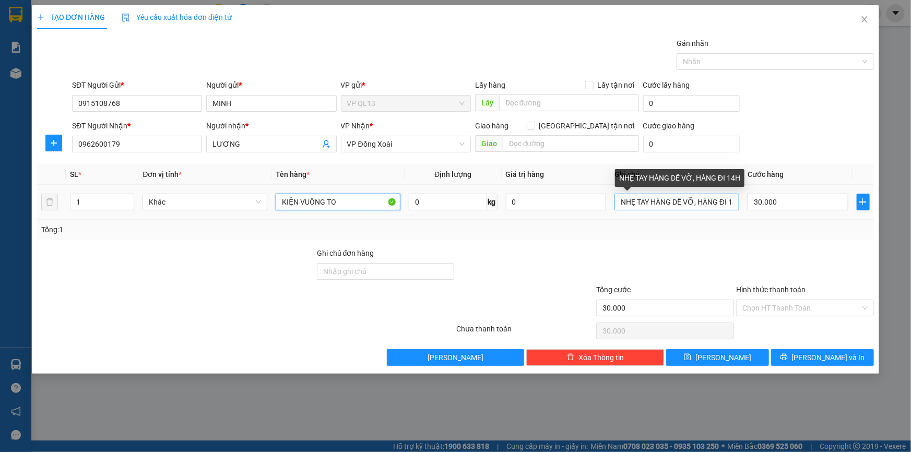
type input "KIỆN VUÔNG TO"
click at [681, 207] on input "NHẸ TAY HÀNG DỄ VỠ, HÀNG ĐI 14H" at bounding box center [676, 202] width 125 height 17
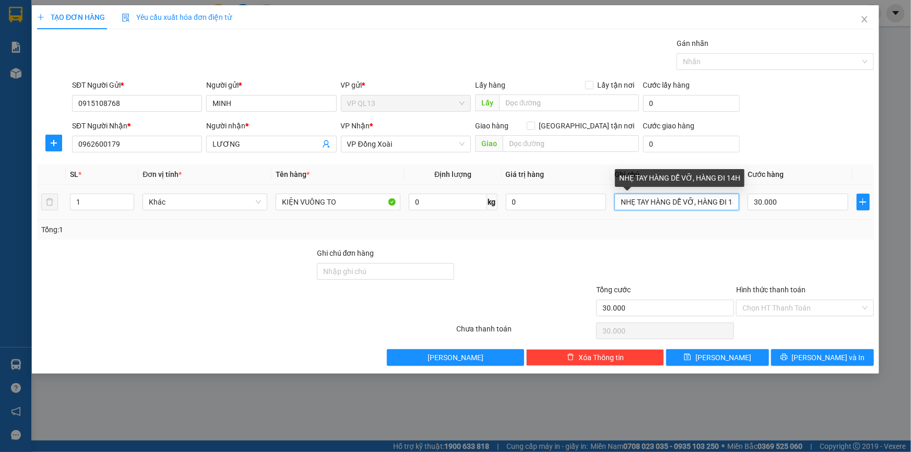
click at [694, 198] on input "NHẸ TAY HÀNG DỄ VỠ, HÀNG ĐI 14H" at bounding box center [676, 202] width 125 height 17
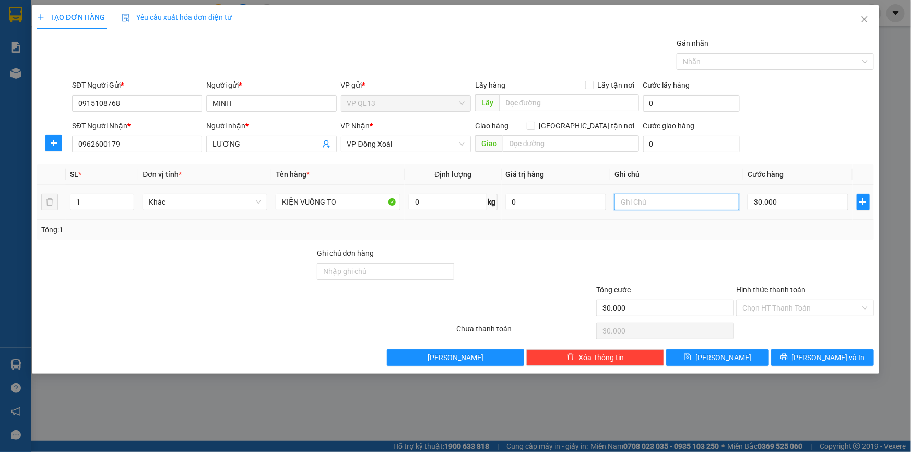
click at [651, 201] on input "text" at bounding box center [676, 202] width 125 height 17
type input "NHẸ TAY MAI NHÂN - HU BỂ KO ĐỀN"
click at [807, 207] on input "30.000" at bounding box center [797, 202] width 101 height 17
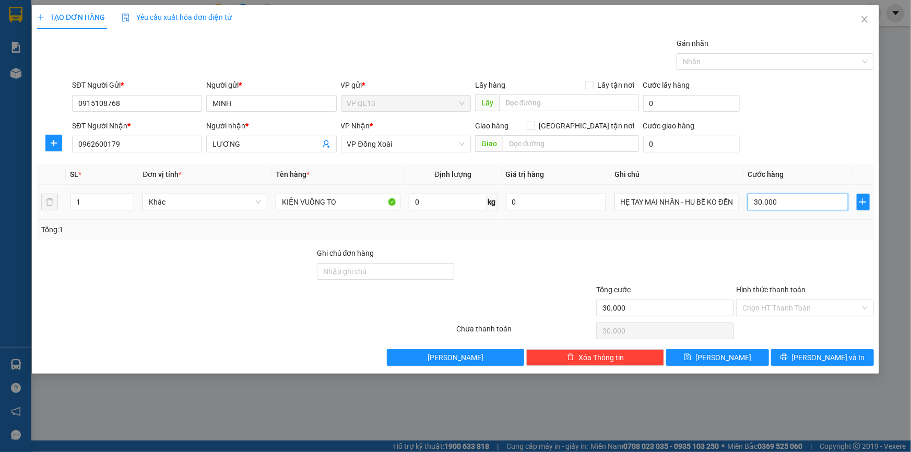
scroll to position [0, 0]
type input "7"
type input "70"
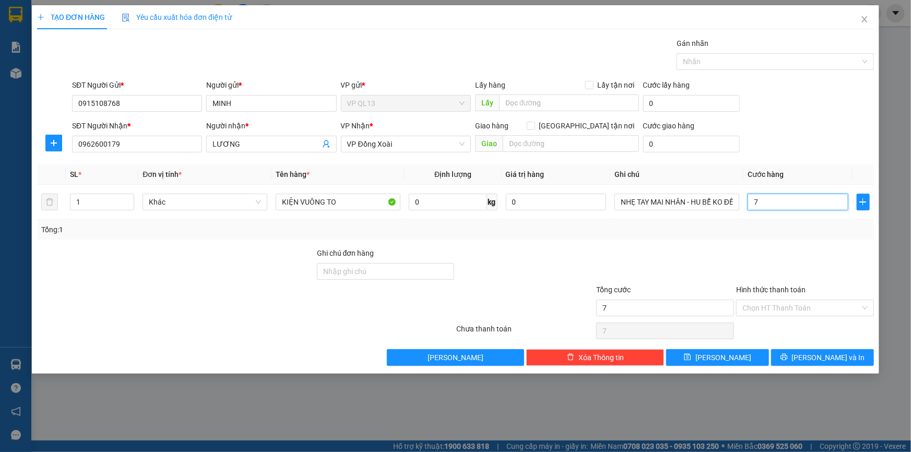
type input "70"
type input "700"
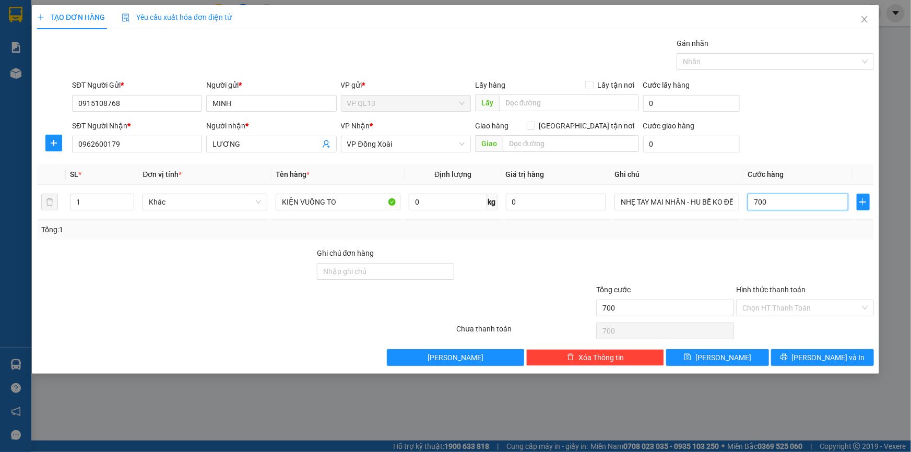
type input "7.000"
type input "70.000"
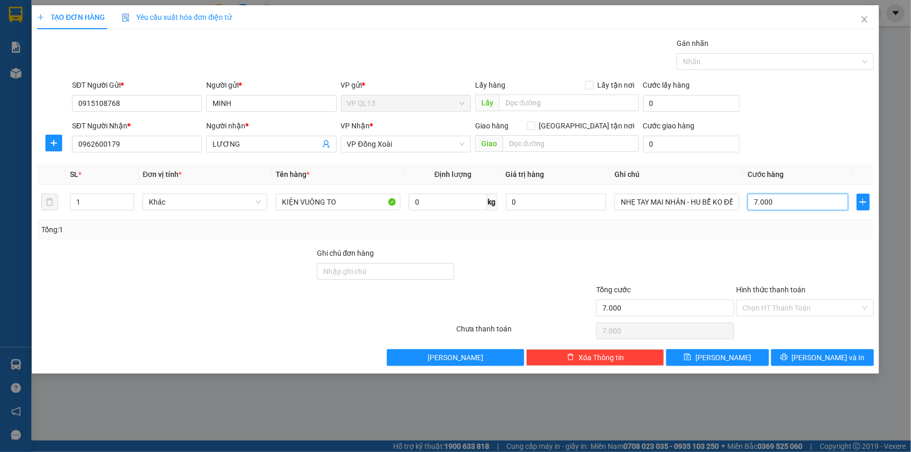
type input "70.000"
click at [807, 375] on div "TẠO ĐƠN HÀNG Yêu cầu xuất hóa đơn điện tử Transit Pickup Surcharge Ids Transit …" at bounding box center [455, 226] width 911 height 452
drag, startPoint x: 807, startPoint y: 374, endPoint x: 814, endPoint y: 358, distance: 16.9
click at [810, 369] on div "TẠO ĐƠN HÀNG Yêu cầu xuất hóa đơn điện tử Transit Pickup Surcharge Ids Transit …" at bounding box center [455, 226] width 911 height 452
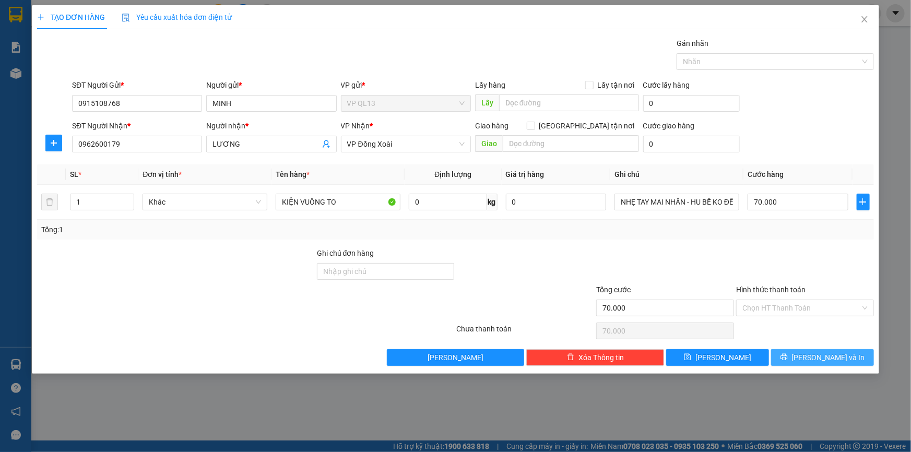
click at [814, 358] on span "[PERSON_NAME] và In" at bounding box center [828, 357] width 73 height 11
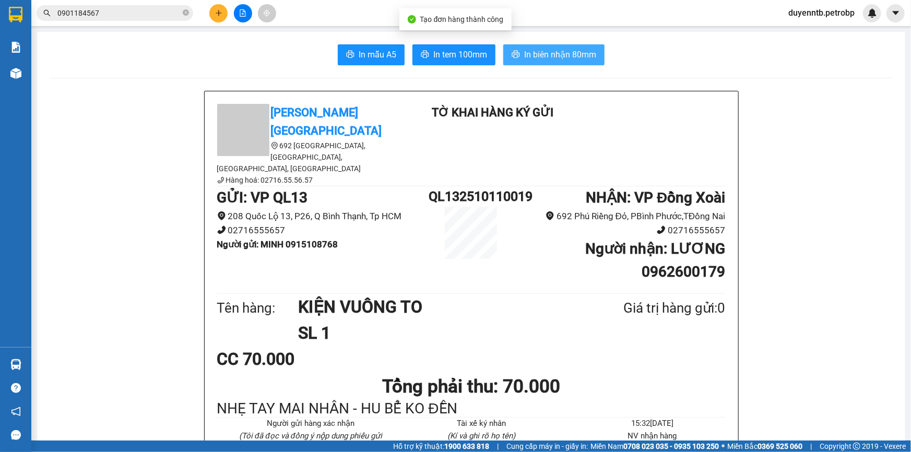
click at [510, 61] on button "In biên nhận 80mm" at bounding box center [553, 54] width 101 height 21
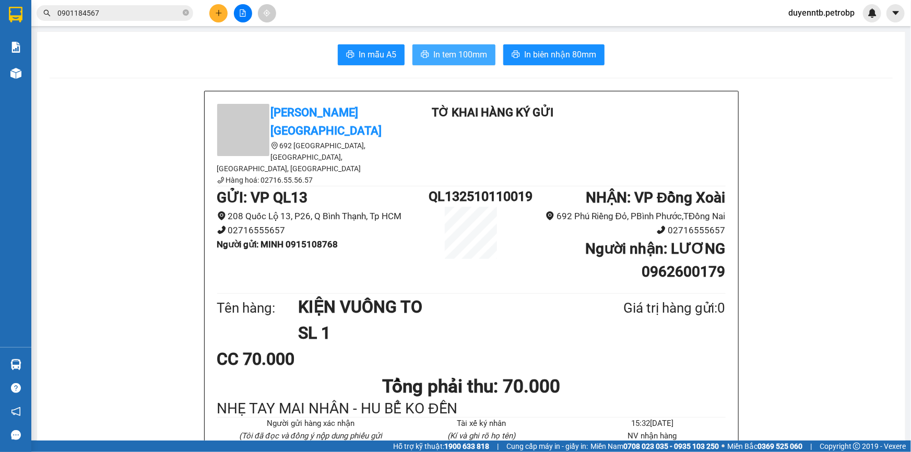
click at [486, 62] on button "In tem 100mm" at bounding box center [453, 54] width 83 height 21
click at [105, 5] on span "0901184567" at bounding box center [115, 13] width 157 height 16
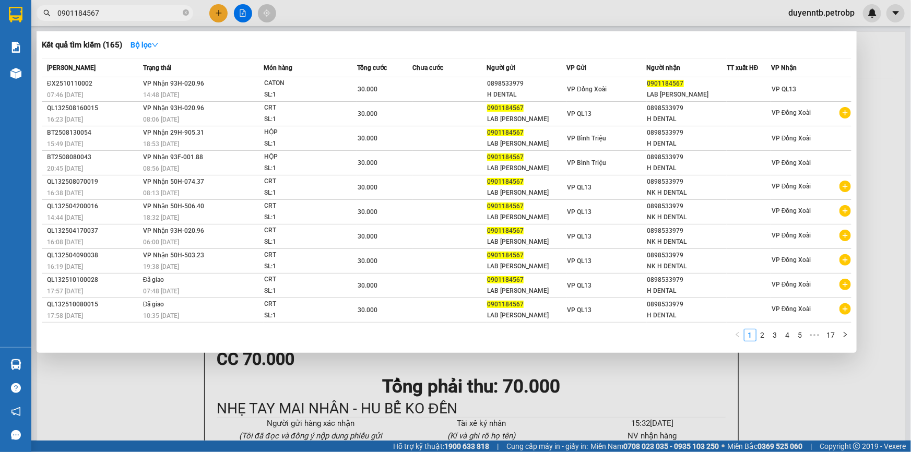
click at [105, 5] on span "0901184567" at bounding box center [115, 13] width 157 height 16
click at [104, 8] on input "0901184567" at bounding box center [118, 12] width 123 height 11
click at [105, 9] on input "0901184567" at bounding box center [118, 12] width 123 height 11
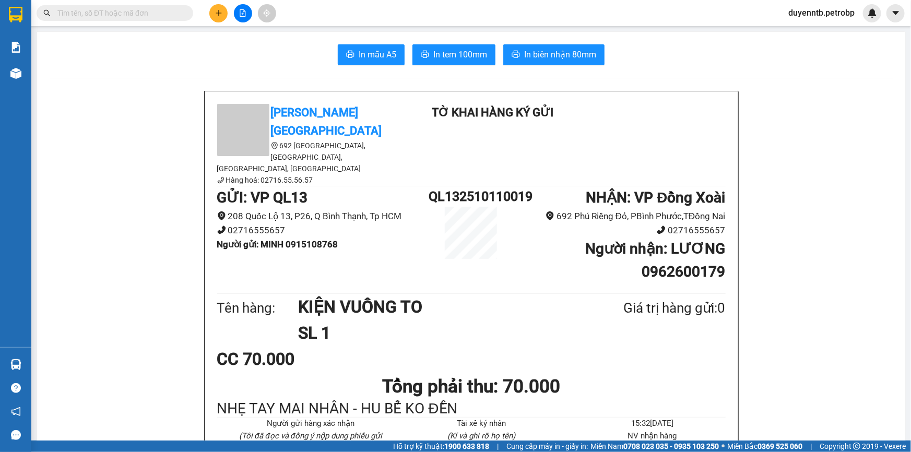
click at [104, 30] on main "In mẫu A5 In tem 100mm In biên nhận 80mm Petro Bình Phước 692 Phú Riềng Đỏ, P T…" at bounding box center [455, 220] width 911 height 440
click at [101, 17] on input "text" at bounding box center [118, 12] width 123 height 11
click at [125, 11] on input "text" at bounding box center [118, 12] width 123 height 11
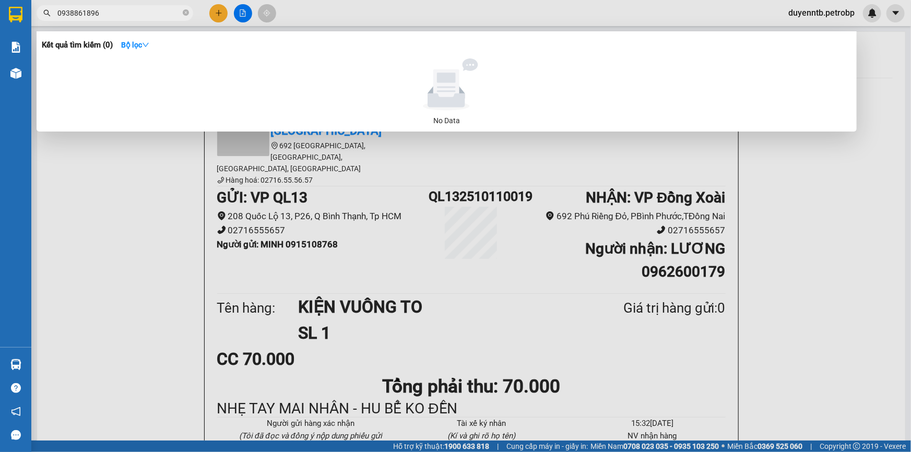
click at [86, 14] on input "0938861896" at bounding box center [118, 12] width 123 height 11
click at [89, 15] on input "0938861896" at bounding box center [118, 12] width 123 height 11
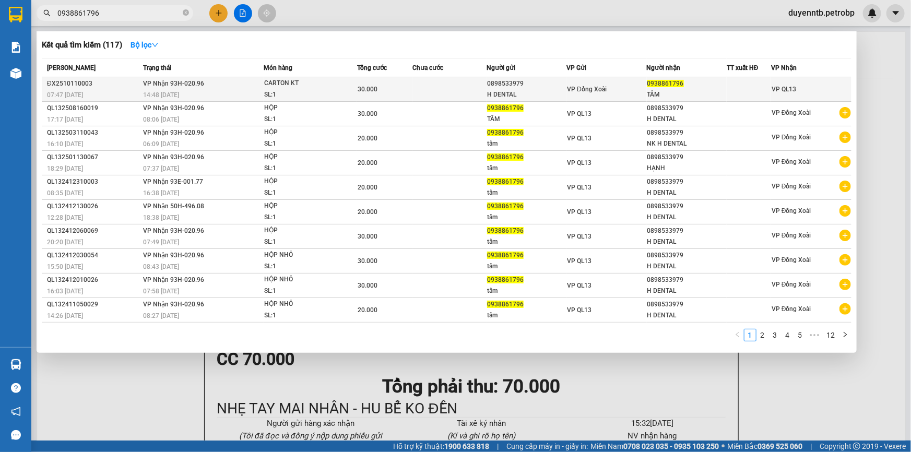
type input "0938861796"
click at [242, 84] on td "VP Nhận 93H-020.96 14:48 - 11/10" at bounding box center [201, 89] width 123 height 25
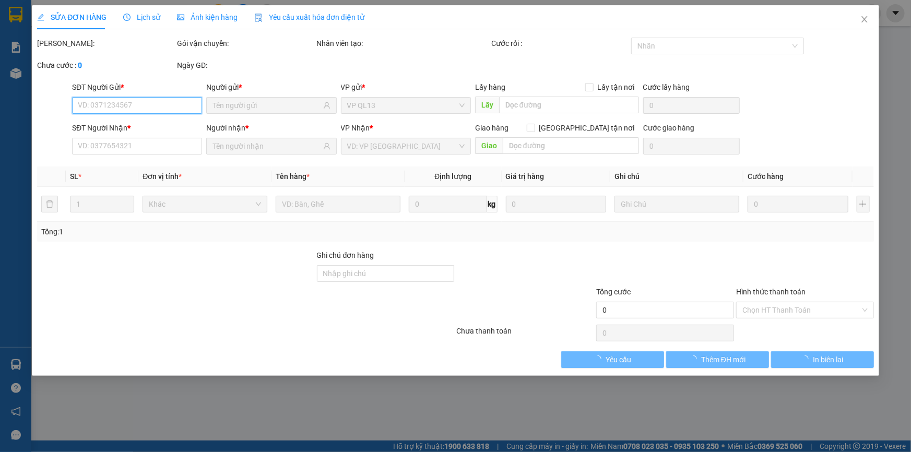
type input "0898533979"
type input "H DENTAL"
type input "0938861796"
type input "TÂM"
type input "30.000"
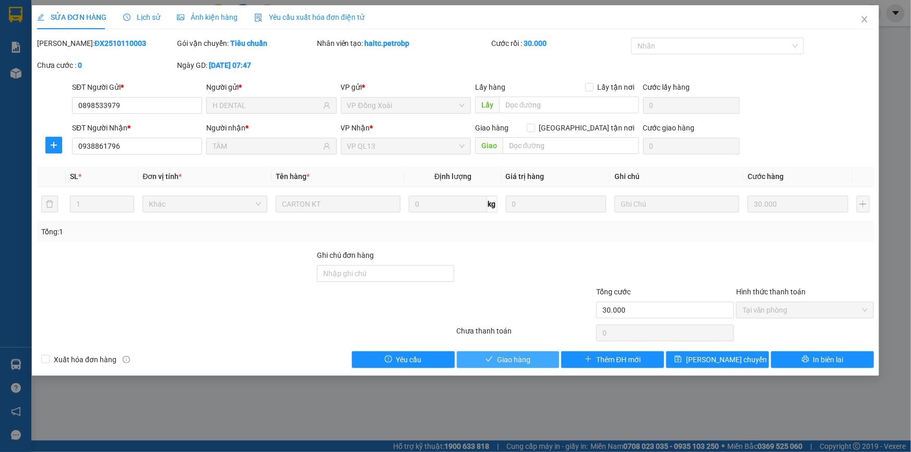
click at [522, 358] on span "Giao hàng" at bounding box center [513, 359] width 33 height 11
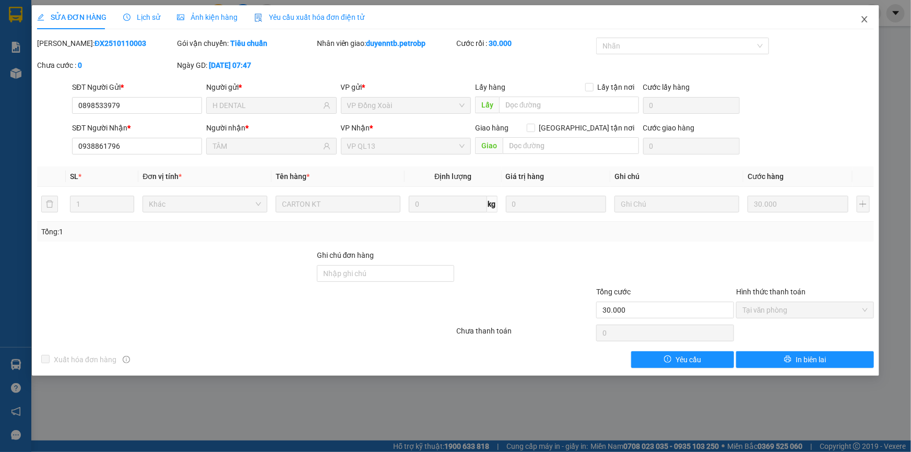
click at [856, 9] on span "Close" at bounding box center [864, 19] width 29 height 29
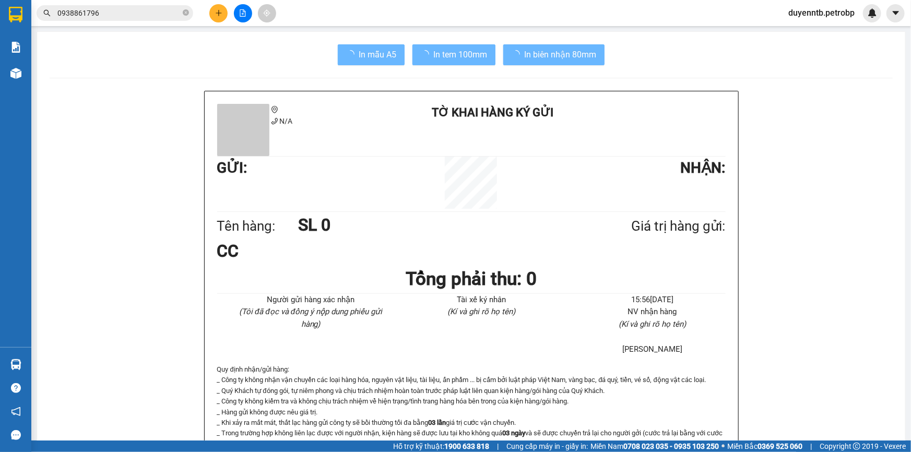
click at [858, 15] on span "duyenntb.petrobp" at bounding box center [821, 12] width 83 height 13
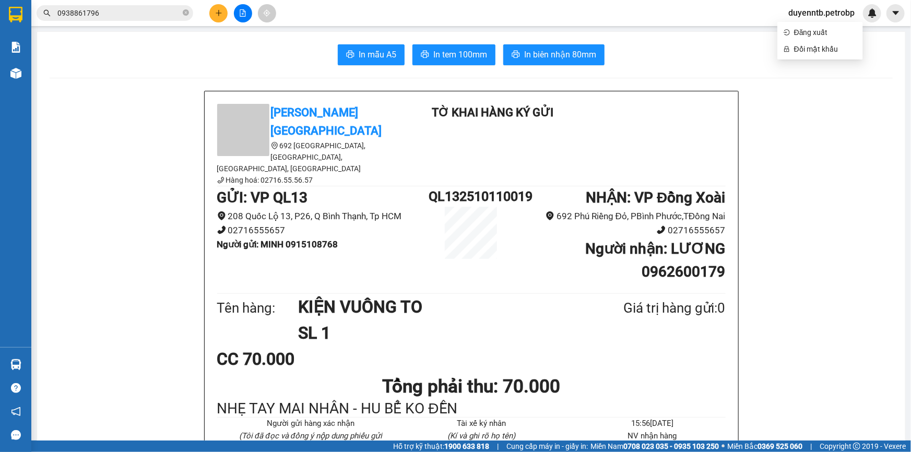
click at [211, 10] on button at bounding box center [218, 13] width 18 height 18
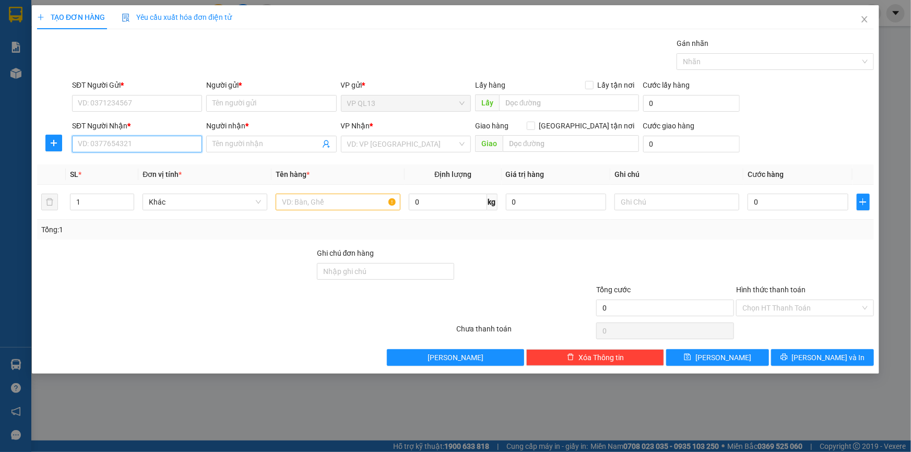
click at [114, 145] on input "SĐT Người Nhận *" at bounding box center [137, 144] width 130 height 17
type input "0989010808"
drag, startPoint x: 114, startPoint y: 164, endPoint x: 121, endPoint y: 161, distance: 7.5
click at [121, 161] on div "0989010808 - THẢO" at bounding box center [136, 164] width 117 height 11
type input "THẢO"
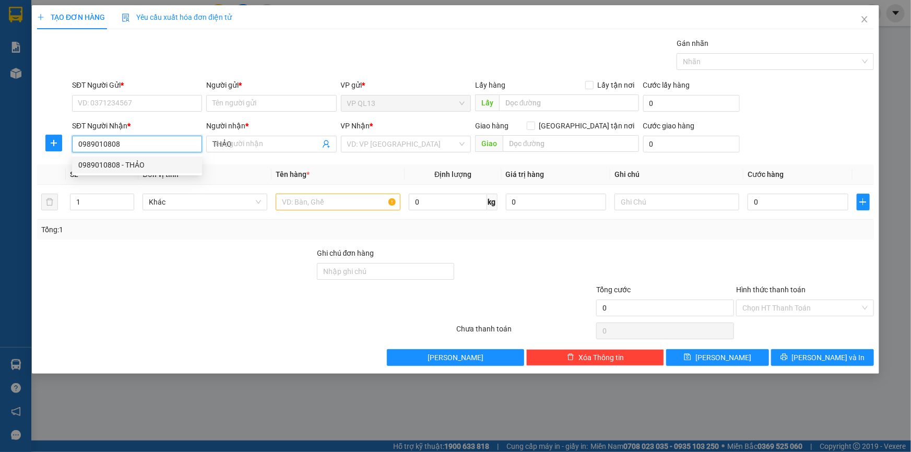
type input "30.000"
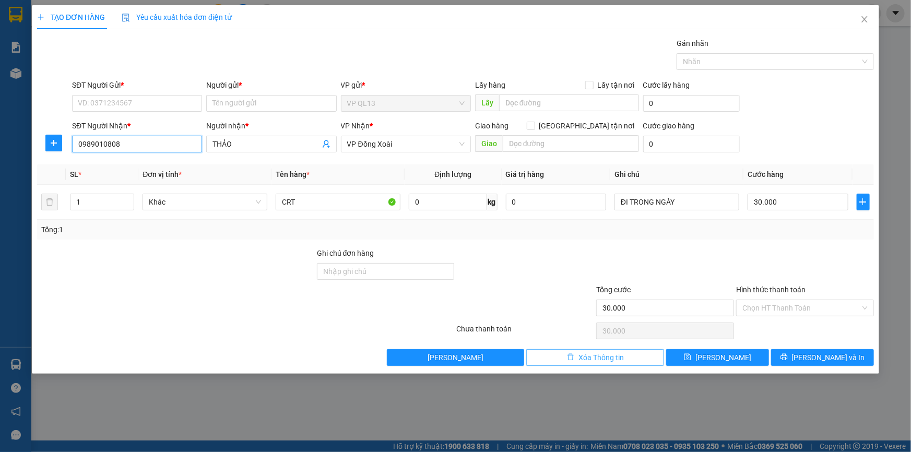
type input "0989010808"
drag, startPoint x: 635, startPoint y: 363, endPoint x: 637, endPoint y: 357, distance: 5.6
click at [635, 362] on button "Xóa Thông tin" at bounding box center [595, 357] width 138 height 17
type input "0"
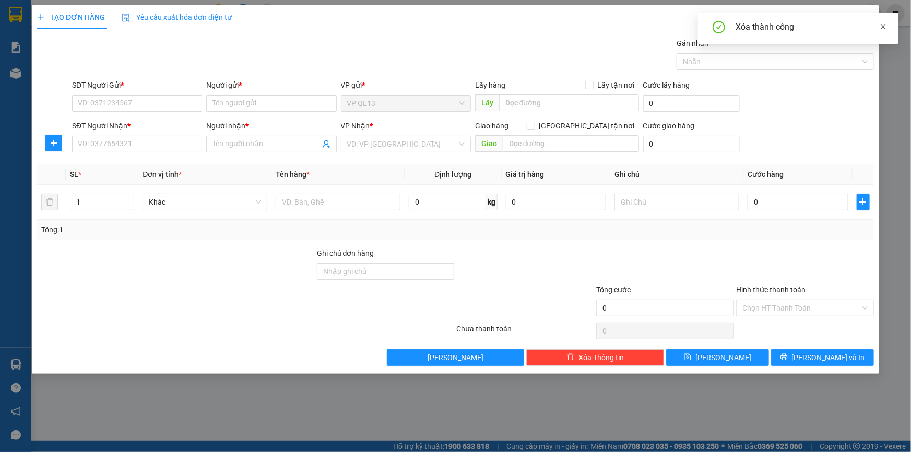
click at [887, 29] on icon "close" at bounding box center [882, 26] width 7 height 7
click at [865, 16] on icon "close" at bounding box center [864, 19] width 8 height 8
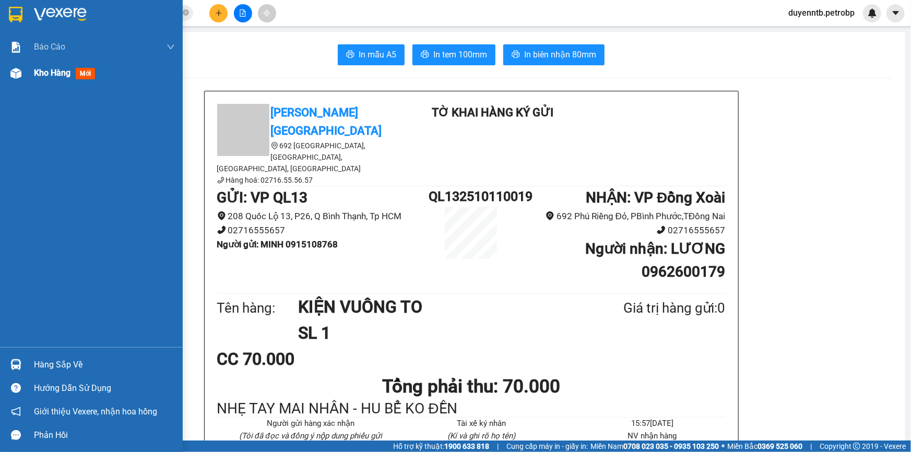
click at [51, 77] on span "Kho hàng" at bounding box center [52, 73] width 37 height 10
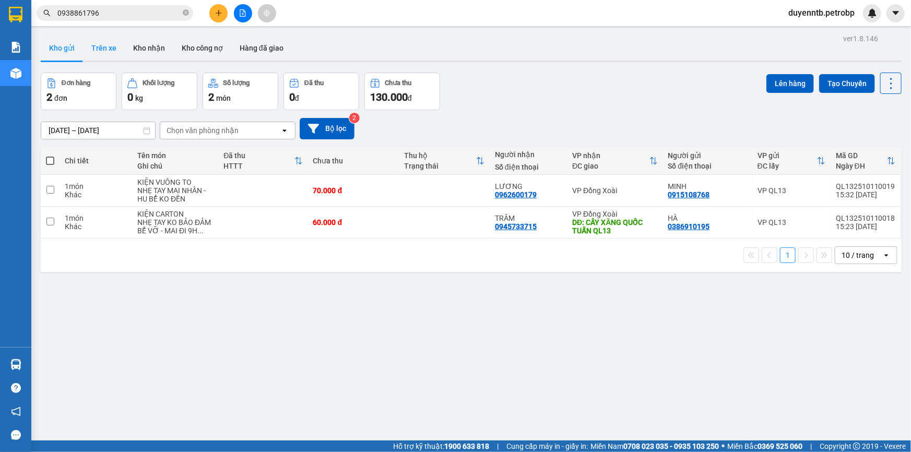
click at [105, 46] on button "Trên xe" at bounding box center [104, 47] width 42 height 25
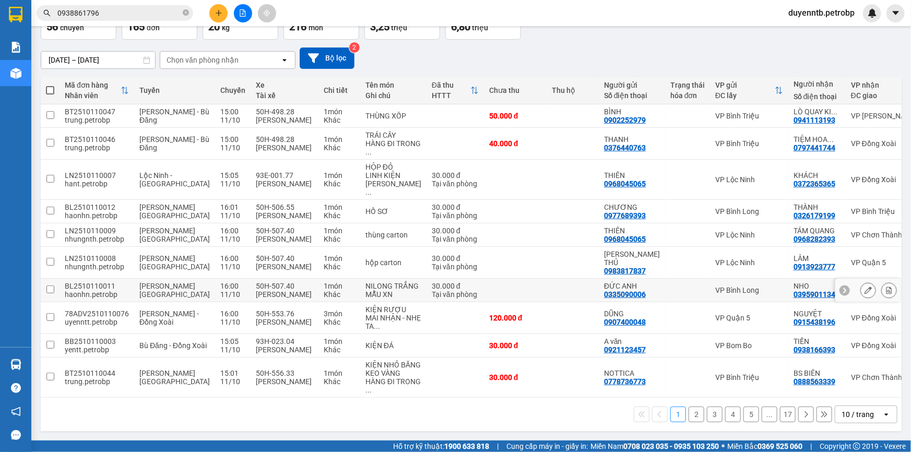
scroll to position [98, 0]
click at [696, 416] on button "2" at bounding box center [696, 415] width 16 height 16
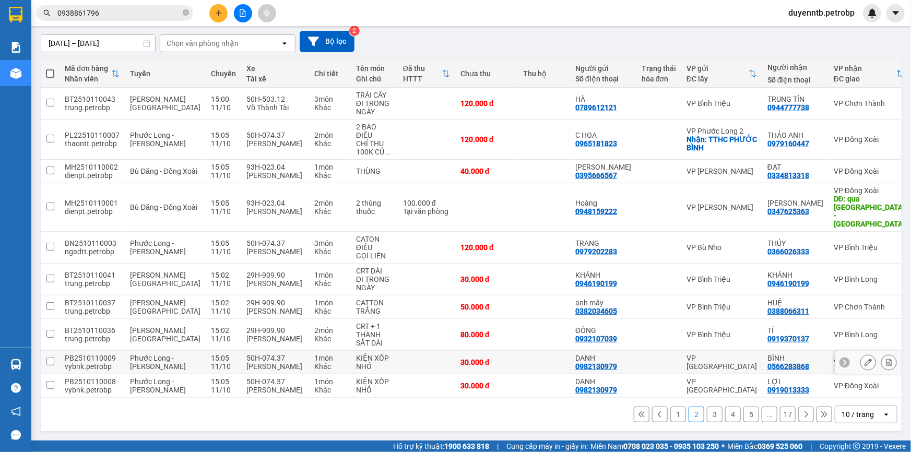
scroll to position [94, 0]
click at [707, 415] on button "3" at bounding box center [715, 415] width 16 height 16
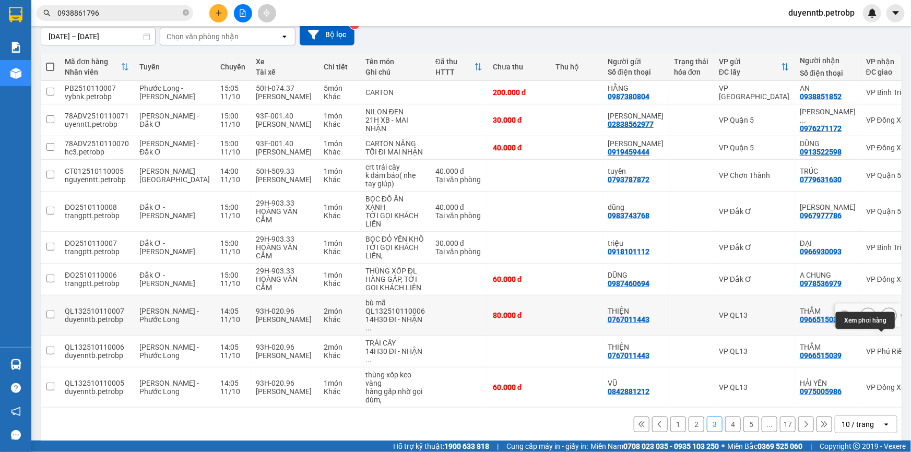
click at [886, 319] on icon at bounding box center [889, 315] width 6 height 7
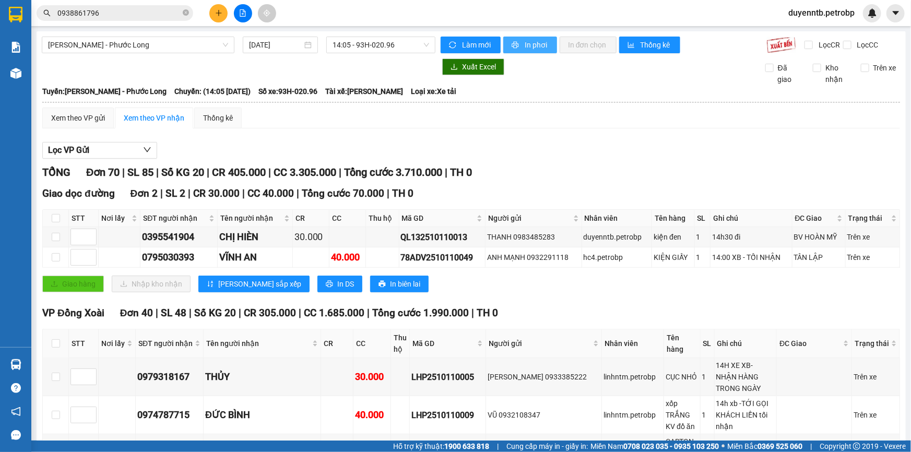
click at [514, 45] on icon "printer" at bounding box center [514, 45] width 7 height 7
